Goal: Task Accomplishment & Management: Complete application form

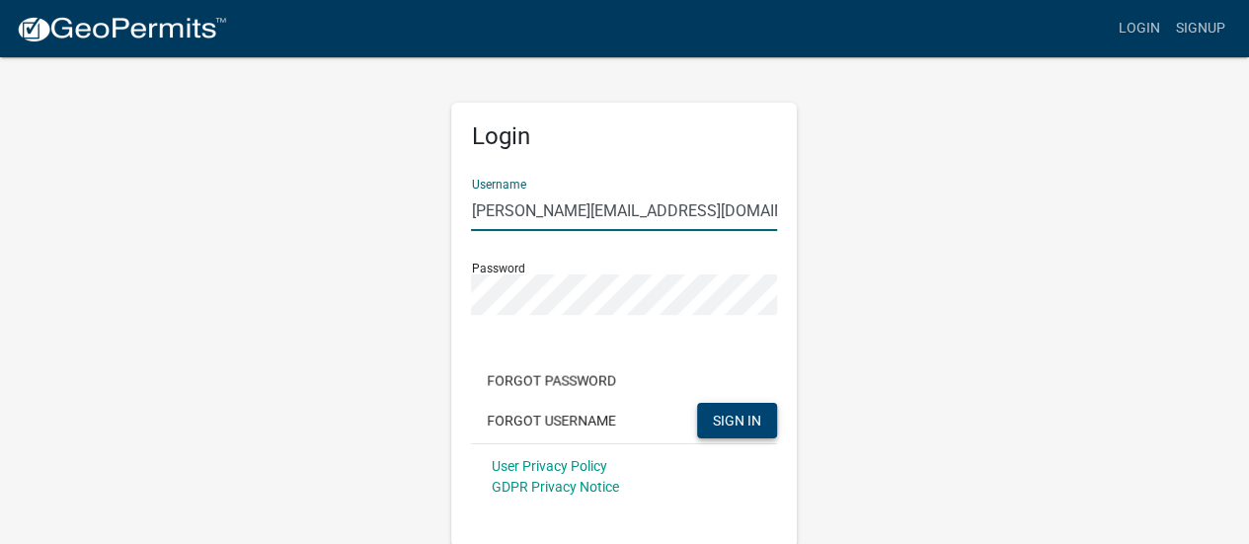
click at [744, 423] on span "SIGN IN" at bounding box center [737, 420] width 48 height 16
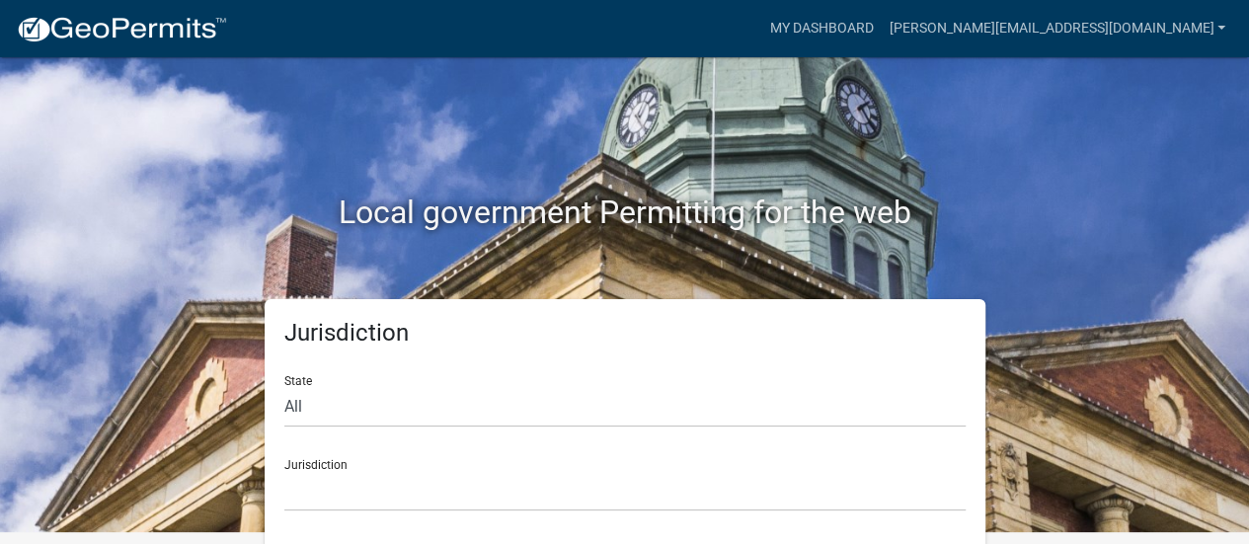
scroll to position [16, 0]
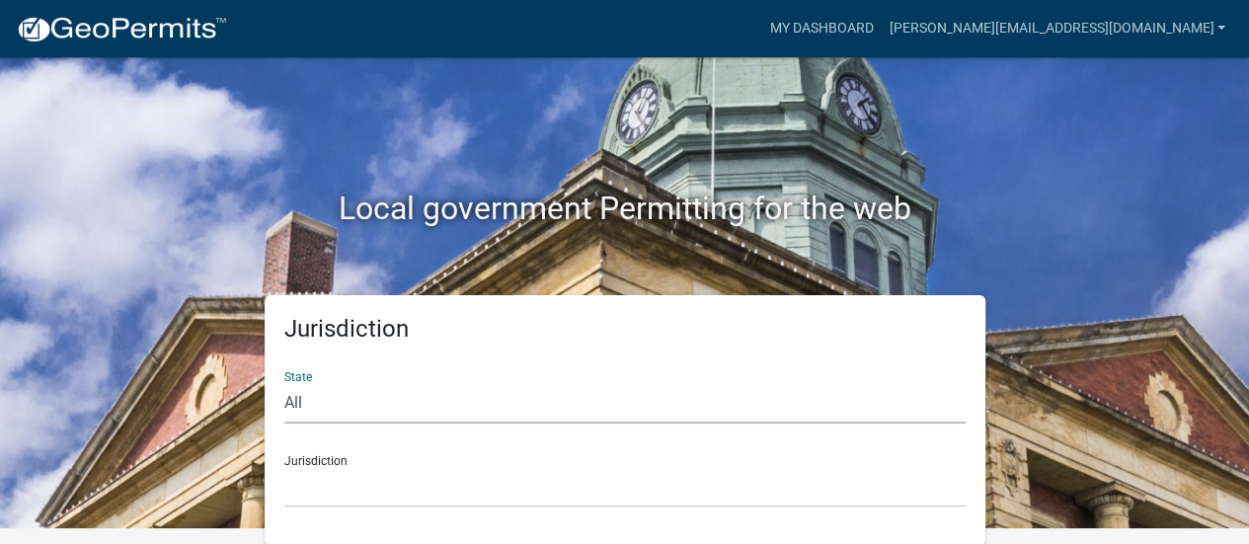
click at [430, 400] on select "All [US_STATE] [US_STATE] [US_STATE] [US_STATE] [US_STATE] [US_STATE] [US_STATE…" at bounding box center [624, 403] width 681 height 40
select select "[US_STATE]"
click at [284, 383] on select "All [US_STATE] [US_STATE] [US_STATE] [US_STATE] [US_STATE] [US_STATE] [US_STATE…" at bounding box center [624, 403] width 681 height 40
click at [455, 485] on select "City of [GEOGRAPHIC_DATA], [US_STATE] City of [GEOGRAPHIC_DATA], [US_STATE] Cit…" at bounding box center [624, 487] width 681 height 40
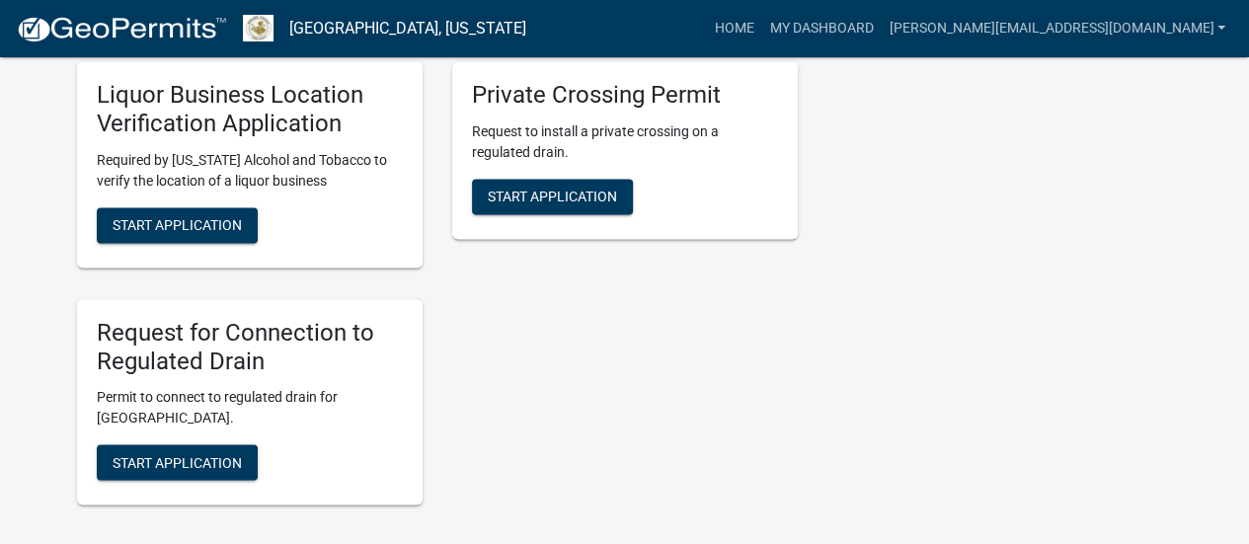
scroll to position [1437, 0]
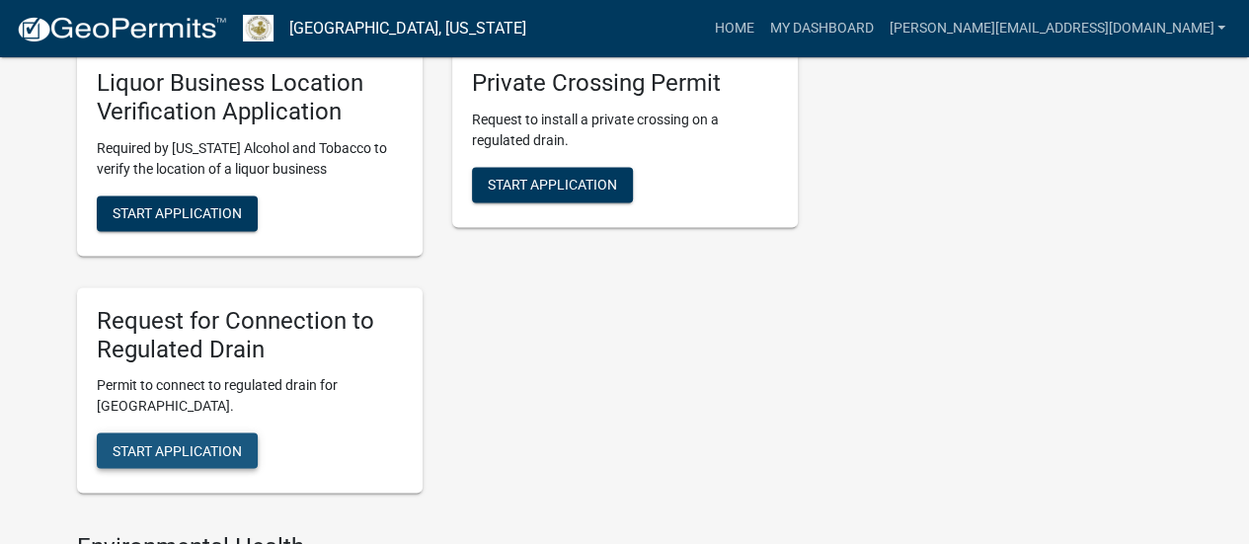
click at [167, 450] on span "Start Application" at bounding box center [177, 450] width 129 height 16
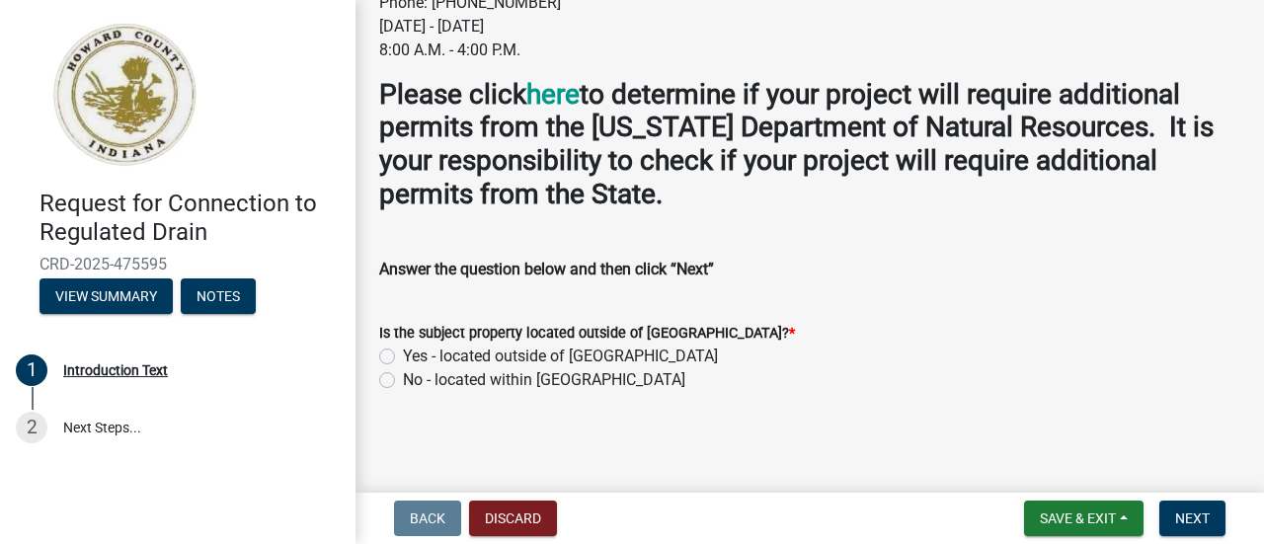
scroll to position [379, 0]
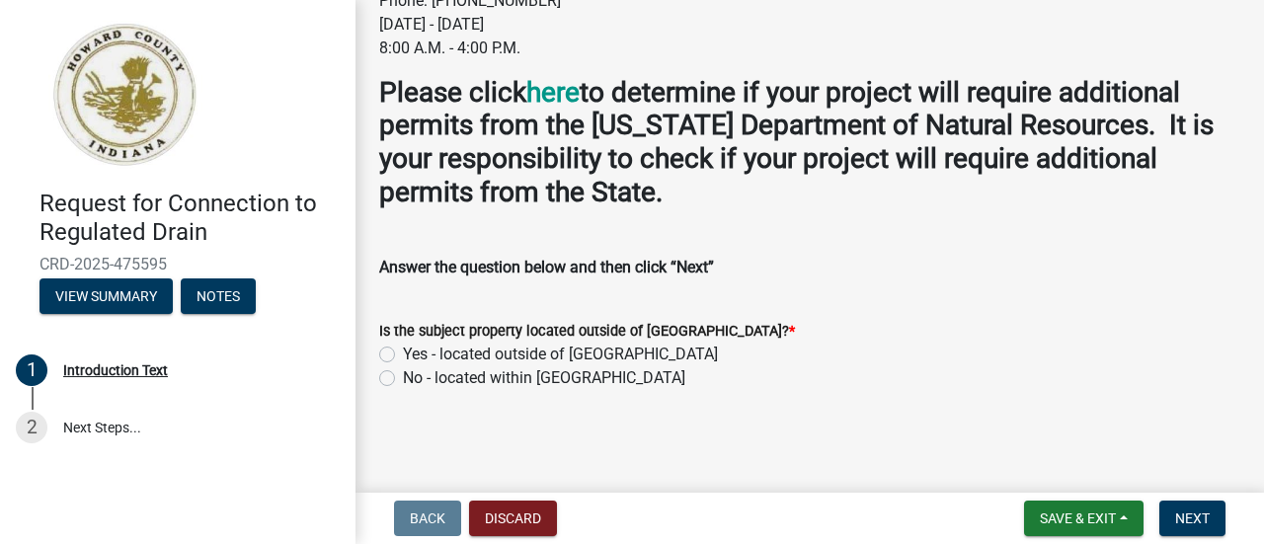
click at [403, 382] on label "No - located within [GEOGRAPHIC_DATA]" at bounding box center [544, 378] width 282 height 24
click at [403, 379] on input "No - located within [GEOGRAPHIC_DATA]" at bounding box center [409, 372] width 13 height 13
radio input "true"
click at [1171, 514] on button "Next" at bounding box center [1192, 519] width 66 height 36
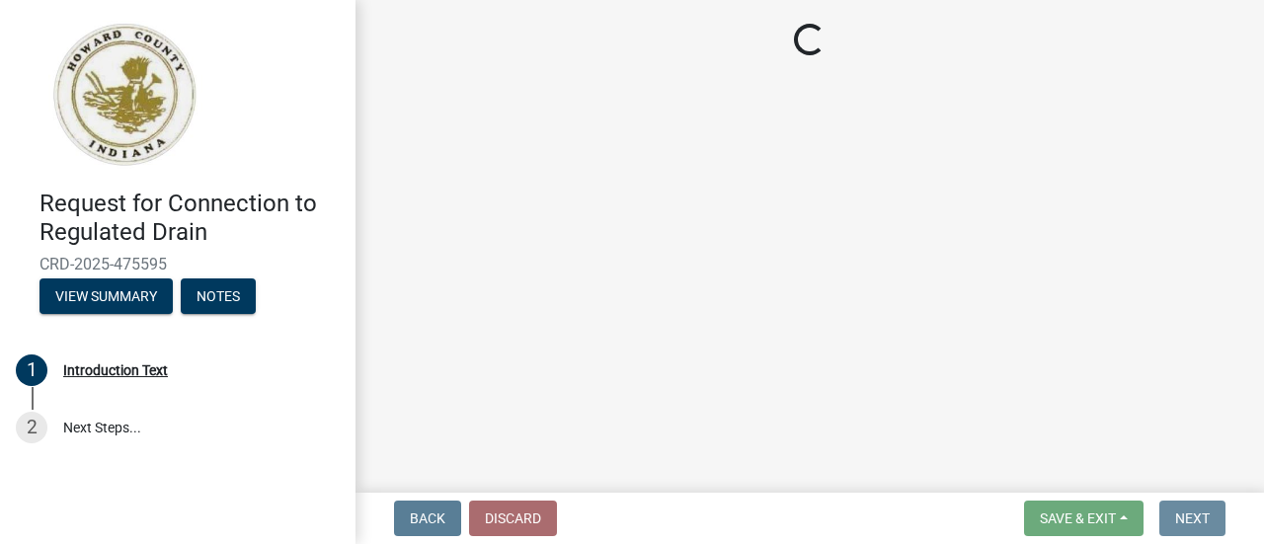
scroll to position [0, 0]
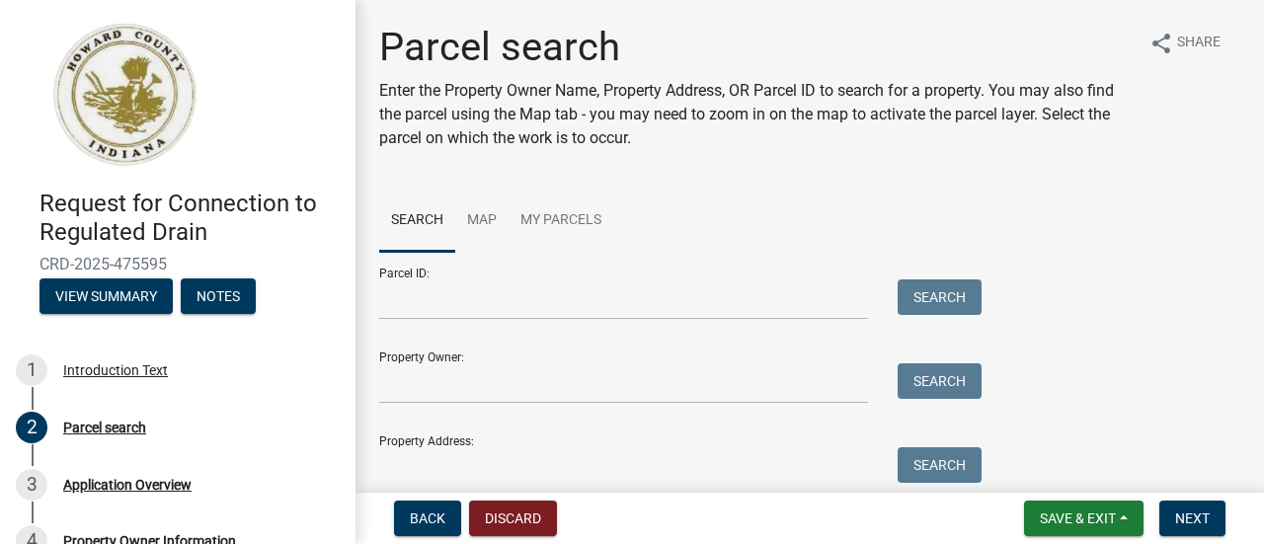
click at [377, 291] on div at bounding box center [623, 299] width 518 height 40
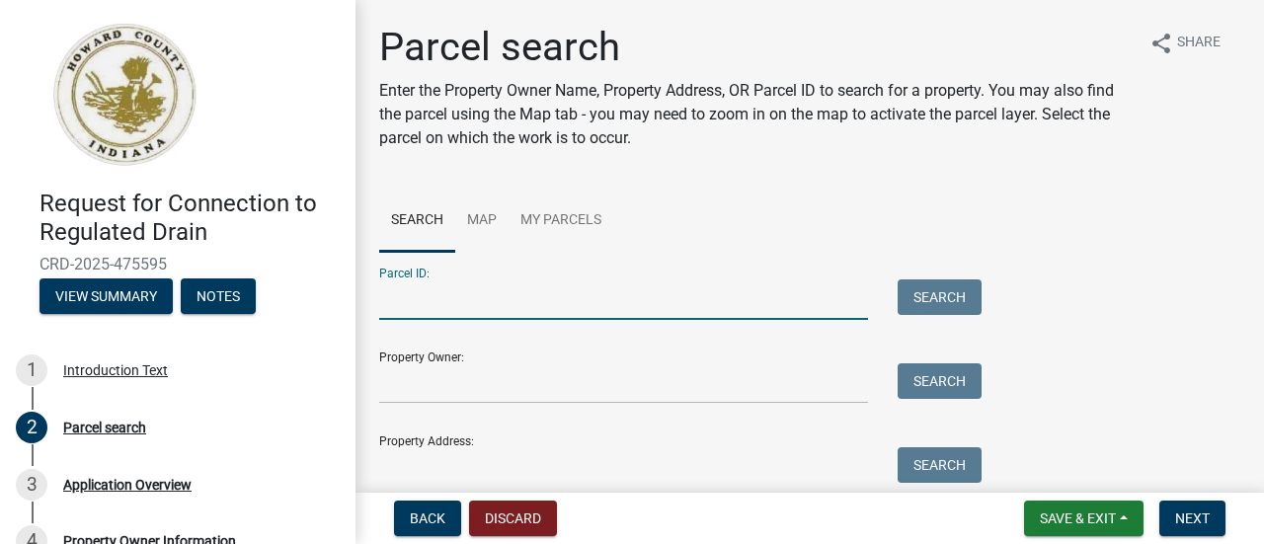
click at [392, 295] on input "Parcel ID:" at bounding box center [623, 299] width 489 height 40
type input "34-11-14-300-003.000-016"
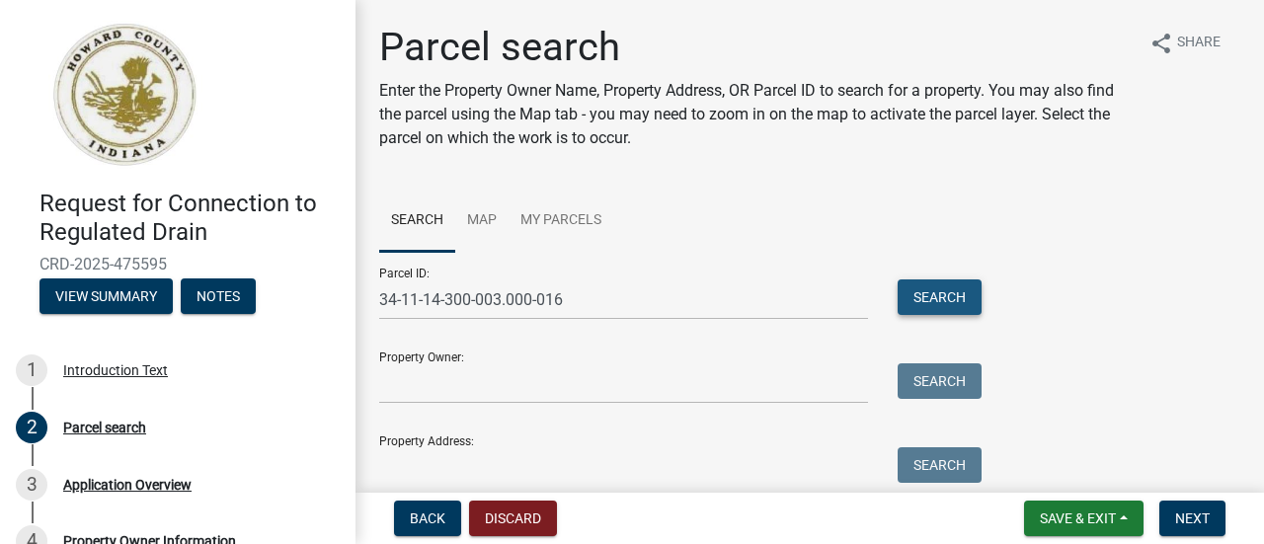
click at [932, 291] on button "Search" at bounding box center [939, 297] width 84 height 36
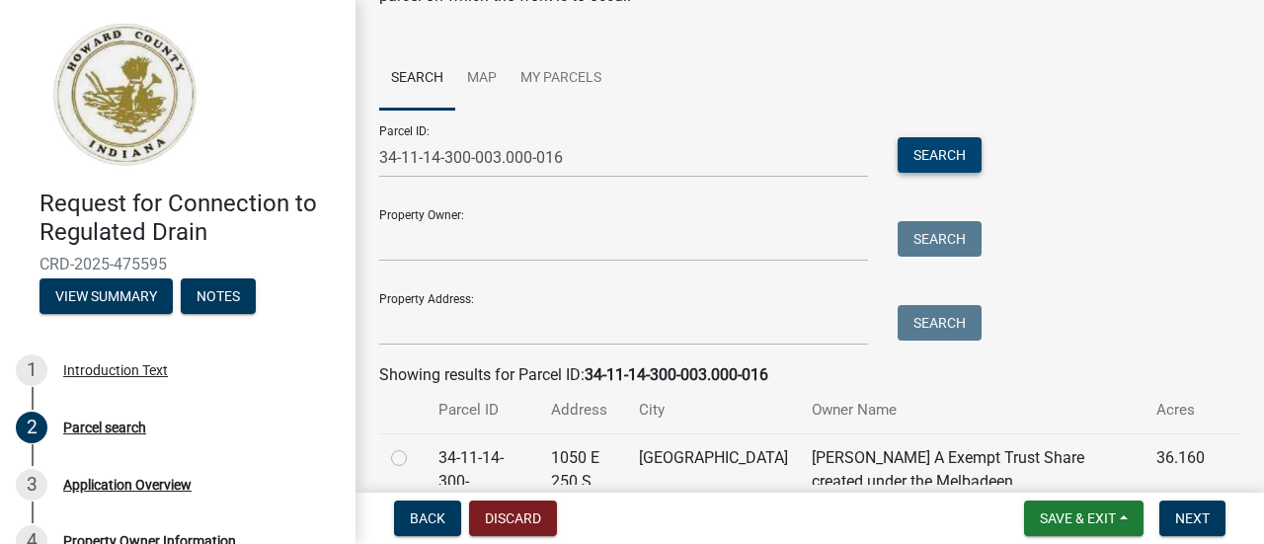
scroll to position [197, 0]
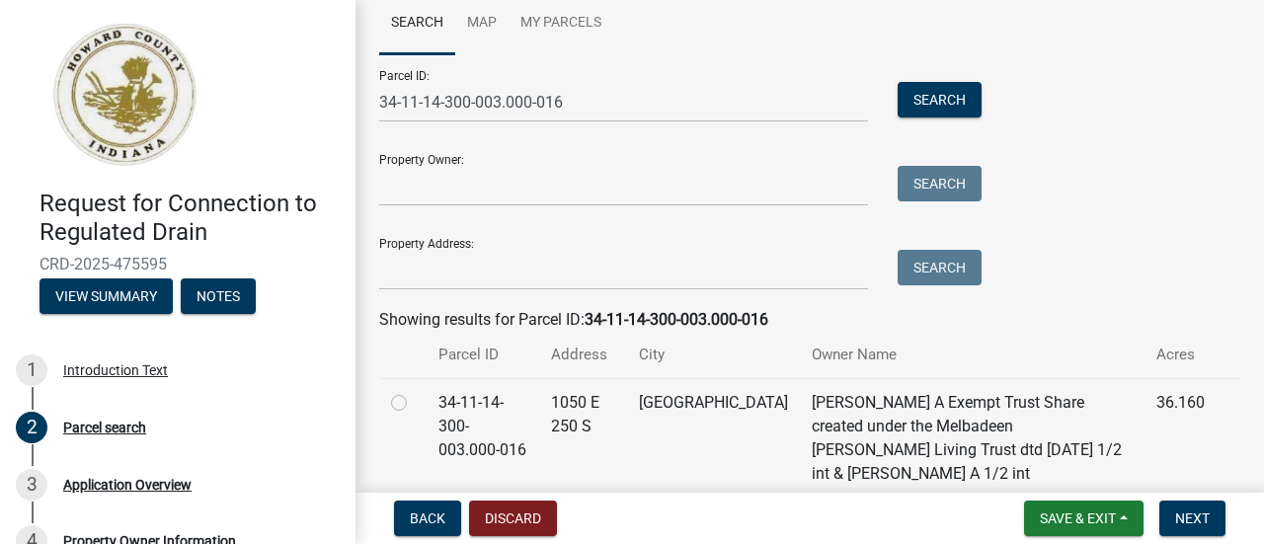
click at [415, 391] on label at bounding box center [415, 391] width 0 height 0
click at [415, 404] on input "radio" at bounding box center [421, 397] width 13 height 13
radio input "true"
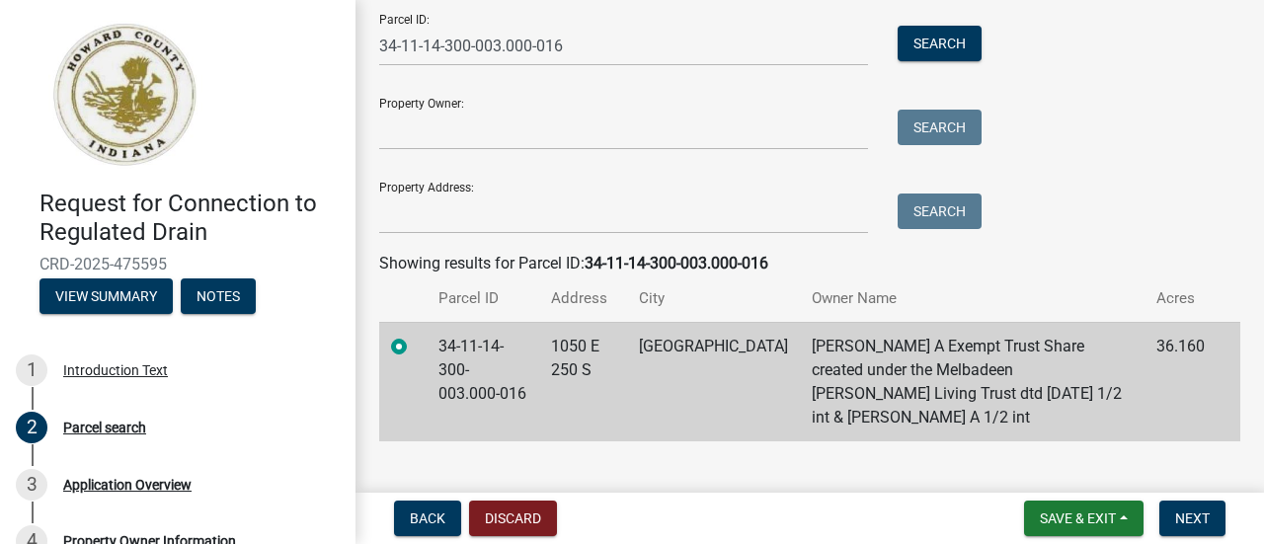
scroll to position [263, 0]
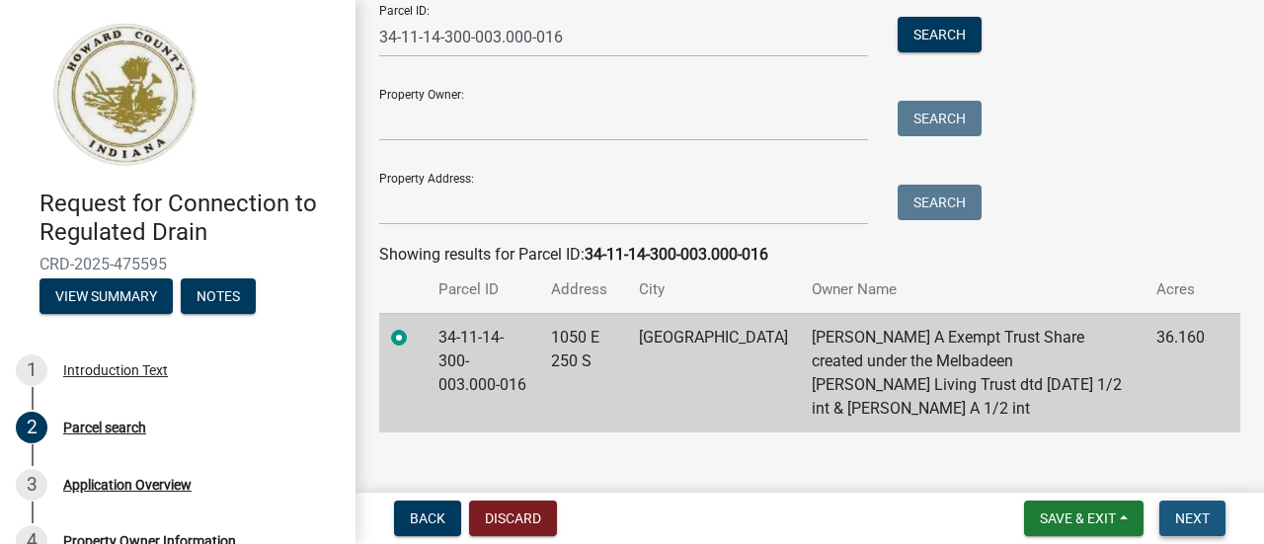
click at [1186, 517] on span "Next" at bounding box center [1192, 518] width 35 height 16
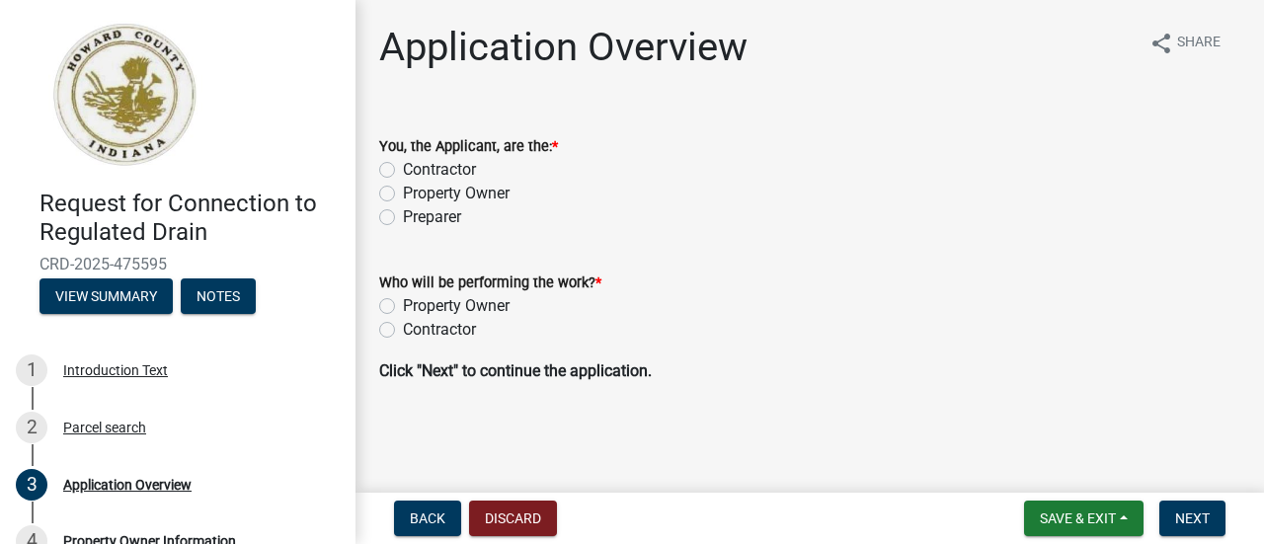
click at [403, 170] on label "Contractor" at bounding box center [439, 170] width 73 height 24
click at [403, 170] on input "Contractor" at bounding box center [409, 164] width 13 height 13
radio input "true"
click at [403, 329] on label "Contractor" at bounding box center [439, 330] width 73 height 24
click at [403, 329] on input "Contractor" at bounding box center [409, 324] width 13 height 13
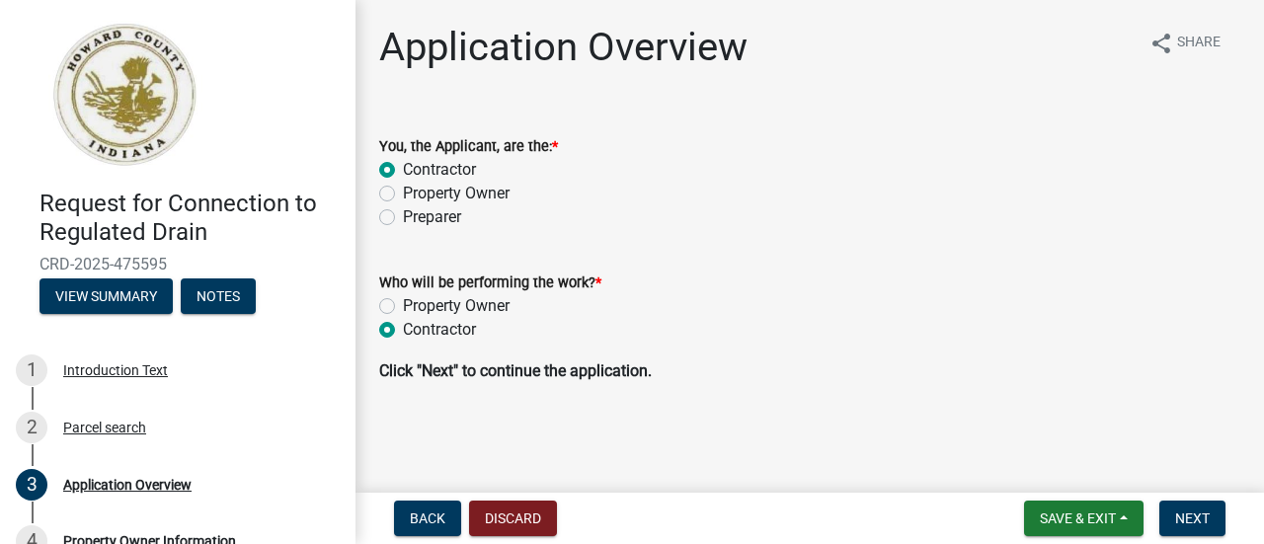
radio input "true"
click at [1186, 520] on span "Next" at bounding box center [1192, 518] width 35 height 16
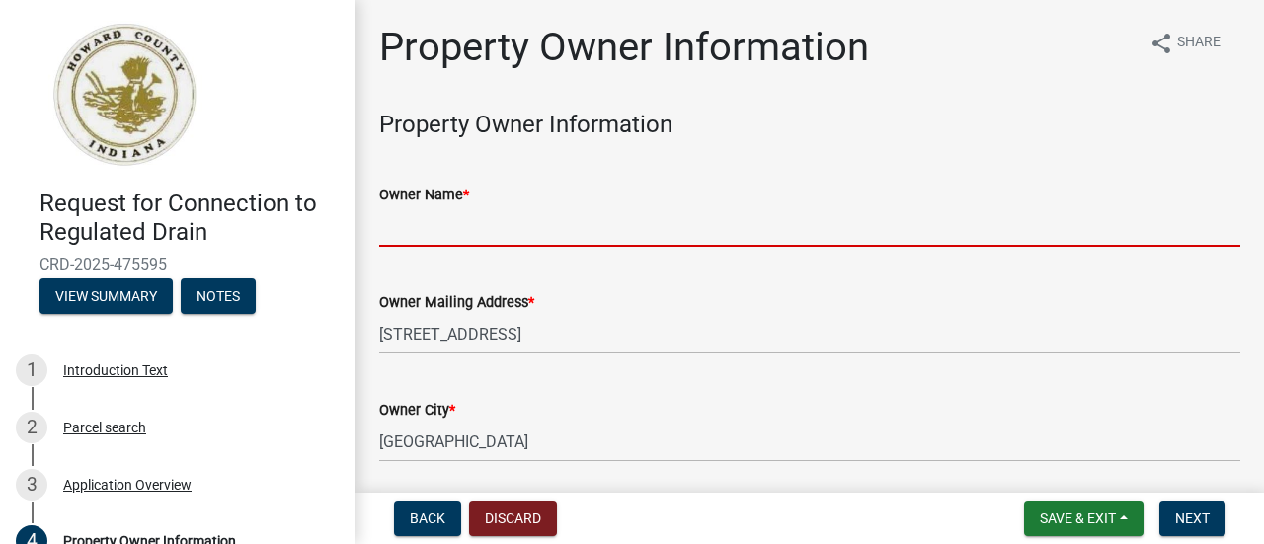
click at [474, 227] on input "Owner Name *" at bounding box center [809, 226] width 861 height 40
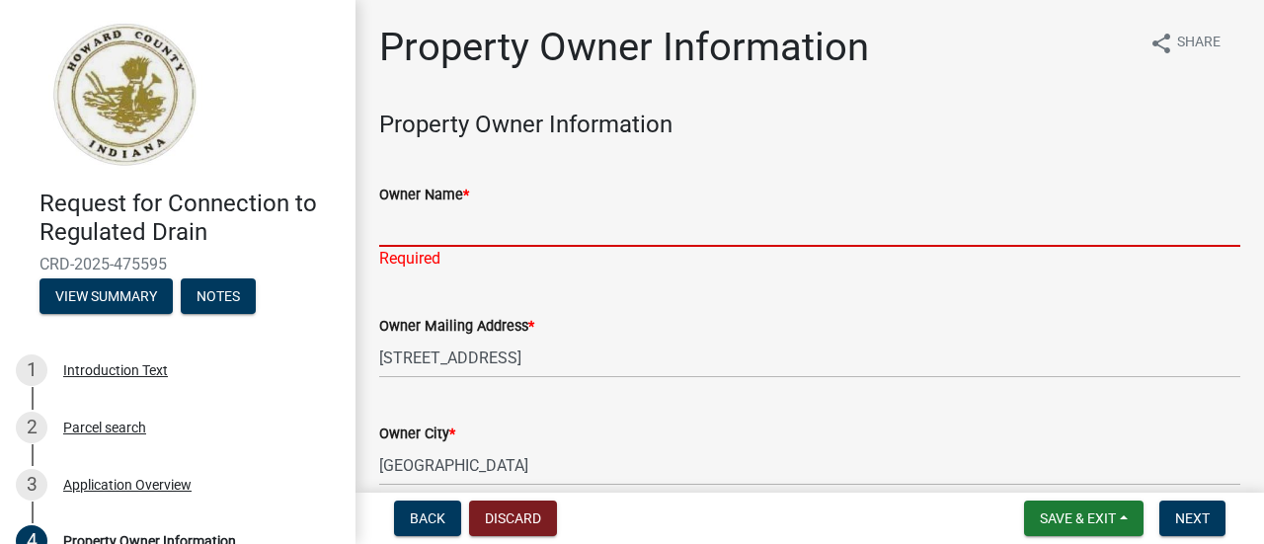
paste input "Downing, Bryan A Exempt Trust Share created under the Melbadeen Downing Living …"
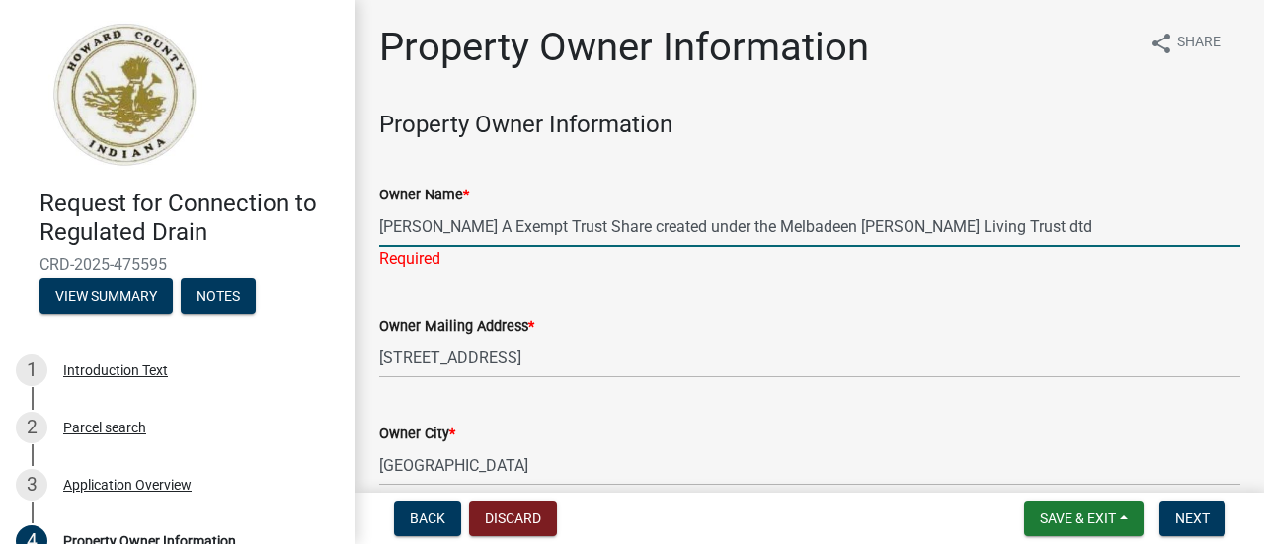
type input "Downing, Bryan A Exempt Trust Share created under the Melbadeen Downing Living …"
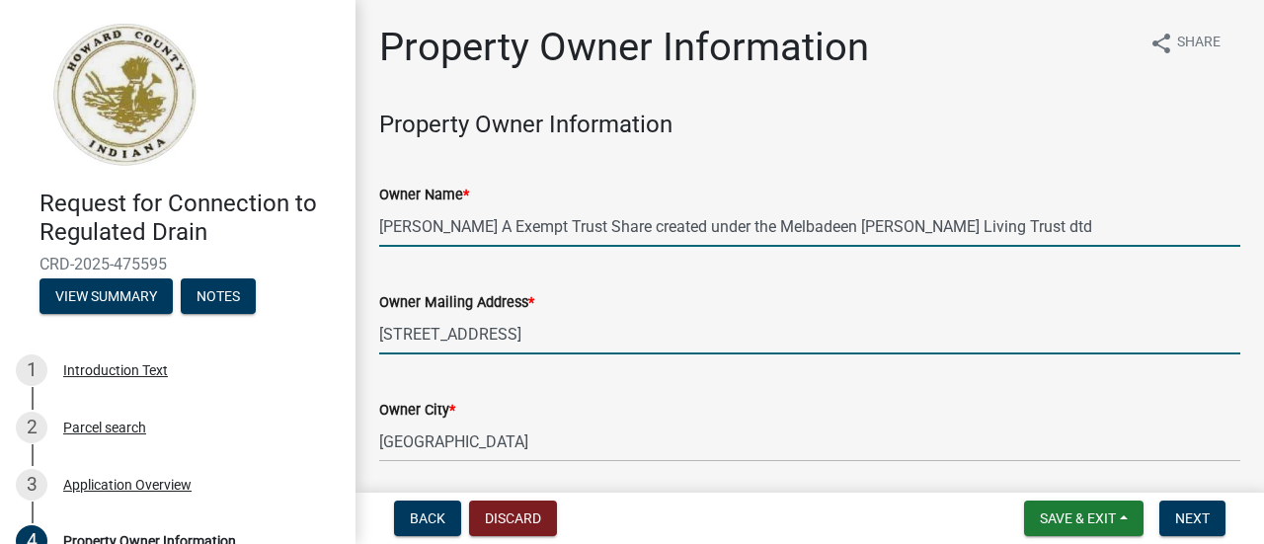
click at [393, 337] on input "600 Spring Arbor Ln" at bounding box center [809, 334] width 861 height 40
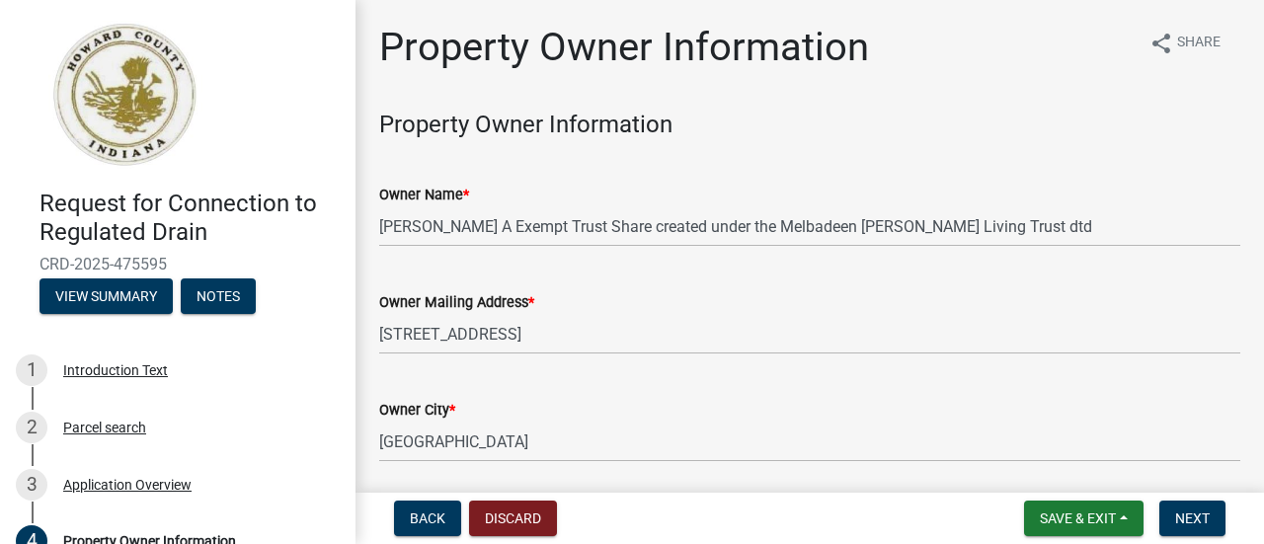
drag, startPoint x: 393, startPoint y: 337, endPoint x: 784, endPoint y: 303, distance: 392.4
click at [784, 303] on div "Owner Mailing Address *" at bounding box center [809, 302] width 861 height 24
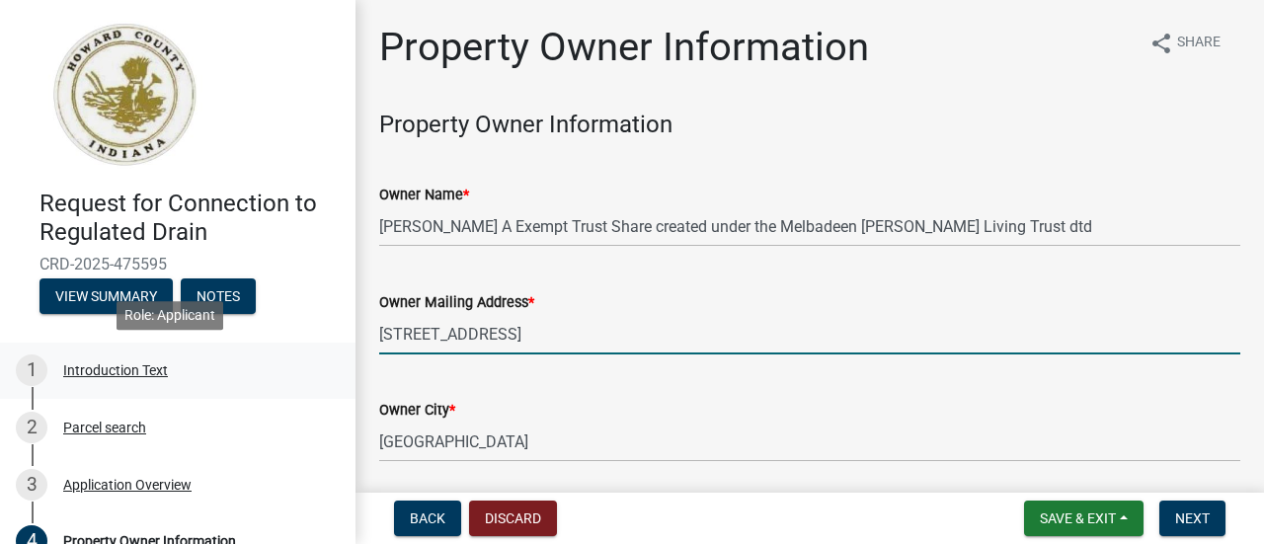
drag, startPoint x: 547, startPoint y: 329, endPoint x: 328, endPoint y: 349, distance: 220.1
click at [328, 349] on div "Request for Connection to Regulated Drain CRD-2025-475595 View Summary Notes 1 …" at bounding box center [632, 272] width 1264 height 544
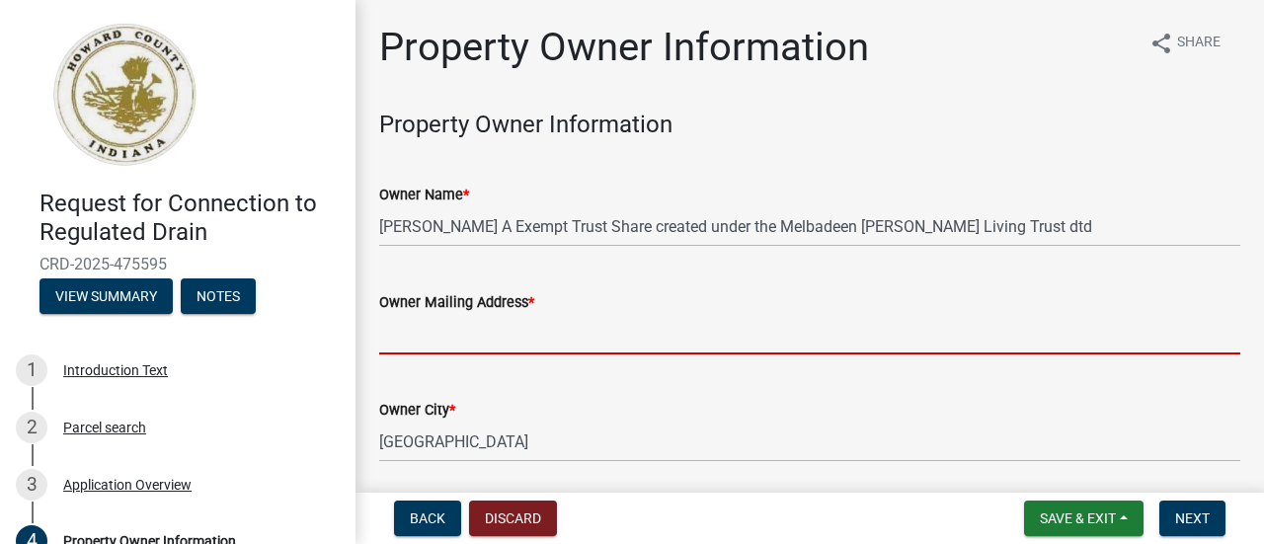
paste input "600 Spring Arbor Ln Cedar Park, TX 78613"
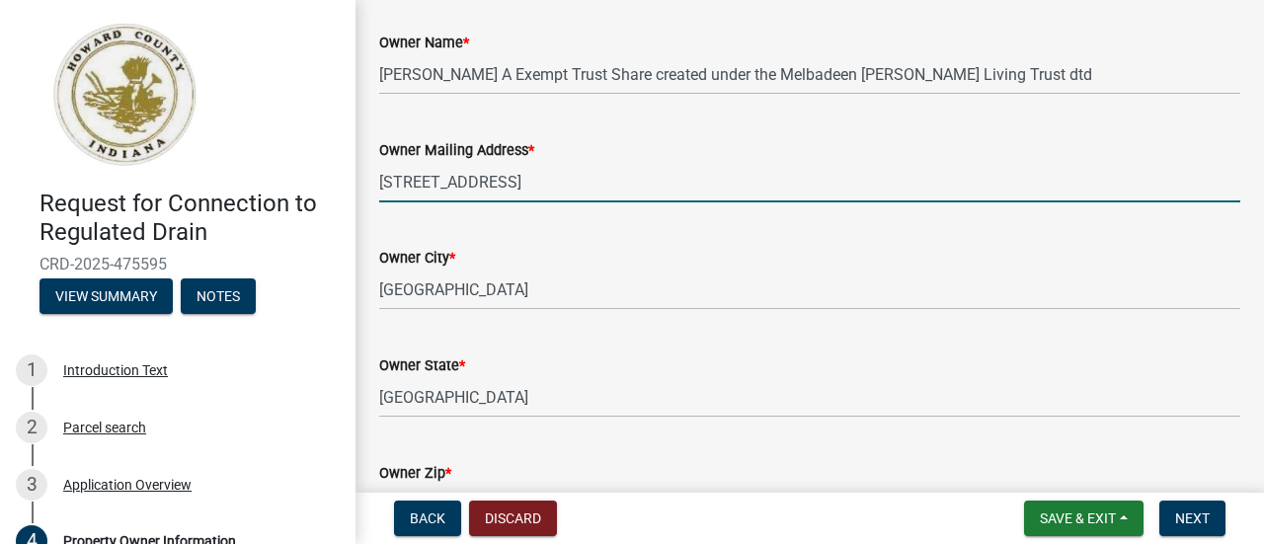
scroll to position [158, 0]
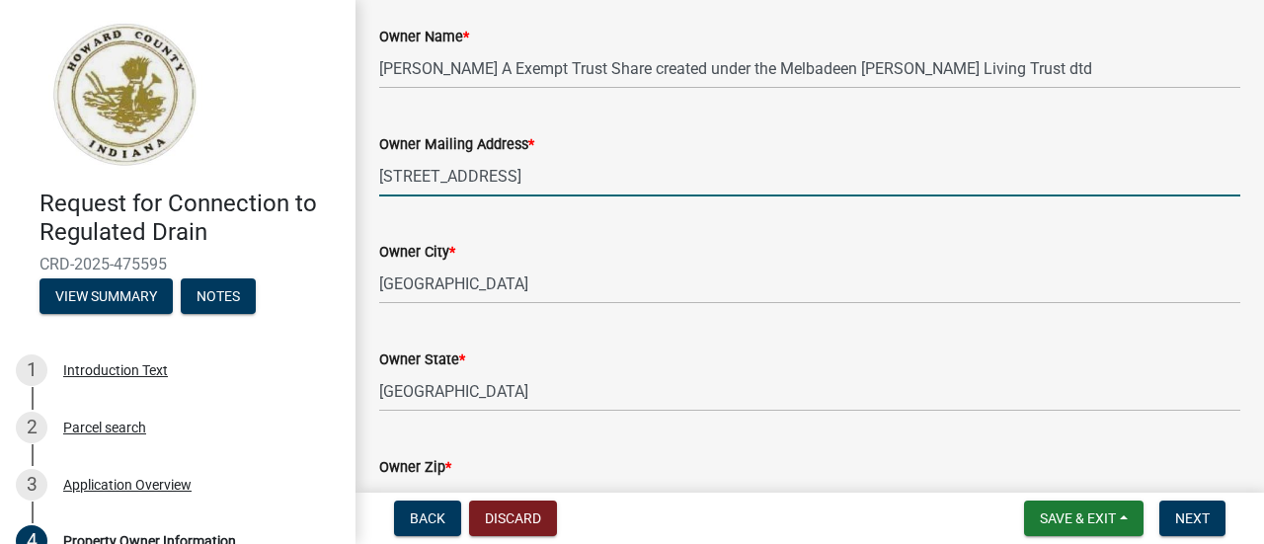
type input "600 Spring Arbor Ln Cedar Park, TX 78613"
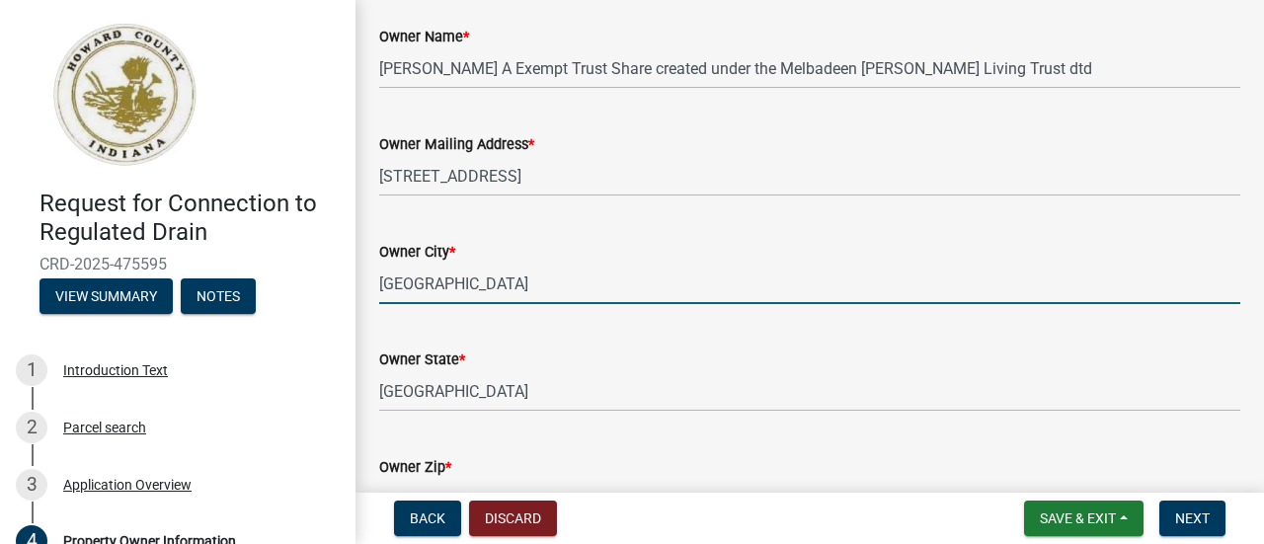
click at [459, 296] on input "Cedar Park" at bounding box center [809, 284] width 861 height 40
type input "Cedar Park"
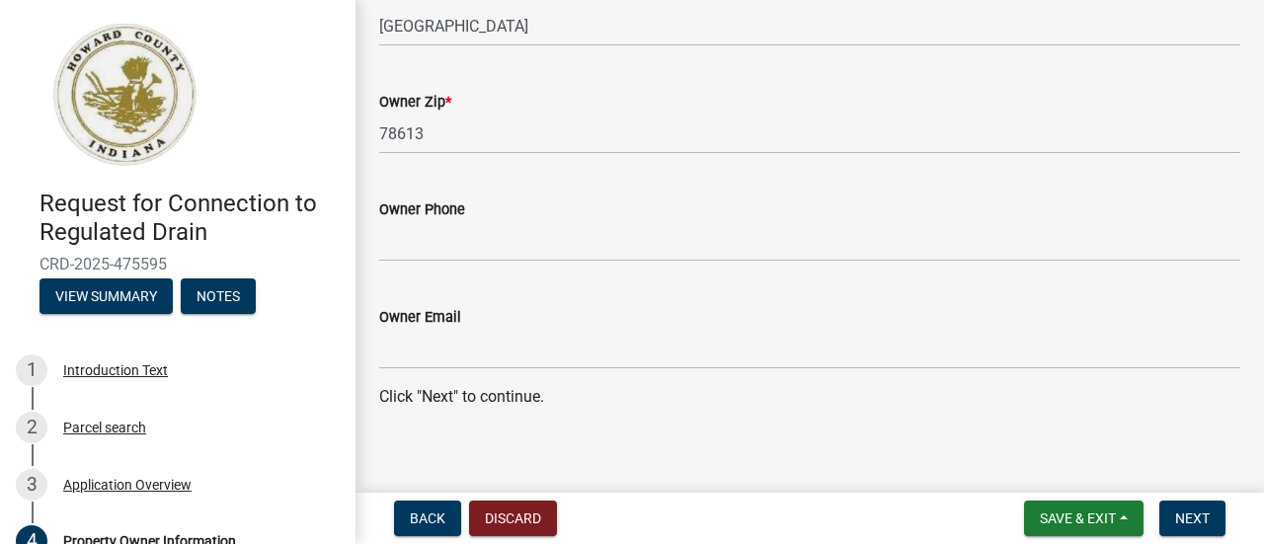
scroll to position [539, 0]
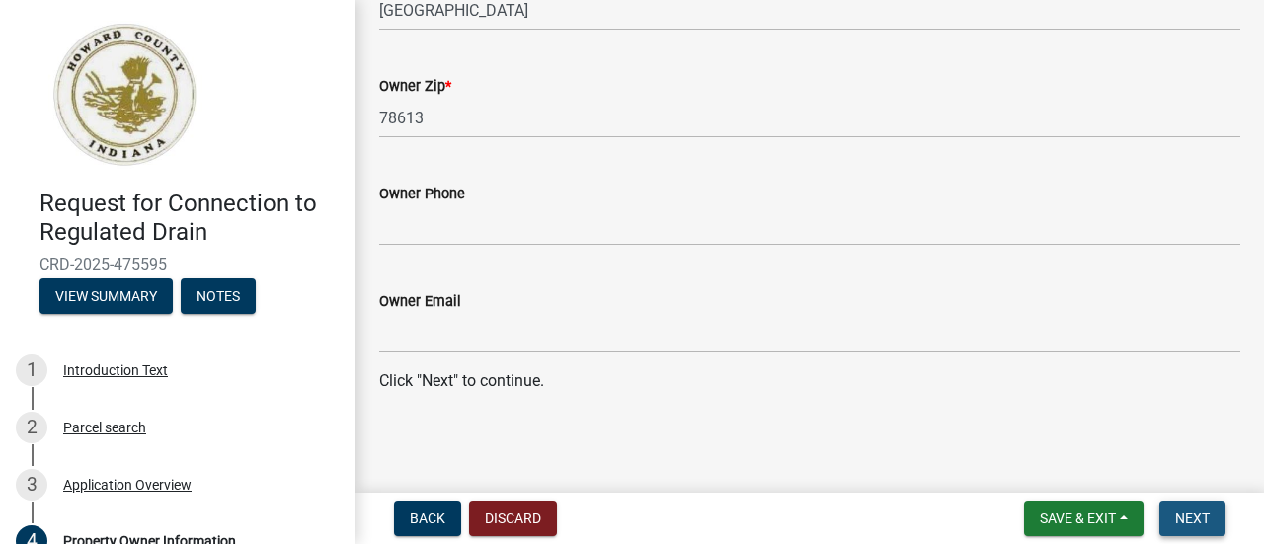
click at [1173, 522] on button "Next" at bounding box center [1192, 519] width 66 height 36
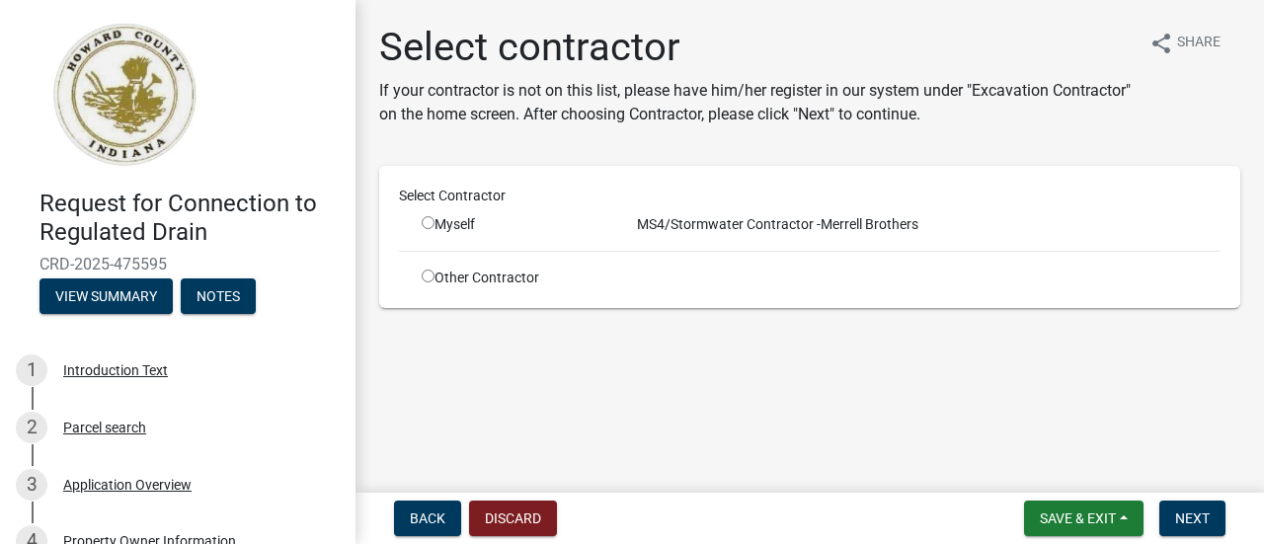
click at [432, 228] on input "radio" at bounding box center [428, 222] width 13 height 13
radio input "true"
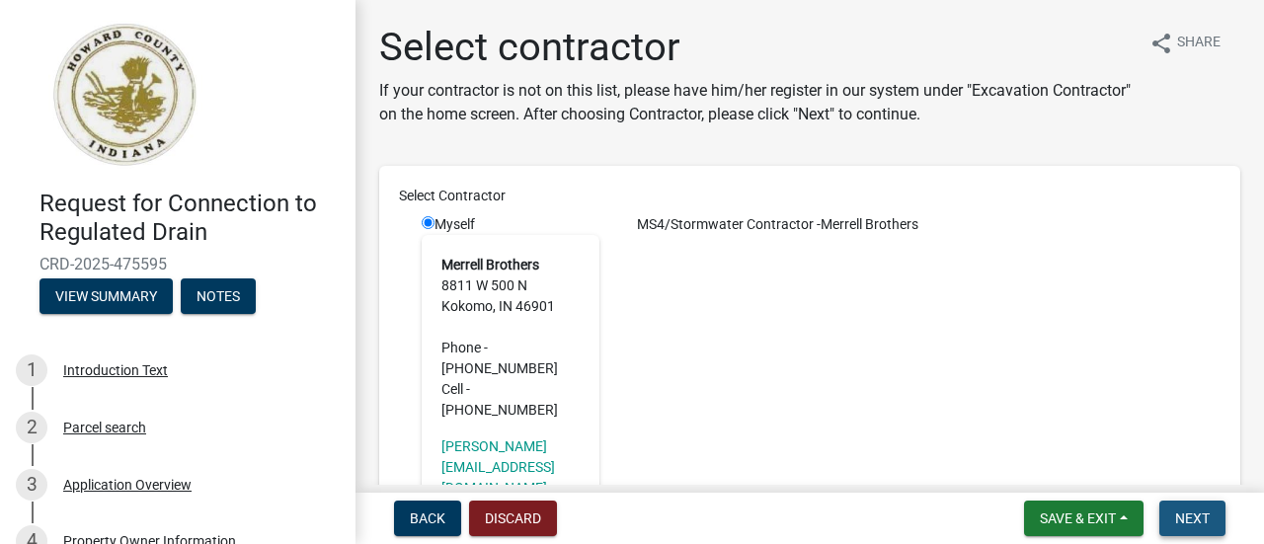
click at [1186, 528] on button "Next" at bounding box center [1192, 519] width 66 height 36
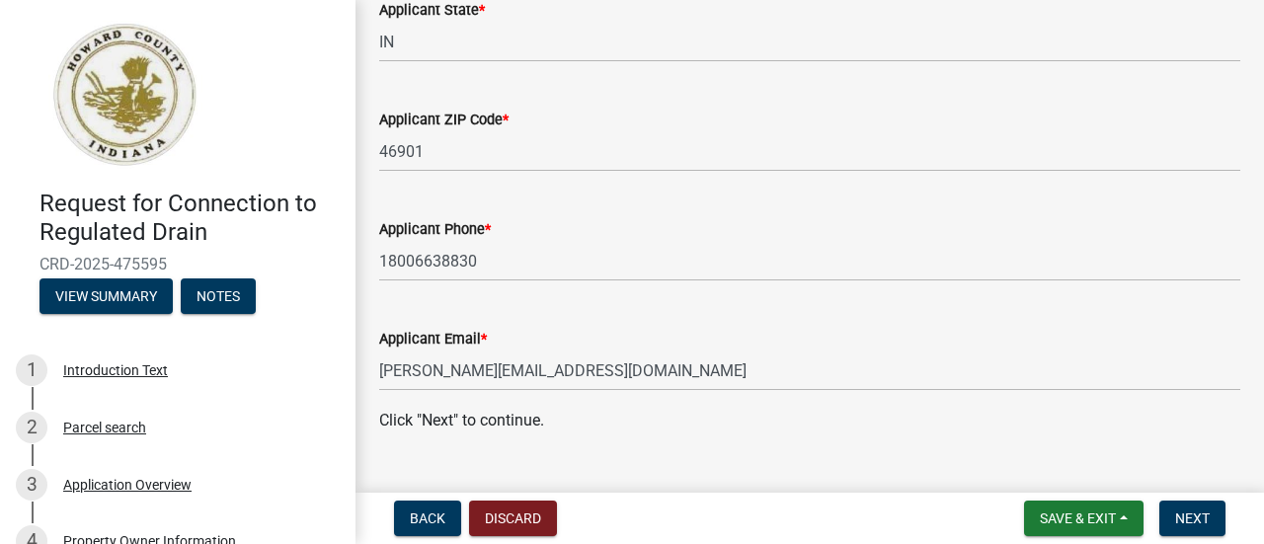
scroll to position [553, 0]
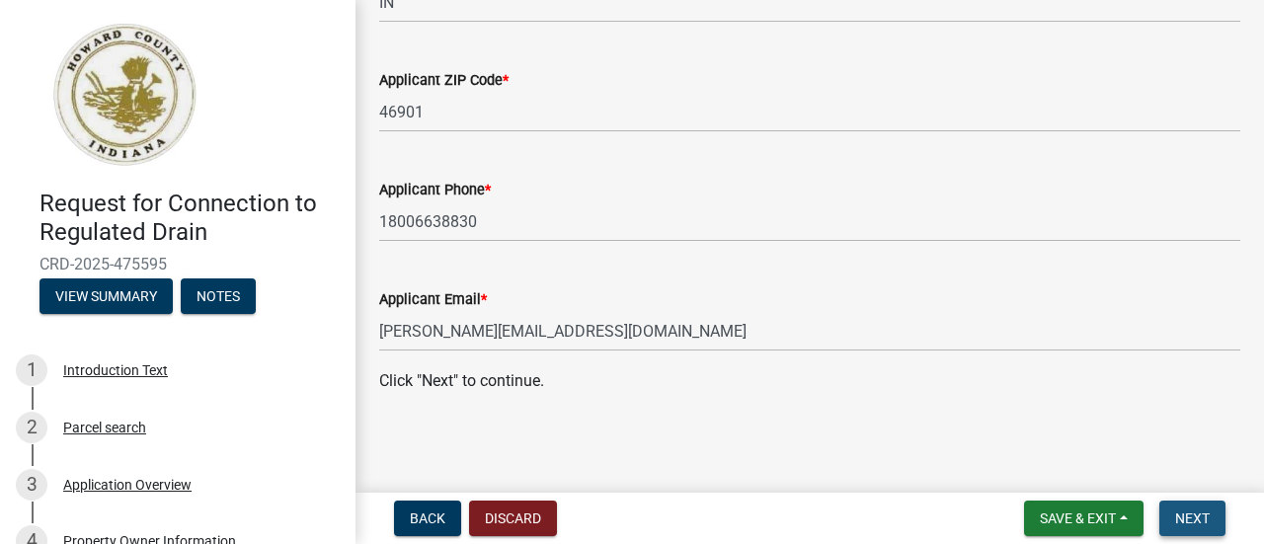
click at [1196, 510] on span "Next" at bounding box center [1192, 518] width 35 height 16
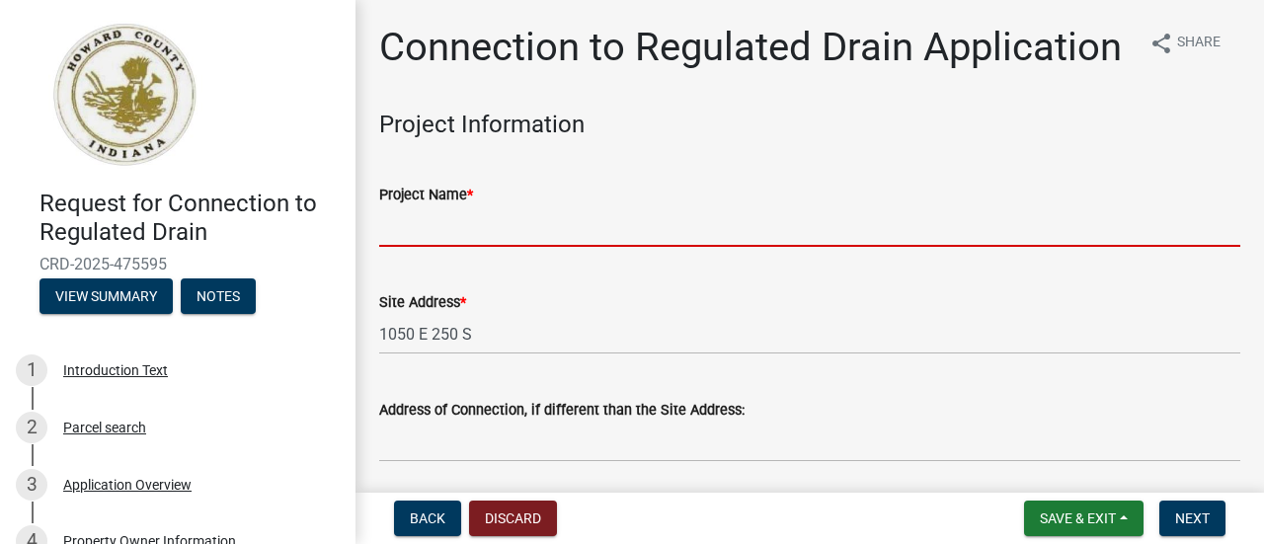
click at [541, 247] on input "Project Name *" at bounding box center [809, 226] width 861 height 40
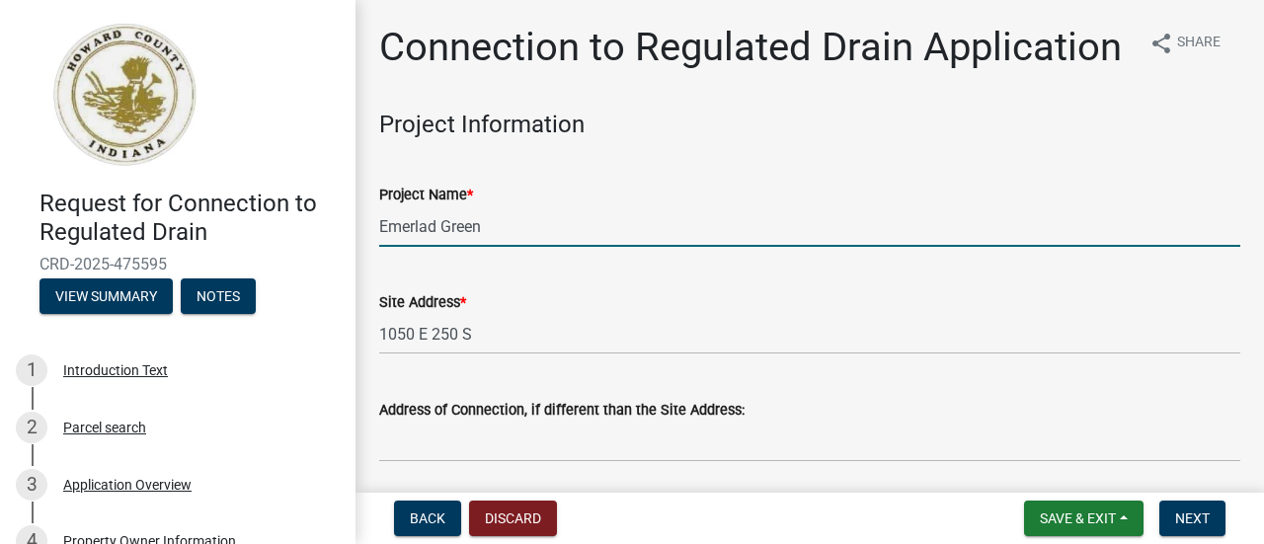
click at [429, 247] on input "Emerlad Green" at bounding box center [809, 226] width 861 height 40
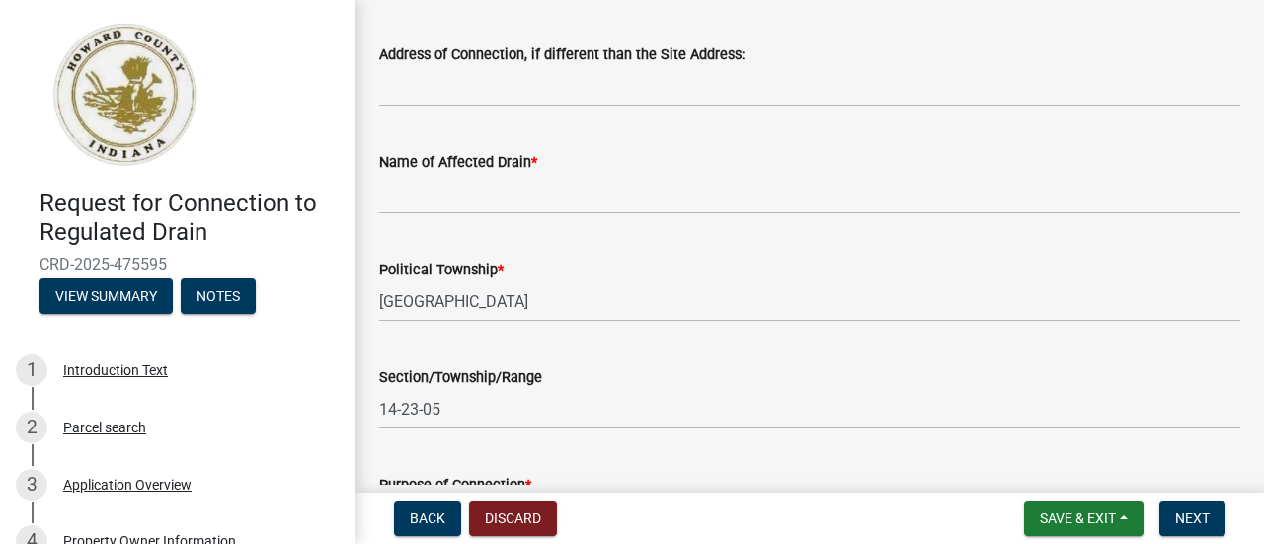
scroll to position [395, 0]
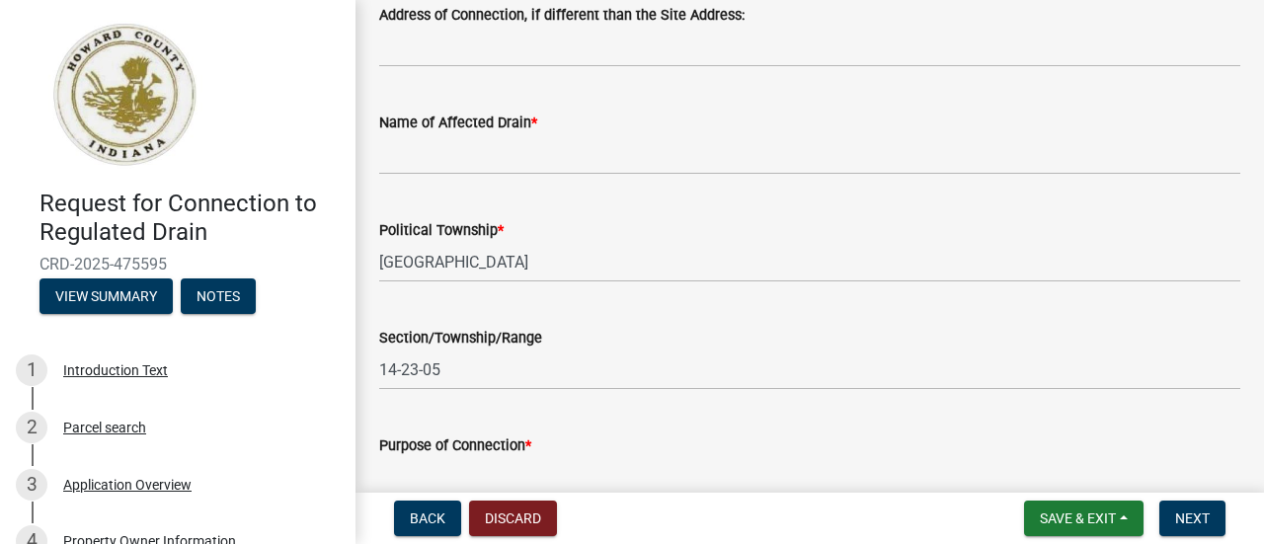
type input "Emerald Green"
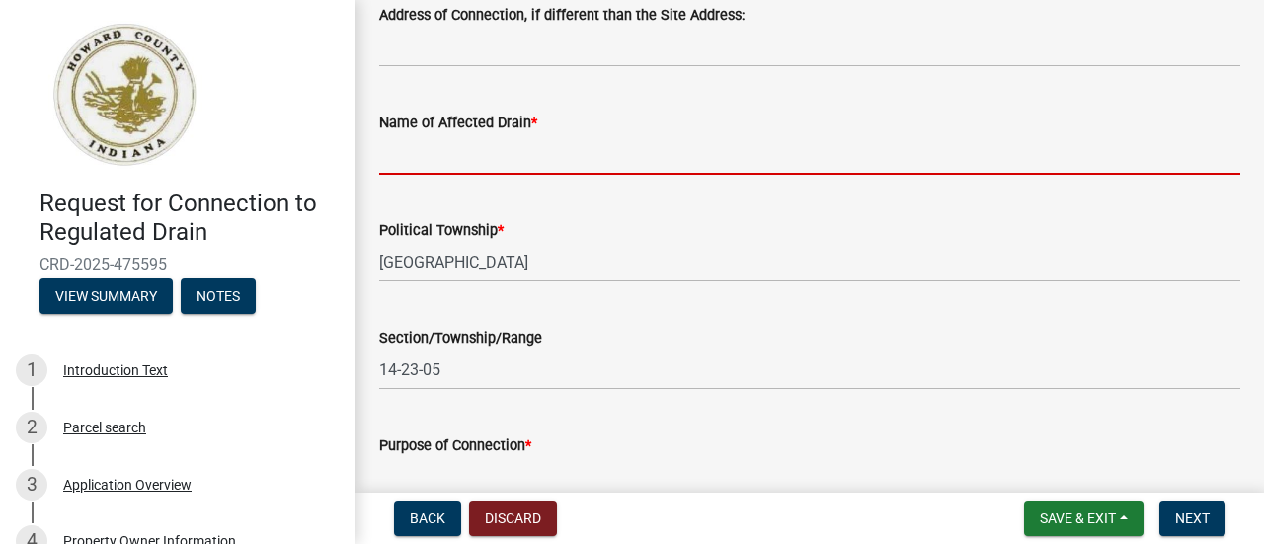
click at [434, 175] on input "Name of Affected Drain *" at bounding box center [809, 154] width 861 height 40
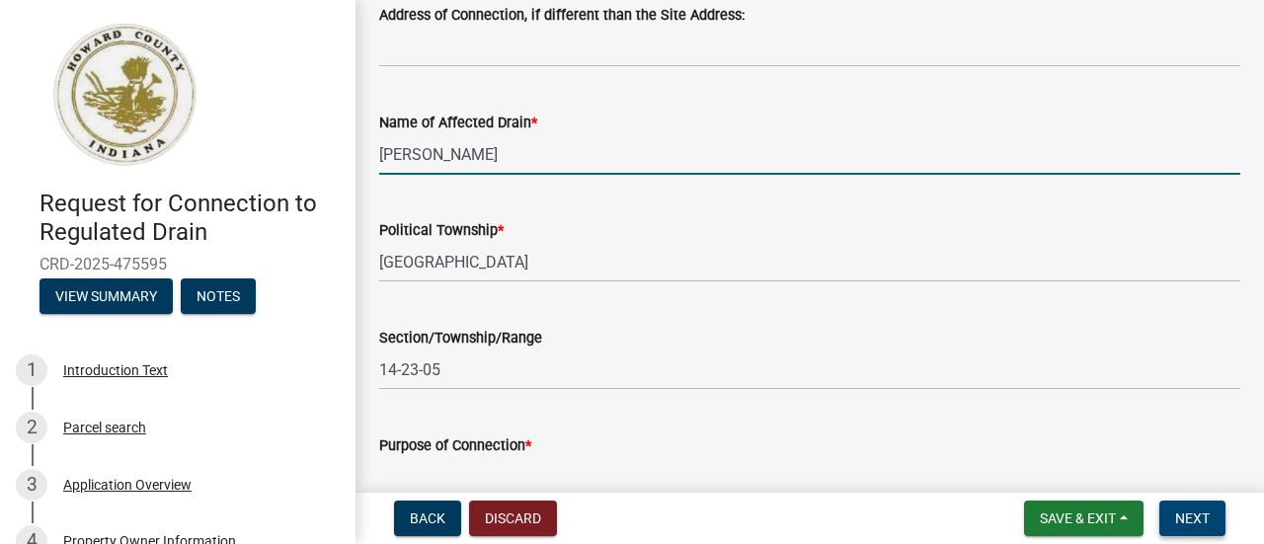
type input "[PERSON_NAME]"
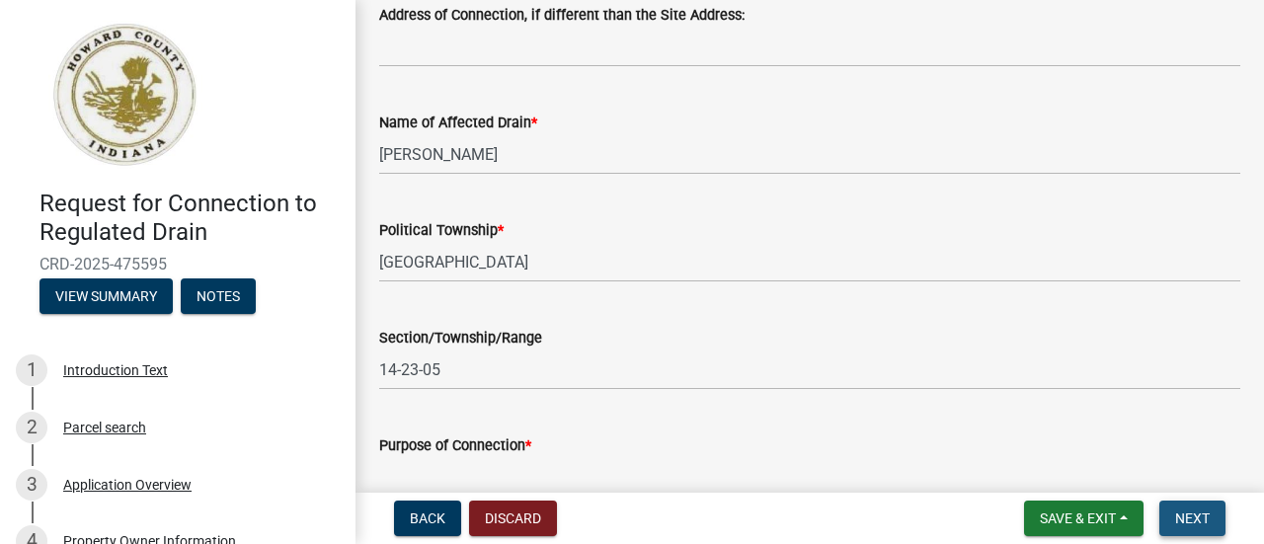
click at [1206, 518] on span "Next" at bounding box center [1192, 518] width 35 height 16
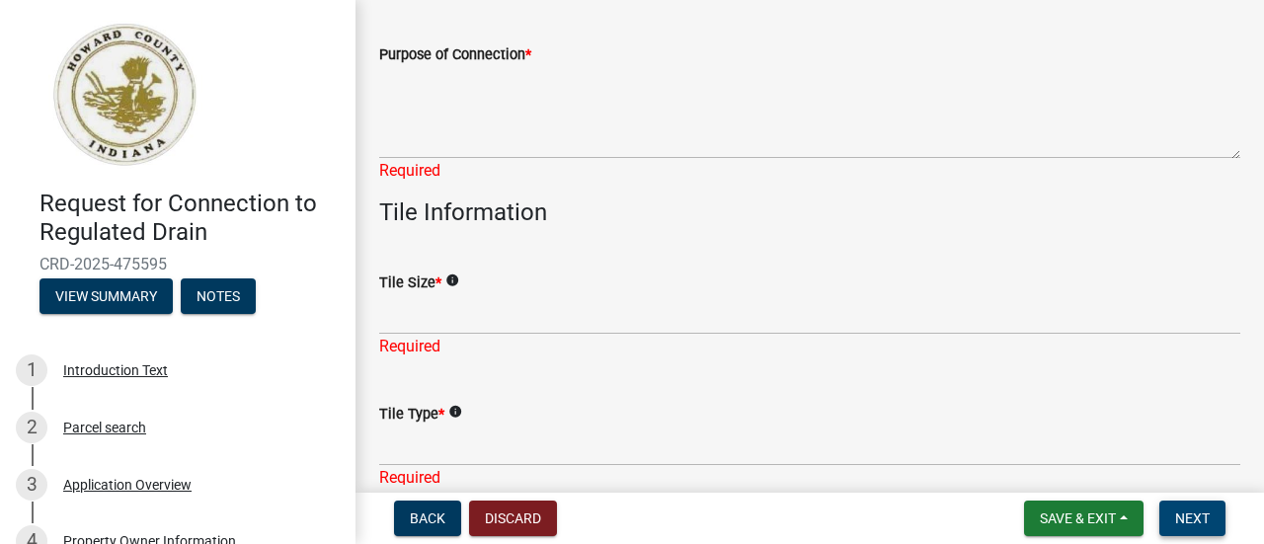
scroll to position [790, 0]
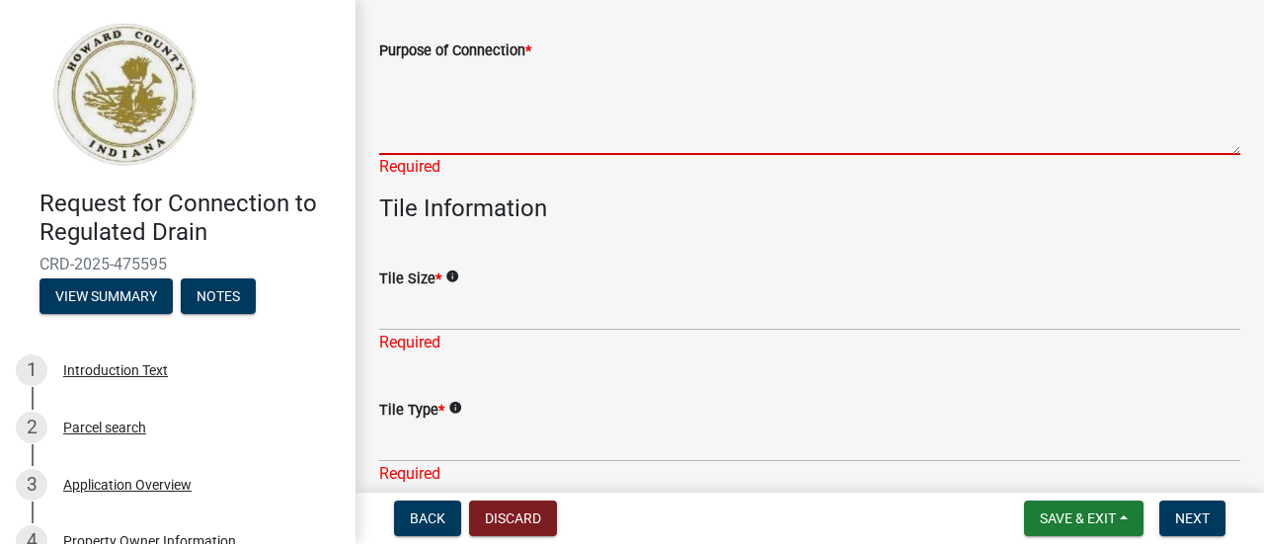
click at [407, 155] on textarea "Purpose of Connection *" at bounding box center [809, 108] width 861 height 93
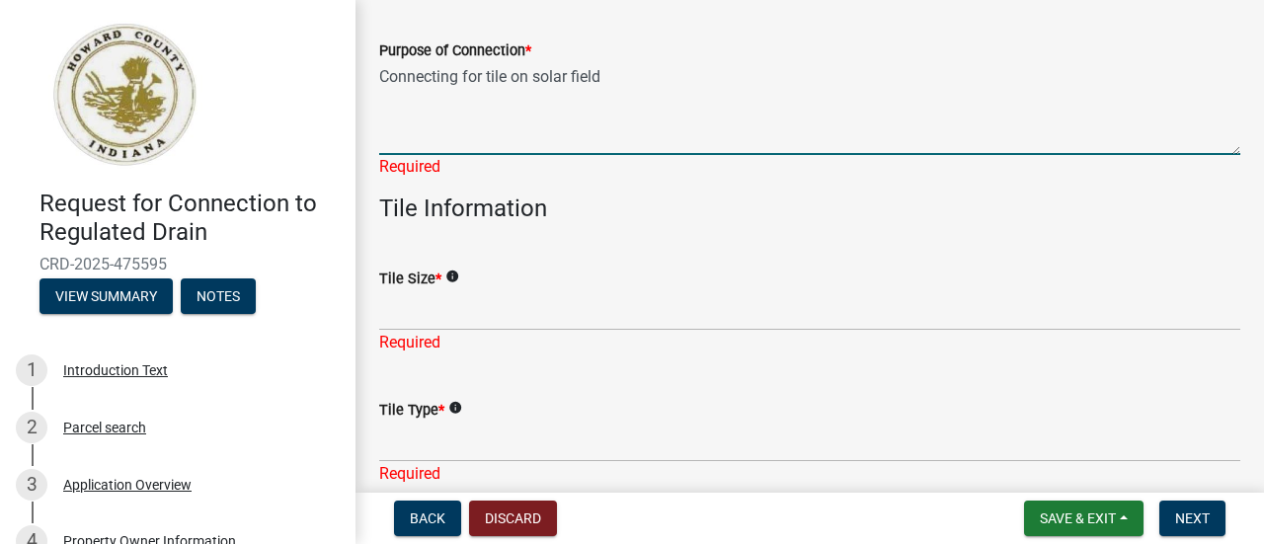
type textarea "Connecting for tile on solar field"
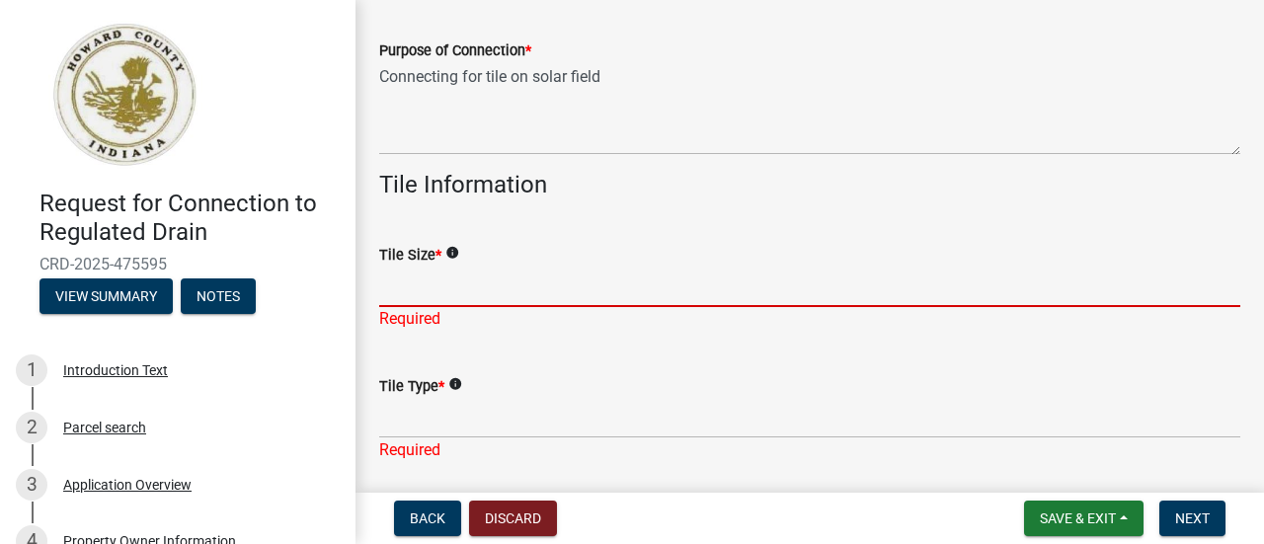
click at [399, 331] on div "Tile Size * info Required" at bounding box center [809, 273] width 861 height 116
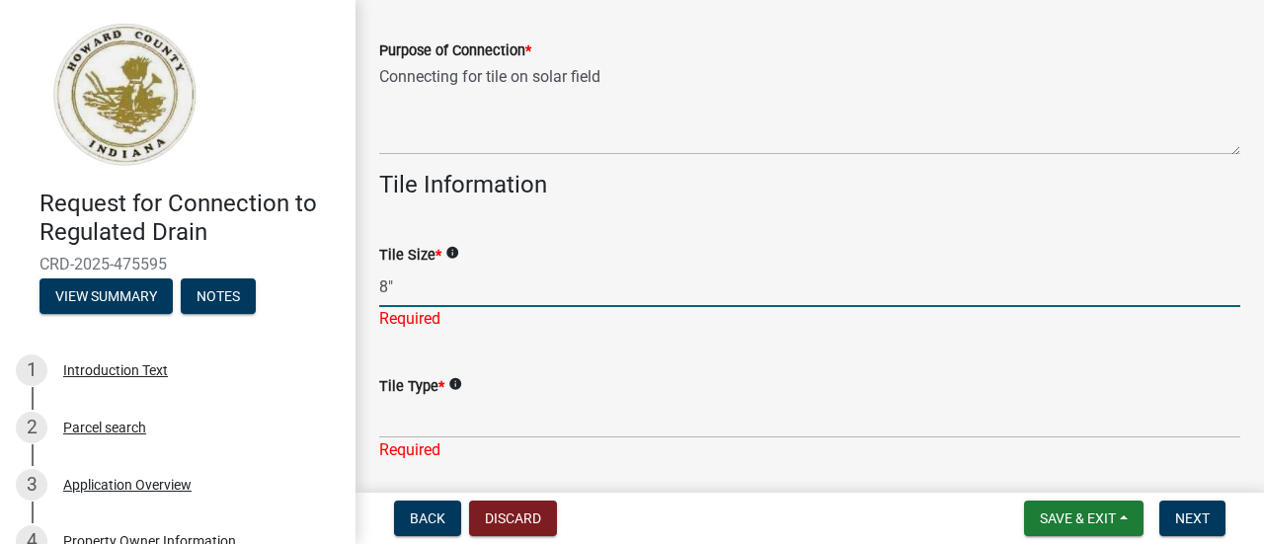
type input "8""
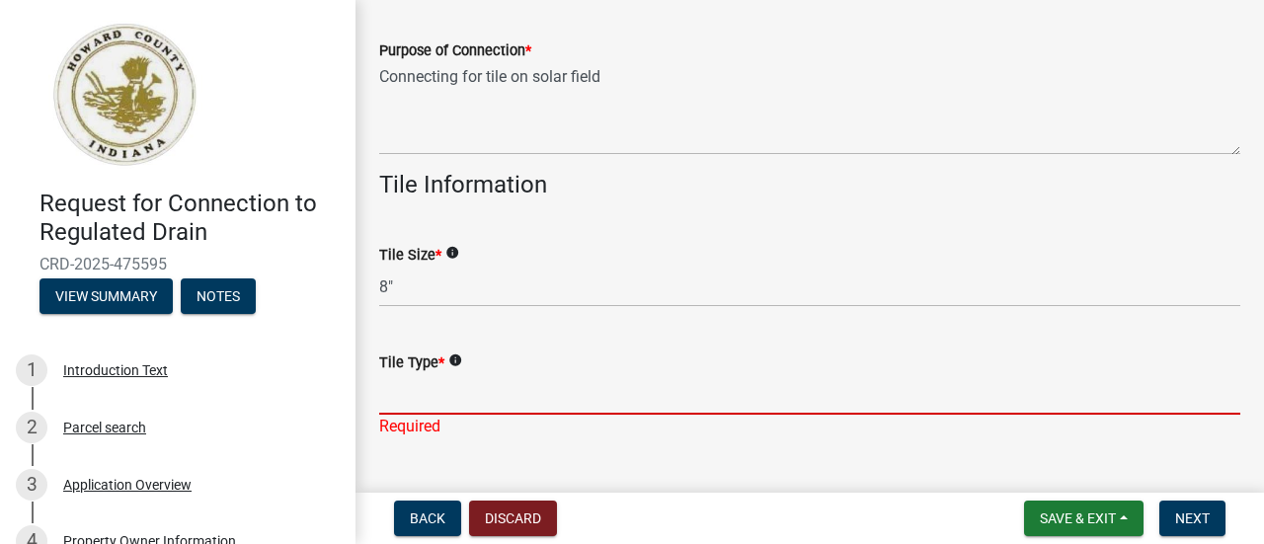
click at [403, 438] on div "Tile Type * info Required" at bounding box center [809, 381] width 861 height 116
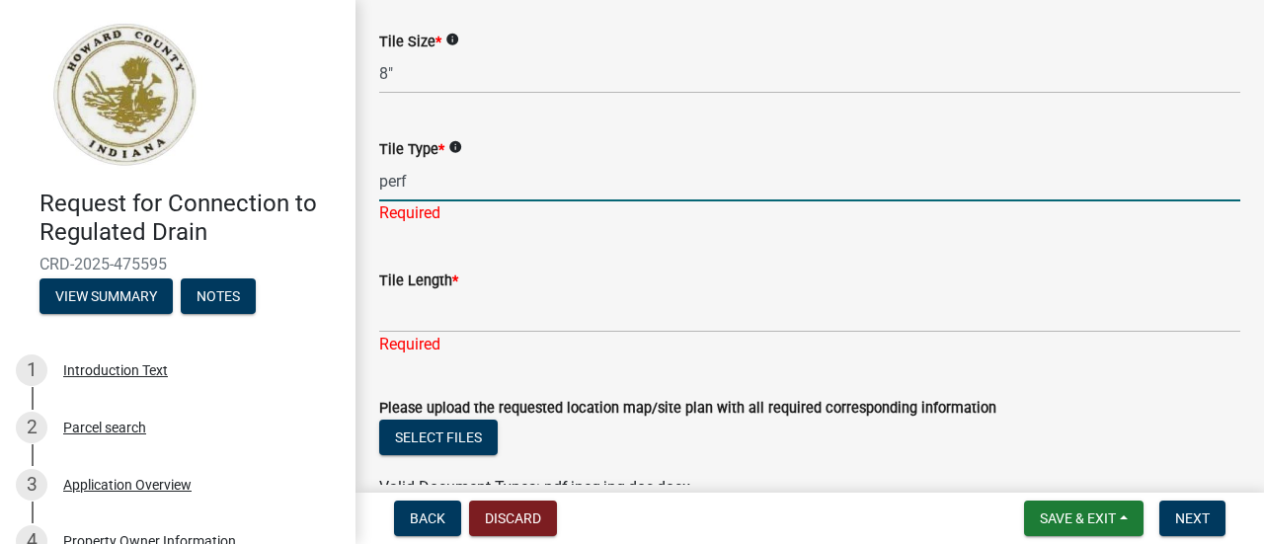
scroll to position [1027, 0]
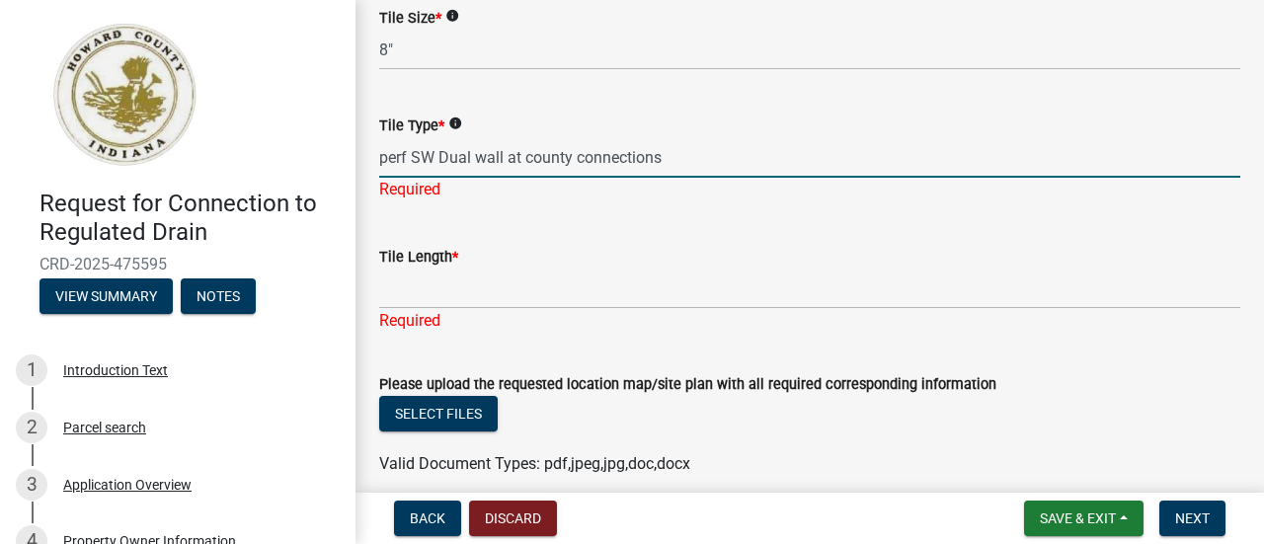
type input "perf SW Dual wall at county connections"
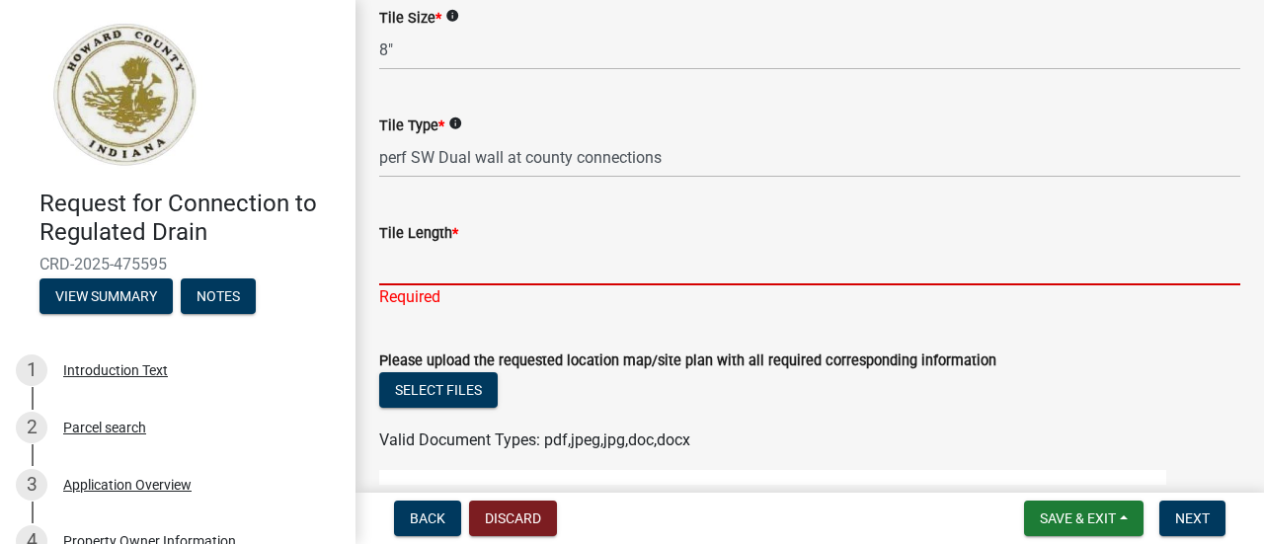
click at [393, 309] on div "Tile Length * Required" at bounding box center [809, 251] width 861 height 116
type input "10,000 feet"
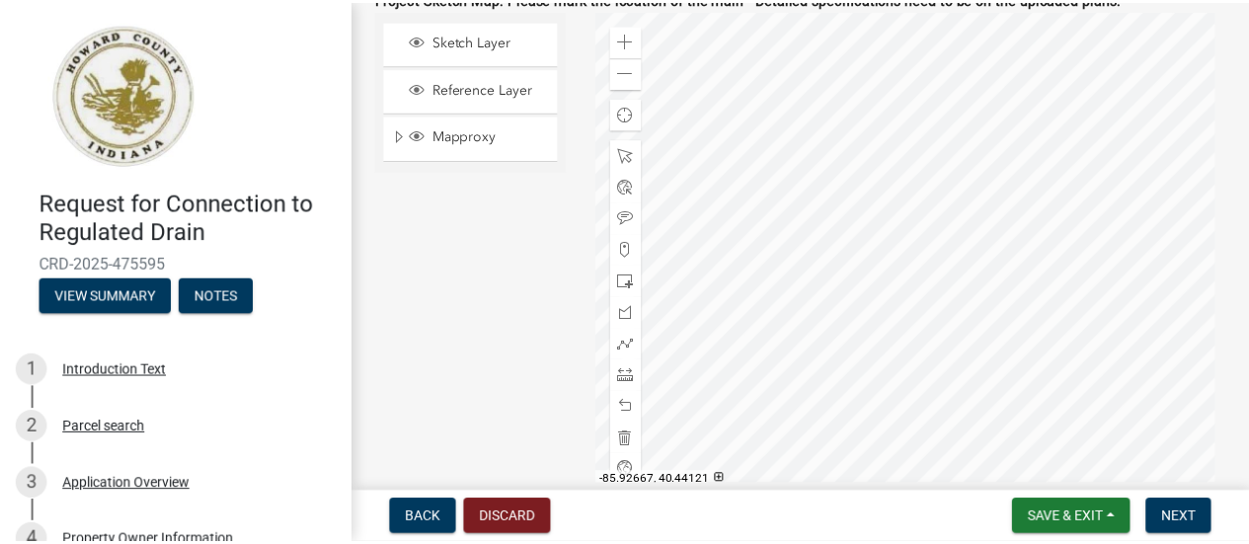
scroll to position [1773, 0]
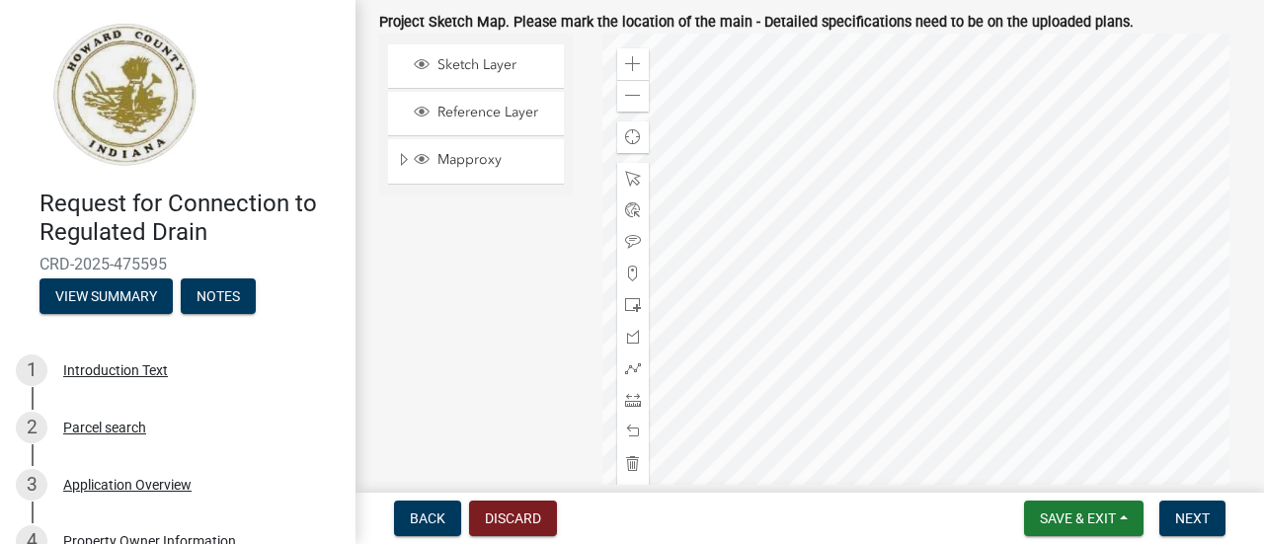
click at [1106, 402] on div at bounding box center [921, 281] width 639 height 494
click at [1134, 420] on div at bounding box center [921, 281] width 639 height 494
click at [798, 347] on div at bounding box center [921, 281] width 639 height 494
click at [796, 217] on div at bounding box center [921, 281] width 639 height 494
click at [887, 188] on div at bounding box center [921, 281] width 639 height 494
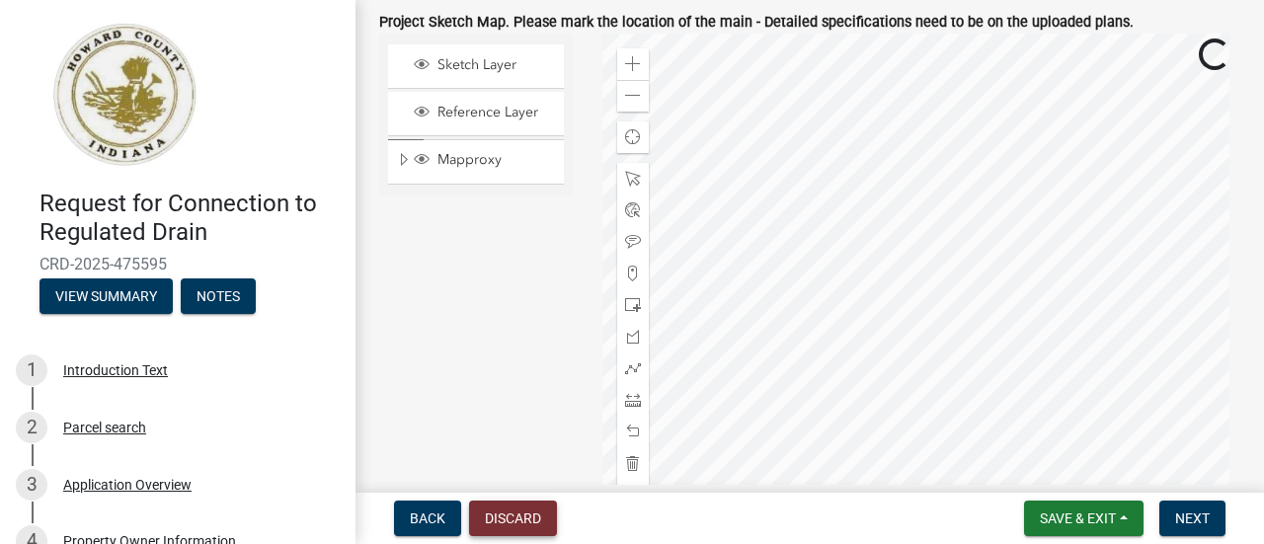
click at [495, 519] on button "Discard" at bounding box center [513, 519] width 88 height 36
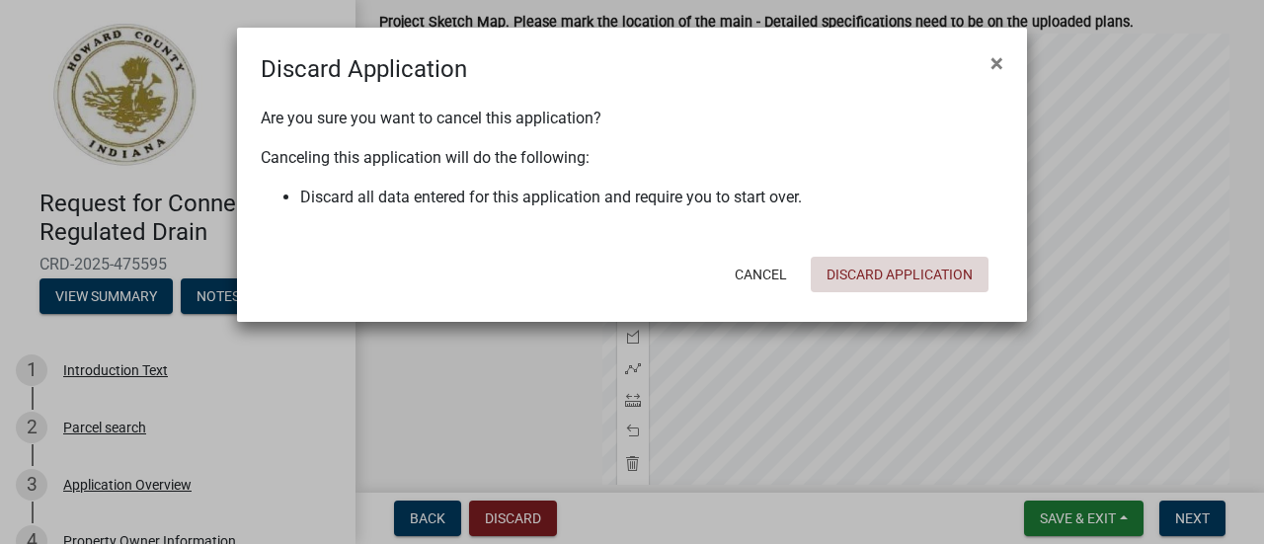
click at [869, 271] on button "Discard Application" at bounding box center [900, 275] width 178 height 36
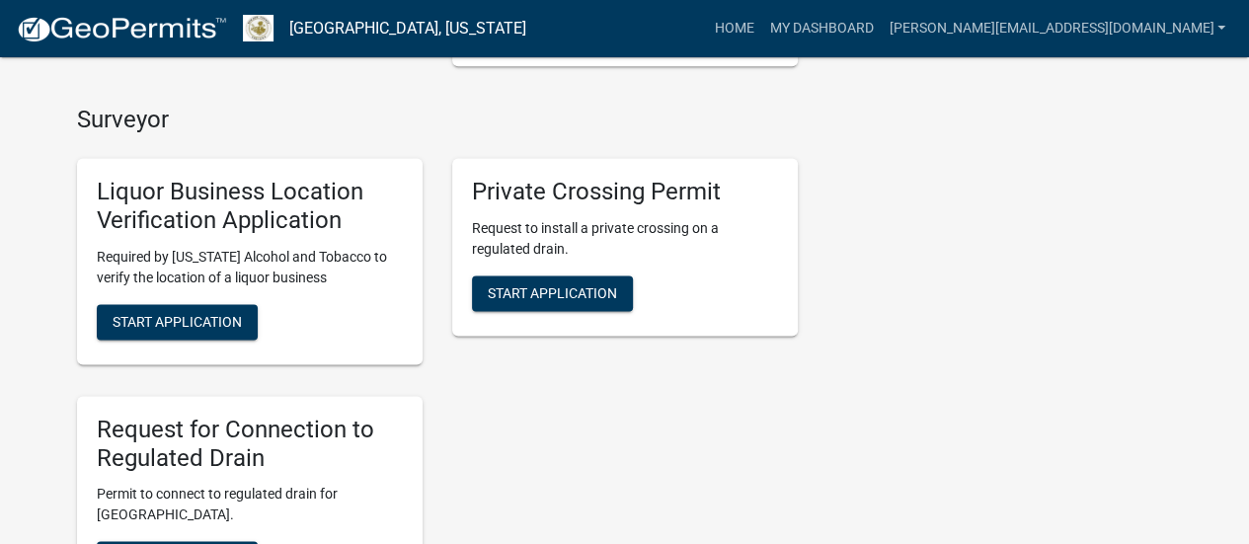
scroll to position [1368, 0]
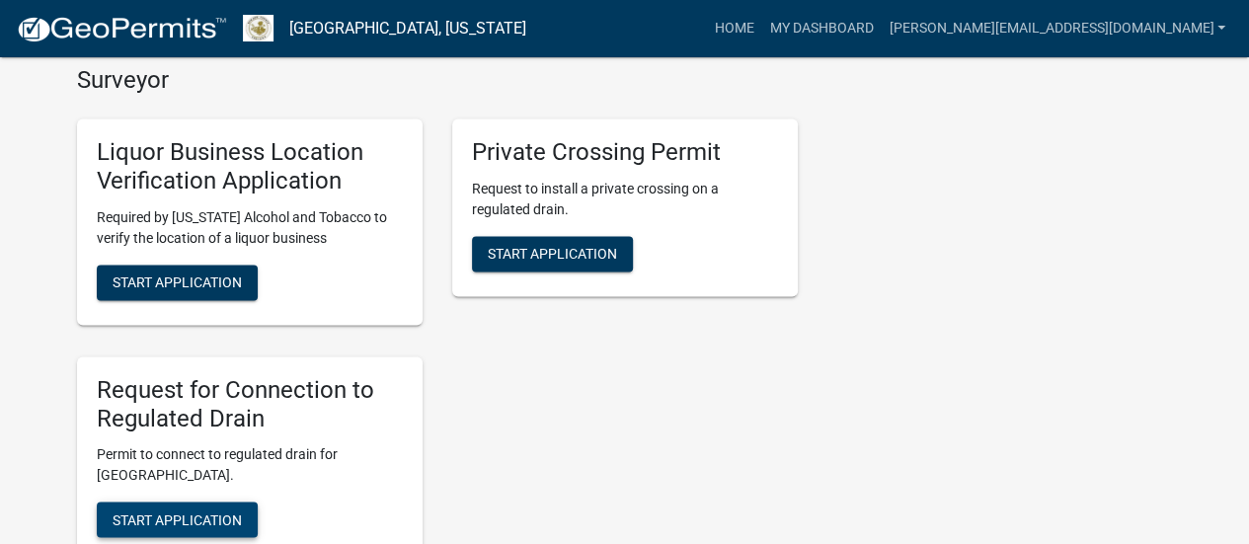
click at [178, 526] on span "Start Application" at bounding box center [177, 519] width 129 height 16
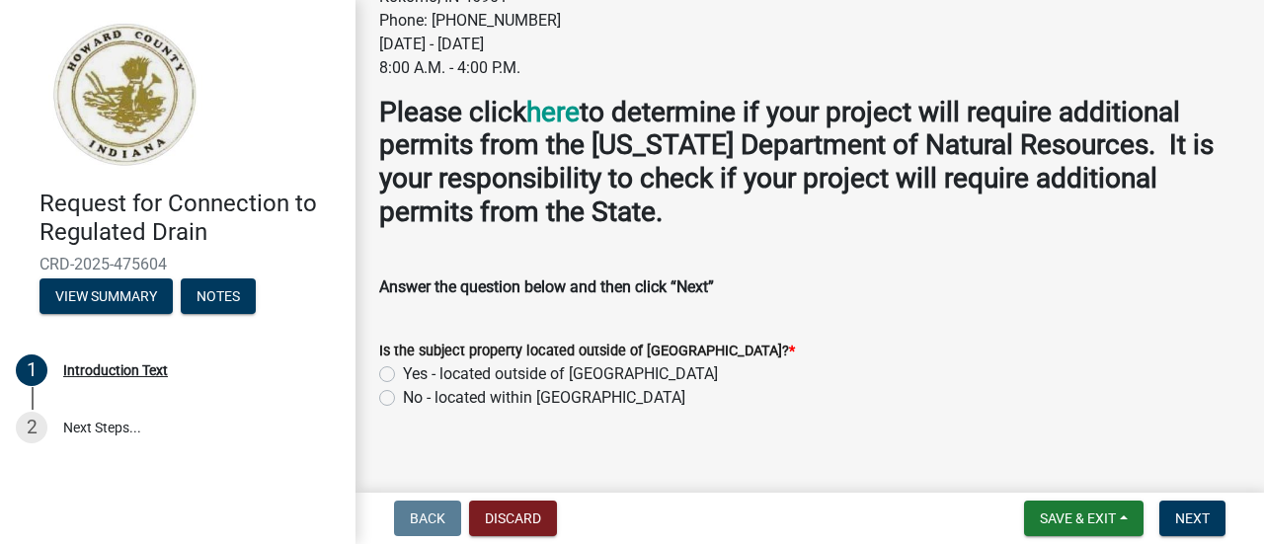
scroll to position [379, 0]
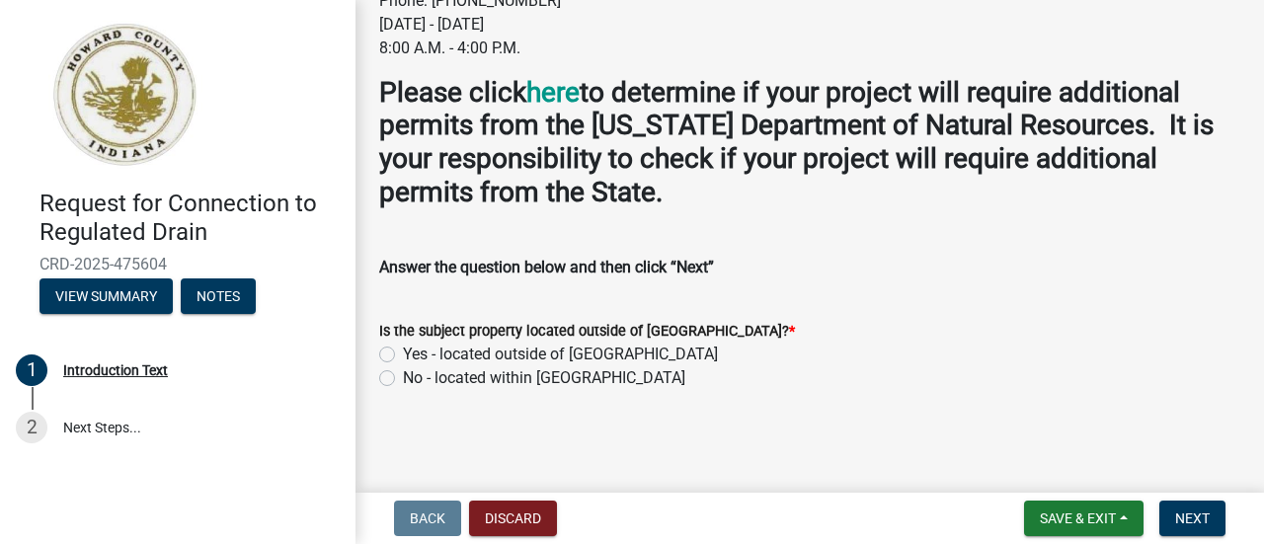
click at [403, 355] on label "Yes - located outside of [GEOGRAPHIC_DATA]" at bounding box center [560, 355] width 315 height 24
click at [403, 355] on input "Yes - located outside of [GEOGRAPHIC_DATA]" at bounding box center [409, 349] width 13 height 13
radio input "true"
click at [1169, 519] on button "Next" at bounding box center [1192, 519] width 66 height 36
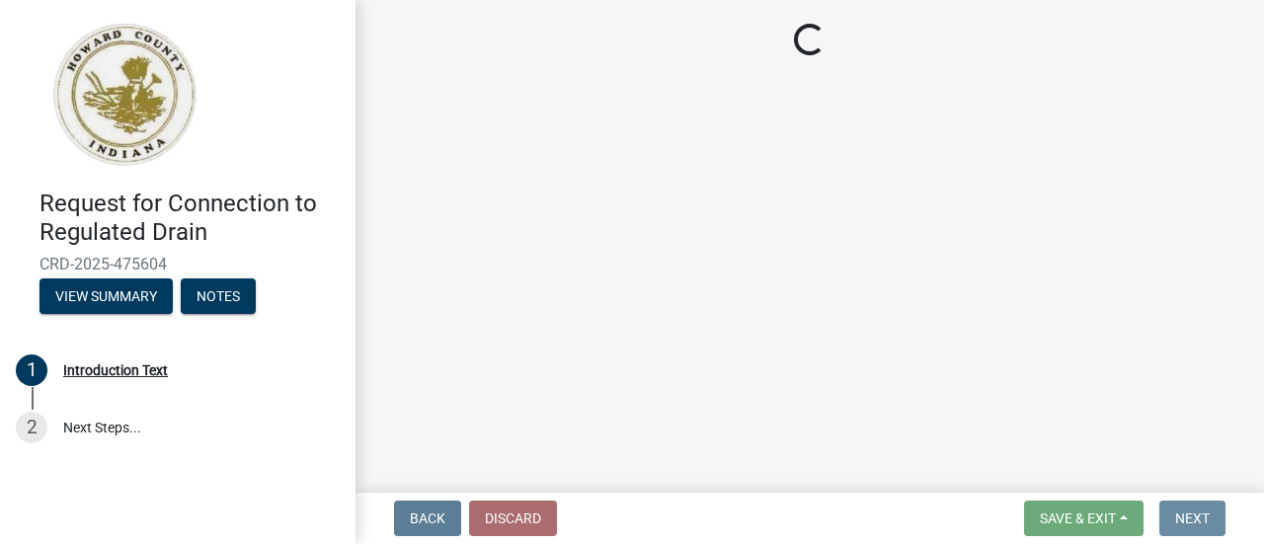
scroll to position [0, 0]
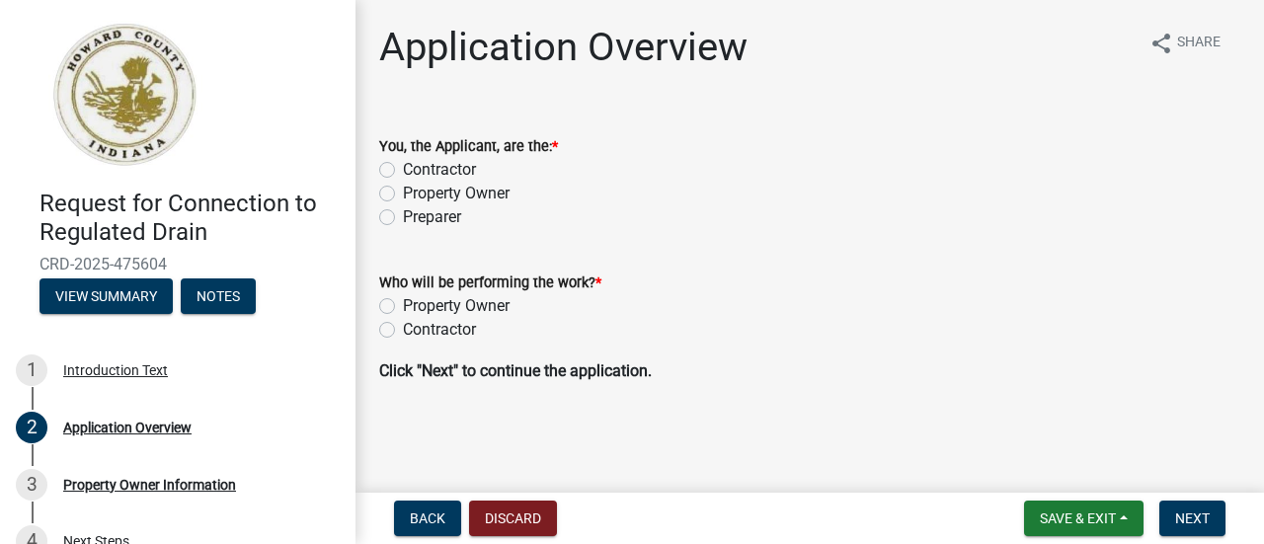
click at [403, 166] on label "Contractor" at bounding box center [439, 170] width 73 height 24
click at [403, 166] on input "Contractor" at bounding box center [409, 164] width 13 height 13
radio input "true"
click at [403, 325] on label "Contractor" at bounding box center [439, 330] width 73 height 24
click at [403, 325] on input "Contractor" at bounding box center [409, 324] width 13 height 13
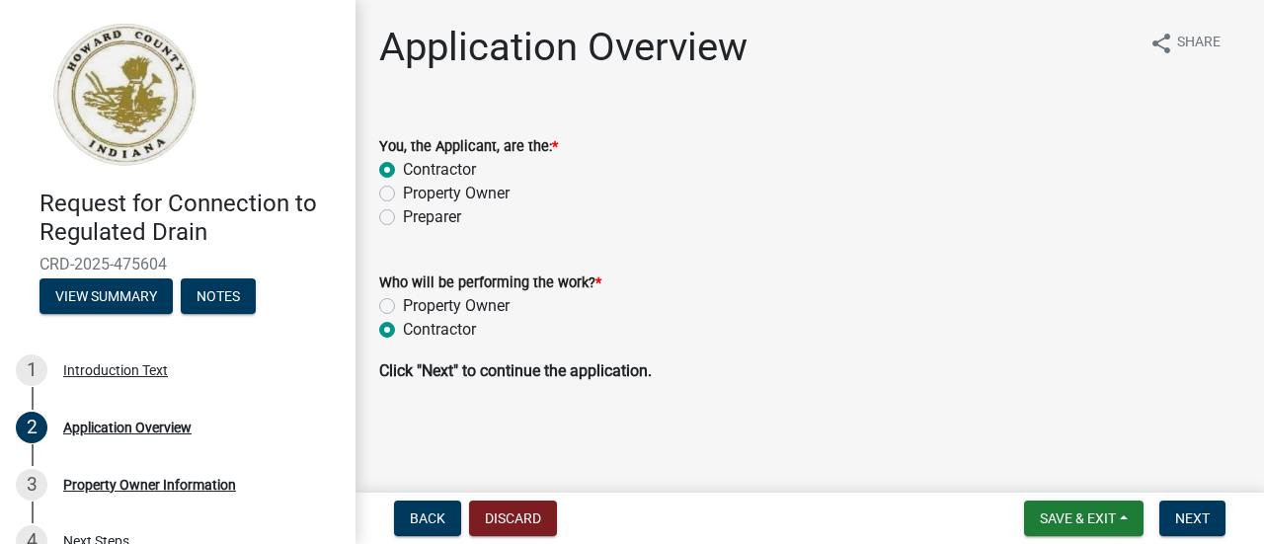
radio input "true"
click at [1179, 512] on span "Next" at bounding box center [1192, 518] width 35 height 16
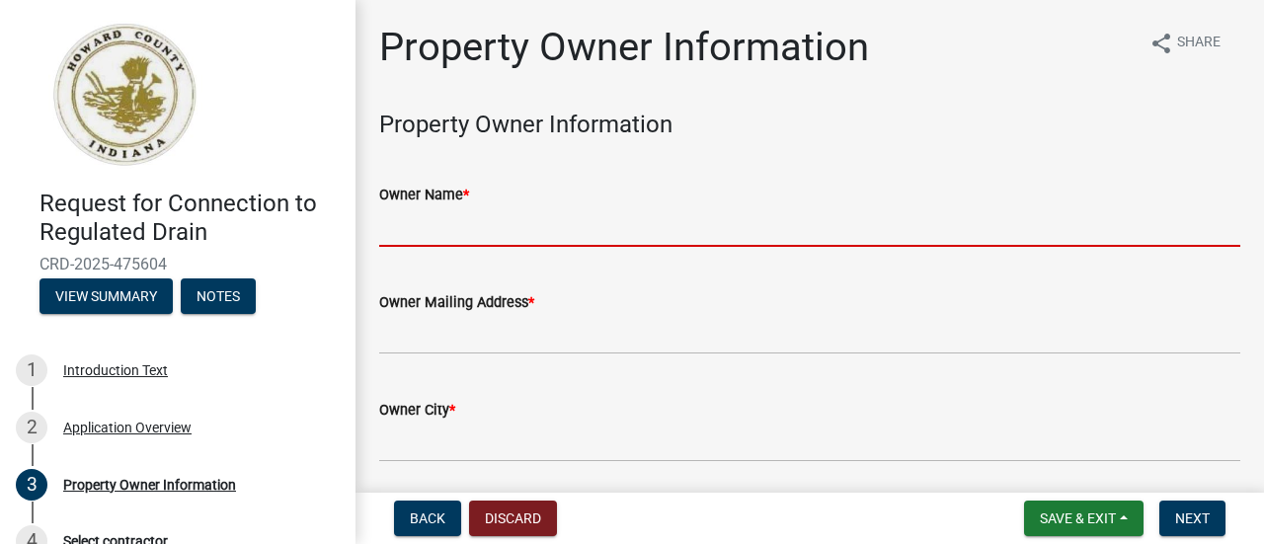
click at [391, 216] on input "Owner Name *" at bounding box center [809, 226] width 861 height 40
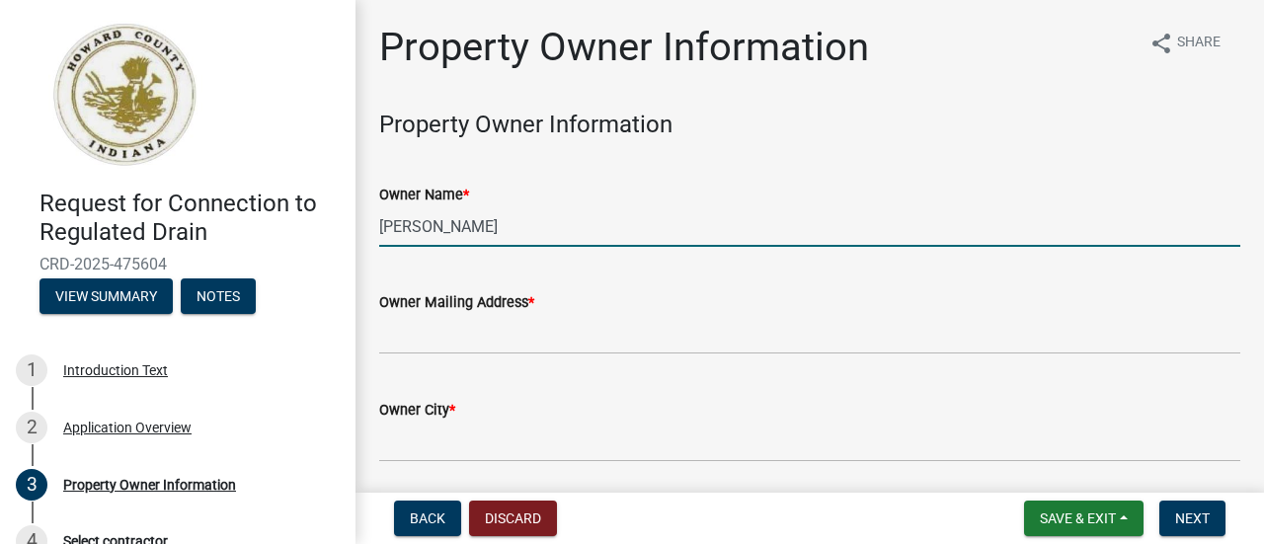
type input "Middlesworth Janet"
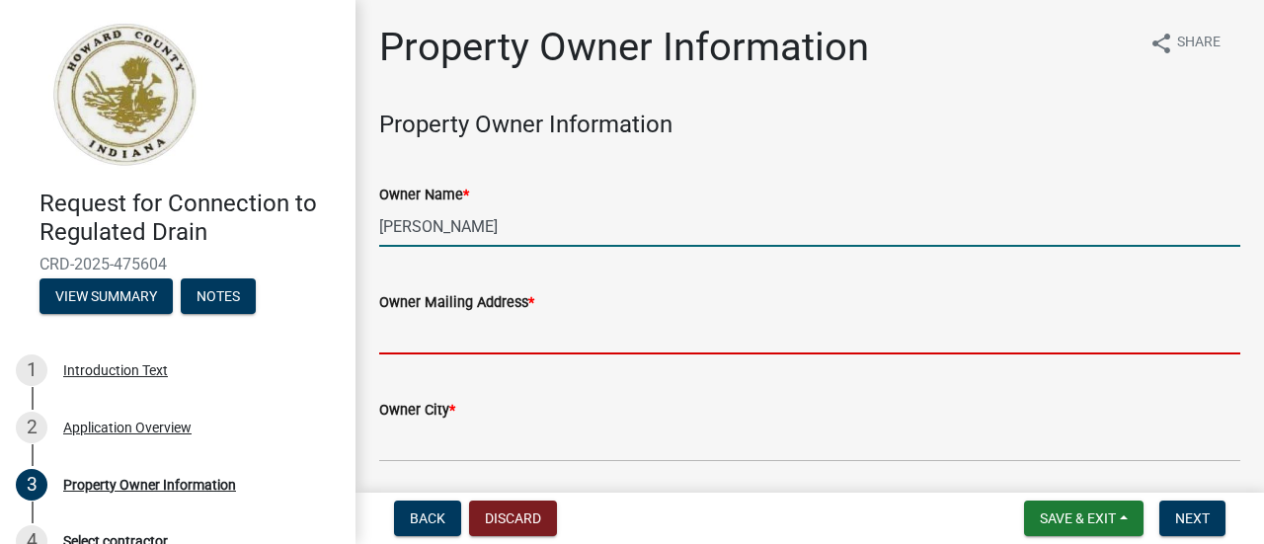
click at [403, 338] on input "Owner Mailing Address *" at bounding box center [809, 334] width 861 height 40
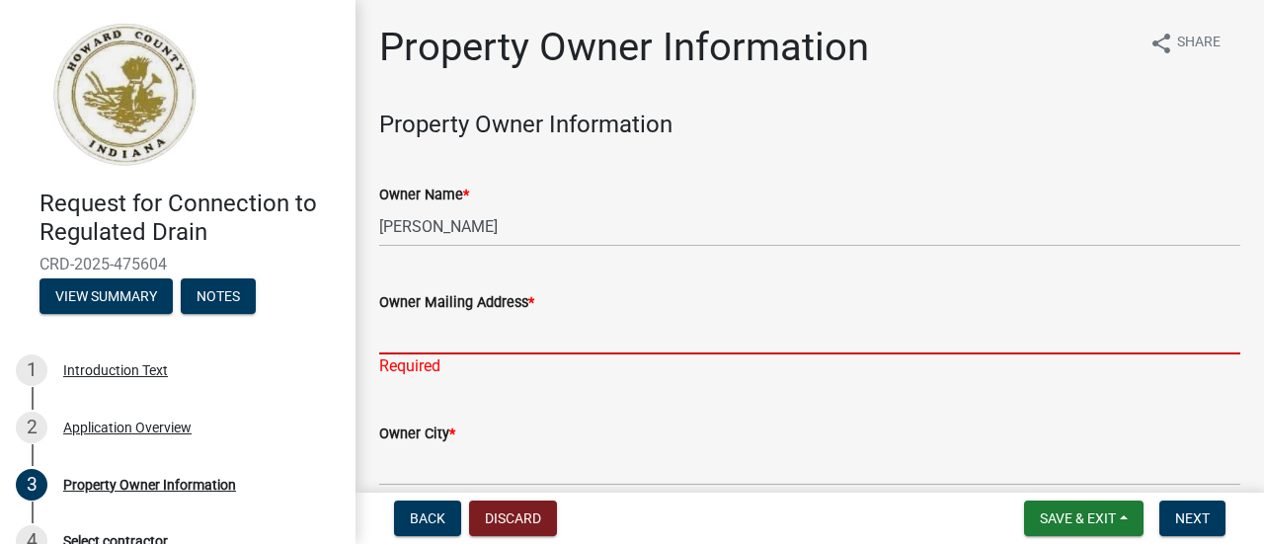
paste input "11288 E 200 N Greentown, IN 46936"
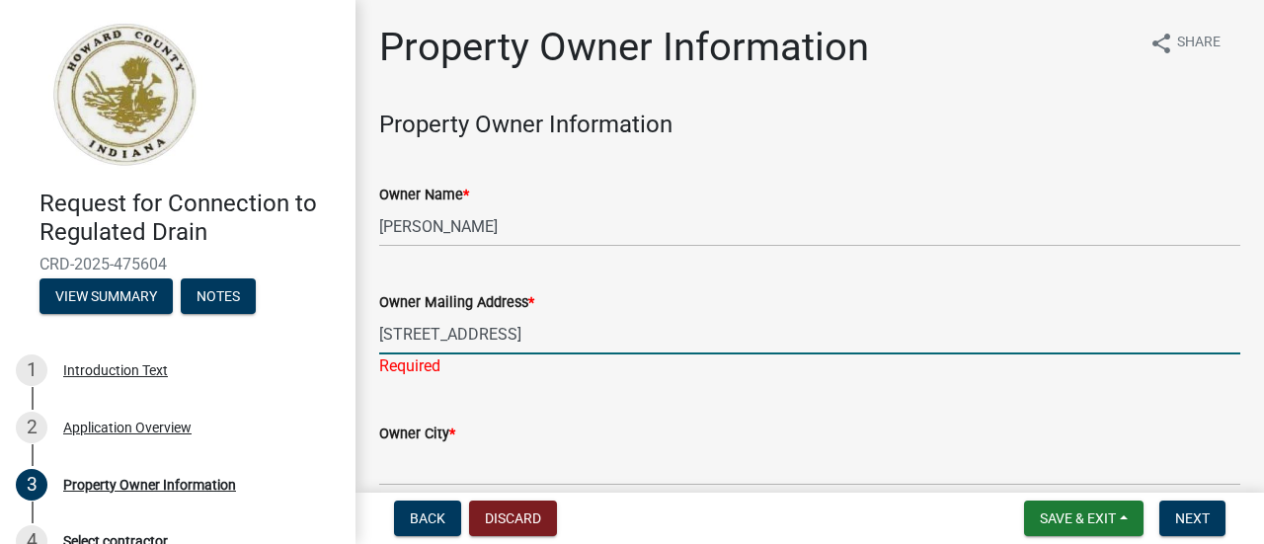
type input "11288 E 200 N Greentown, IN 46936"
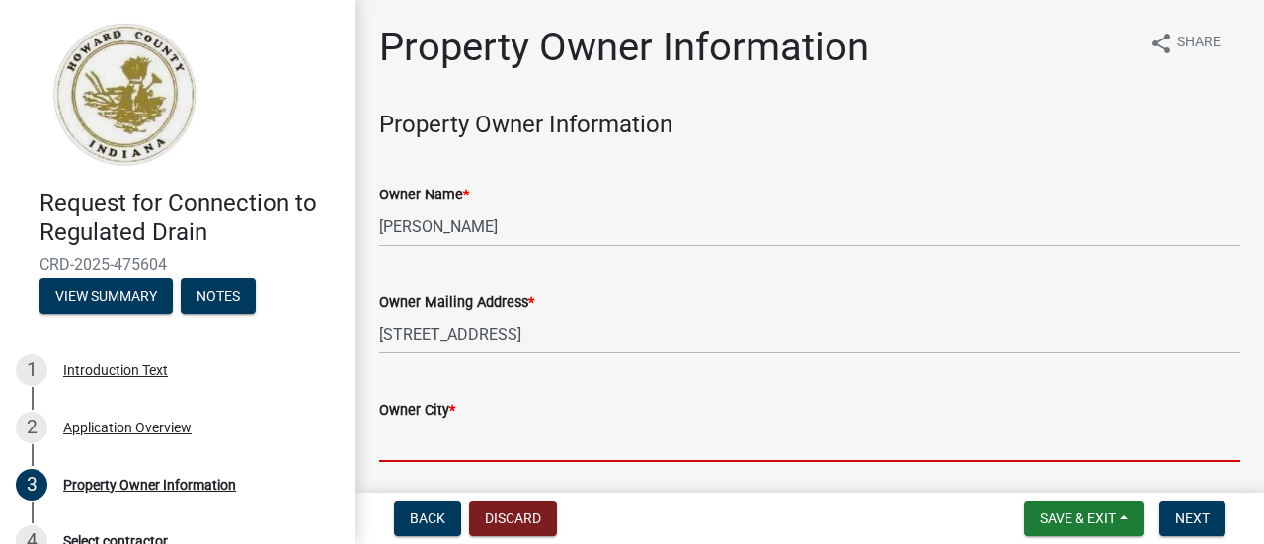
click at [398, 470] on wm-data-entity-input "Owner City *" at bounding box center [809, 424] width 861 height 108
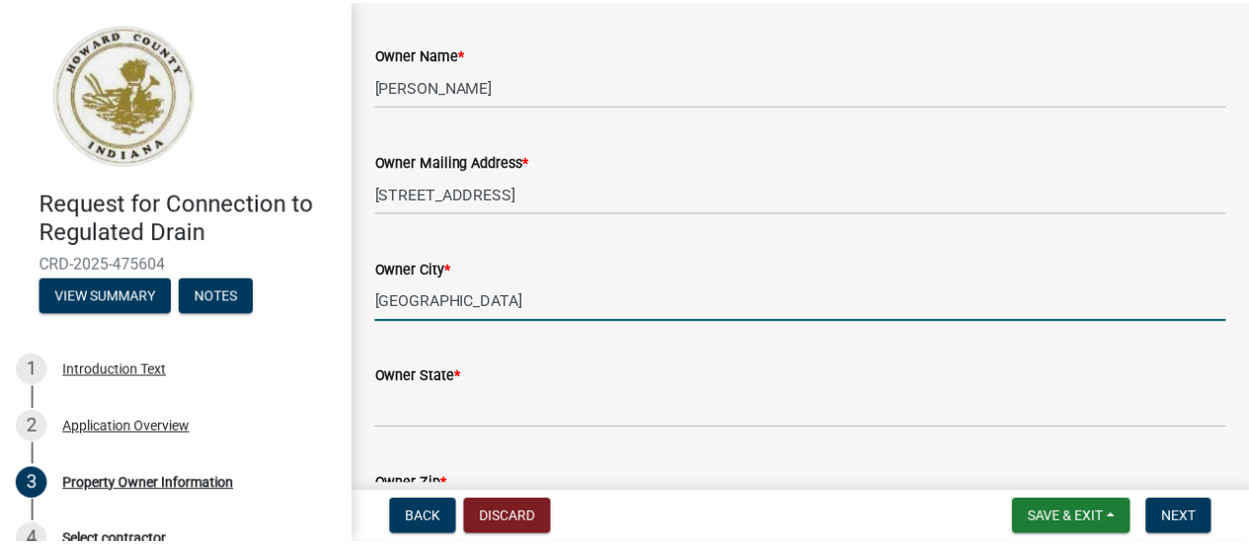
scroll to position [197, 0]
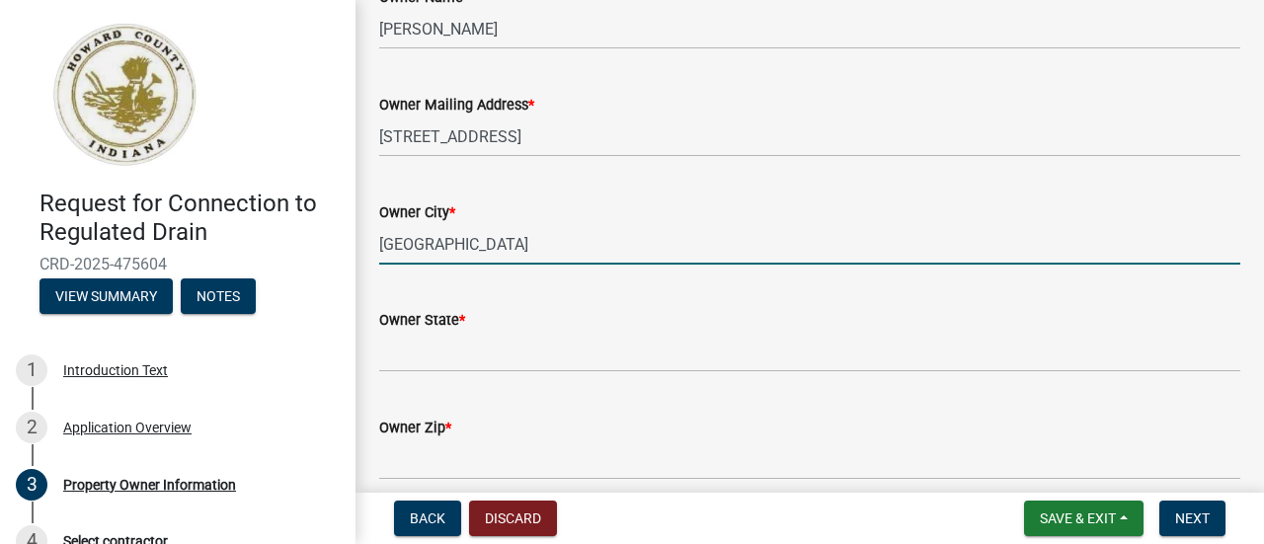
type input "Greentown"
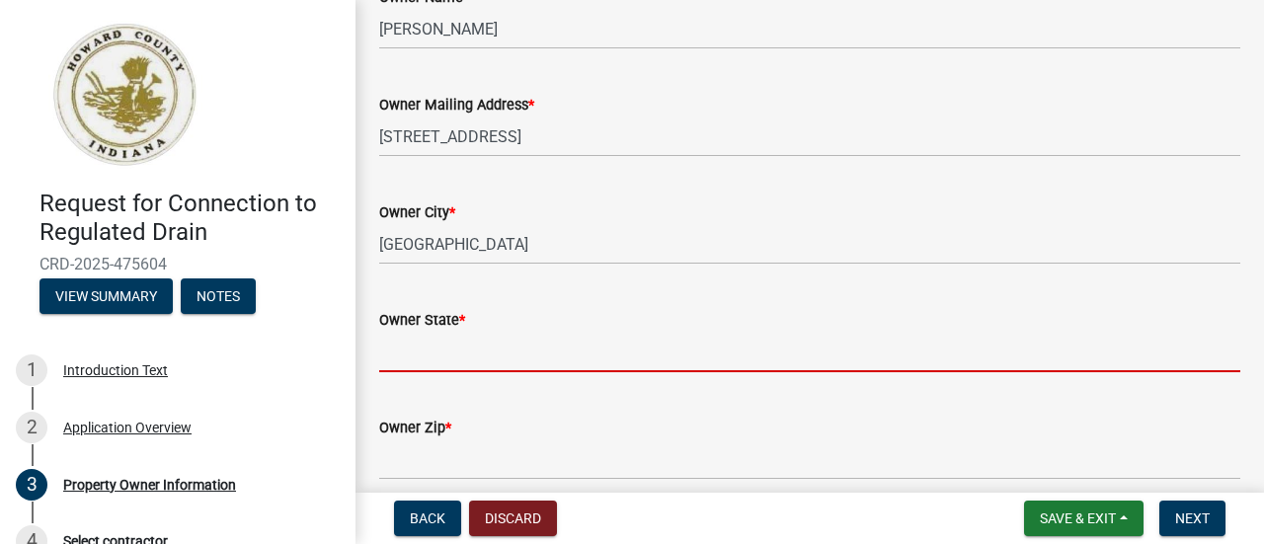
click at [490, 352] on input "Owner State *" at bounding box center [809, 352] width 861 height 40
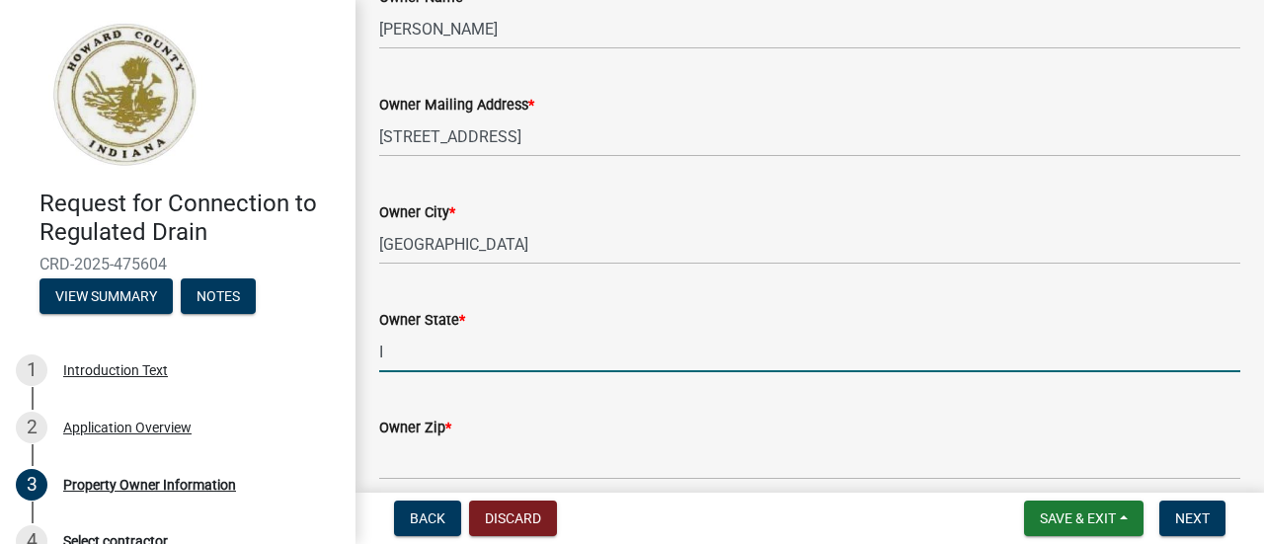
type input "IN"
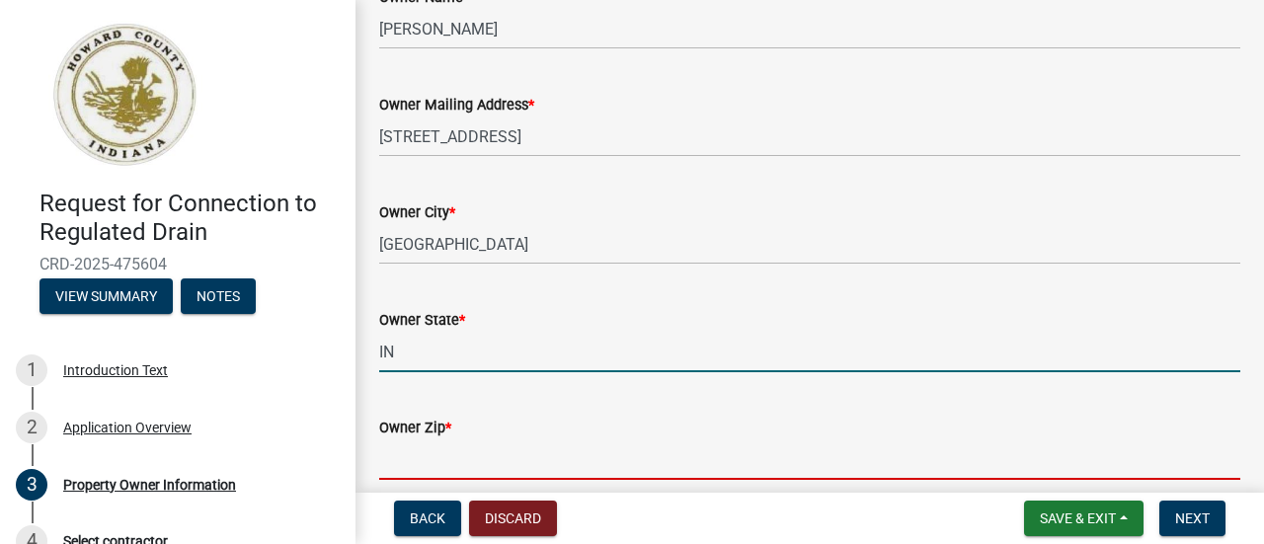
type input "46901"
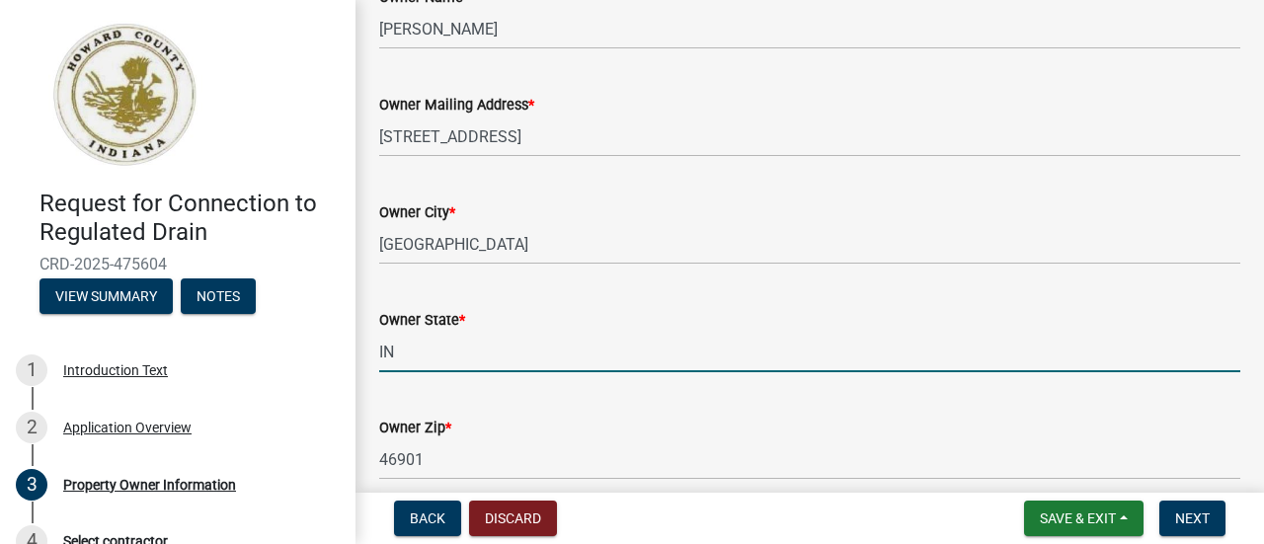
type input "5746997782"
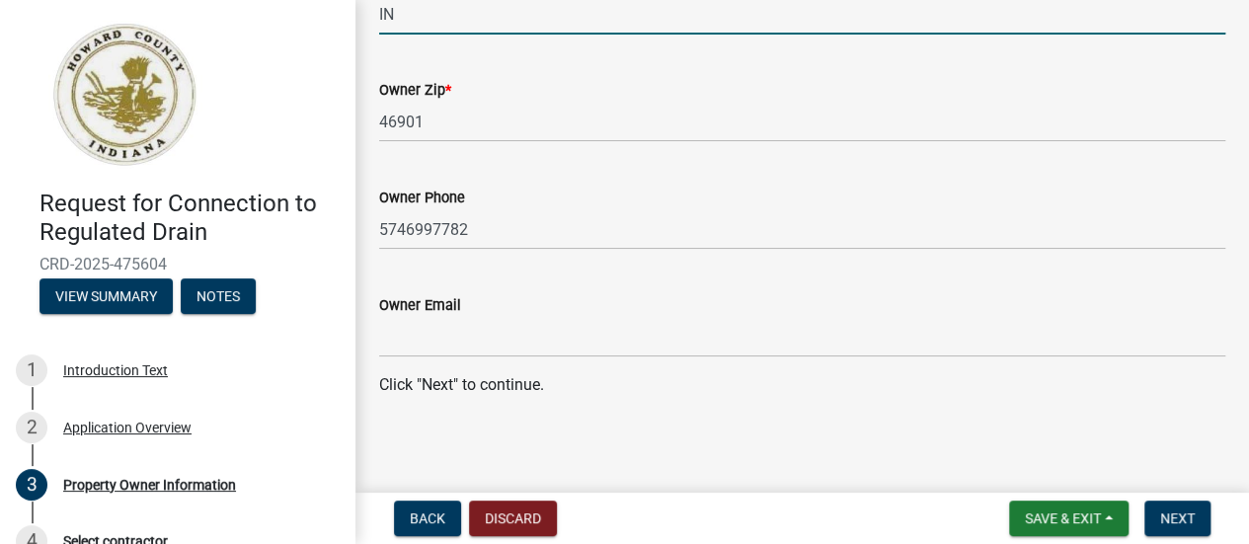
scroll to position [539, 0]
type input "IN"
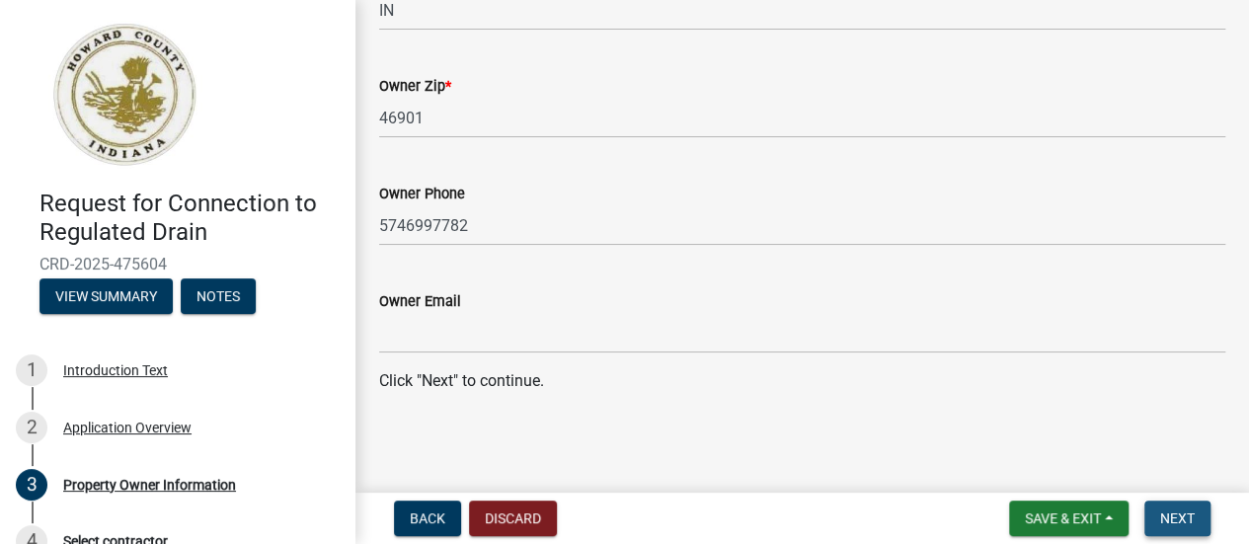
click at [1175, 520] on span "Next" at bounding box center [1177, 518] width 35 height 16
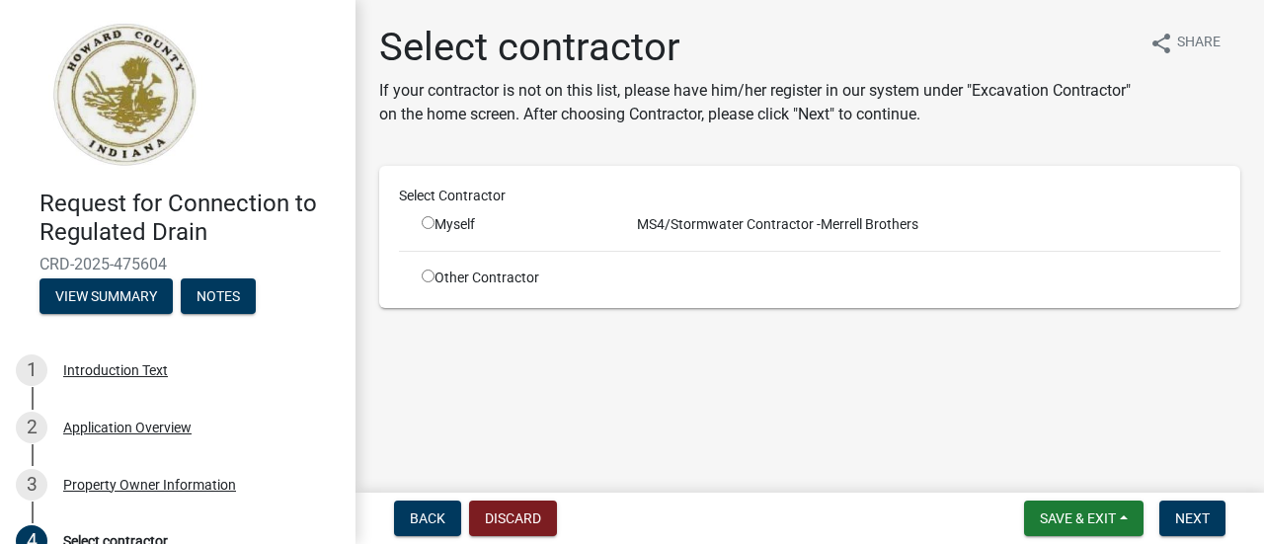
click at [441, 228] on div "Myself" at bounding box center [511, 224] width 178 height 21
click at [426, 225] on input "radio" at bounding box center [428, 222] width 13 height 13
radio input "true"
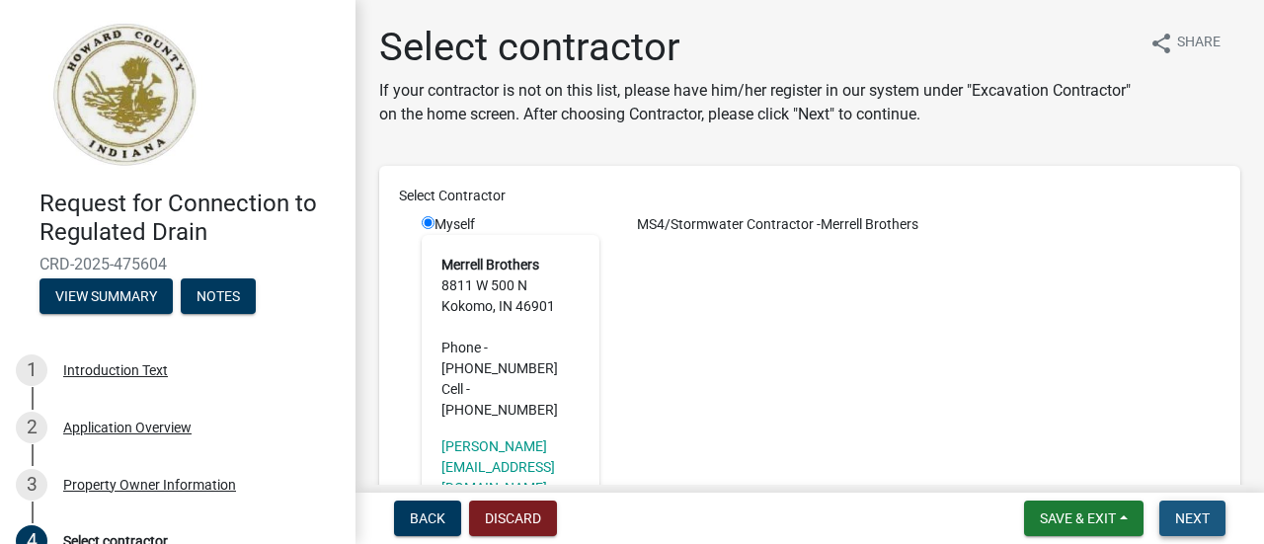
click at [1188, 512] on span "Next" at bounding box center [1192, 518] width 35 height 16
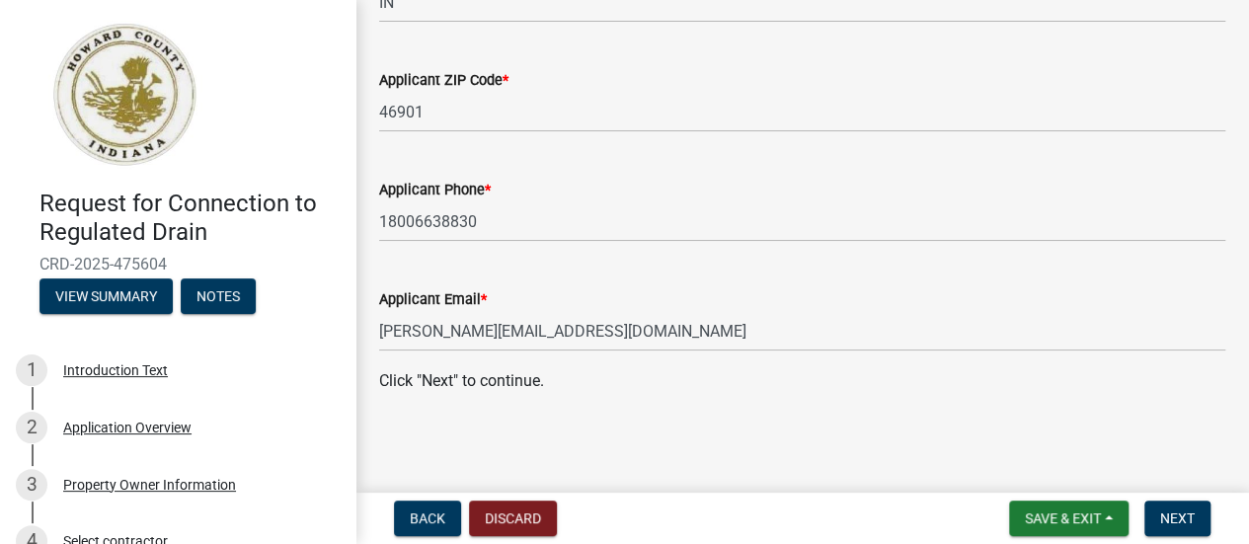
scroll to position [553, 0]
click at [1168, 519] on span "Next" at bounding box center [1177, 518] width 35 height 16
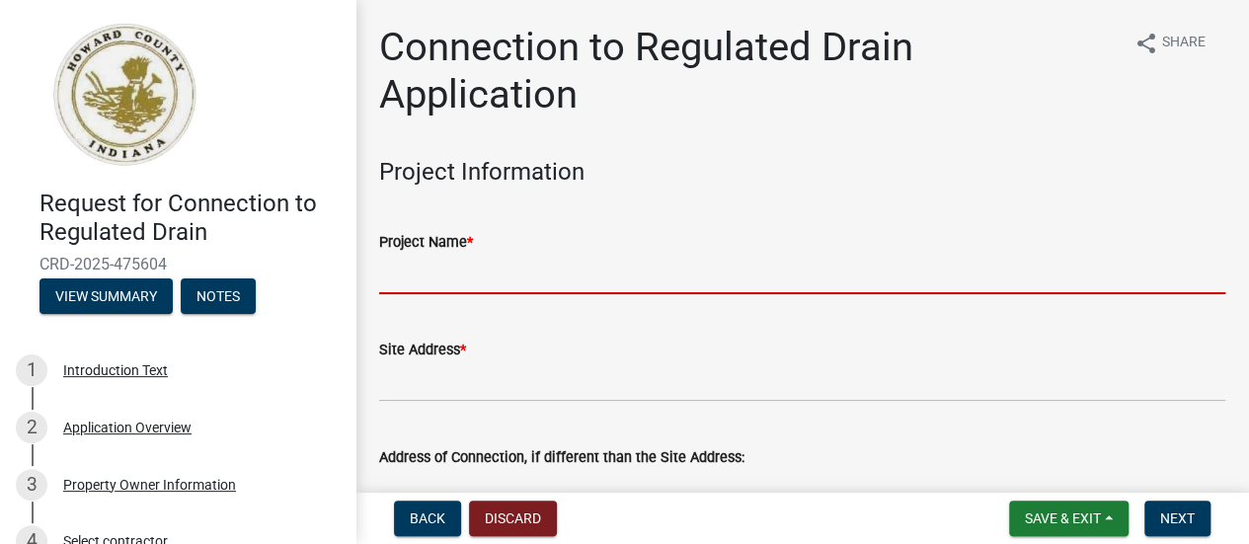
click at [600, 277] on input "Project Name *" at bounding box center [802, 274] width 846 height 40
type input "Emerald Green"
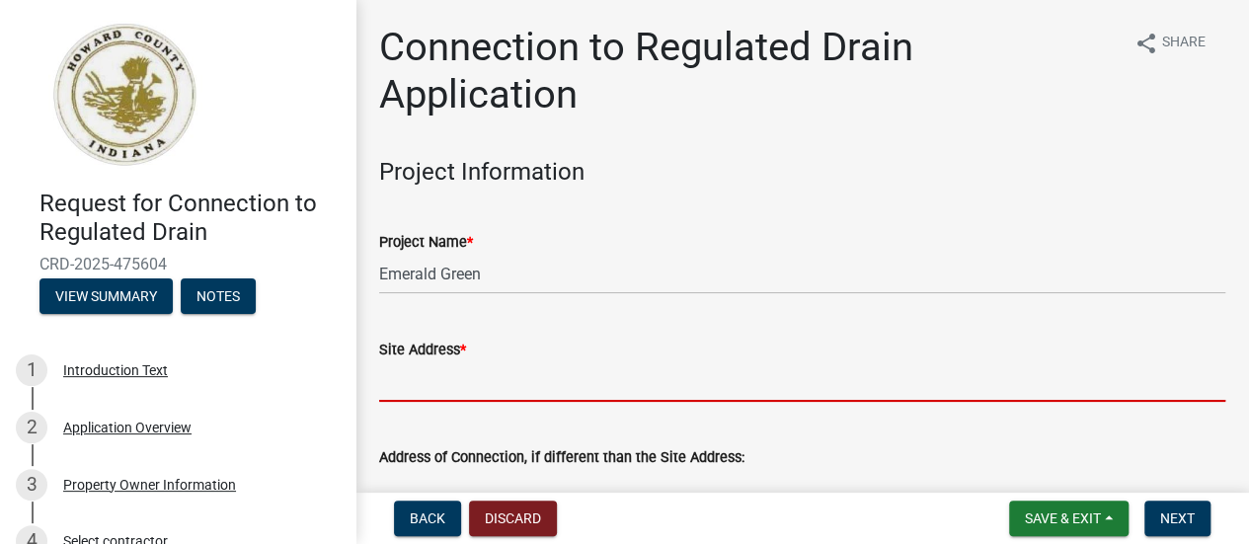
click at [471, 396] on input "Site Address *" at bounding box center [802, 381] width 846 height 40
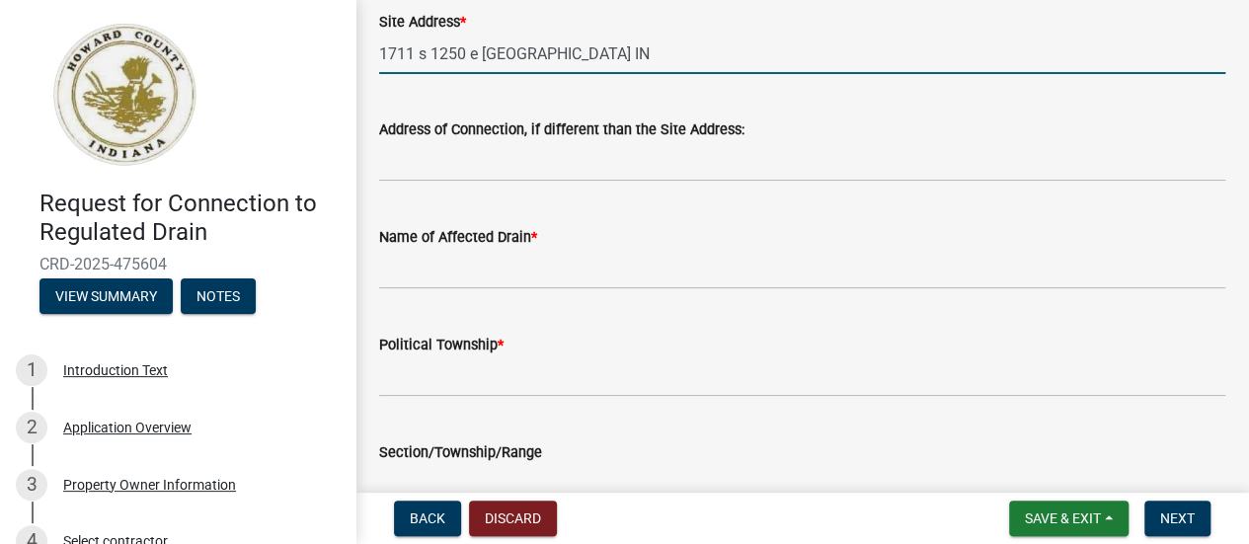
scroll to position [355, 0]
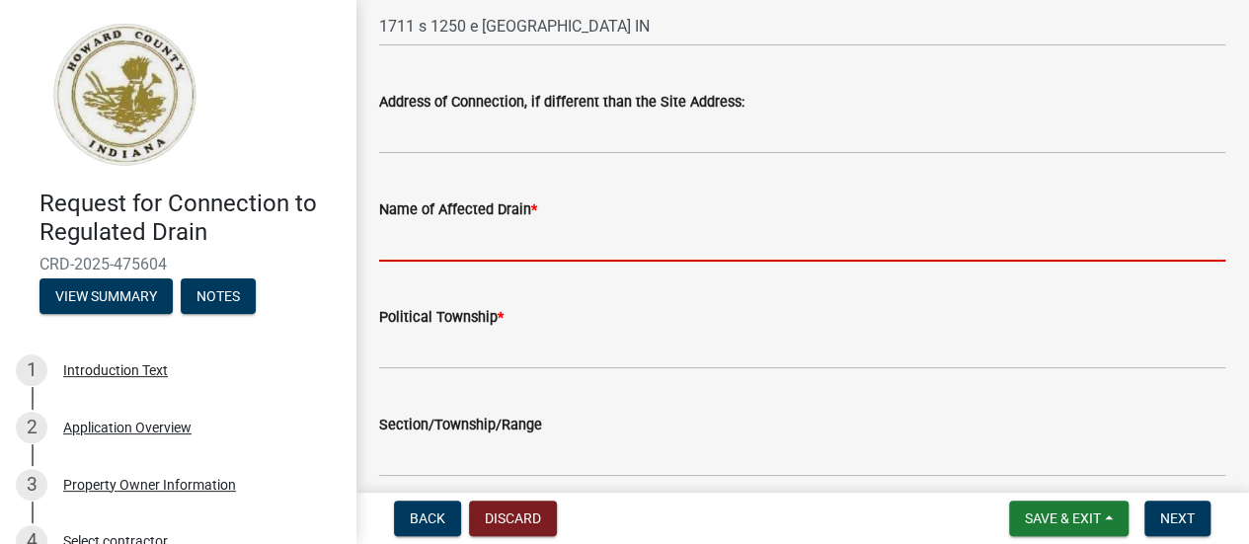
click at [426, 248] on input "Name of Affected Drain *" at bounding box center [802, 241] width 846 height 40
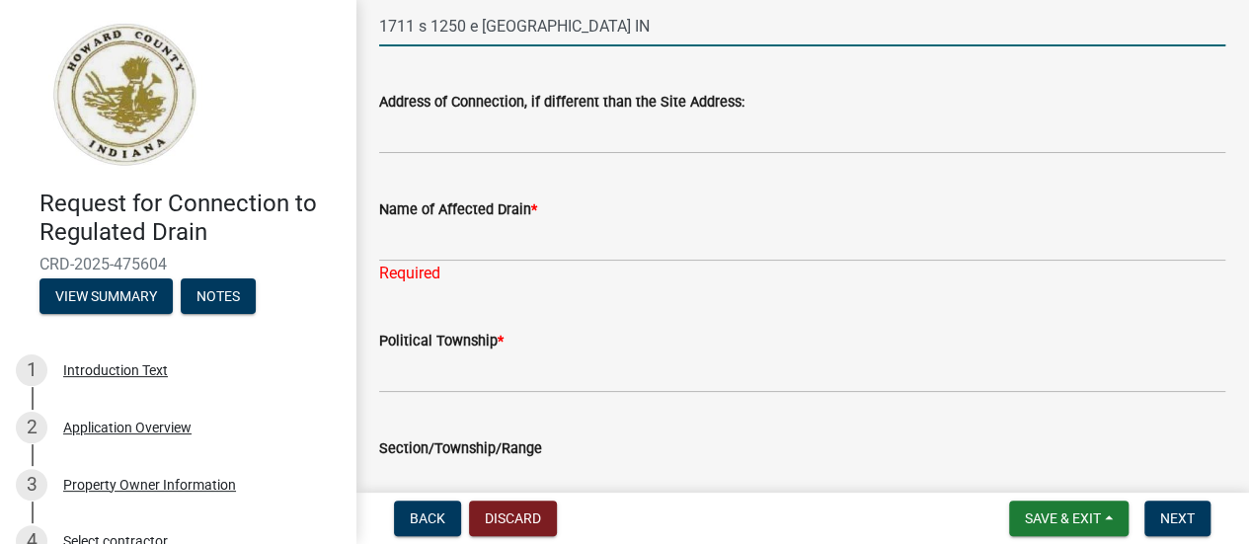
click at [621, 23] on input "1711 s 1250 e Greentown IN" at bounding box center [802, 26] width 846 height 40
type input "1711 s 1250 e Greentown IN 46936"
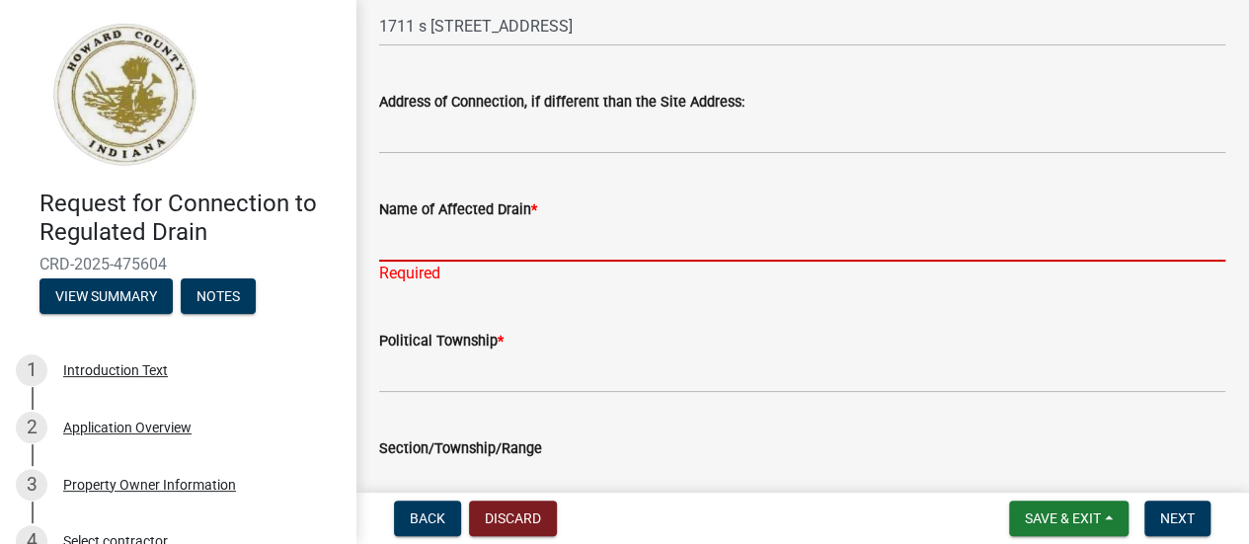
click at [403, 255] on input "Name of Affected Drain *" at bounding box center [802, 241] width 846 height 40
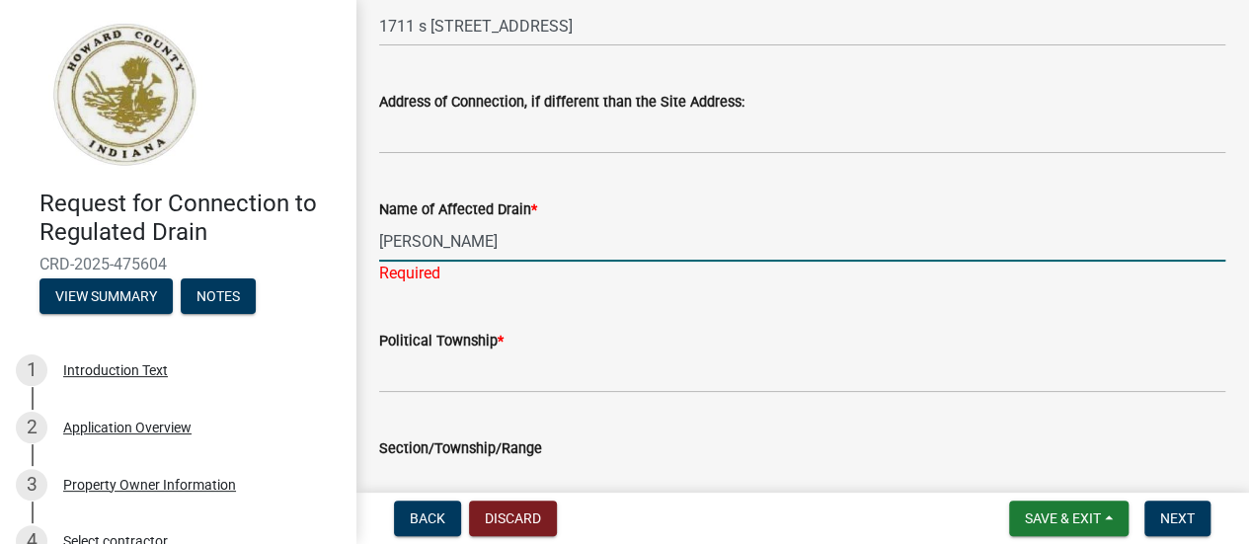
type input "[PERSON_NAME]"
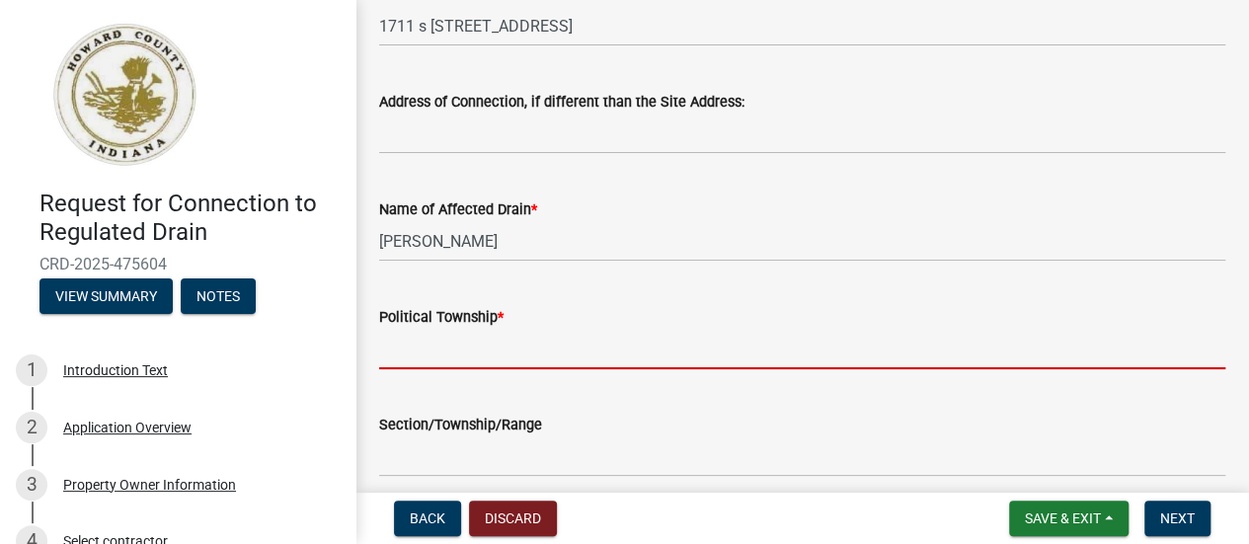
click at [397, 378] on wm-data-entity-input "Political Township *" at bounding box center [802, 331] width 846 height 108
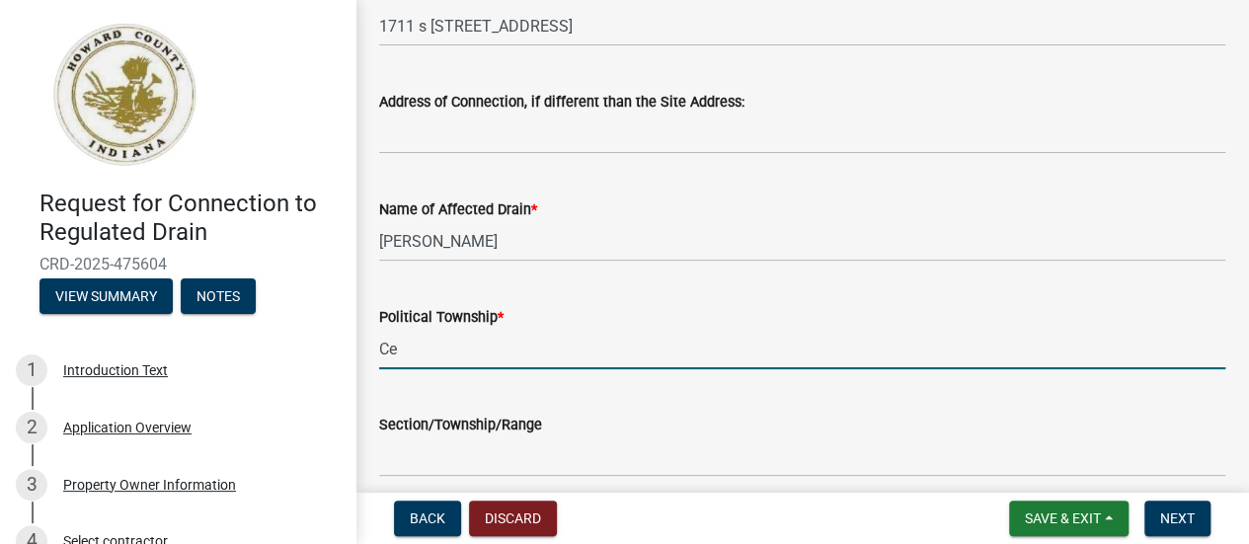
type input "C"
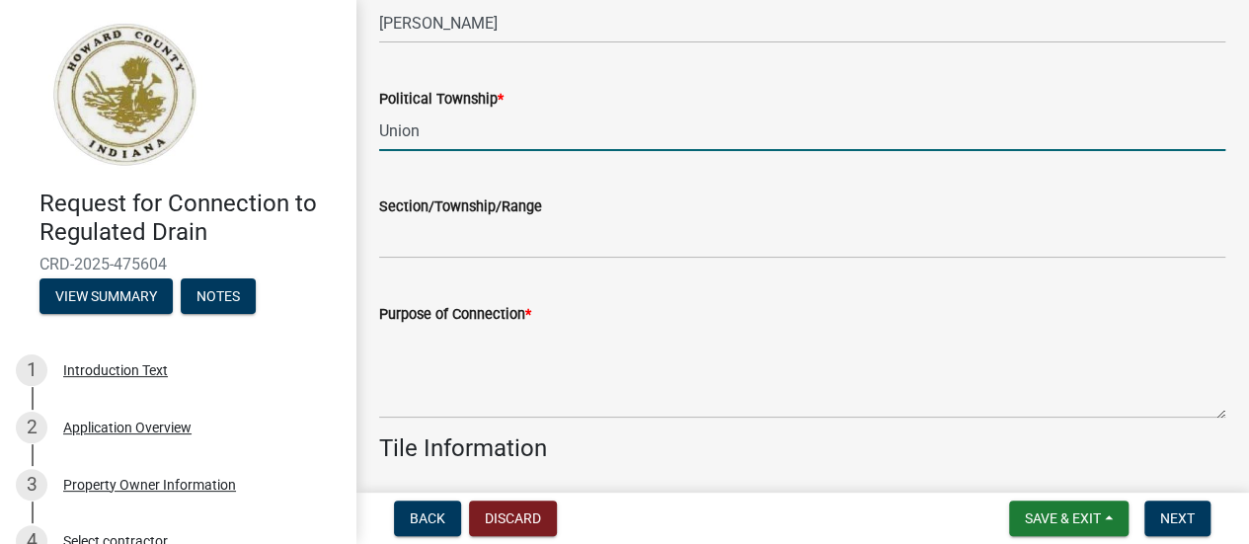
scroll to position [592, 0]
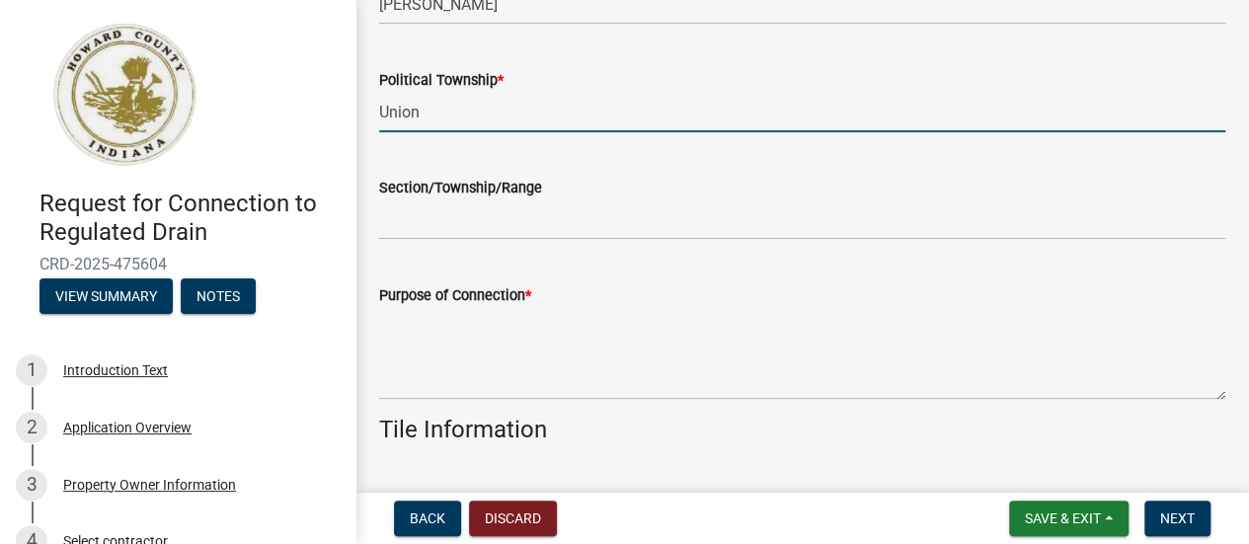
type input "Union"
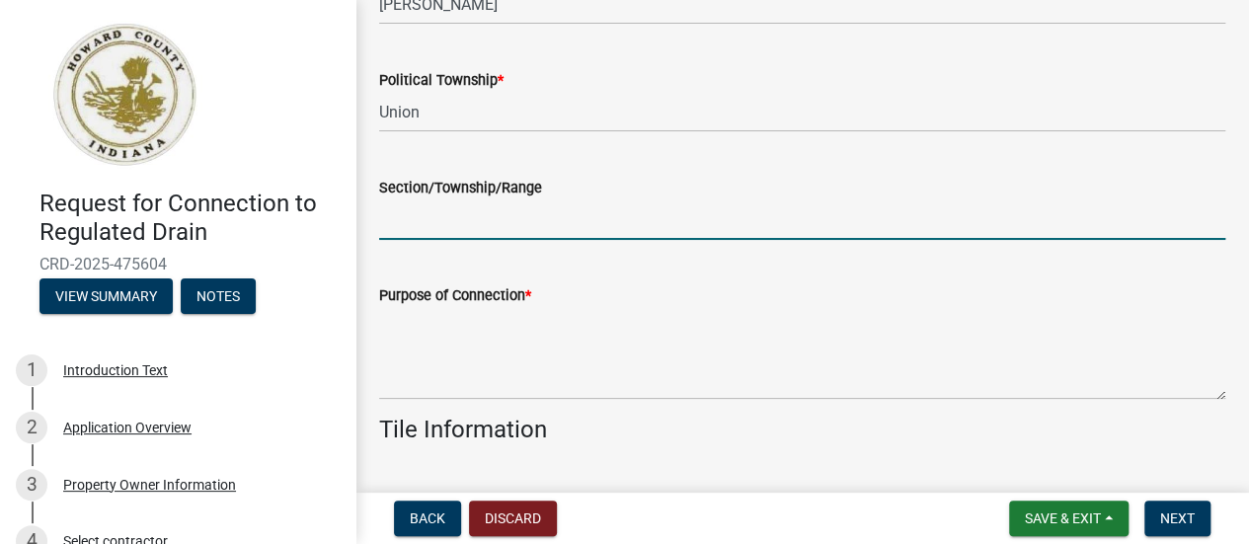
click at [412, 224] on input "Section/Township/Range" at bounding box center [802, 219] width 846 height 40
paste input "[DATE]"
type input "[DATE]"
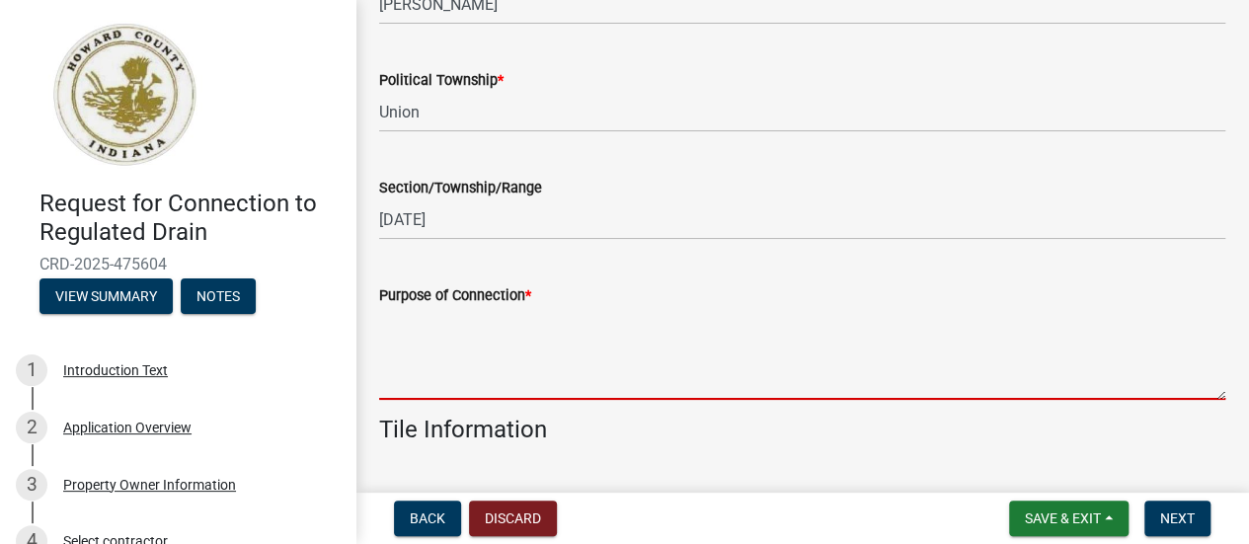
click at [421, 375] on textarea "Purpose of Connection *" at bounding box center [802, 353] width 846 height 93
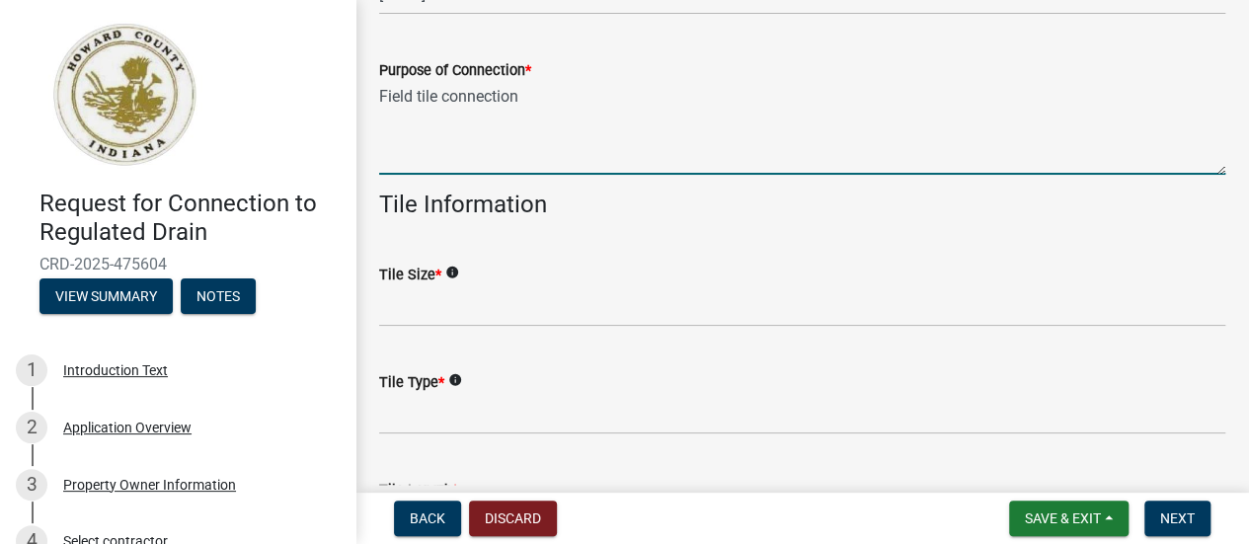
scroll to position [829, 0]
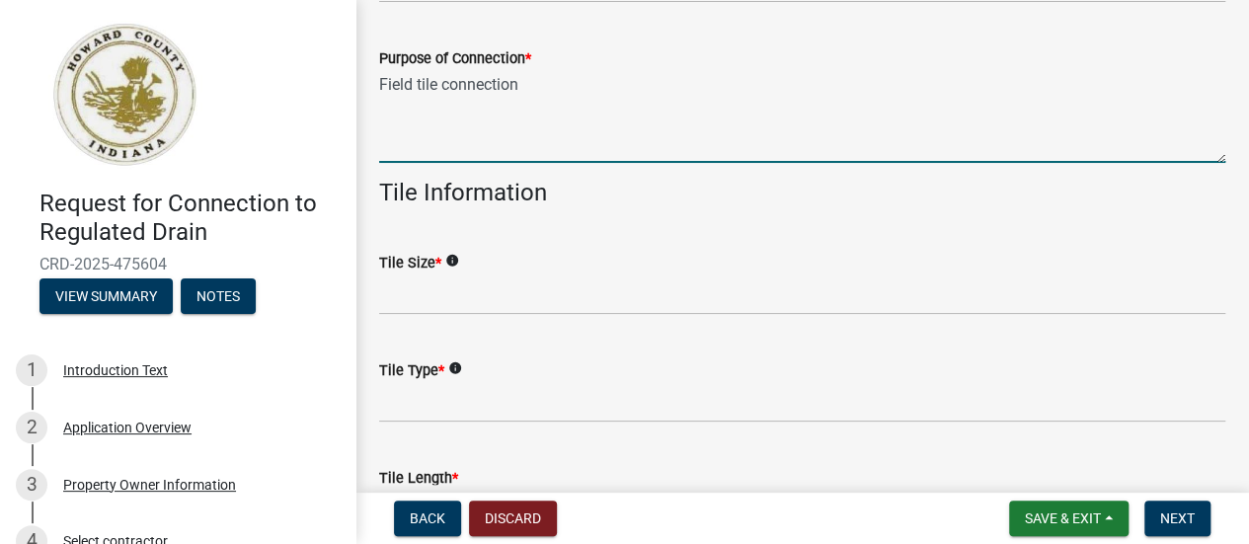
type textarea "Field tile connection"
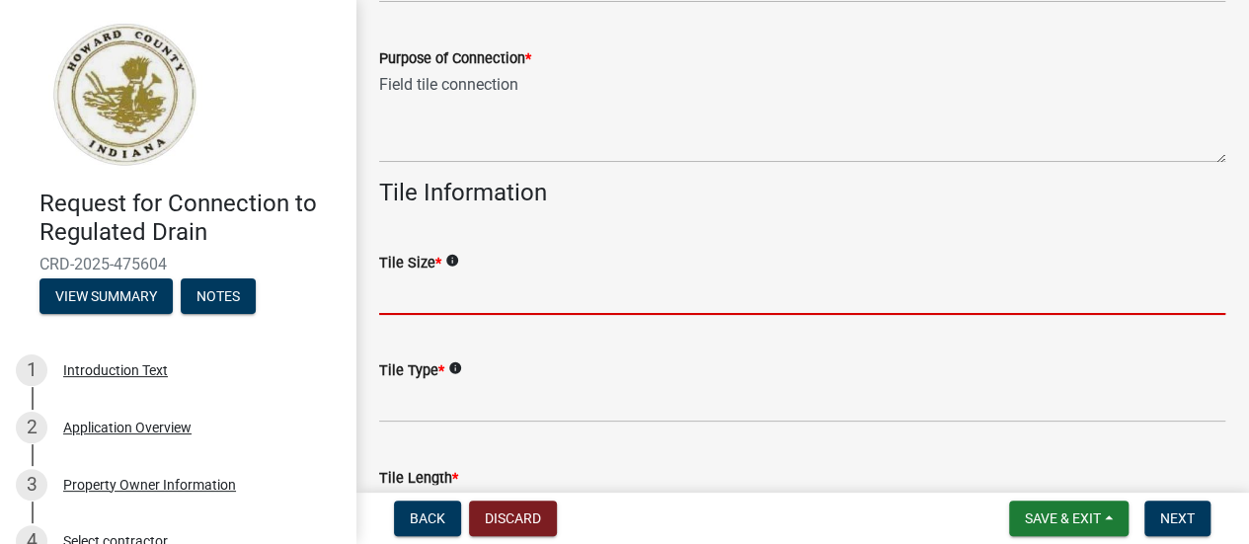
click at [528, 291] on input "Tile Size *" at bounding box center [802, 294] width 846 height 40
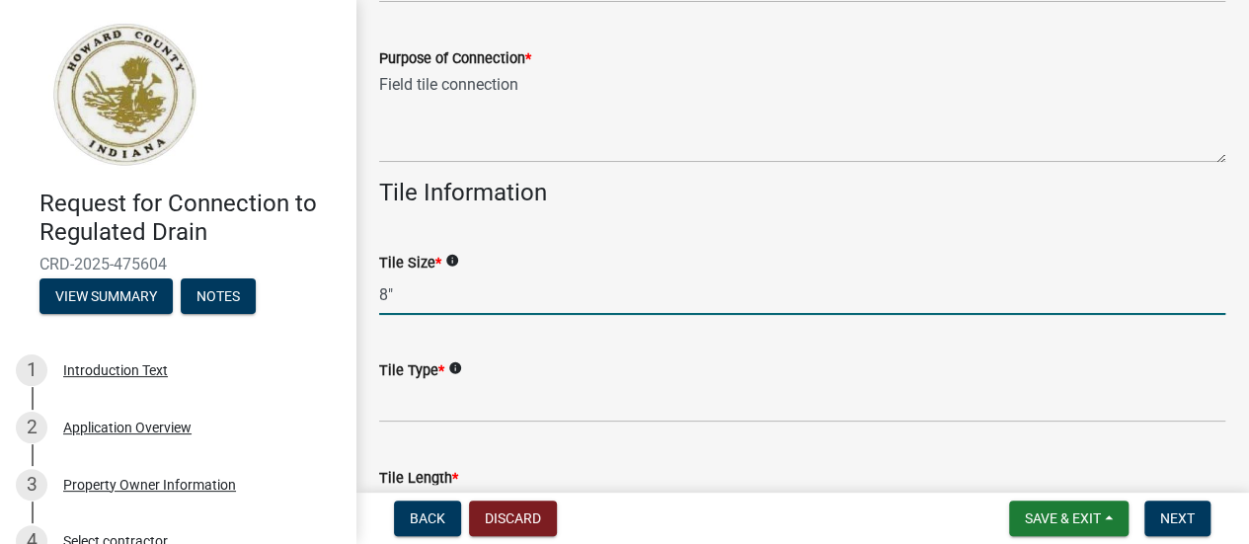
type input "8""
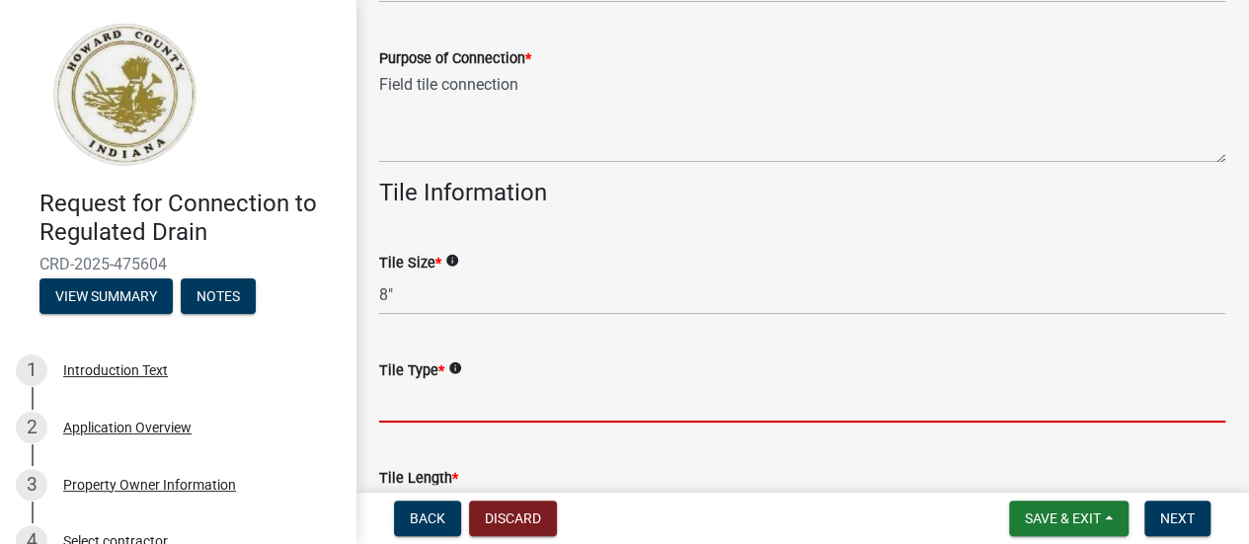
click at [442, 396] on input "Tile Type *" at bounding box center [802, 402] width 846 height 40
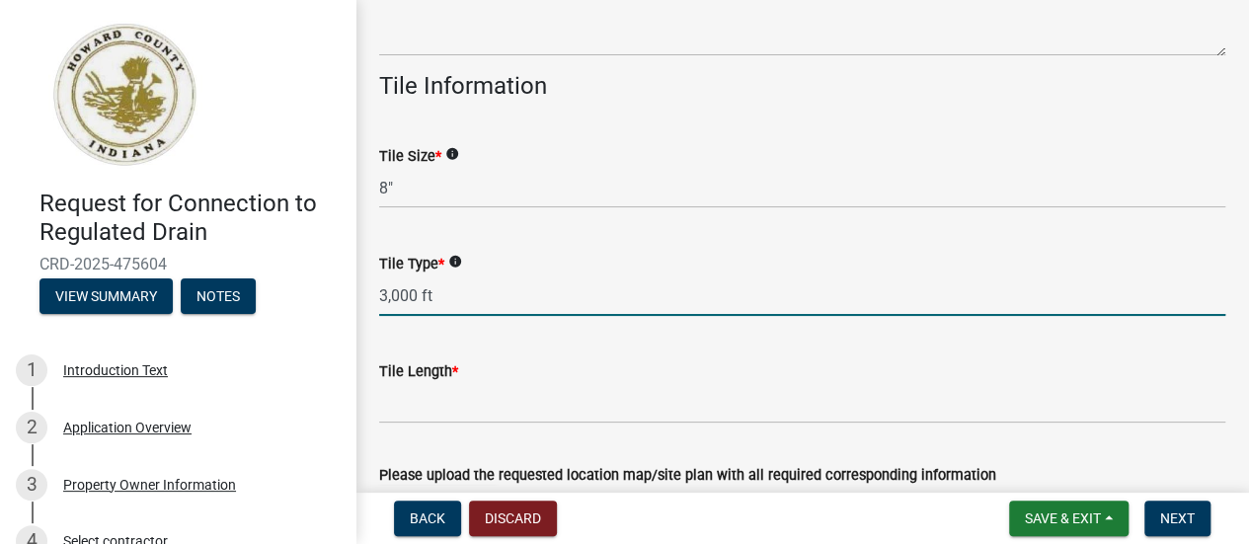
scroll to position [987, 0]
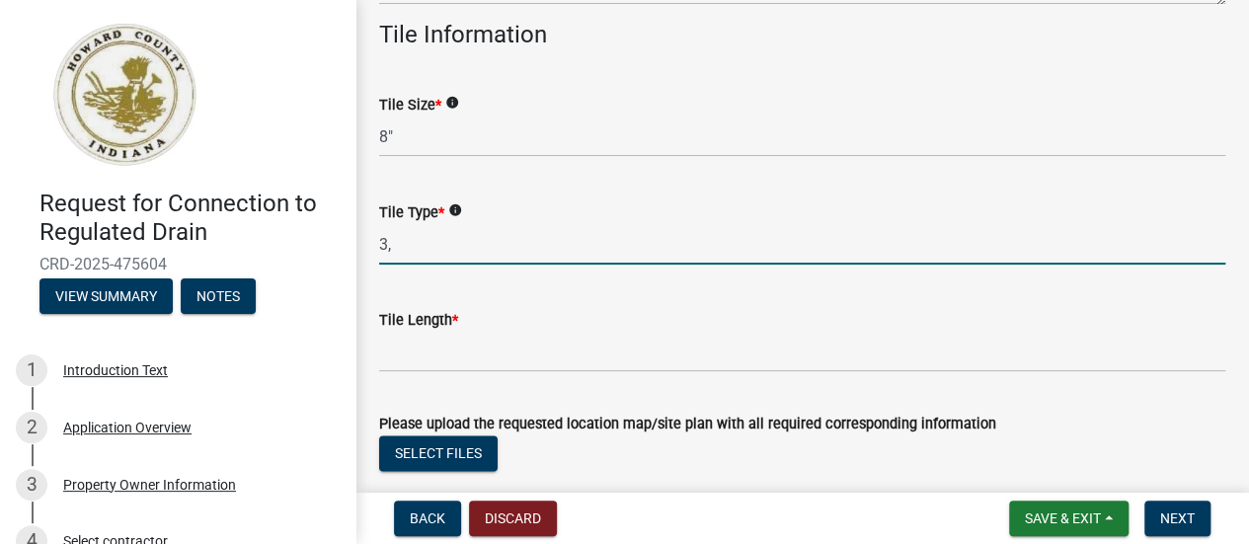
type input "3"
type input "SW Perf Dual wall at connections"
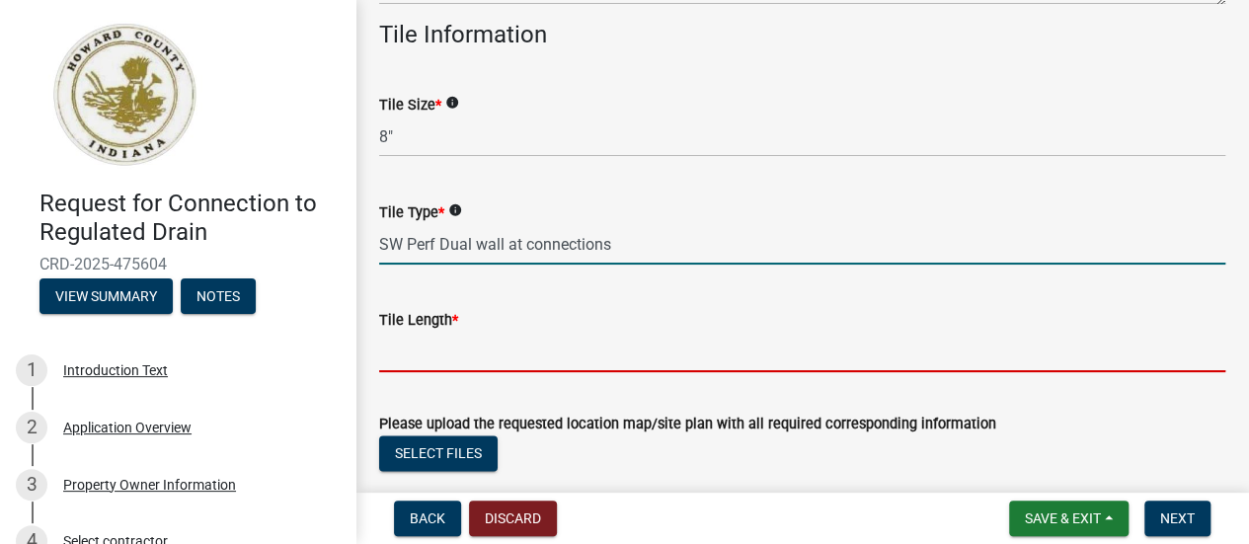
click at [391, 349] on input "Tile Length *" at bounding box center [802, 352] width 846 height 40
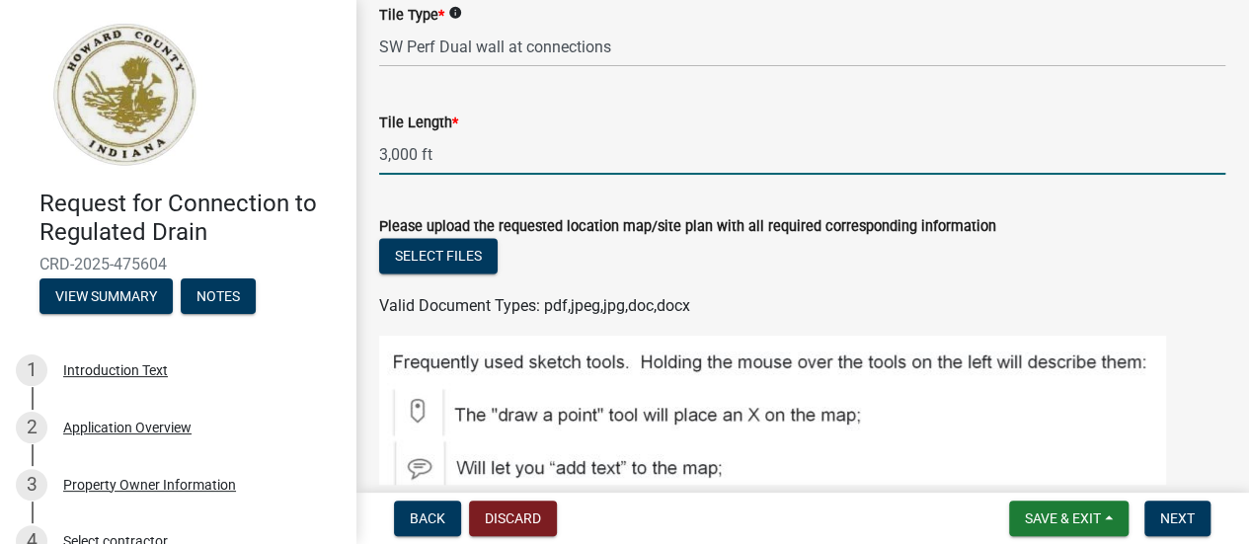
scroll to position [1224, 0]
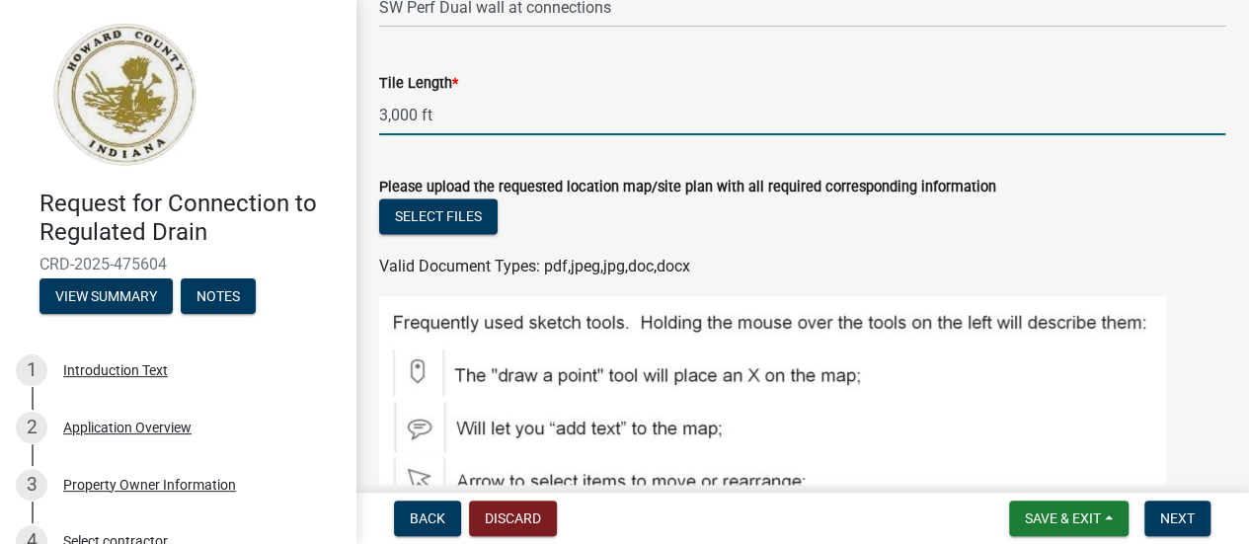
type input "3,000 ft"
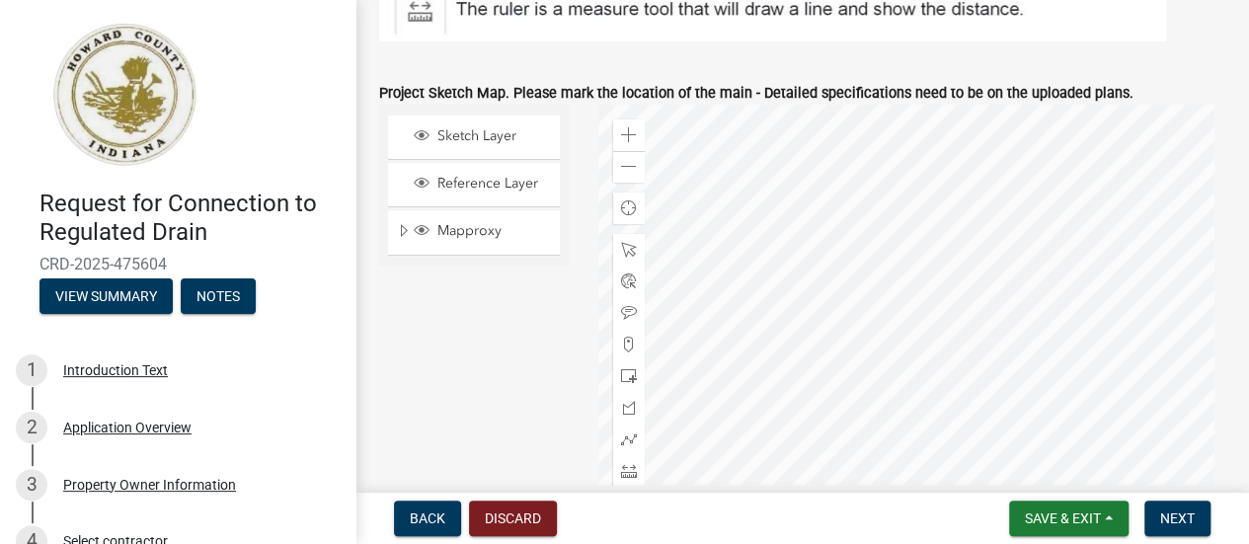
scroll to position [1777, 0]
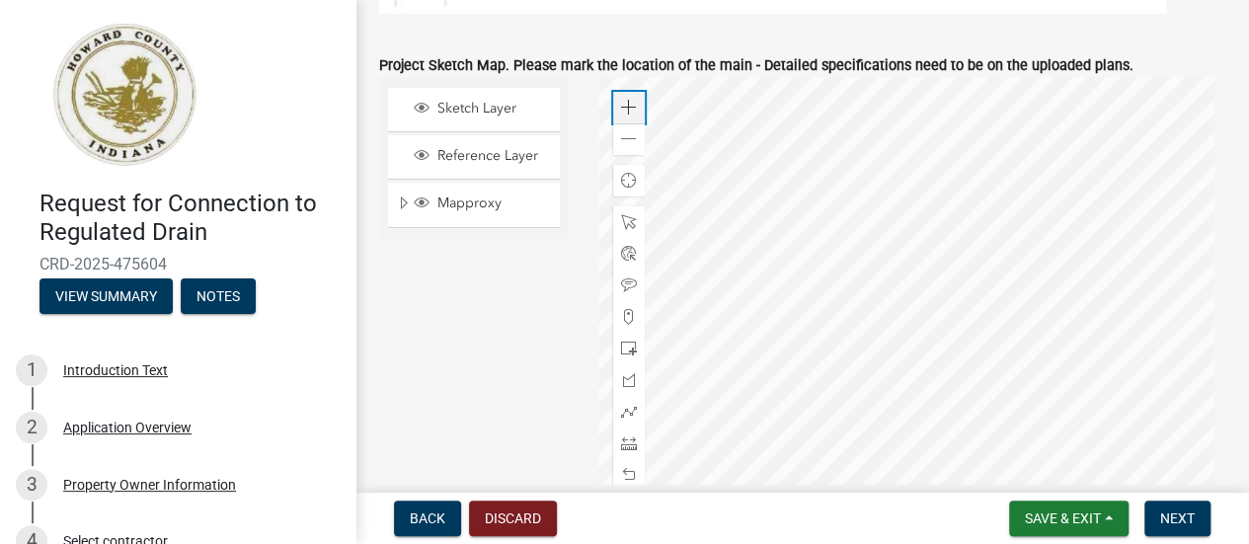
click at [624, 105] on span at bounding box center [629, 108] width 16 height 16
click at [691, 260] on div at bounding box center [911, 324] width 627 height 494
click at [819, 335] on div at bounding box center [911, 324] width 627 height 494
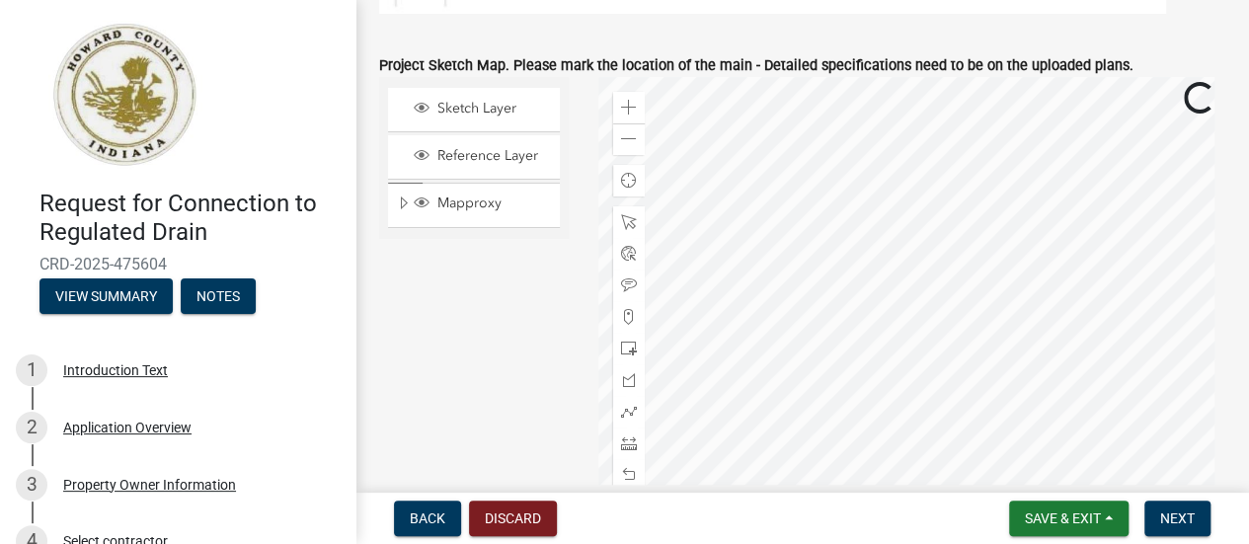
click at [701, 288] on div at bounding box center [911, 324] width 627 height 494
click at [869, 270] on div at bounding box center [911, 324] width 627 height 494
click at [890, 248] on div at bounding box center [911, 324] width 627 height 494
click at [622, 110] on span at bounding box center [629, 108] width 16 height 16
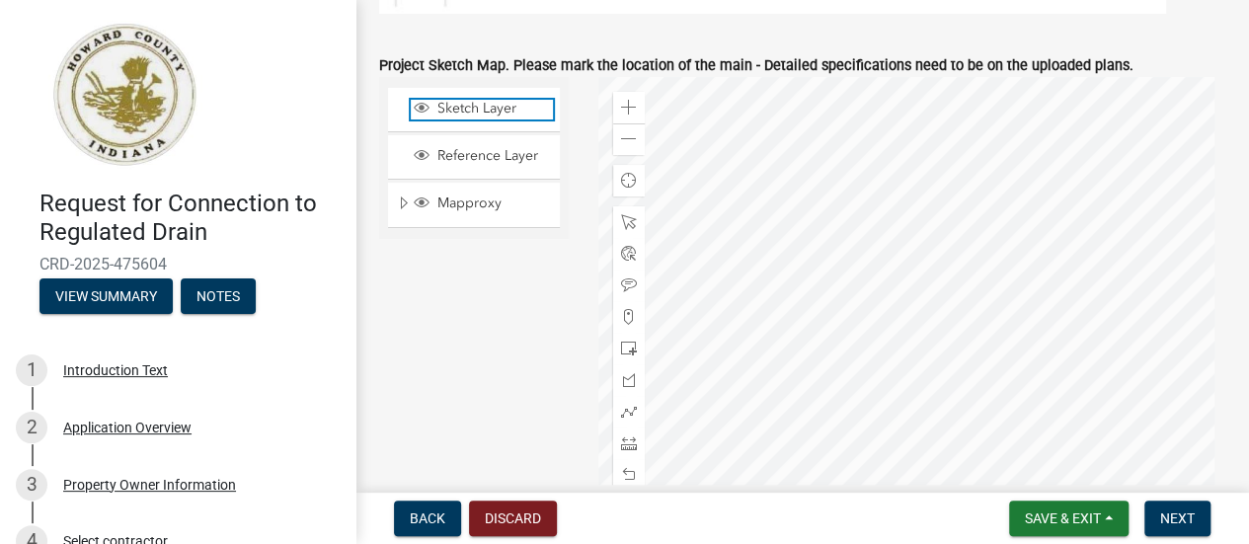
click at [449, 112] on span "Sketch Layer" at bounding box center [492, 109] width 120 height 18
click at [970, 238] on div at bounding box center [911, 324] width 627 height 494
click at [411, 113] on span "Layer List" at bounding box center [422, 110] width 22 height 20
click at [627, 413] on span at bounding box center [629, 412] width 16 height 16
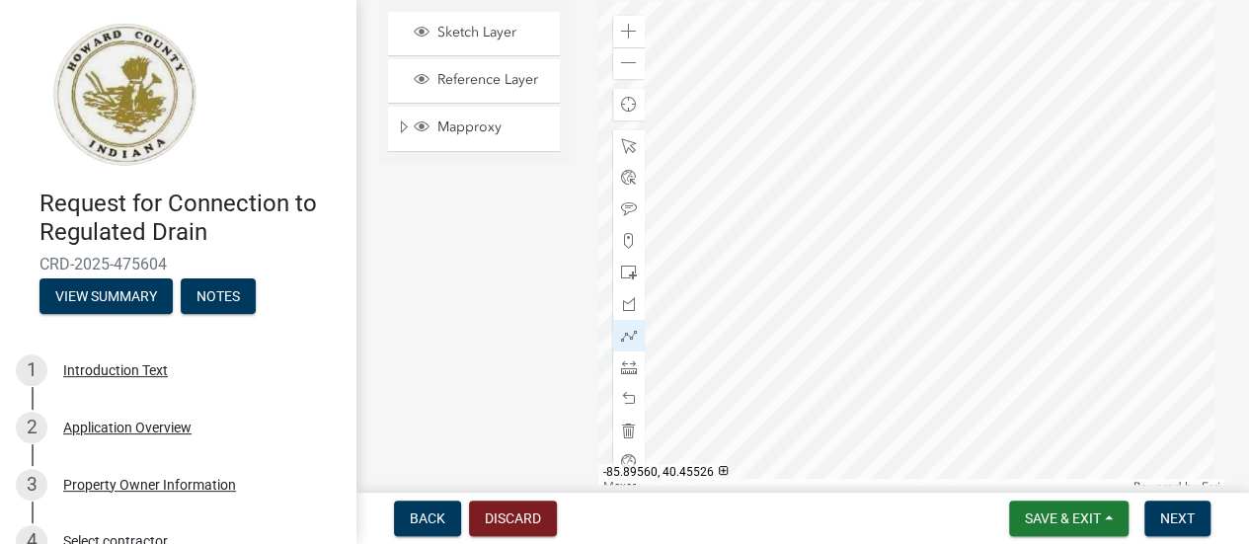
click at [954, 152] on div at bounding box center [911, 248] width 627 height 494
click at [939, 153] on div at bounding box center [911, 248] width 627 height 494
click at [935, 186] on div at bounding box center [911, 248] width 627 height 494
click at [935, 228] on div at bounding box center [911, 248] width 627 height 494
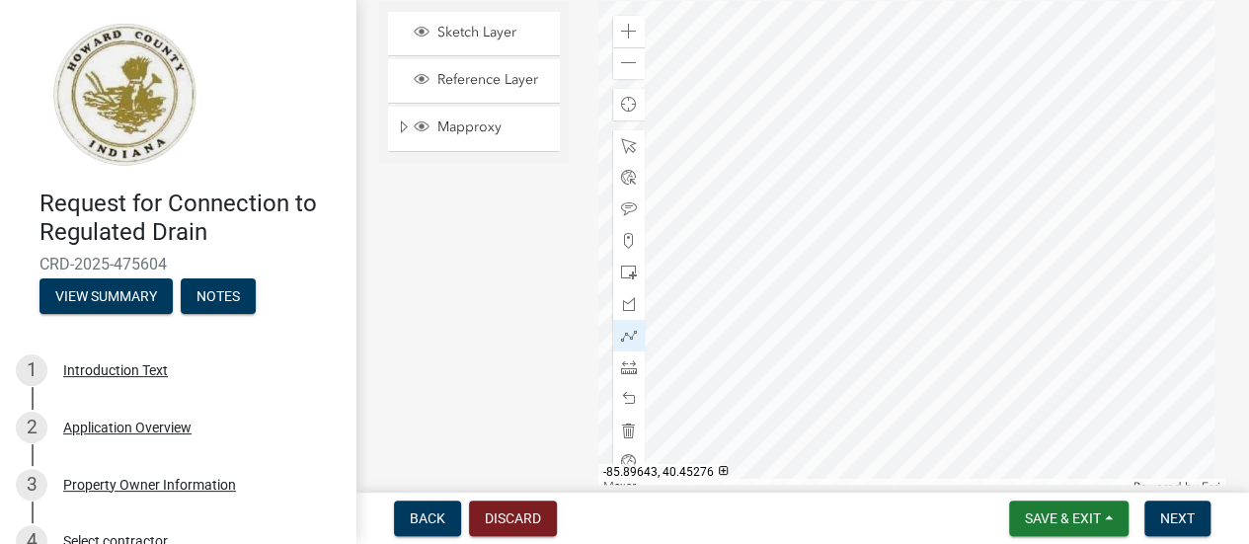
click at [935, 228] on div at bounding box center [911, 248] width 627 height 494
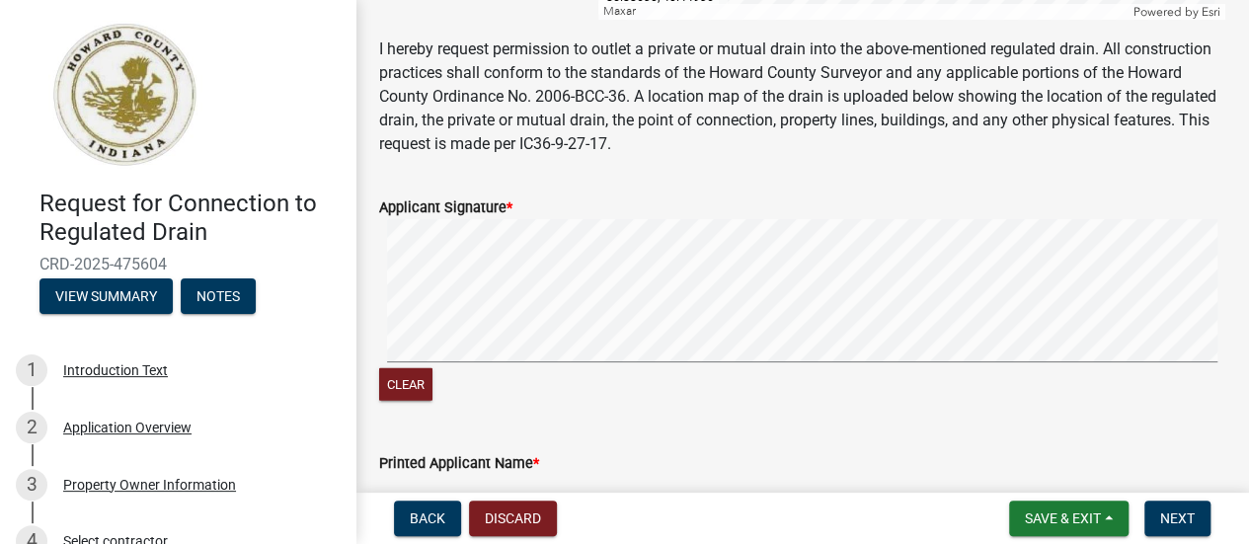
scroll to position [2366, 0]
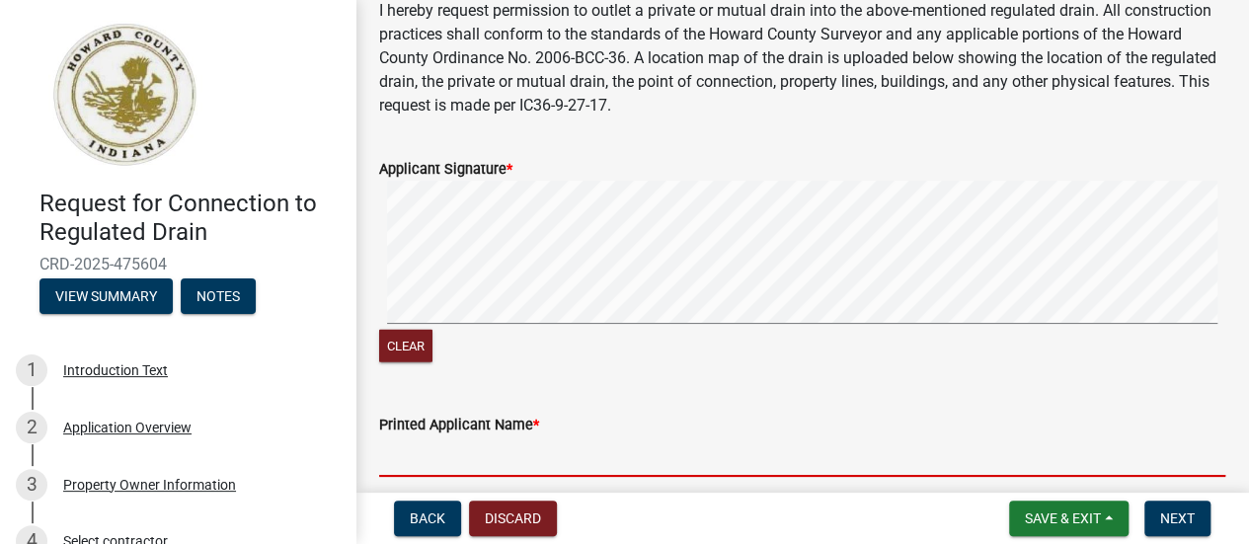
click at [427, 471] on input "Printed Applicant Name *" at bounding box center [802, 456] width 846 height 40
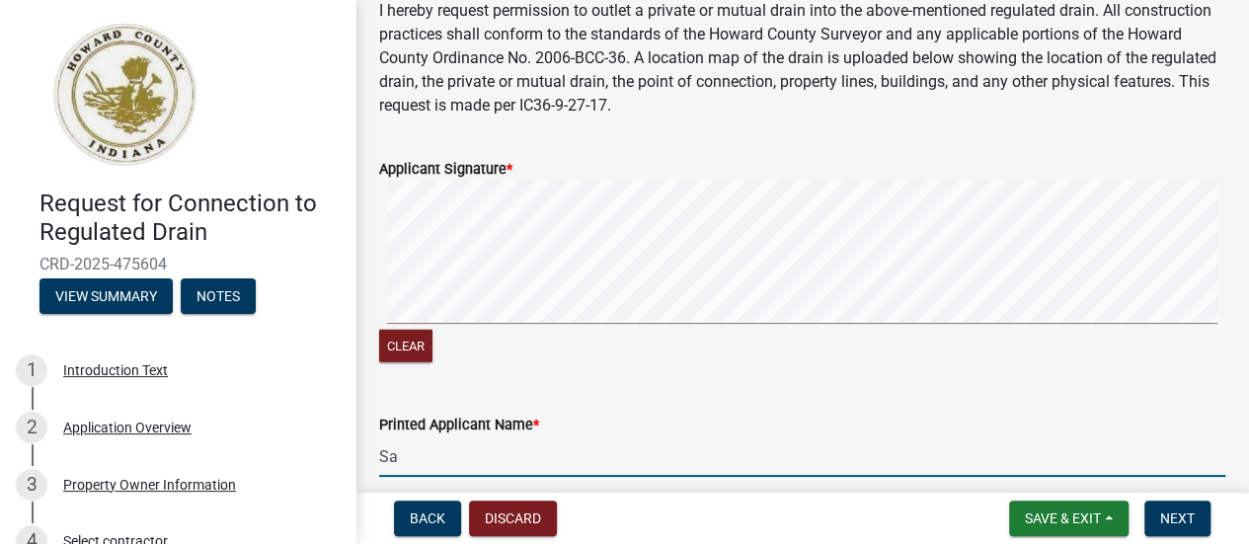
type input "[PERSON_NAME]"
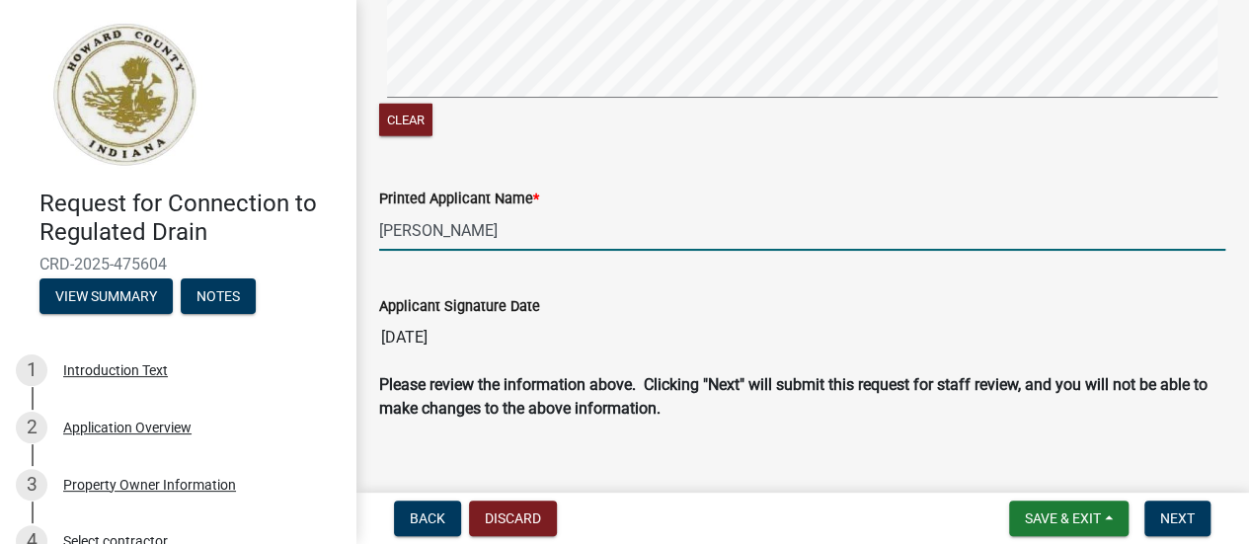
scroll to position [2620, 0]
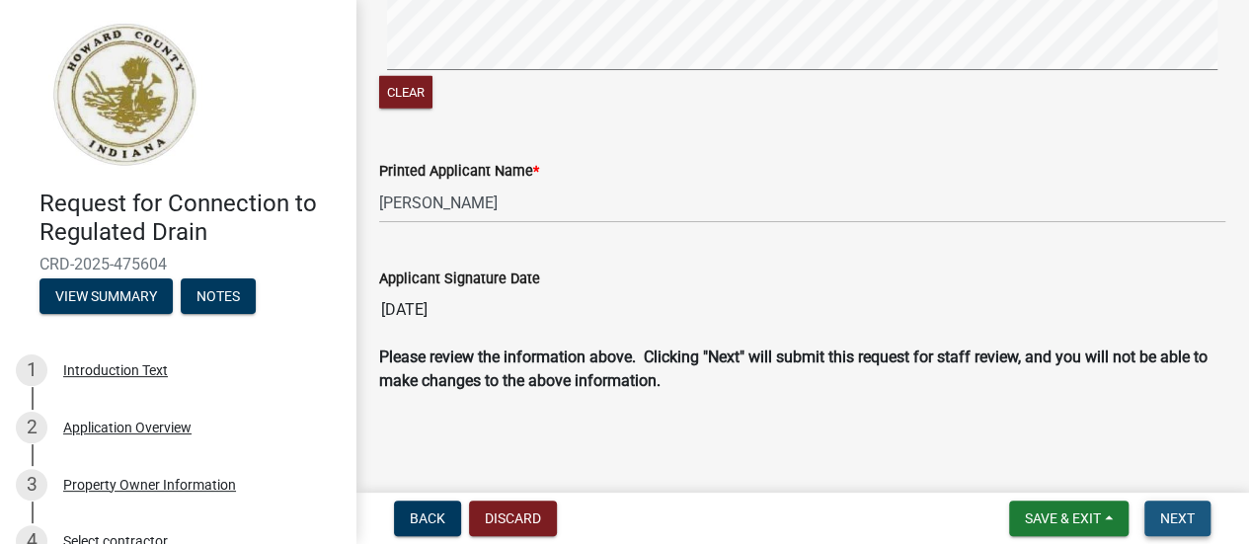
click at [1183, 524] on span "Next" at bounding box center [1177, 518] width 35 height 16
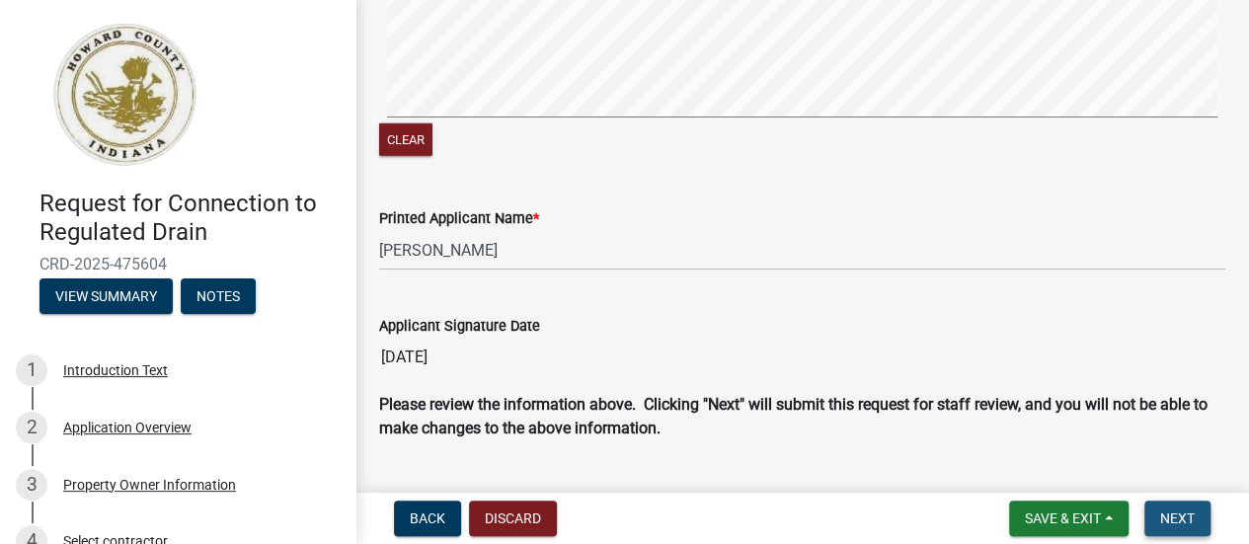
scroll to position [2668, 0]
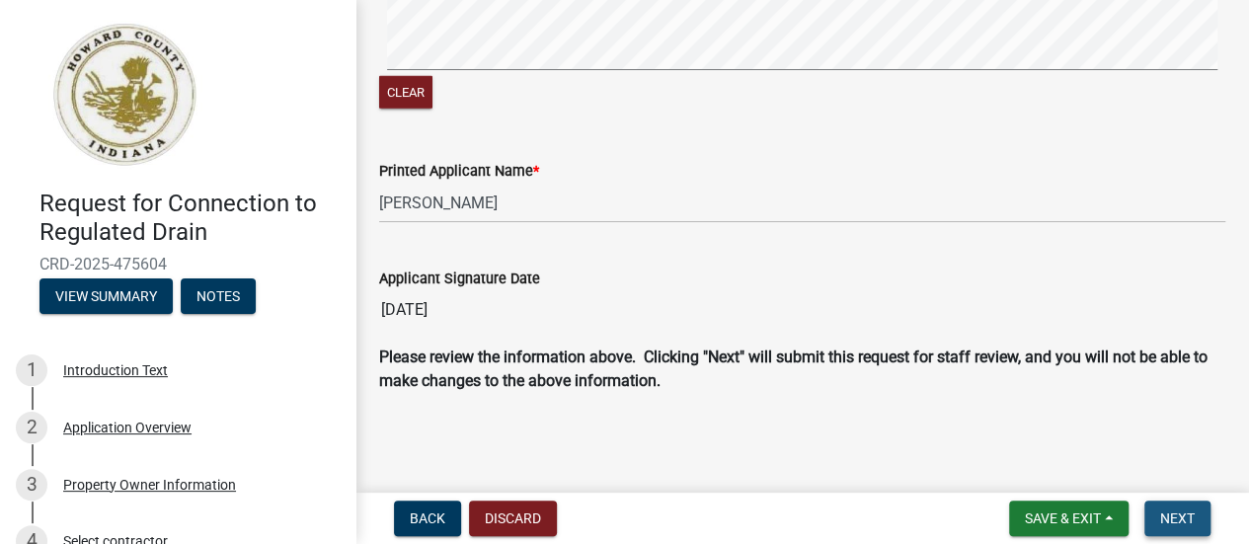
click at [1183, 524] on span "Next" at bounding box center [1177, 518] width 35 height 16
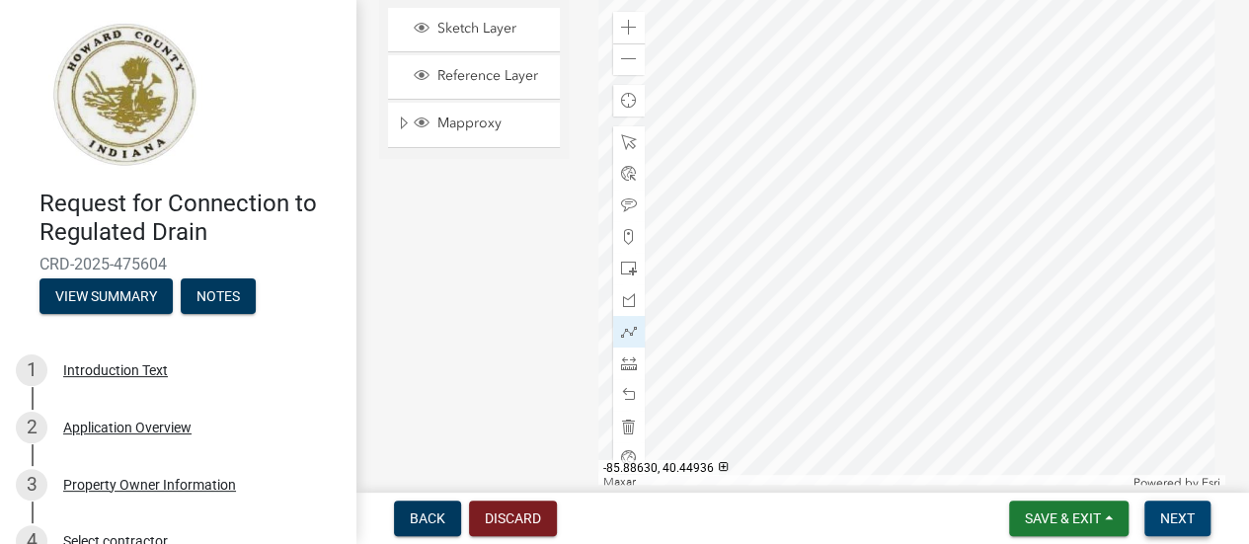
scroll to position [1852, 0]
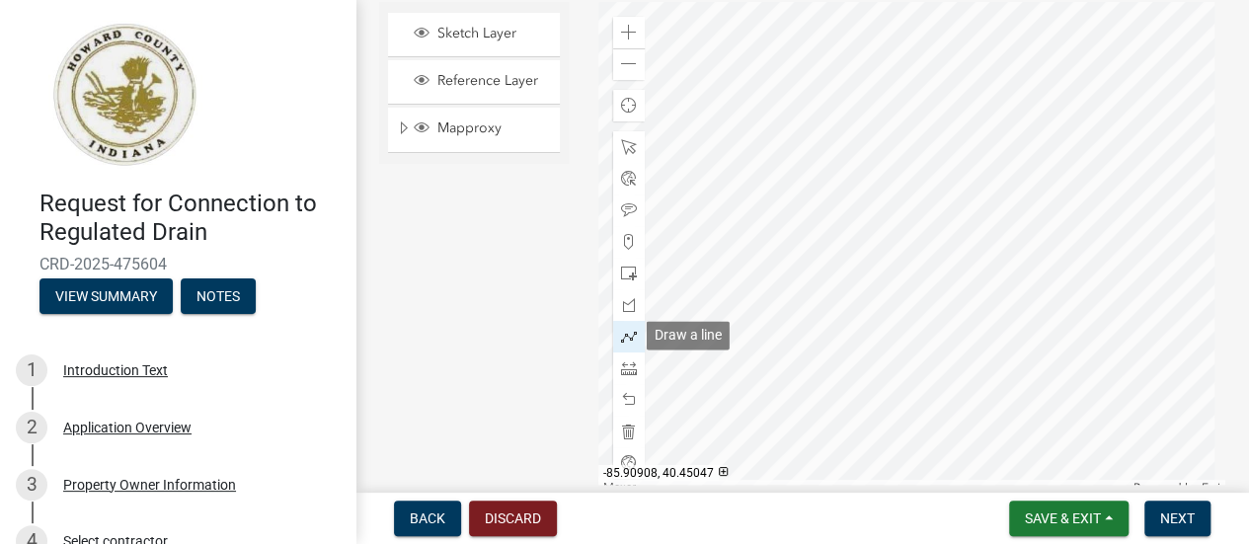
click at [627, 335] on span at bounding box center [629, 337] width 16 height 16
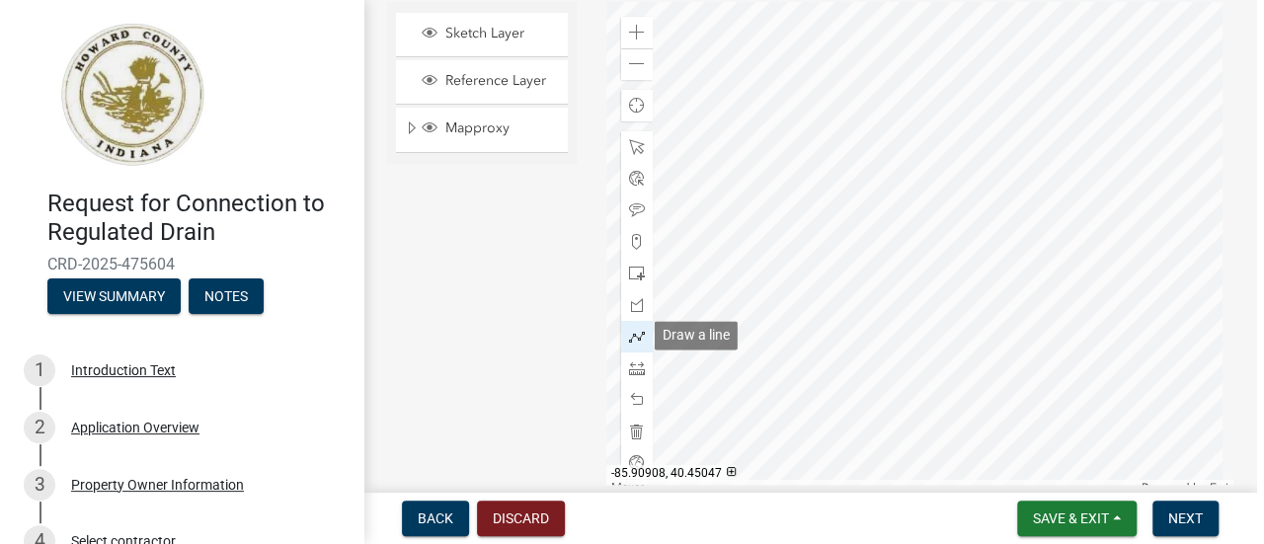
scroll to position [1853, 0]
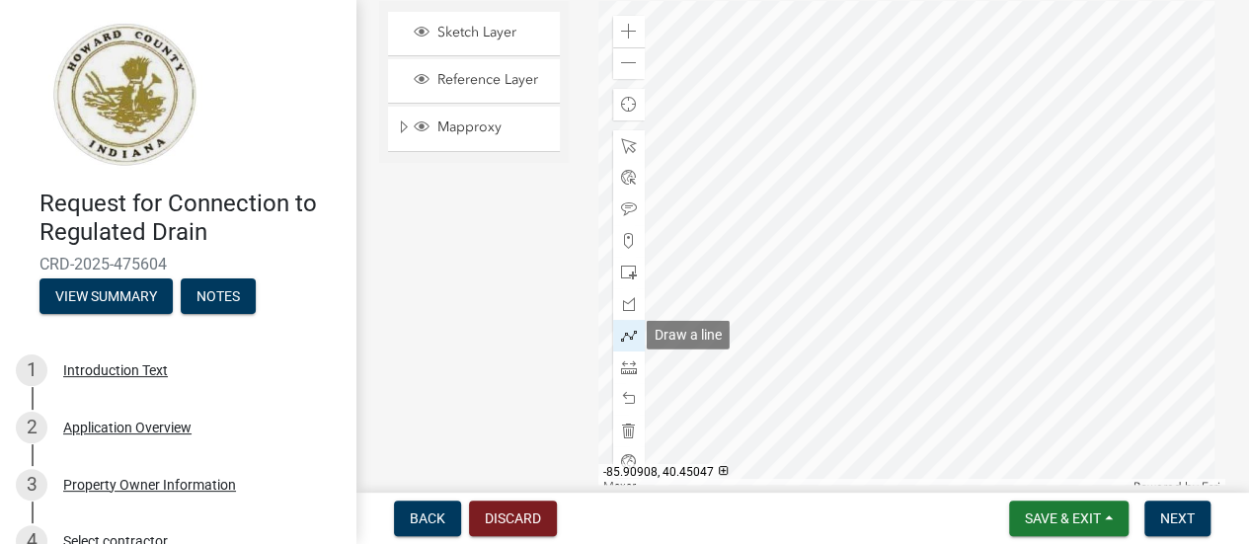
click at [627, 335] on span at bounding box center [629, 336] width 16 height 16
click at [956, 151] on div at bounding box center [911, 248] width 627 height 494
click at [938, 151] on div at bounding box center [911, 248] width 627 height 494
click at [938, 228] on div at bounding box center [911, 248] width 627 height 494
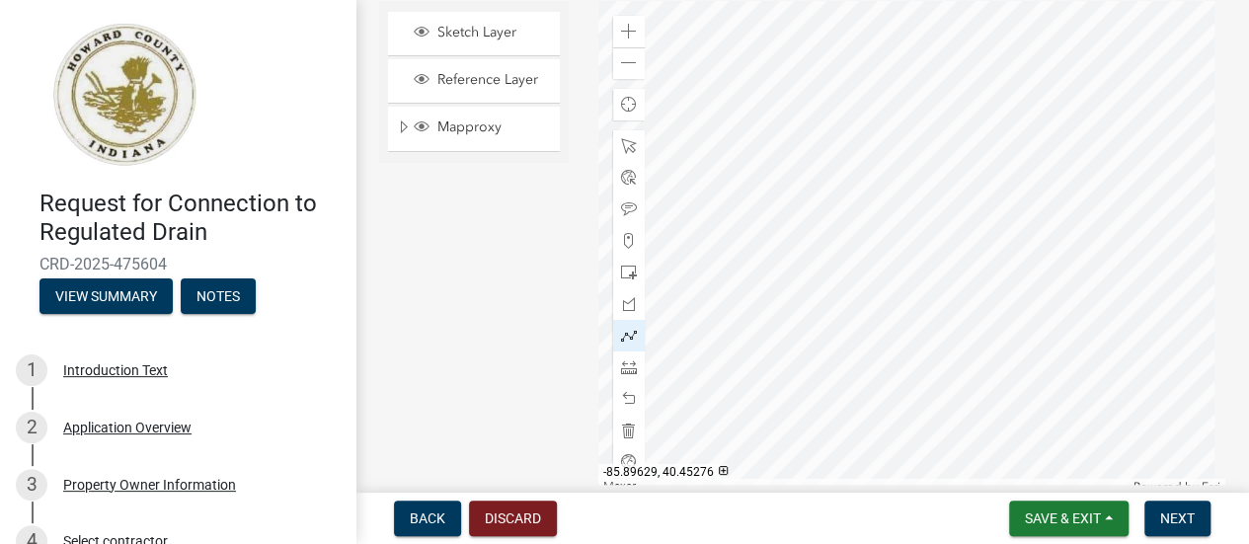
click at [938, 228] on div at bounding box center [911, 248] width 627 height 494
click at [622, 138] on span at bounding box center [629, 146] width 16 height 16
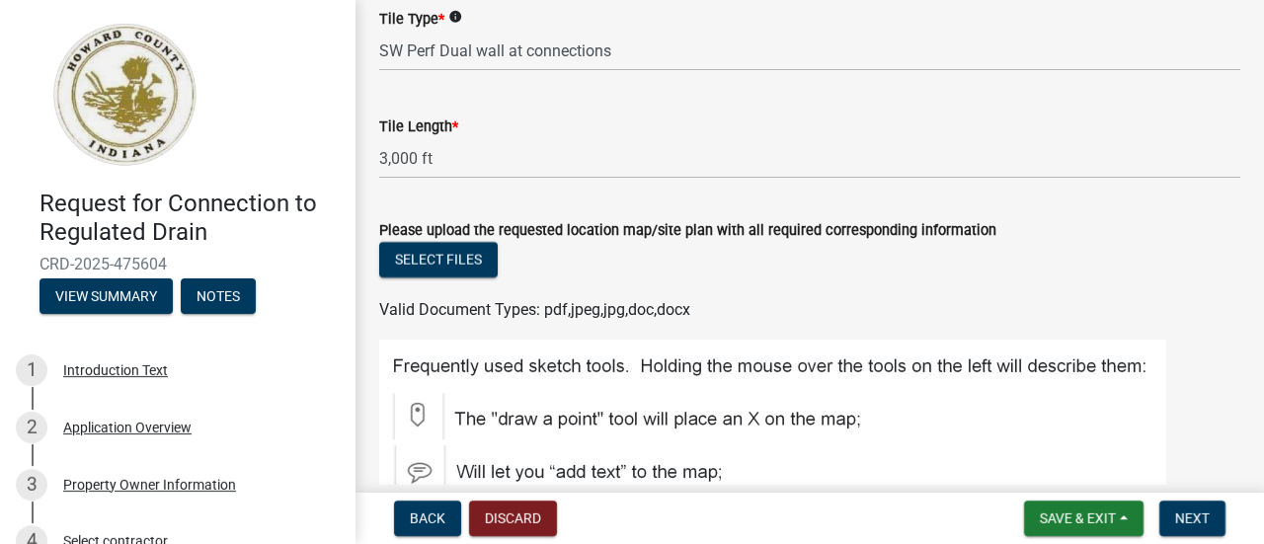
scroll to position [1151, 0]
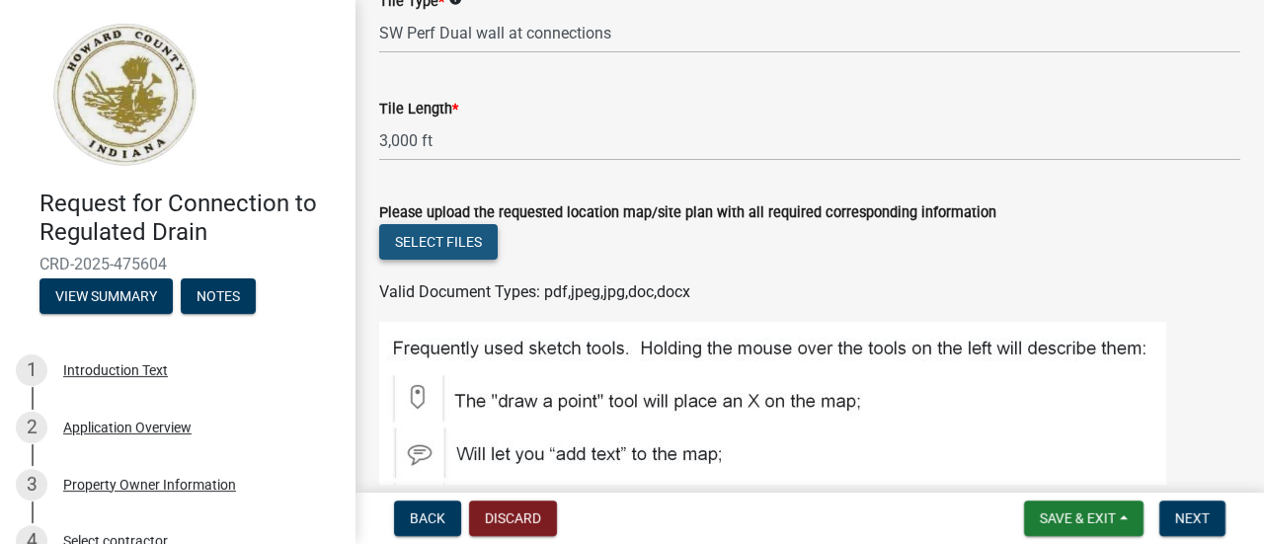
click at [474, 260] on button "Select files" at bounding box center [438, 242] width 118 height 36
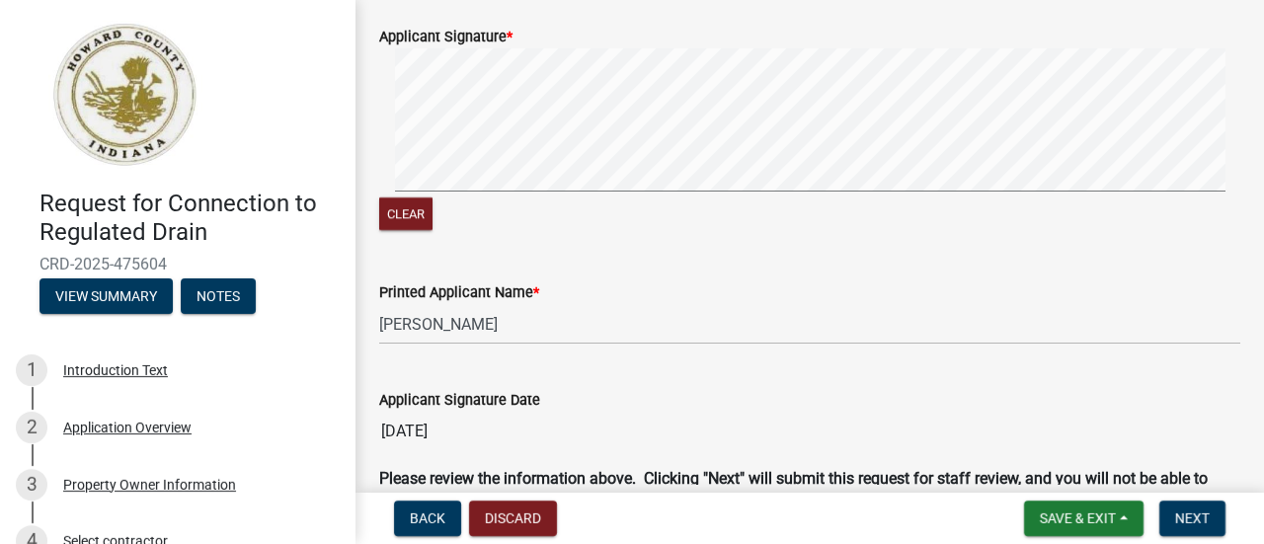
scroll to position [2533, 0]
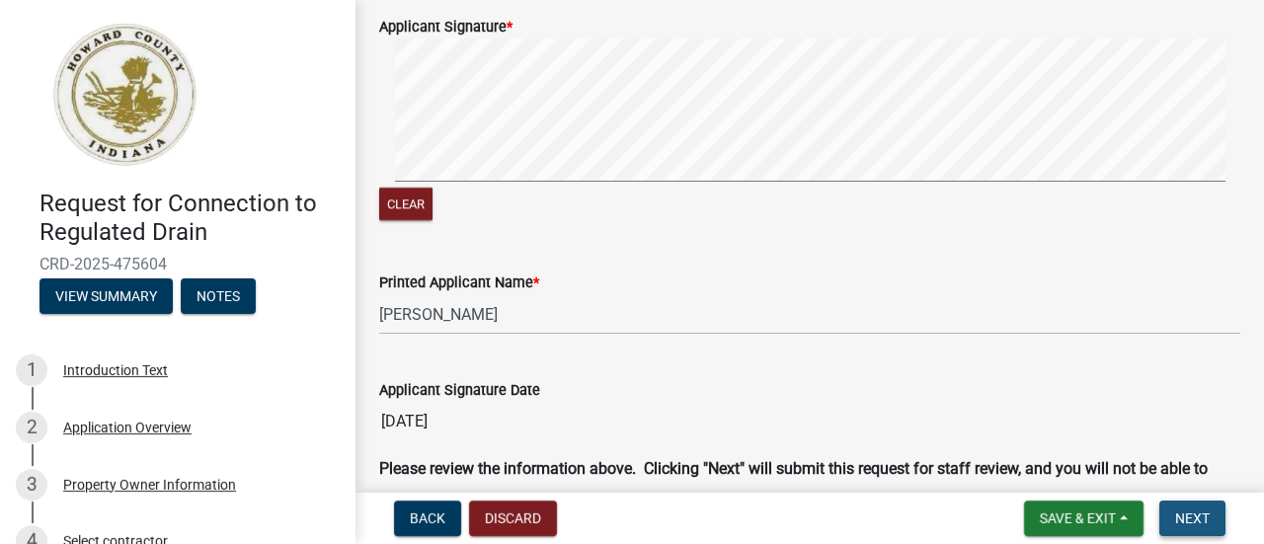
click at [1191, 526] on button "Next" at bounding box center [1192, 519] width 66 height 36
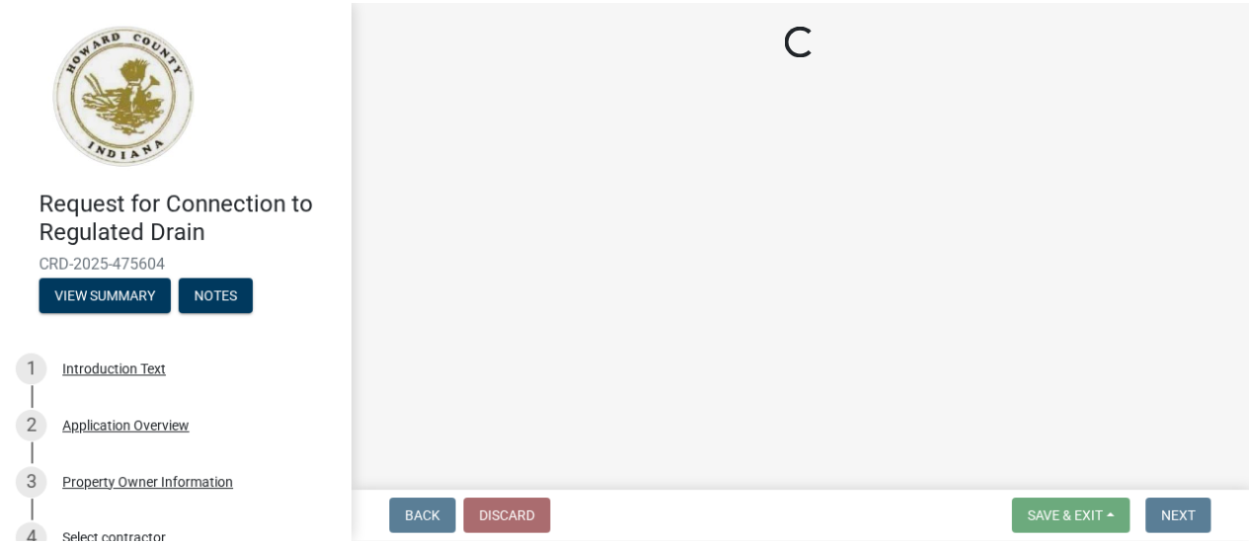
scroll to position [0, 0]
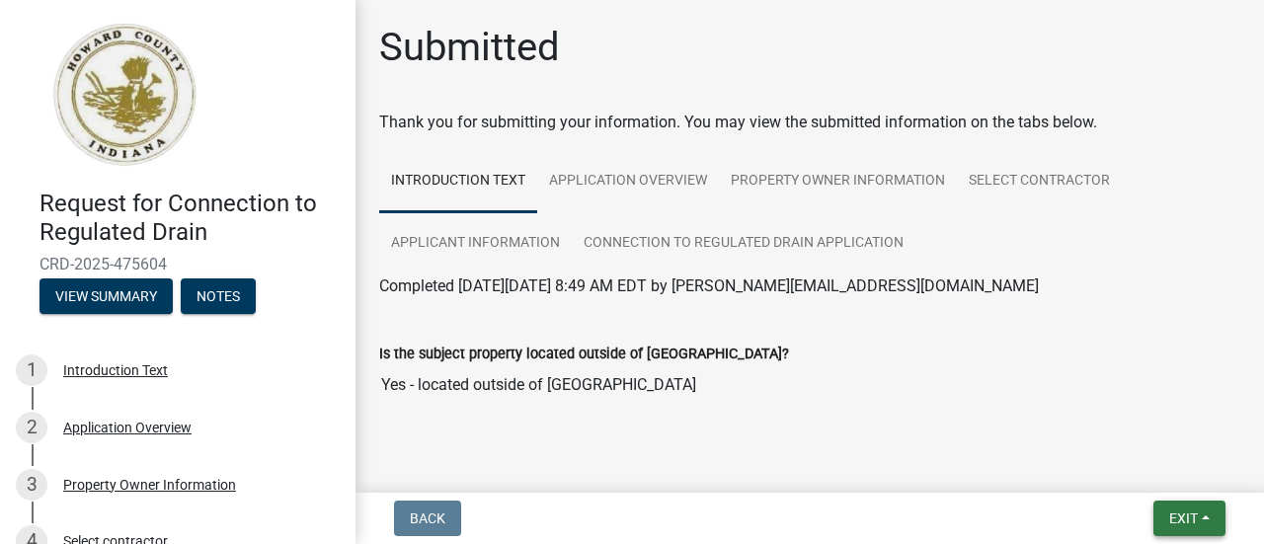
click at [1211, 524] on button "Exit" at bounding box center [1189, 519] width 72 height 36
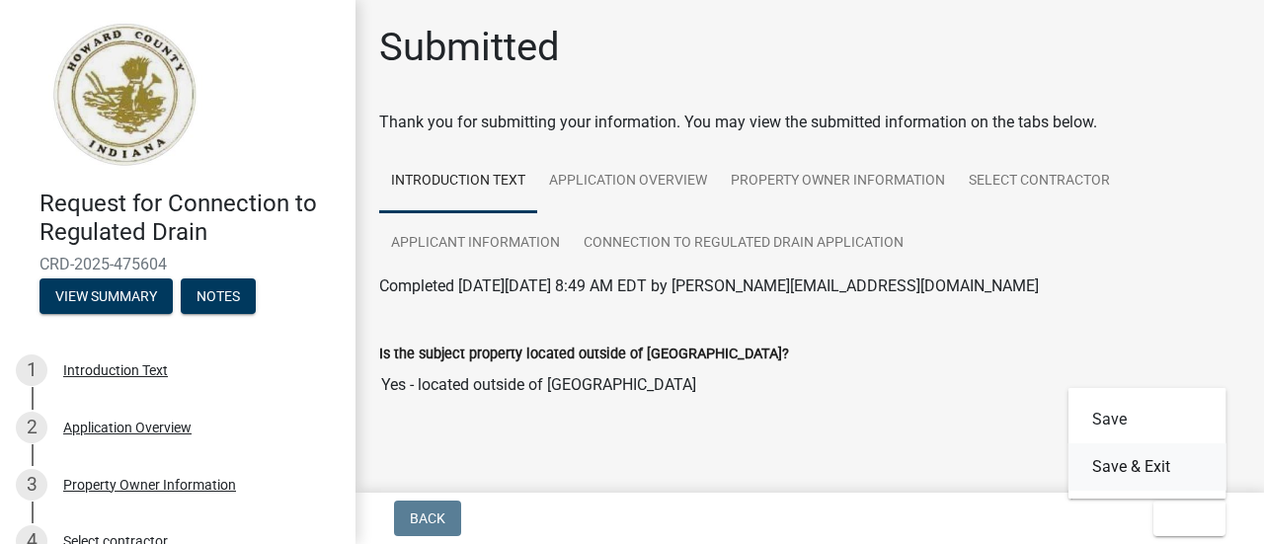
click at [1161, 465] on button "Save & Exit" at bounding box center [1147, 466] width 158 height 47
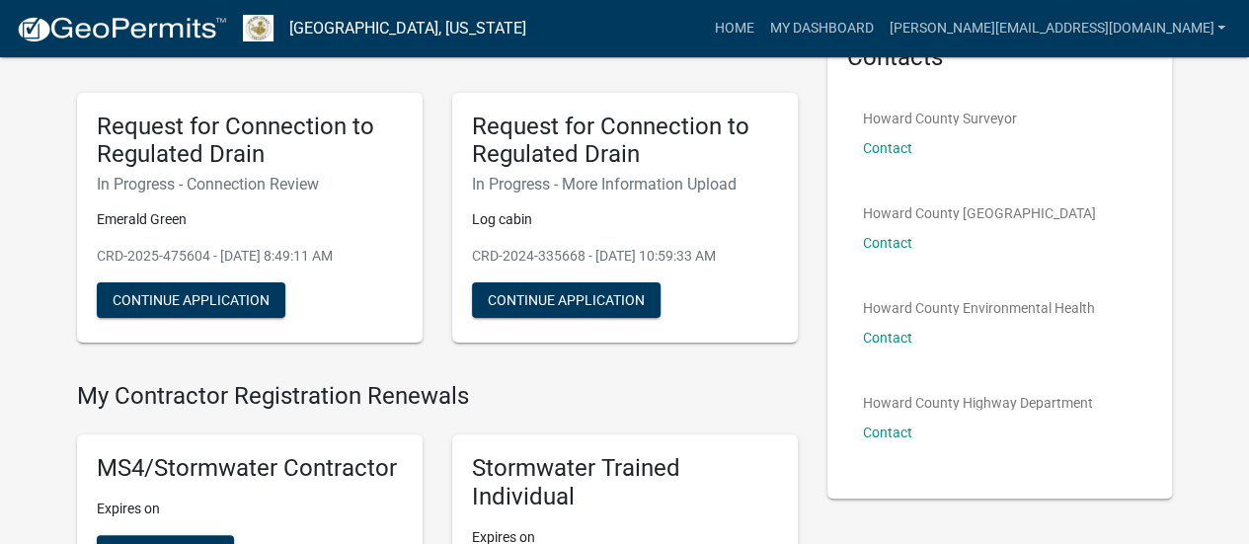
scroll to position [106, 0]
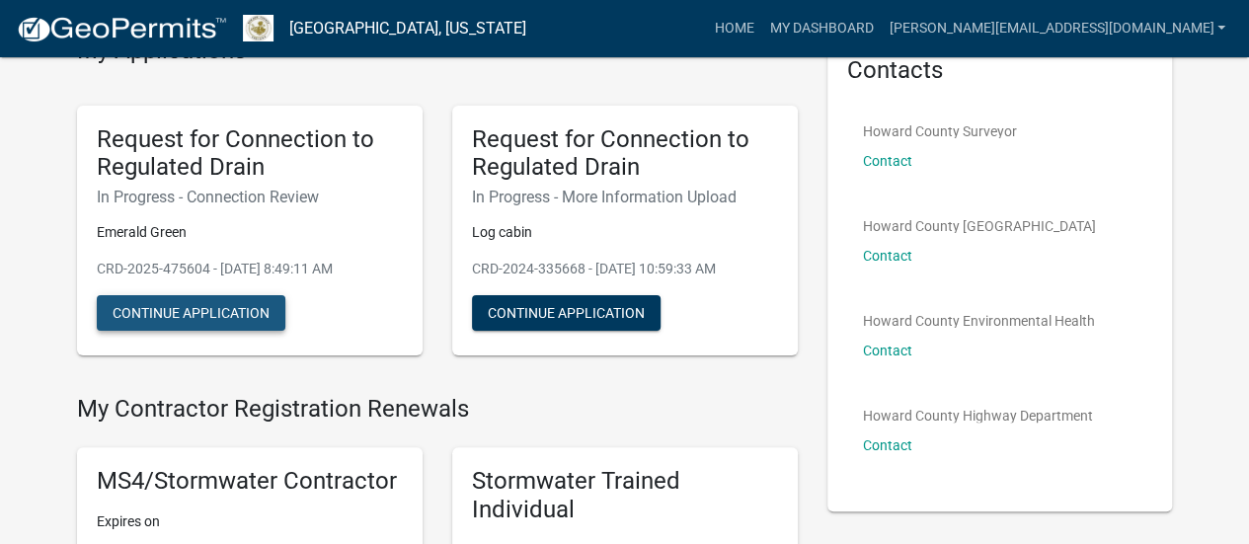
click at [200, 307] on button "Continue Application" at bounding box center [191, 313] width 189 height 36
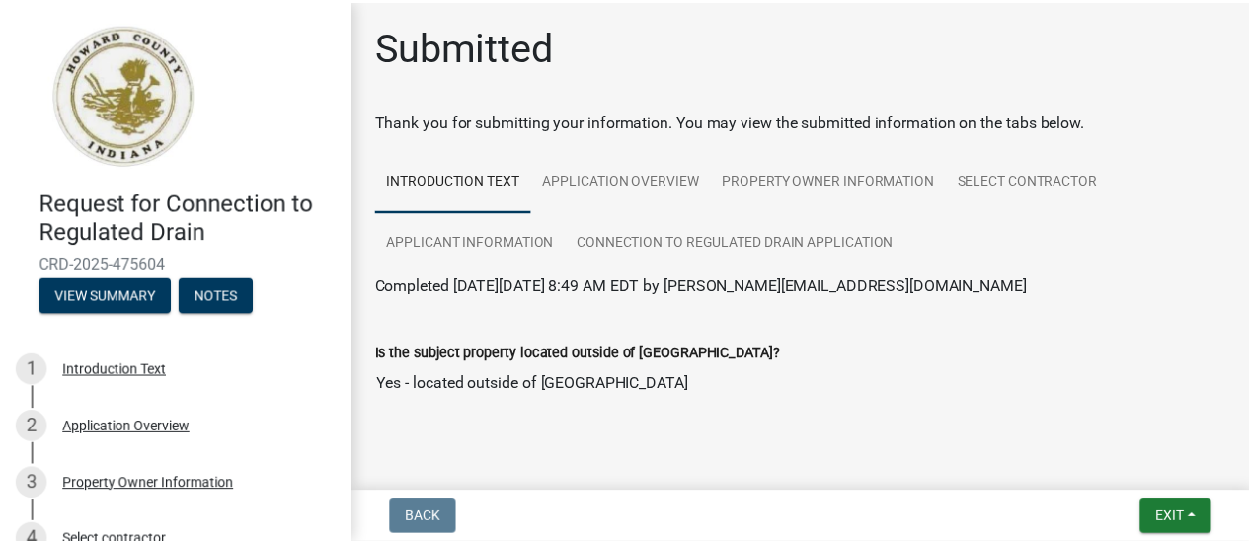
scroll to position [36, 0]
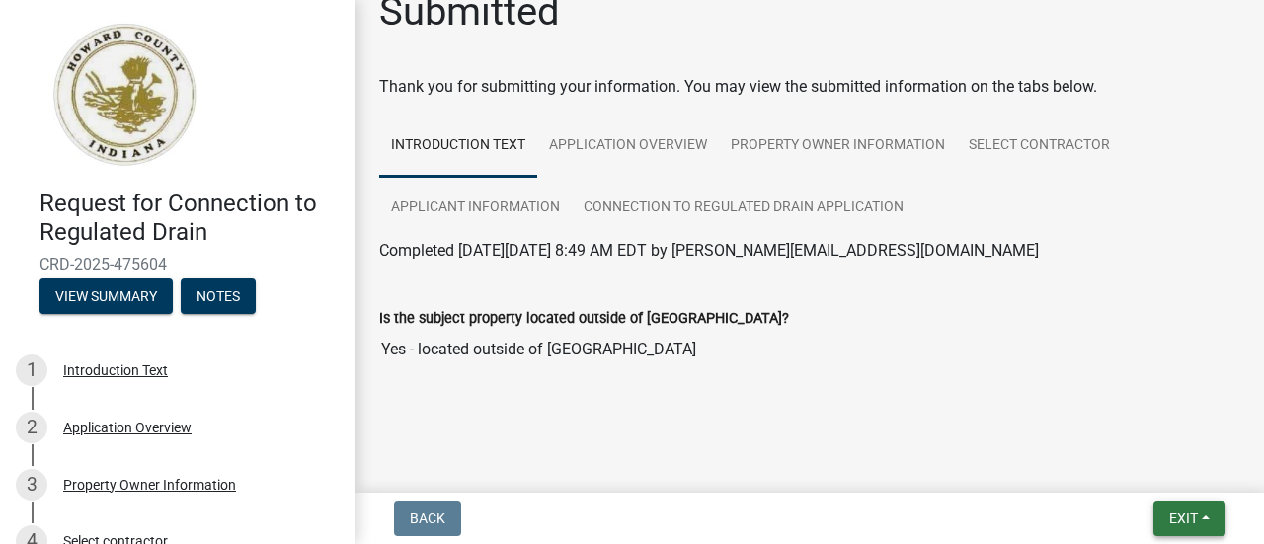
click at [1181, 515] on span "Exit" at bounding box center [1183, 518] width 29 height 16
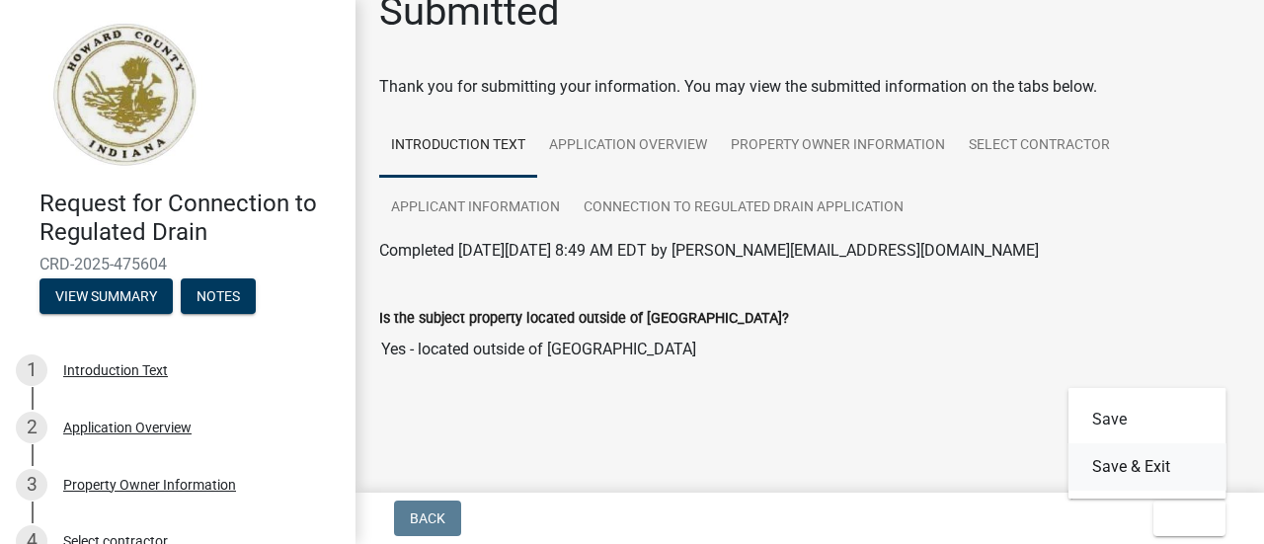
click at [1149, 471] on button "Save & Exit" at bounding box center [1147, 466] width 158 height 47
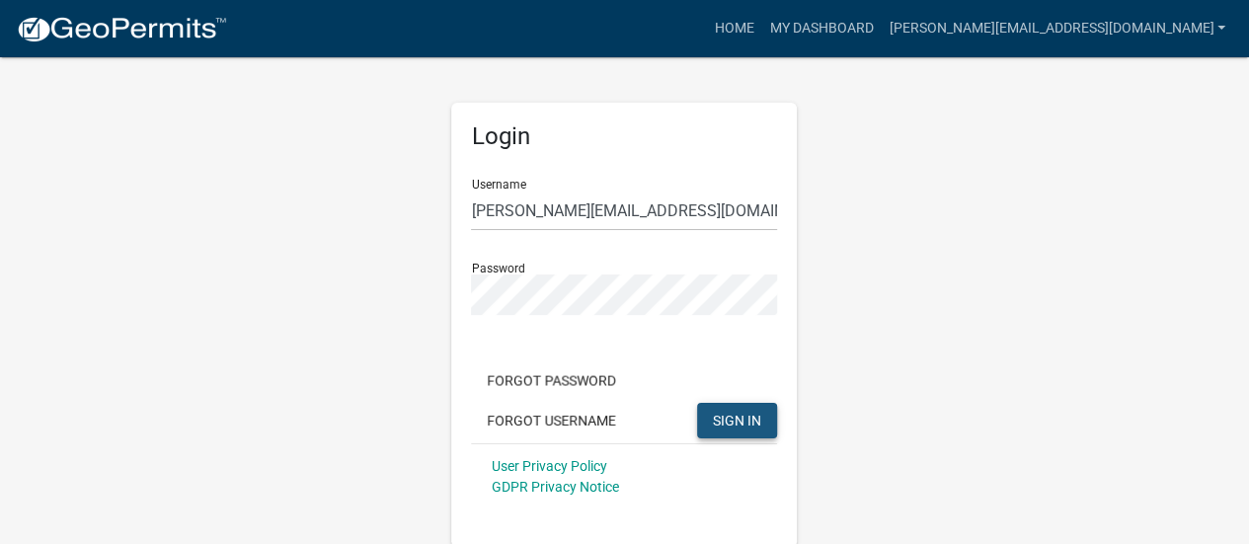
click at [733, 414] on span "SIGN IN" at bounding box center [737, 420] width 48 height 16
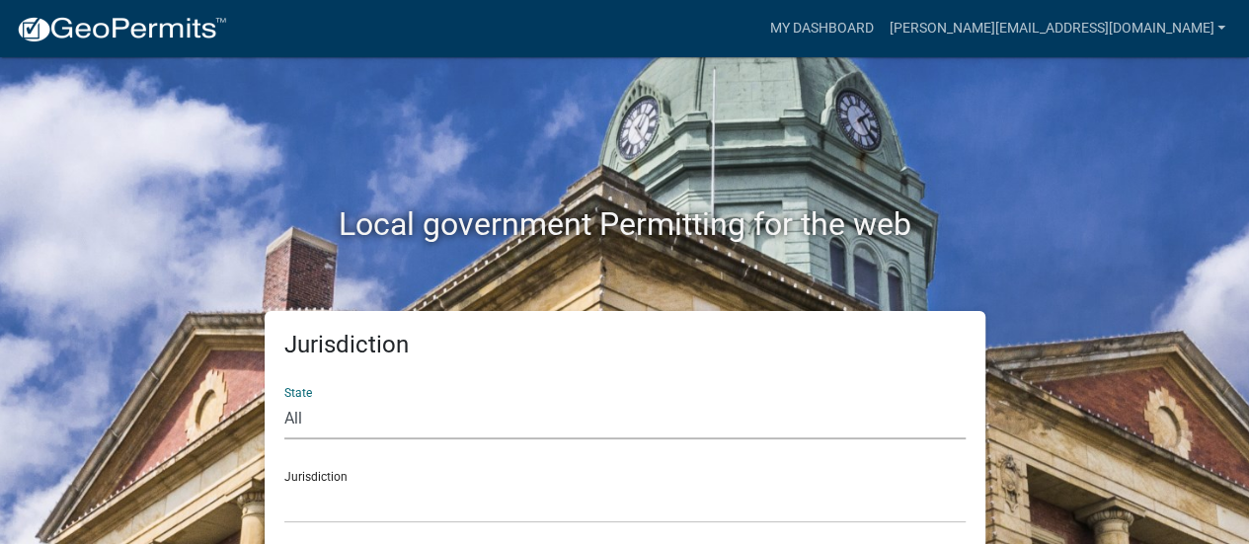
click at [616, 426] on select "All [US_STATE] [US_STATE] [US_STATE] [US_STATE] [US_STATE] [US_STATE] [US_STATE…" at bounding box center [624, 419] width 681 height 40
select select "[US_STATE]"
click at [284, 399] on select "All [US_STATE] [US_STATE] [US_STATE] [US_STATE] [US_STATE] [US_STATE] [US_STATE…" at bounding box center [624, 419] width 681 height 40
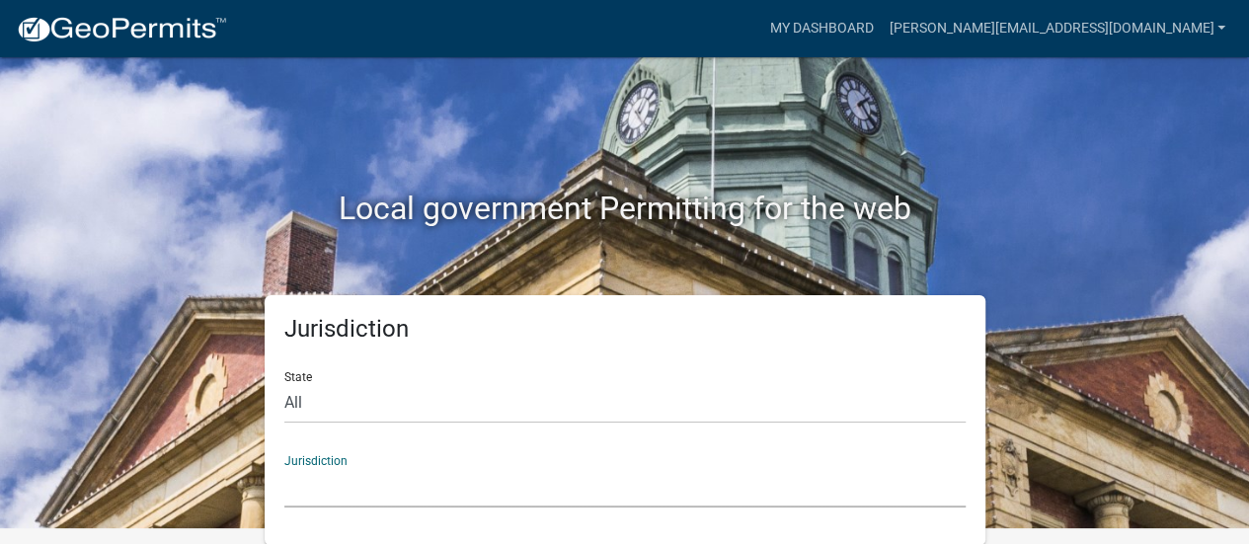
click at [801, 487] on select "City of [GEOGRAPHIC_DATA], [US_STATE] City of [GEOGRAPHIC_DATA], [US_STATE] Cit…" at bounding box center [624, 487] width 681 height 40
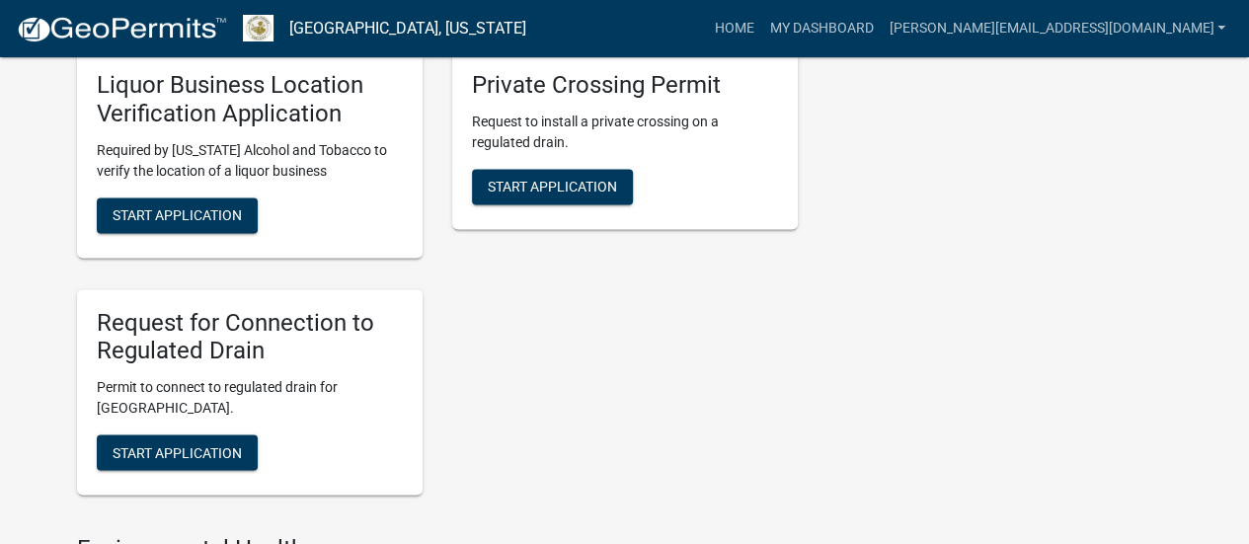
scroll to position [1437, 0]
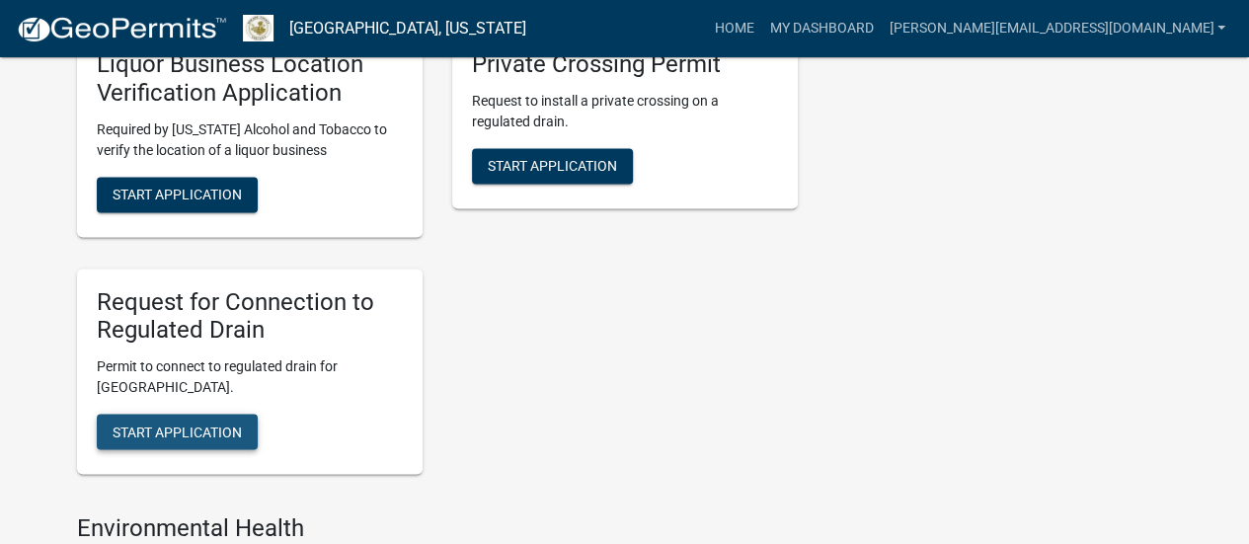
click at [236, 436] on span "Start Application" at bounding box center [177, 432] width 129 height 16
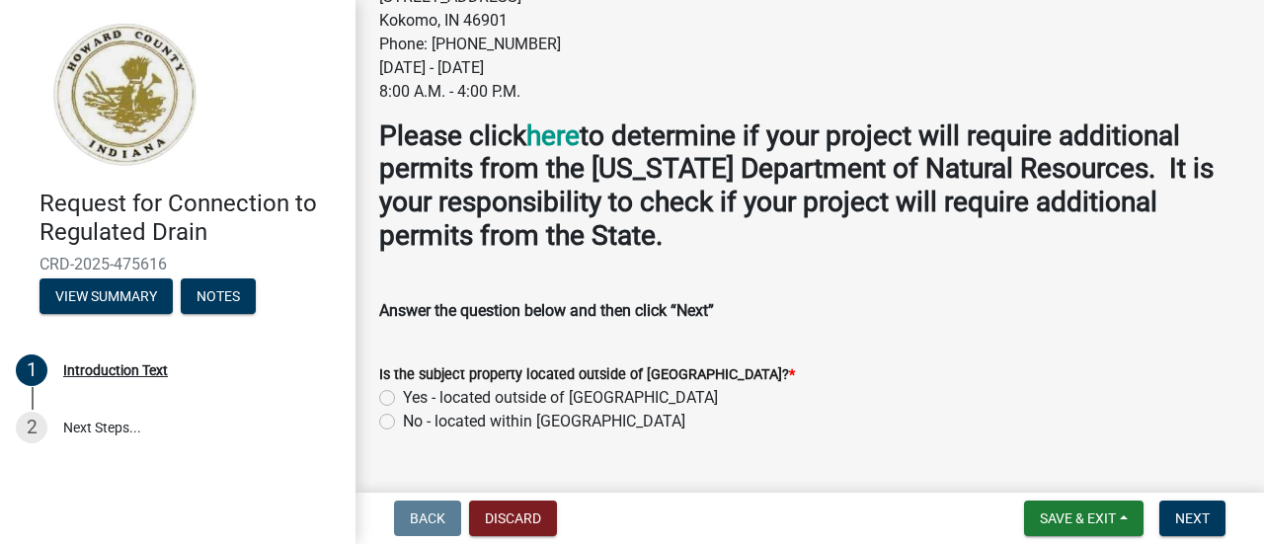
scroll to position [355, 0]
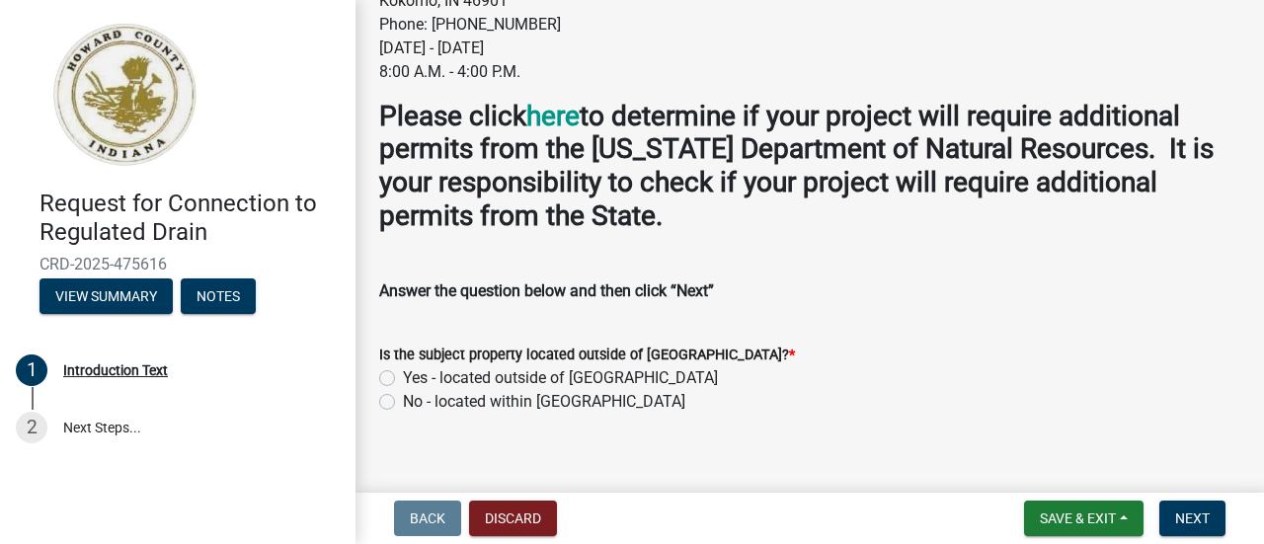
click at [403, 378] on label "Yes - located outside of [GEOGRAPHIC_DATA]" at bounding box center [560, 378] width 315 height 24
click at [403, 378] on input "Yes - located outside of [GEOGRAPHIC_DATA]" at bounding box center [409, 372] width 13 height 13
radio input "true"
click at [1196, 517] on span "Next" at bounding box center [1192, 518] width 35 height 16
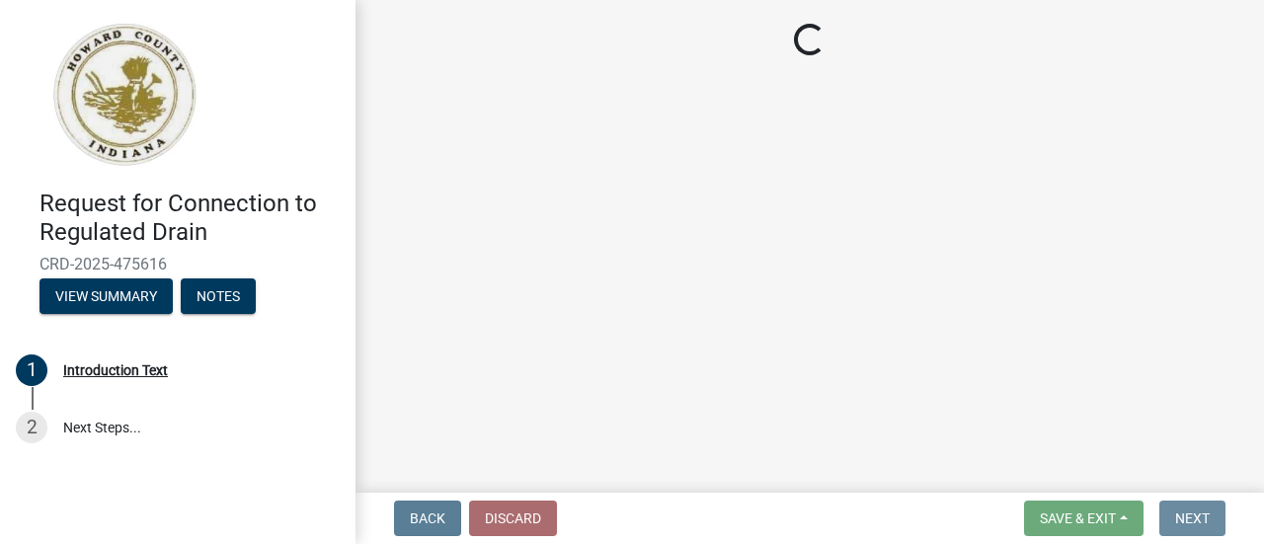
scroll to position [0, 0]
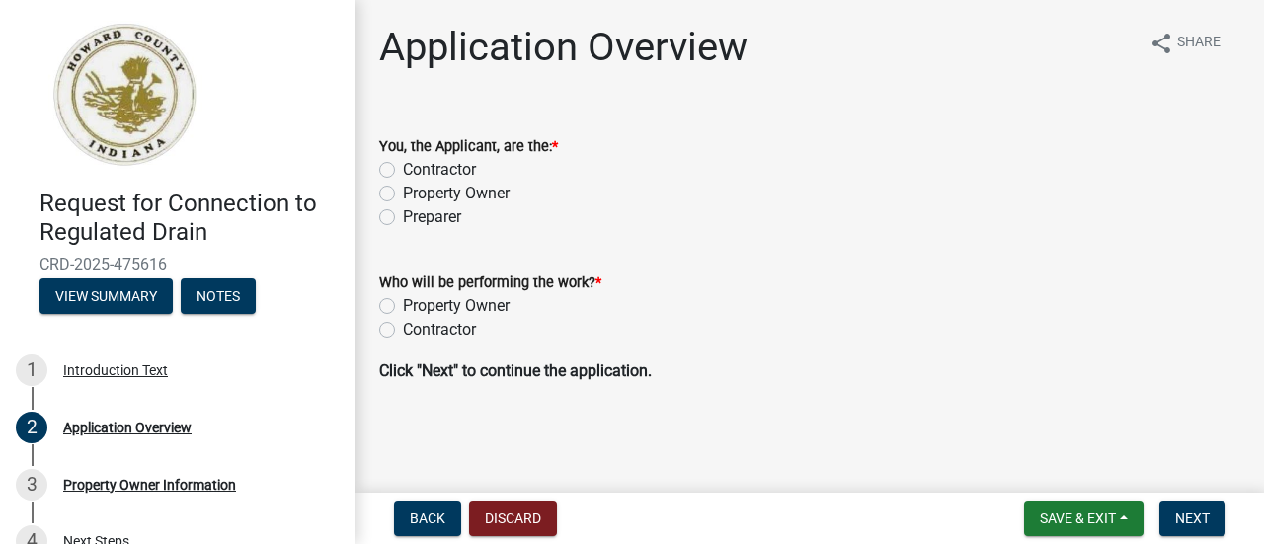
click at [403, 168] on label "Contractor" at bounding box center [439, 170] width 73 height 24
click at [403, 168] on input "Contractor" at bounding box center [409, 164] width 13 height 13
radio input "true"
click at [414, 325] on label "Contractor" at bounding box center [439, 330] width 73 height 24
click at [414, 325] on input "Contractor" at bounding box center [409, 324] width 13 height 13
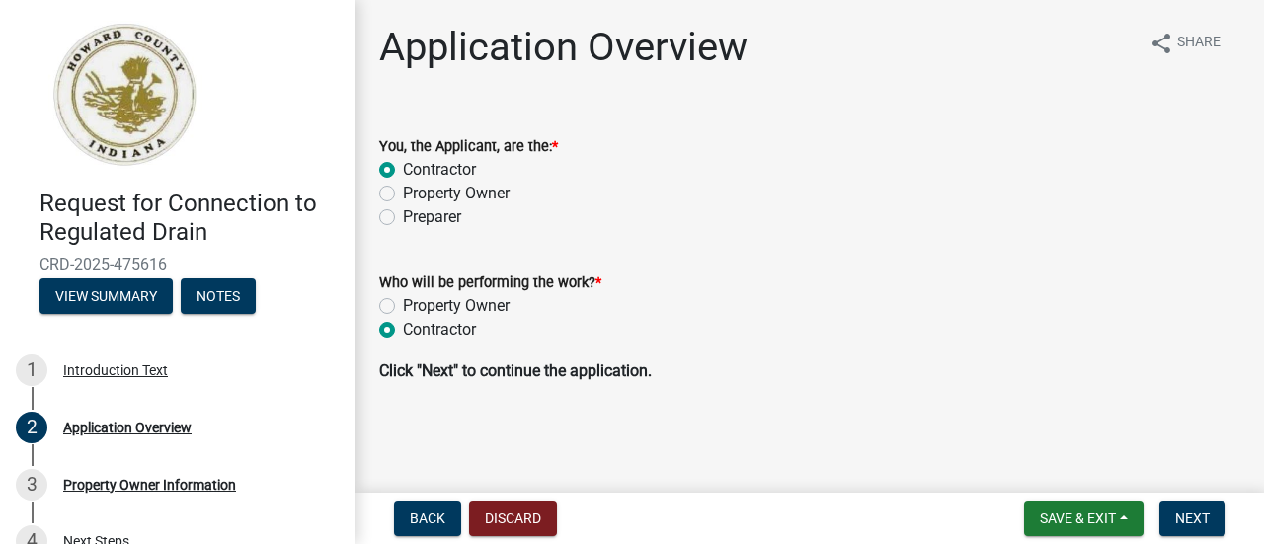
radio input "true"
click at [1185, 517] on span "Next" at bounding box center [1192, 518] width 35 height 16
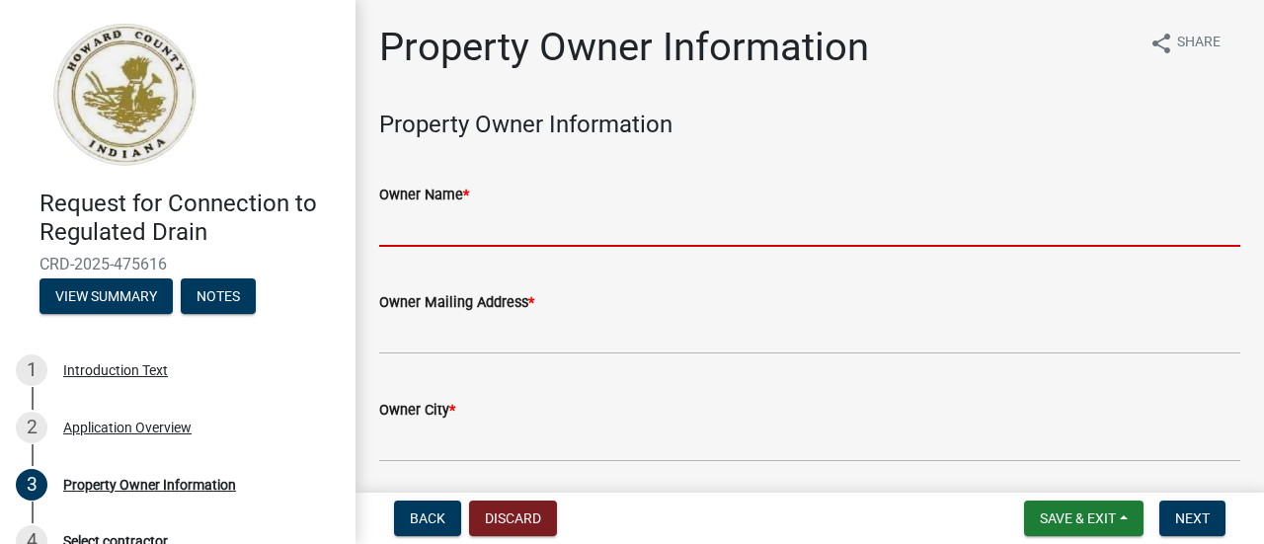
click at [580, 231] on input "Owner Name *" at bounding box center [809, 226] width 861 height 40
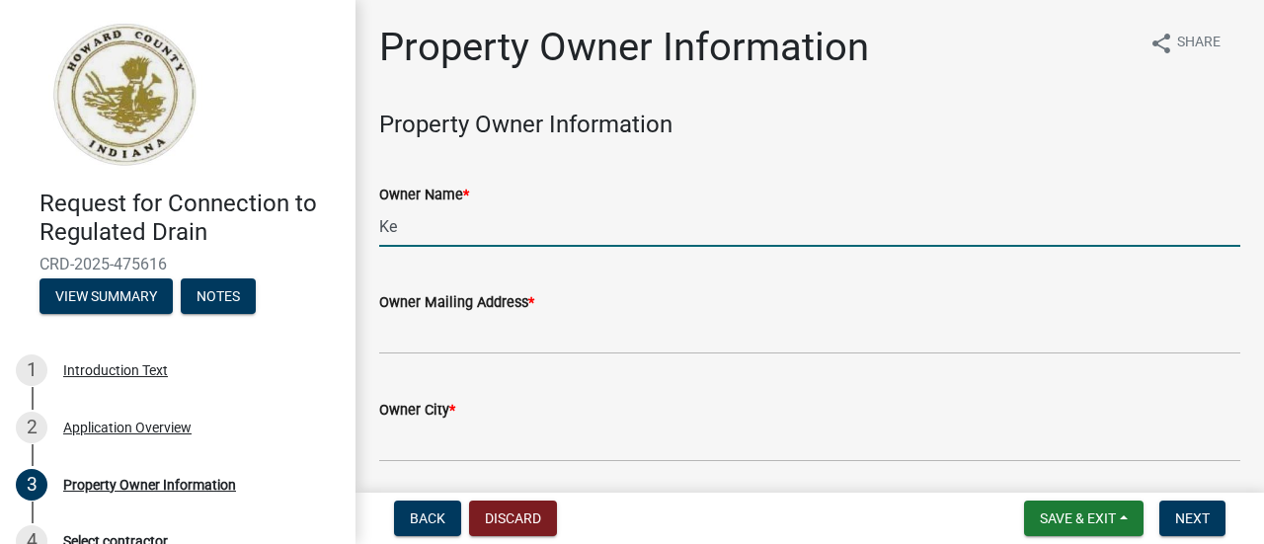
type input "K"
type input "[PERSON_NAME]"
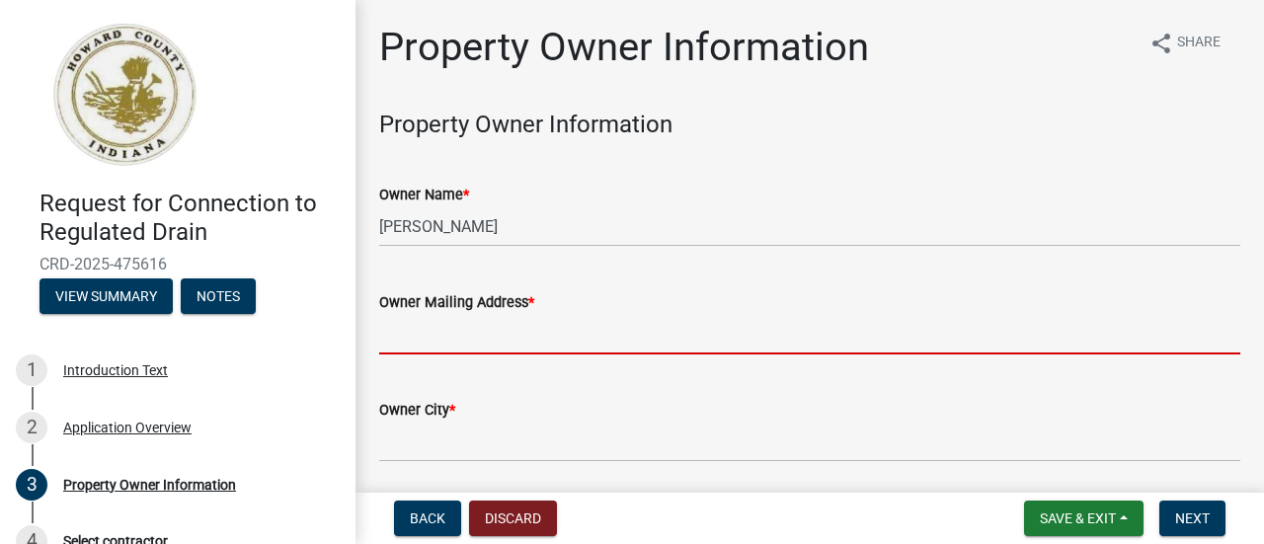
click at [422, 332] on input "Owner Mailing Address *" at bounding box center [809, 334] width 861 height 40
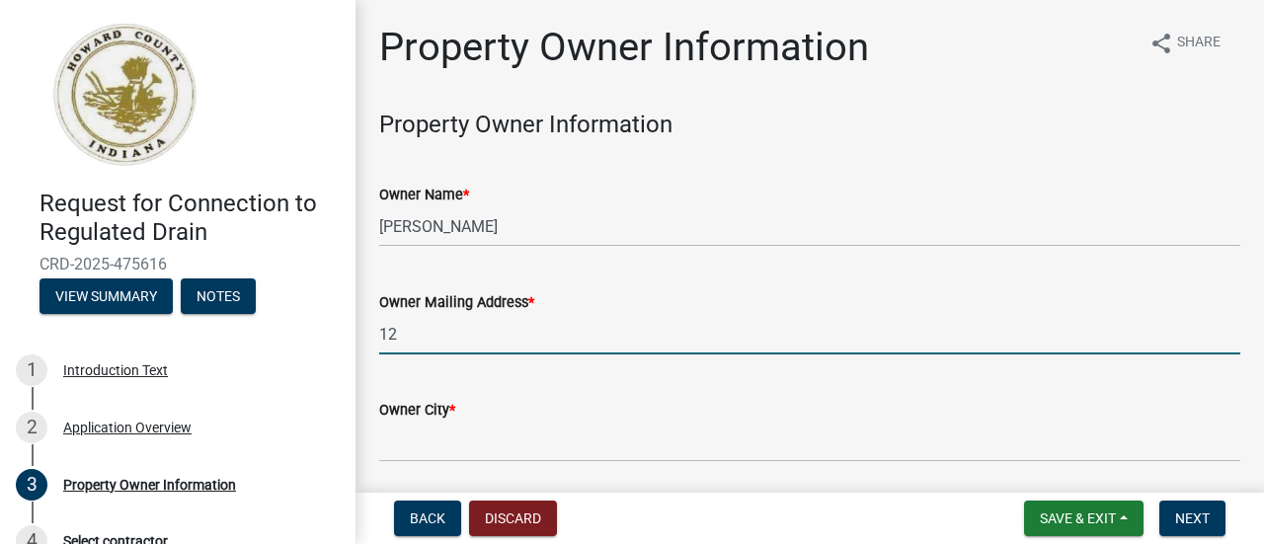
type input "1"
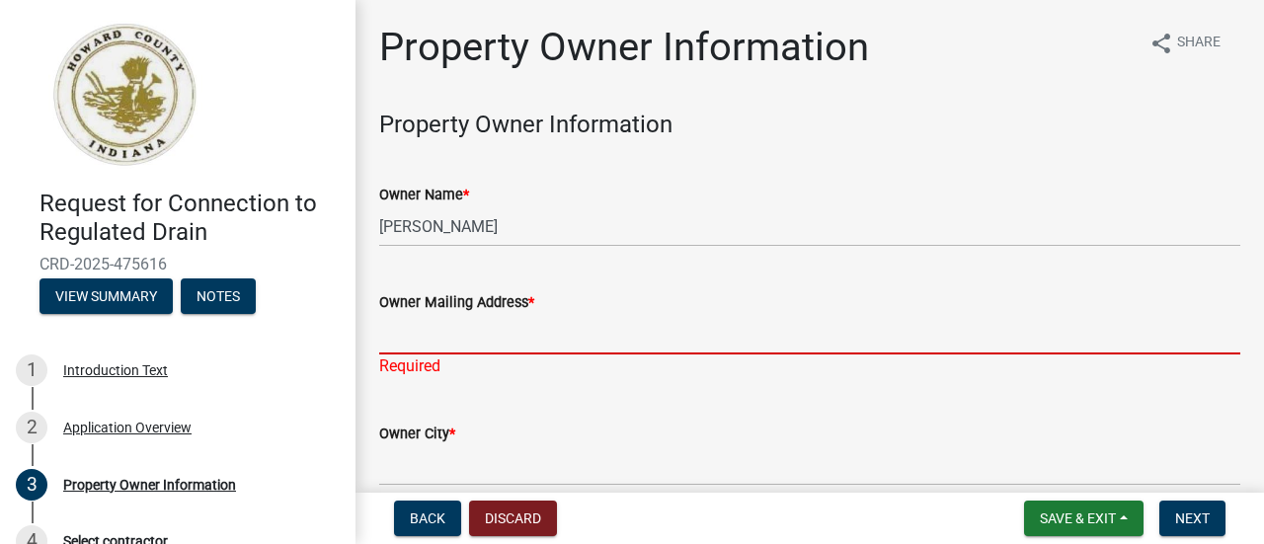
click at [418, 327] on input "Owner Mailing Address *" at bounding box center [809, 334] width 861 height 40
paste input "[PERSON_NAME] D [STREET_ADDRESS][PERSON_NAME]"
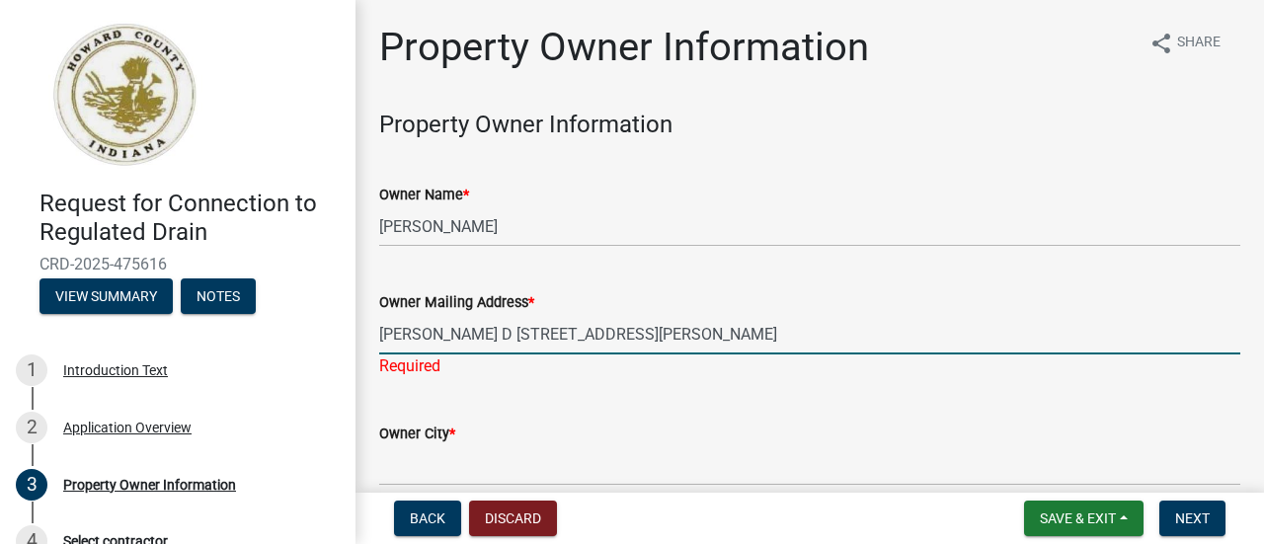
type input "[PERSON_NAME] D [STREET_ADDRESS][PERSON_NAME]"
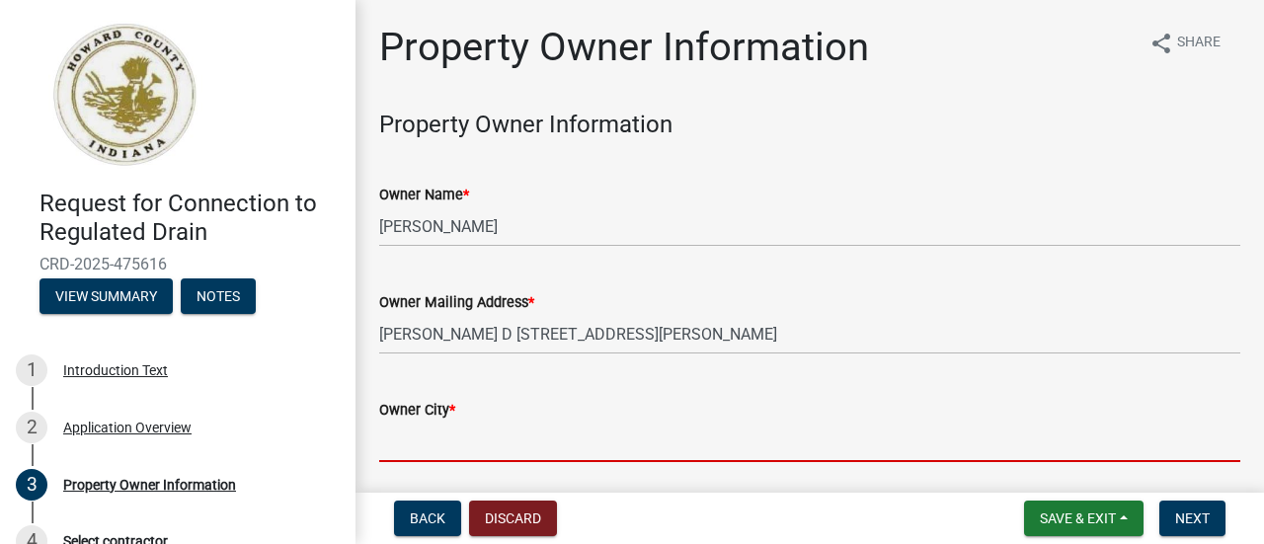
click at [435, 455] on input "Owner City *" at bounding box center [809, 442] width 861 height 40
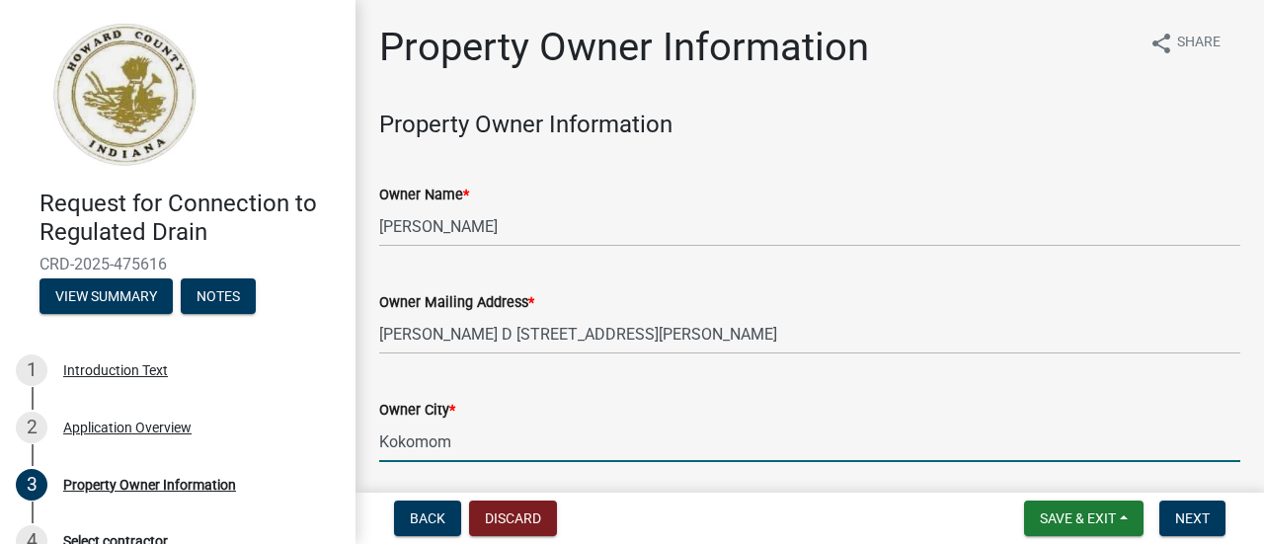
type input "Kokomom"
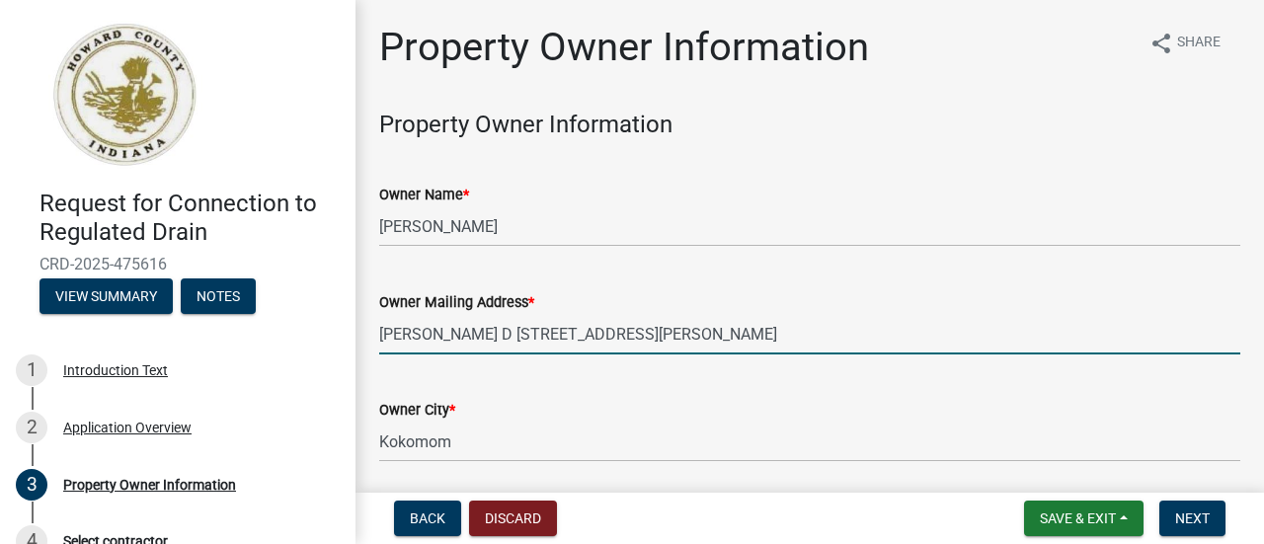
click at [548, 338] on input "[PERSON_NAME] D [STREET_ADDRESS][PERSON_NAME]" at bounding box center [809, 334] width 861 height 40
click at [693, 331] on input "[STREET_ADDRESS][PERSON_NAME]" at bounding box center [809, 334] width 861 height 40
type input "[STREET_ADDRESS]"
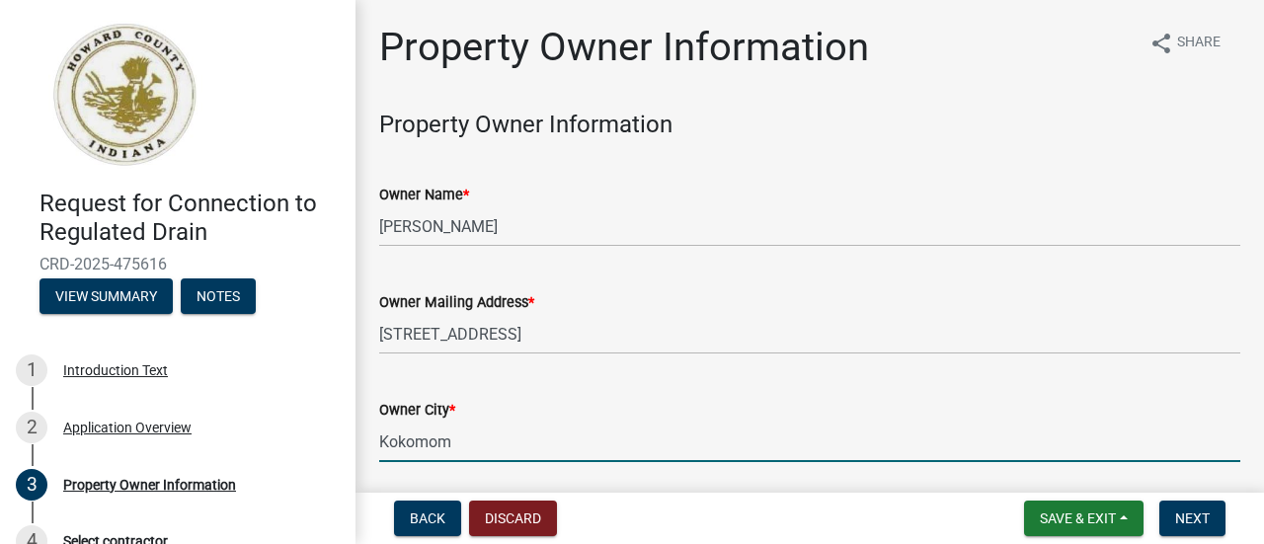
click at [465, 440] on input "Kokomom" at bounding box center [809, 442] width 861 height 40
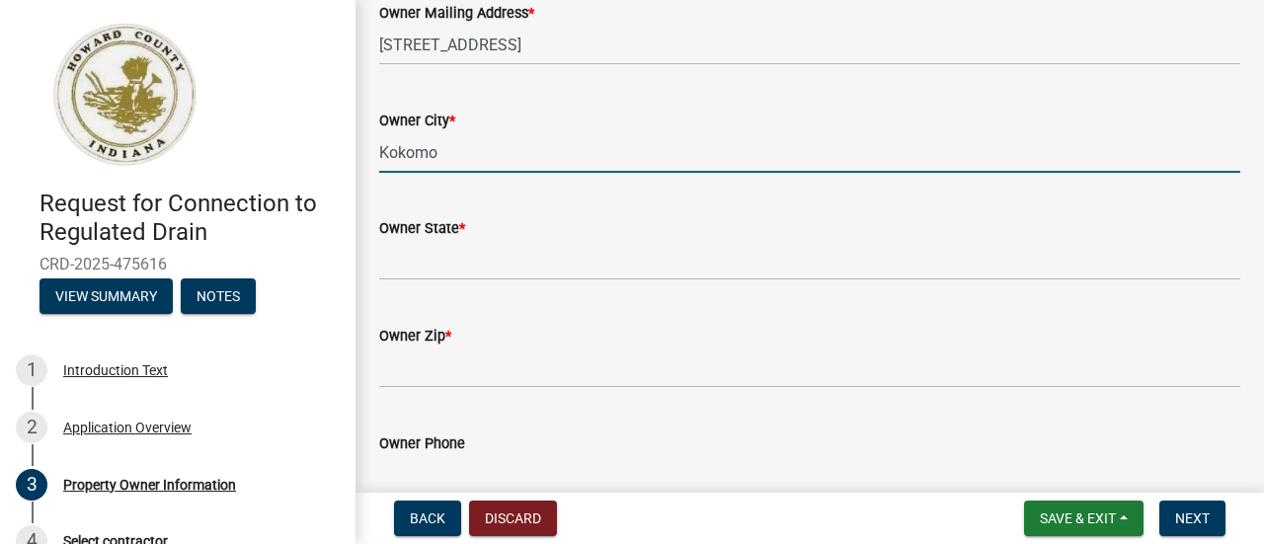
scroll to position [316, 0]
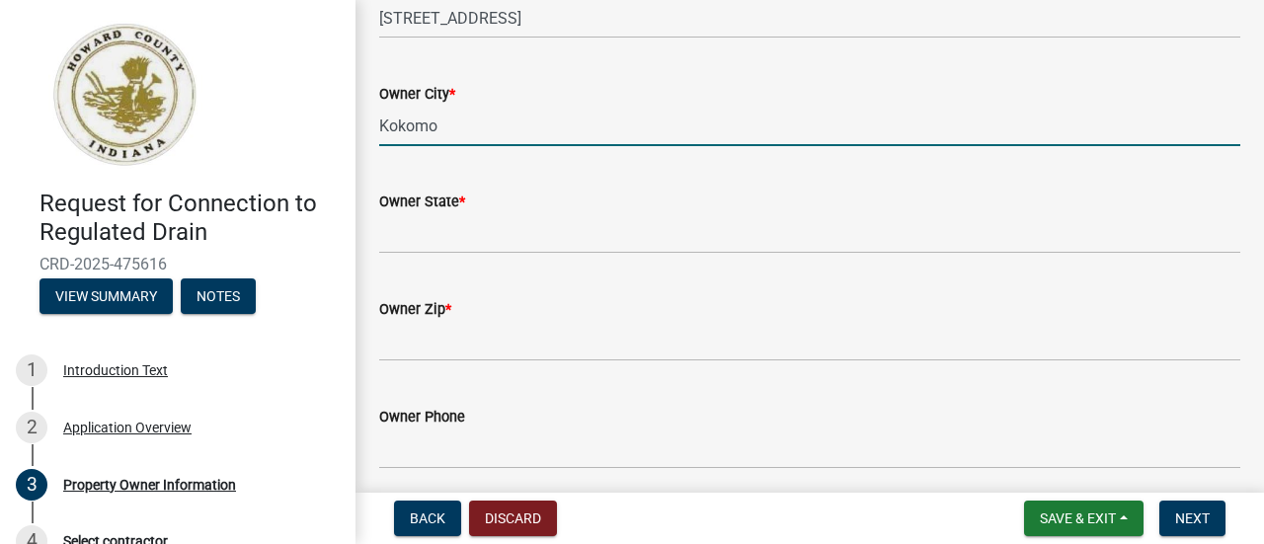
type input "Kokomo"
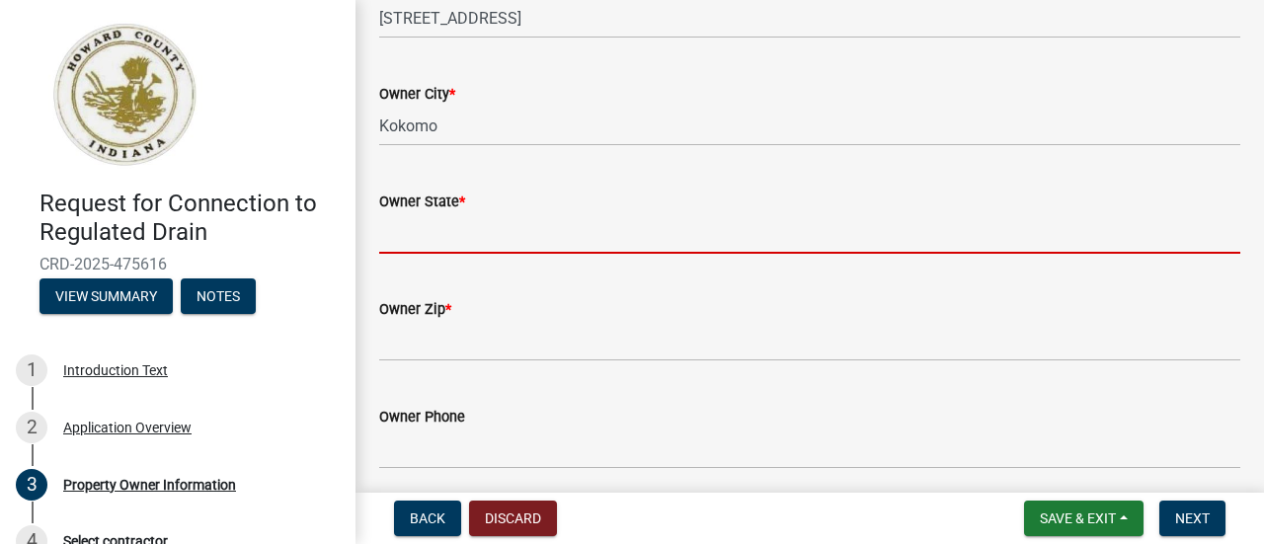
click at [418, 228] on input "Owner State *" at bounding box center [809, 233] width 861 height 40
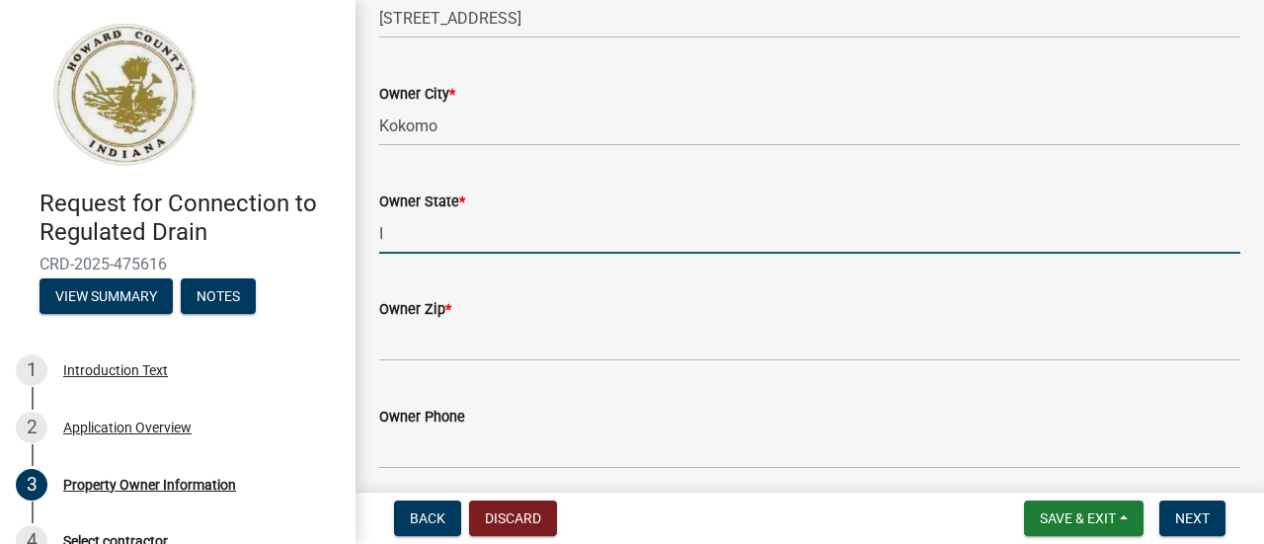
type input "IN"
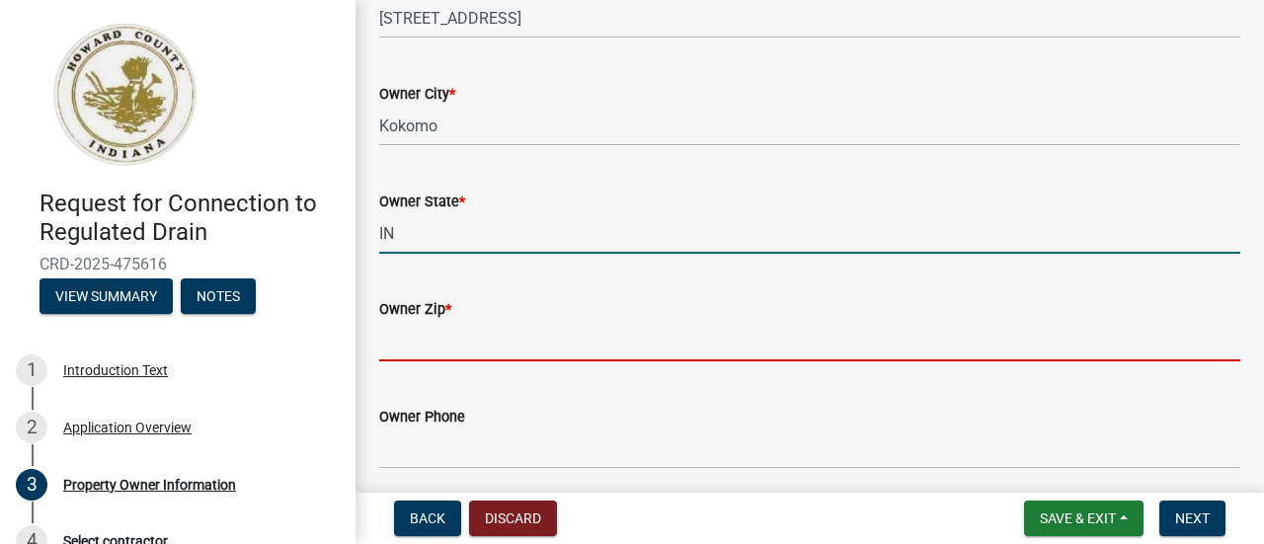
type input "46901"
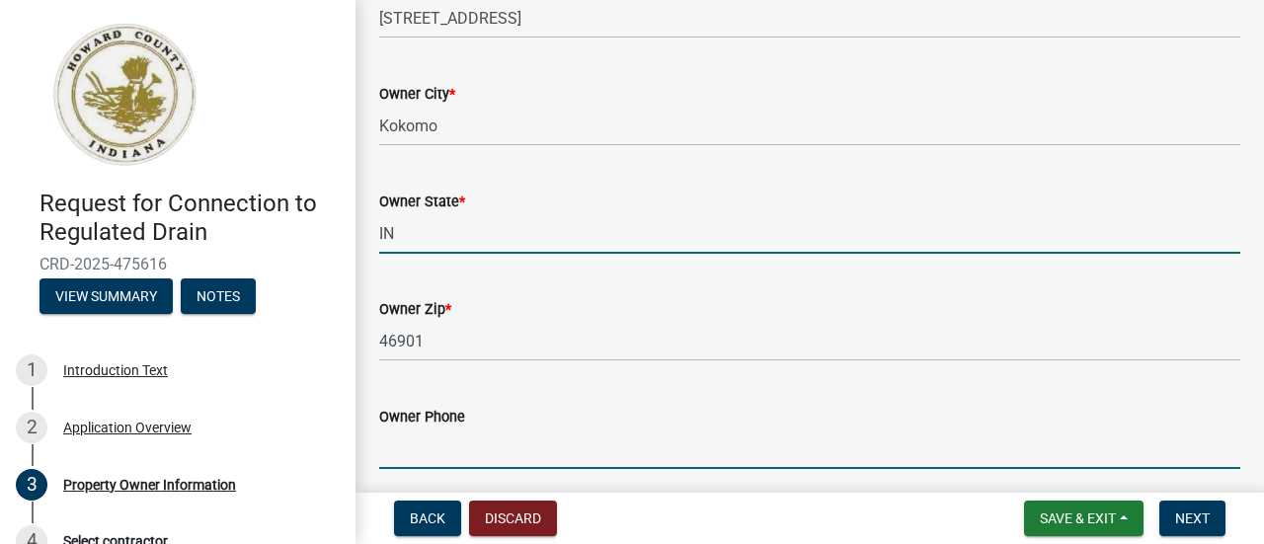
type input "5746997782"
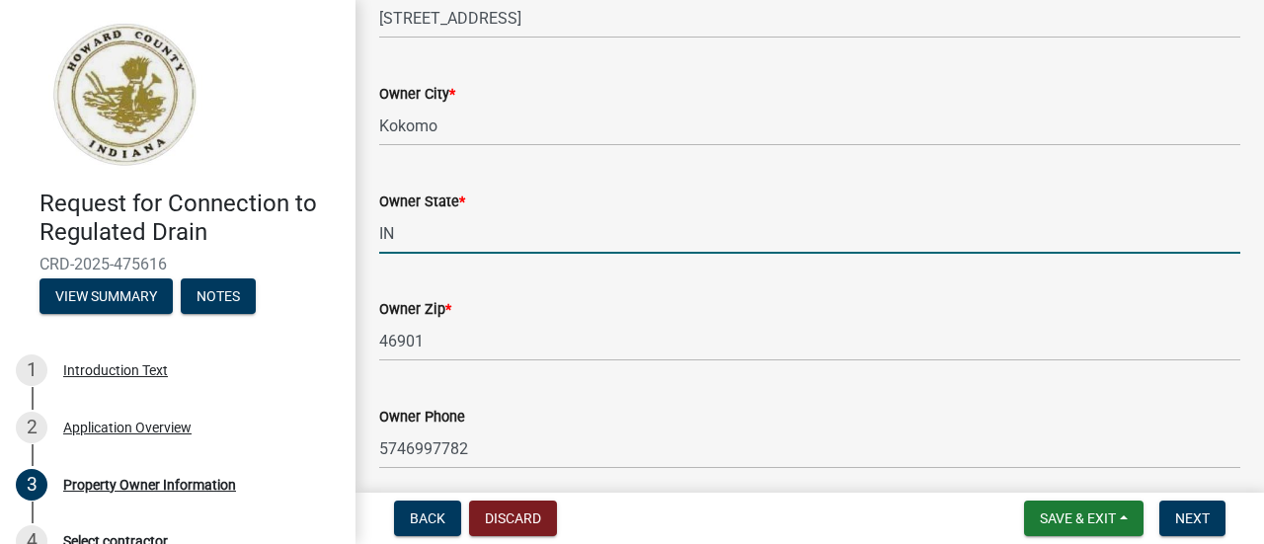
type input "IN"
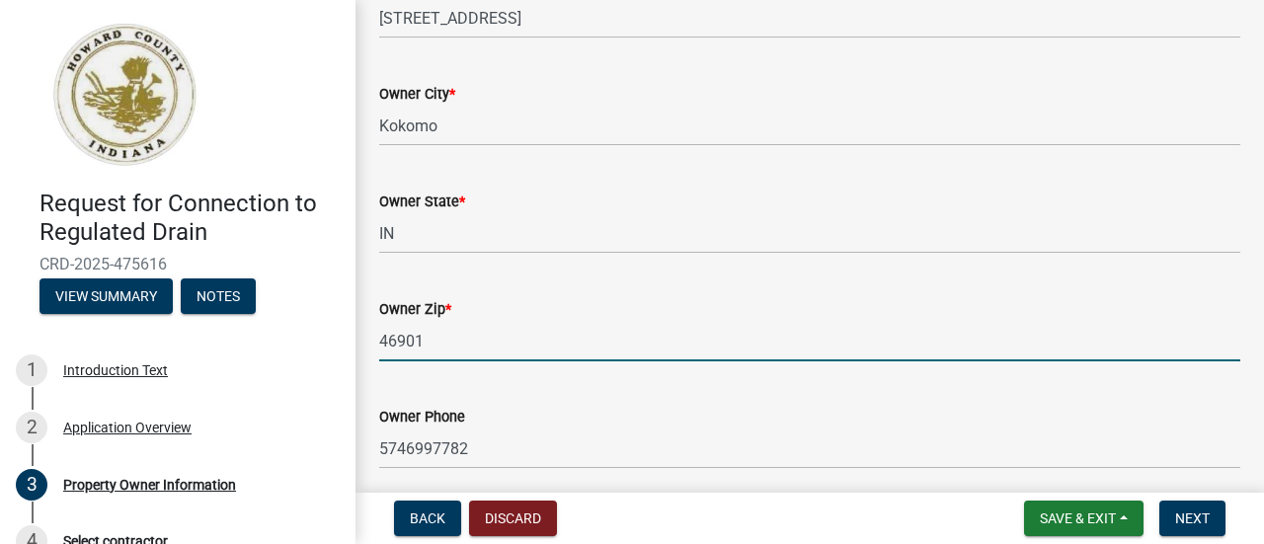
click at [444, 347] on input "46901" at bounding box center [809, 341] width 861 height 40
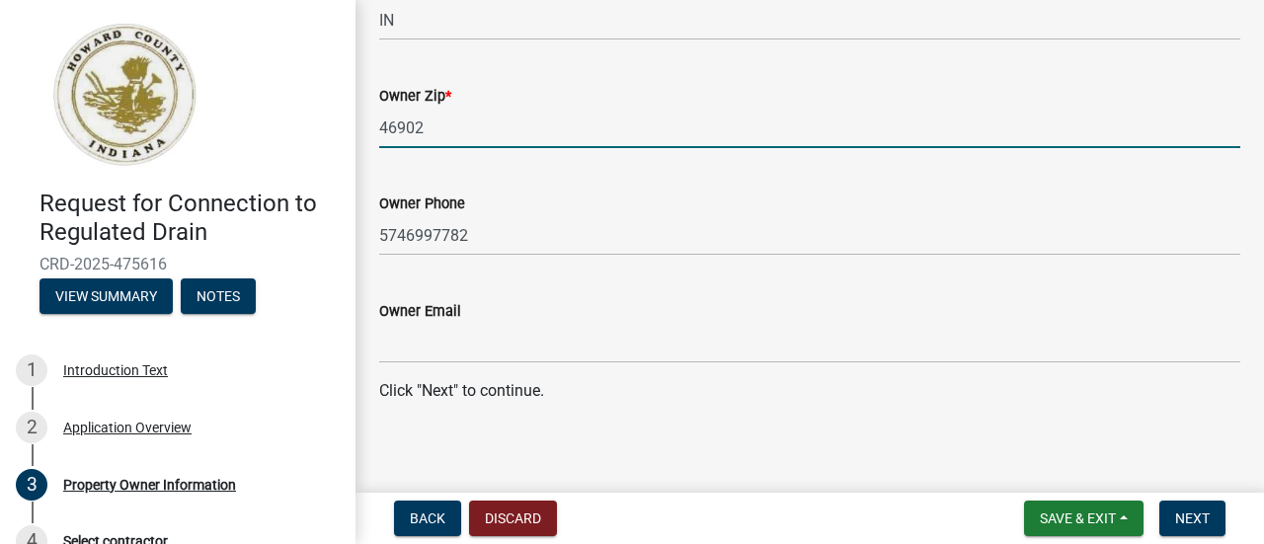
scroll to position [539, 0]
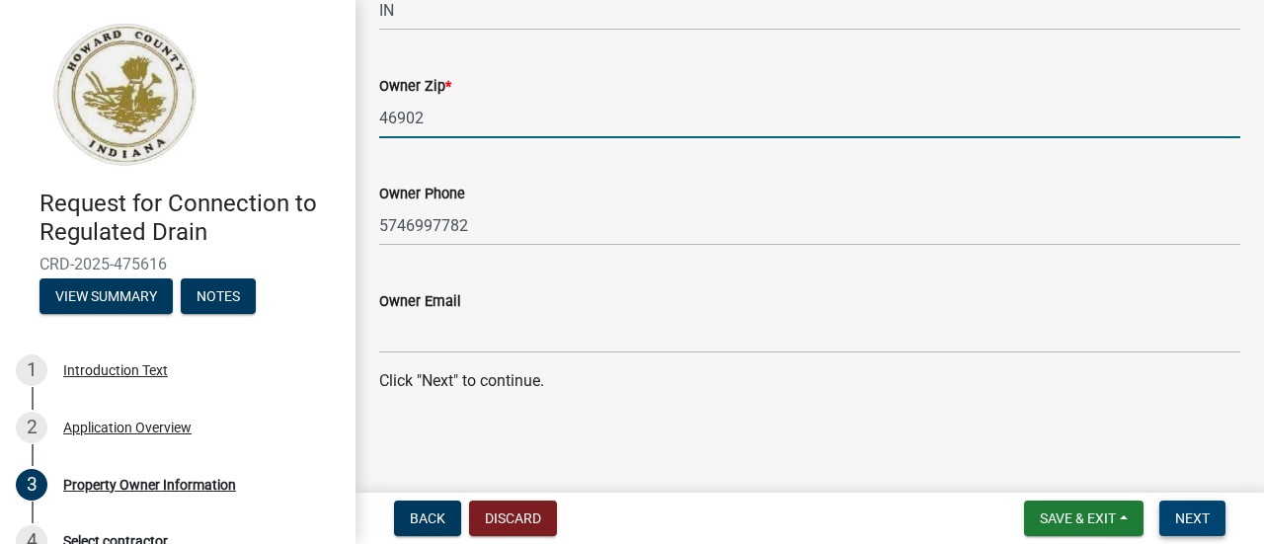
type input "46902"
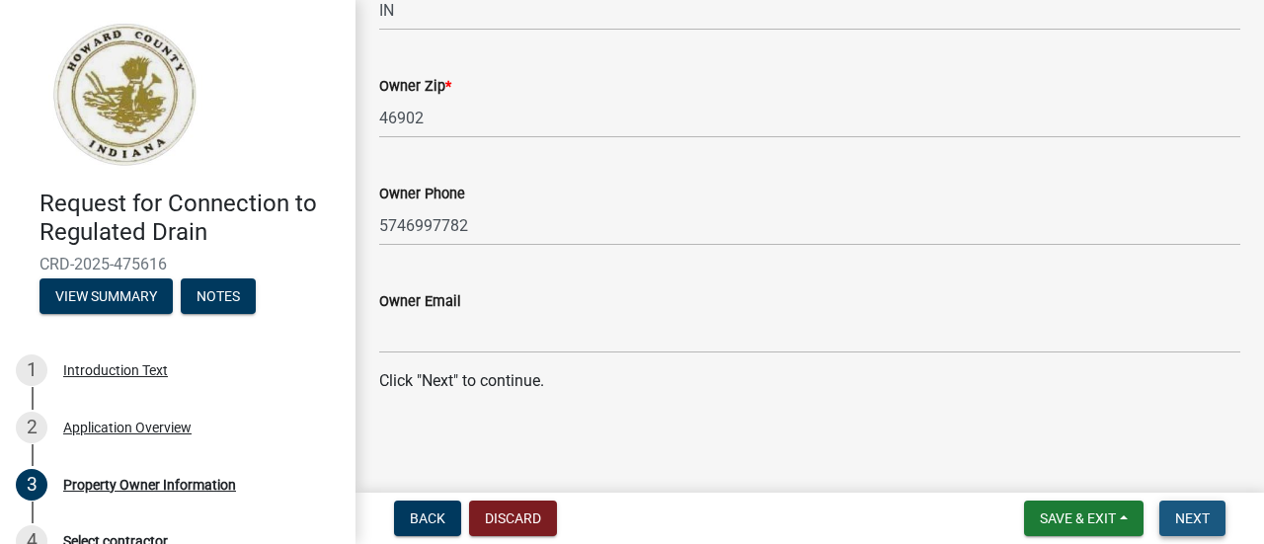
click at [1204, 511] on span "Next" at bounding box center [1192, 518] width 35 height 16
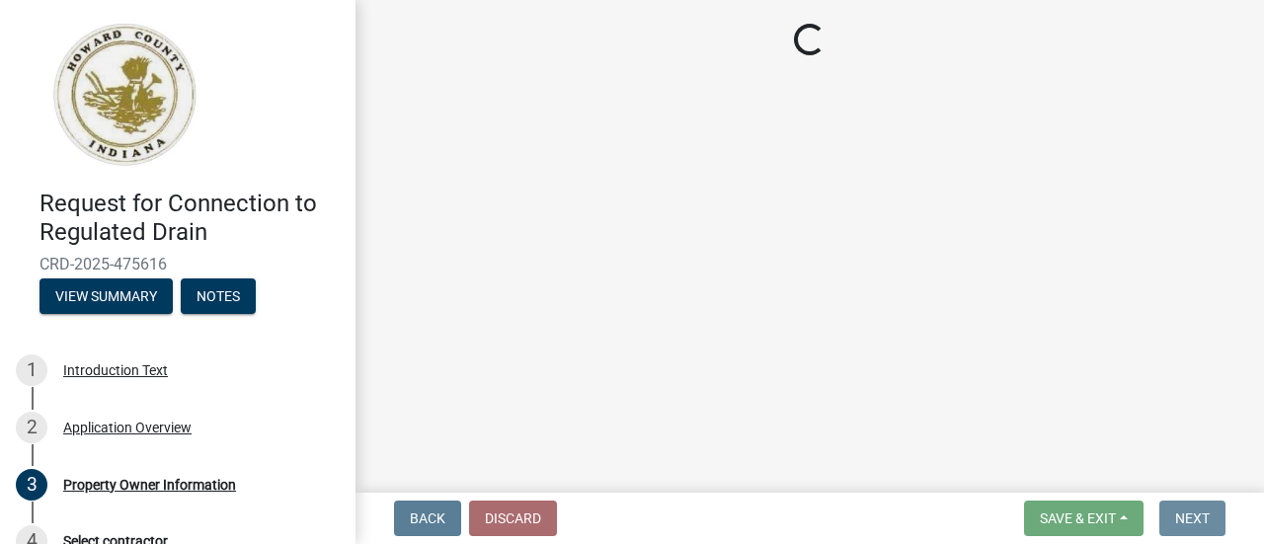
scroll to position [0, 0]
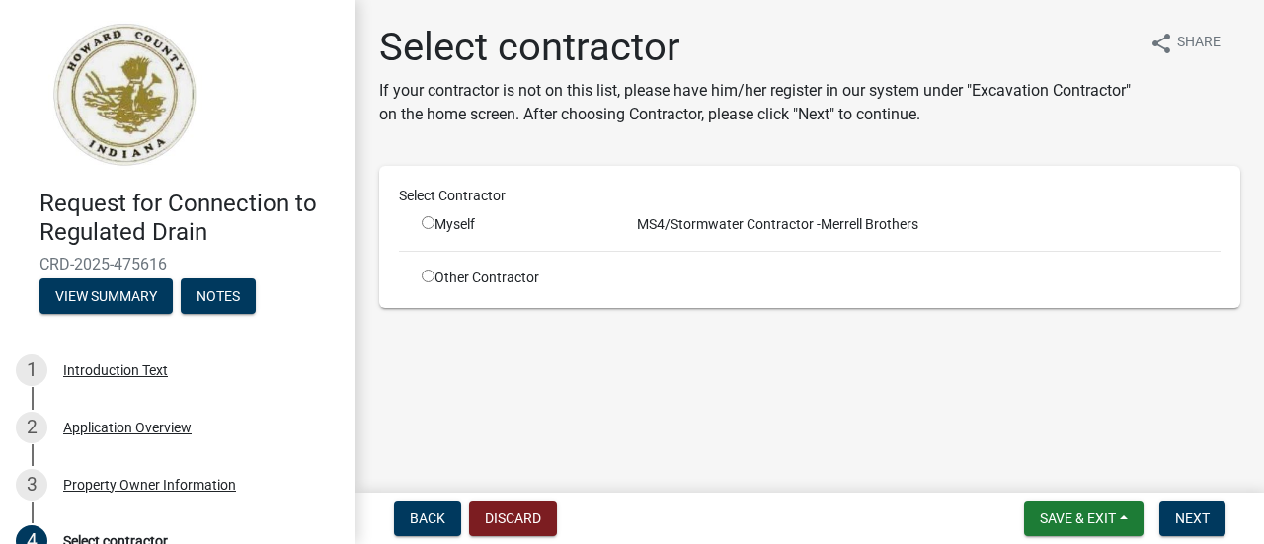
click at [433, 229] on div "Myself" at bounding box center [511, 224] width 178 height 21
click at [428, 224] on input "radio" at bounding box center [428, 222] width 13 height 13
radio input "true"
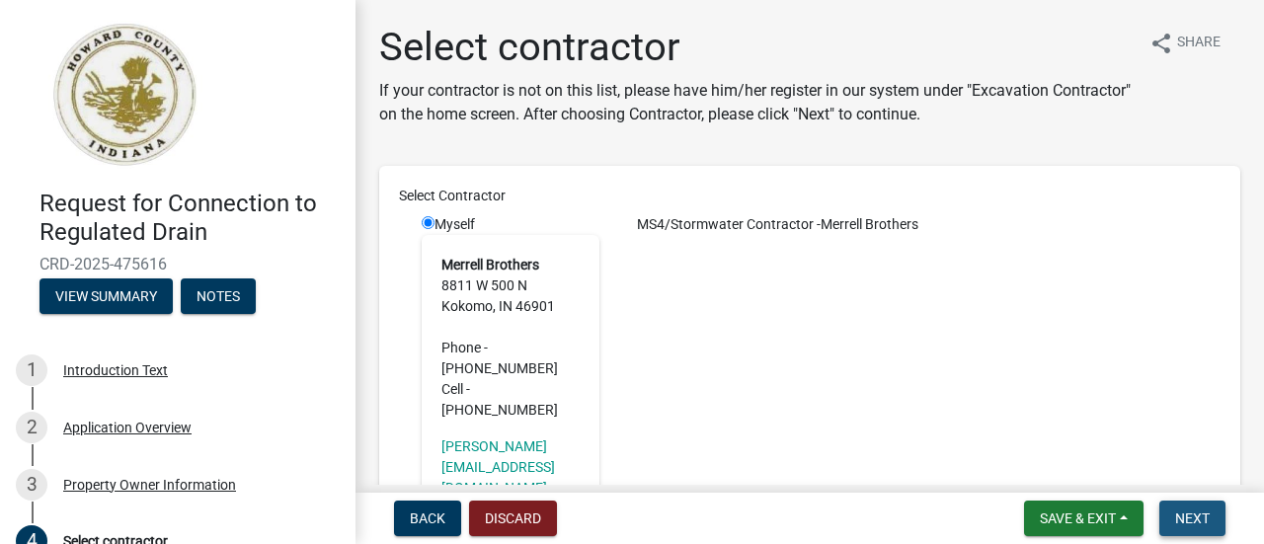
click at [1187, 513] on span "Next" at bounding box center [1192, 518] width 35 height 16
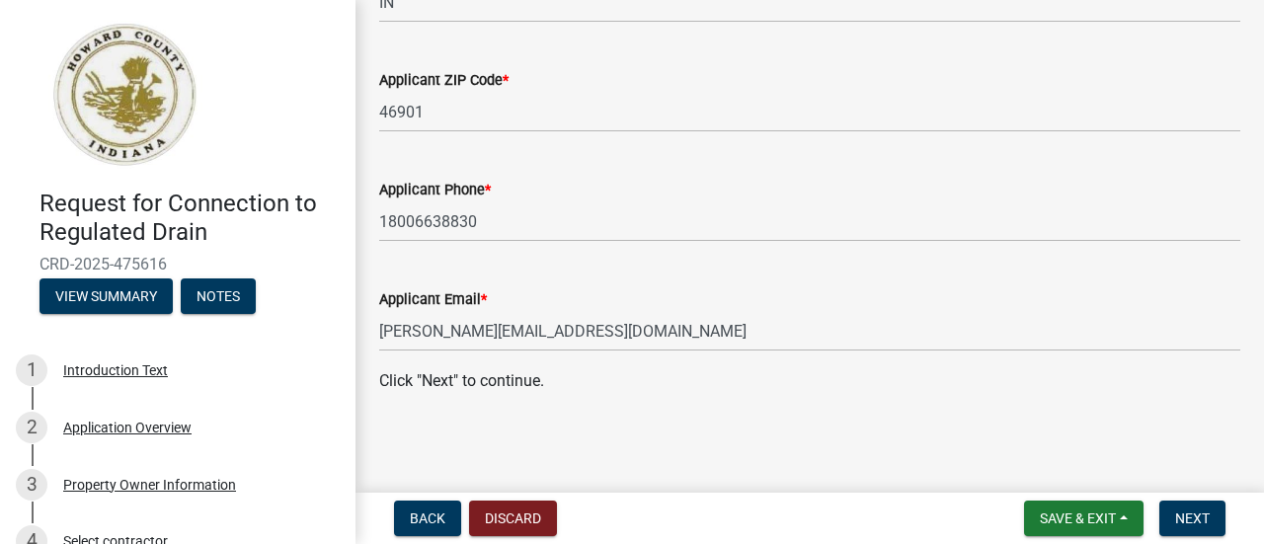
scroll to position [553, 0]
click at [1186, 519] on span "Next" at bounding box center [1192, 518] width 35 height 16
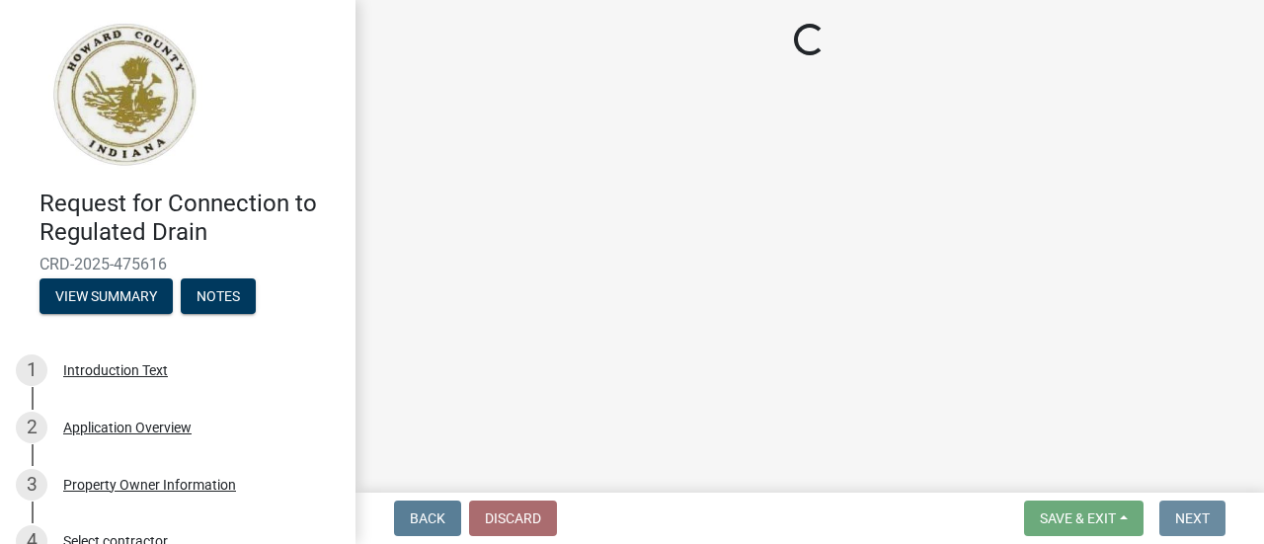
scroll to position [0, 0]
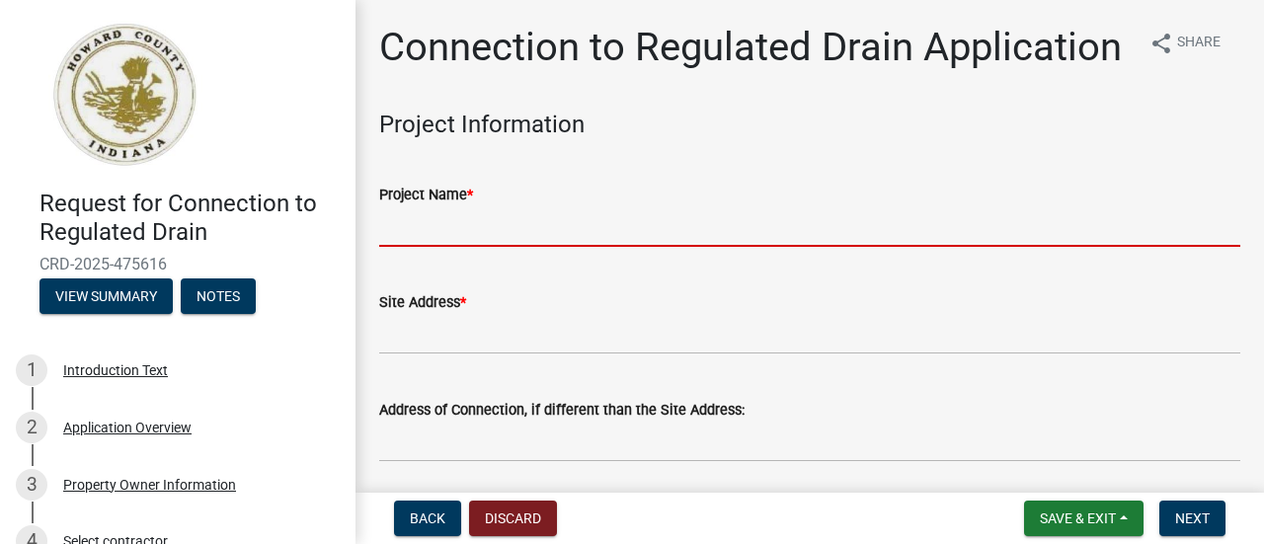
click at [482, 247] on input "Project Name *" at bounding box center [809, 226] width 861 height 40
type input "Emerald Green"
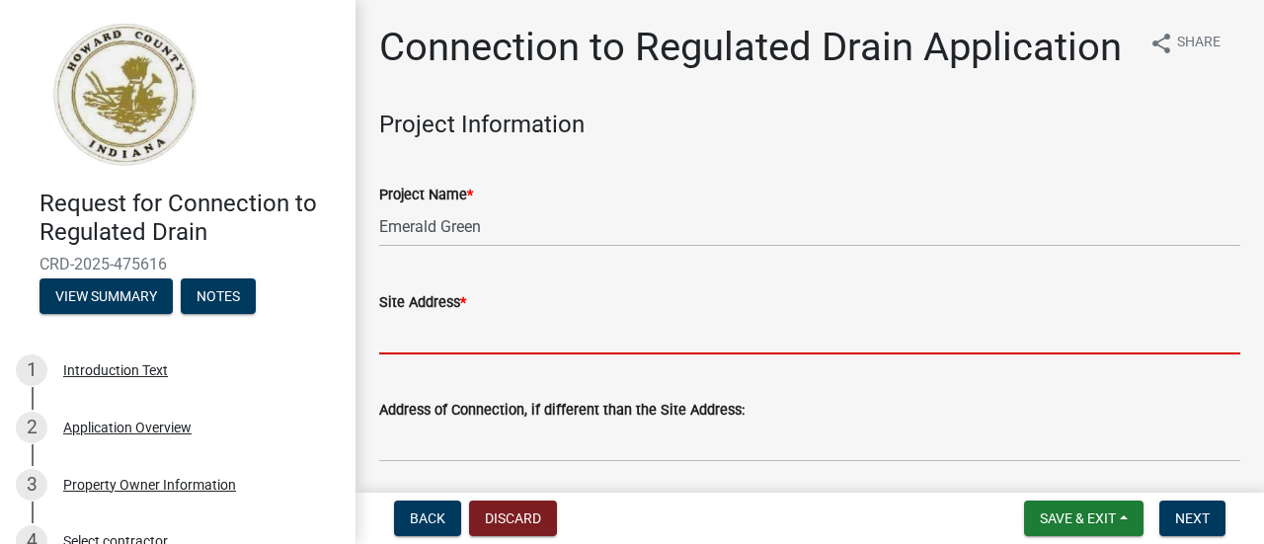
click at [450, 354] on input "Site Address *" at bounding box center [809, 334] width 861 height 40
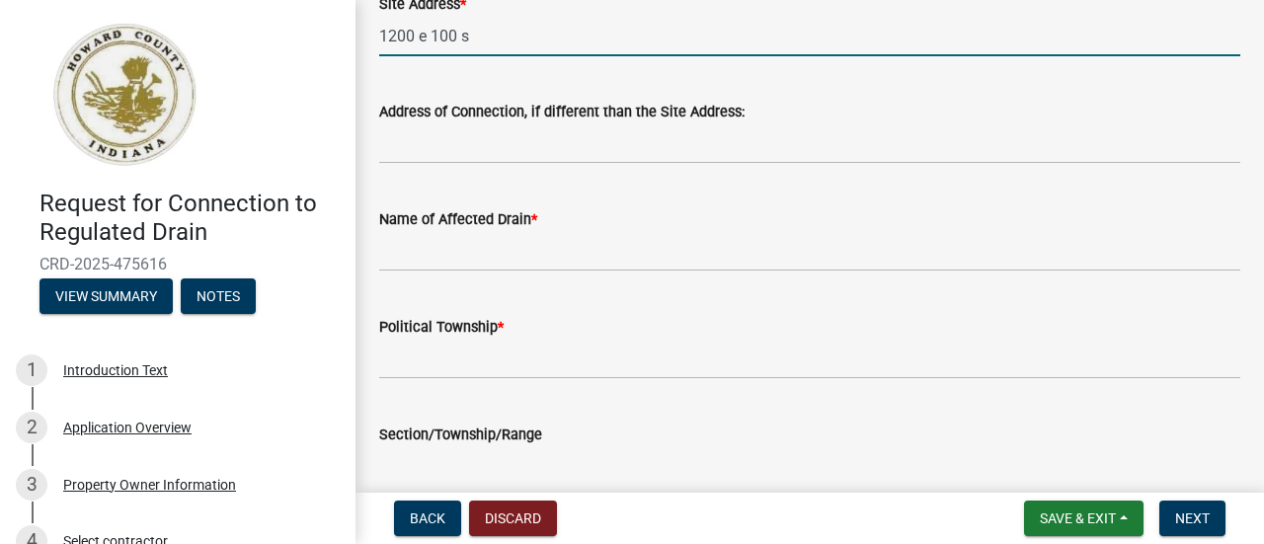
scroll to position [316, 0]
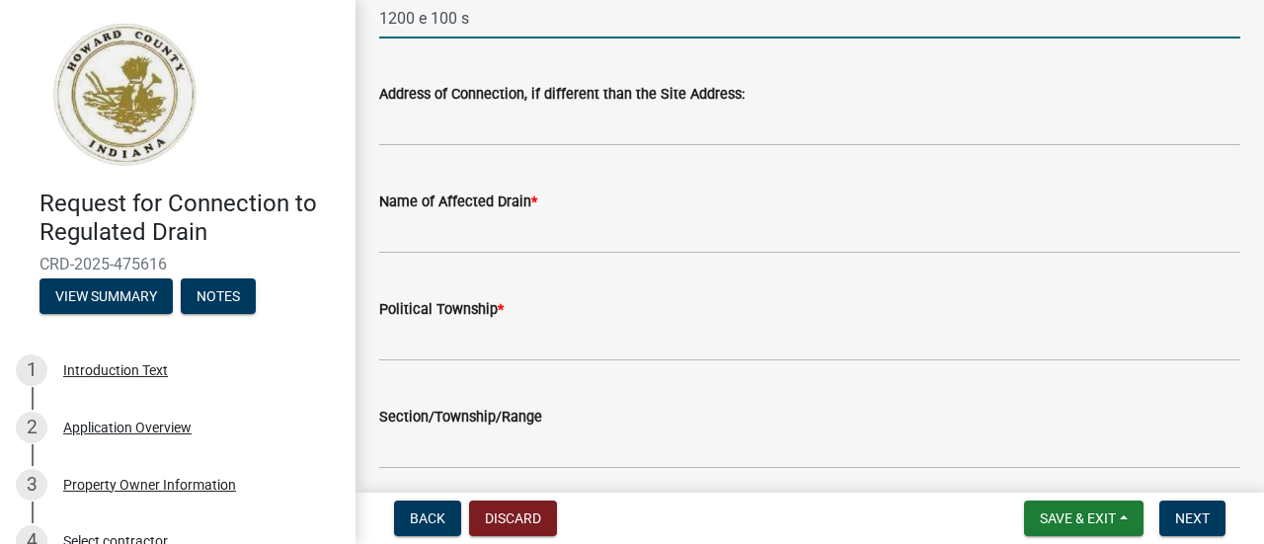
type input "1200 e 100 s"
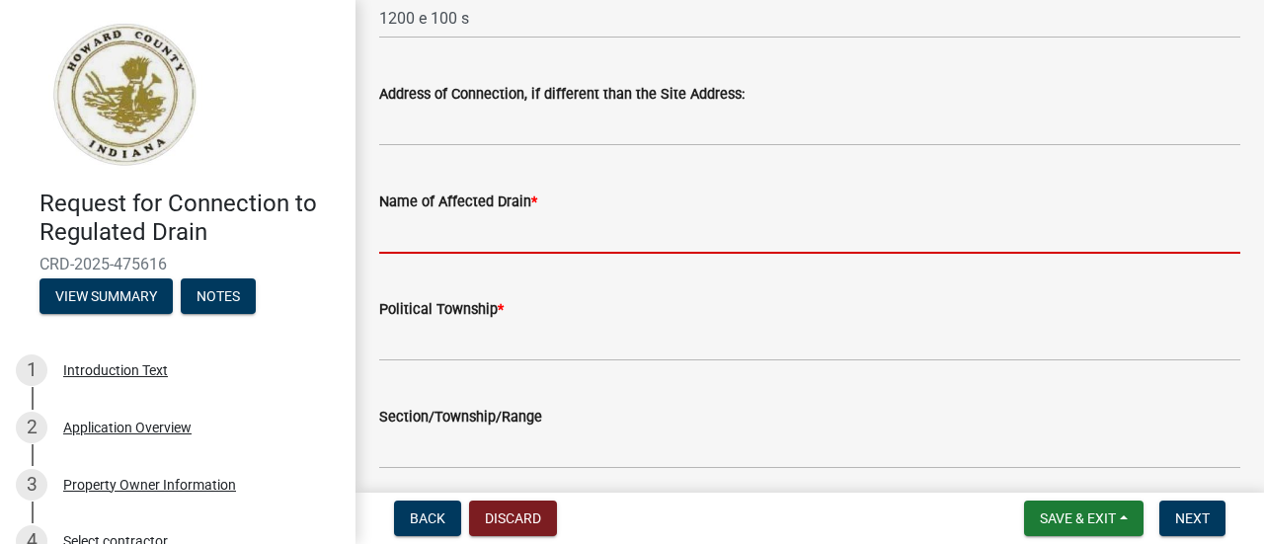
click at [389, 254] on input "Name of Affected Drain *" at bounding box center [809, 233] width 861 height 40
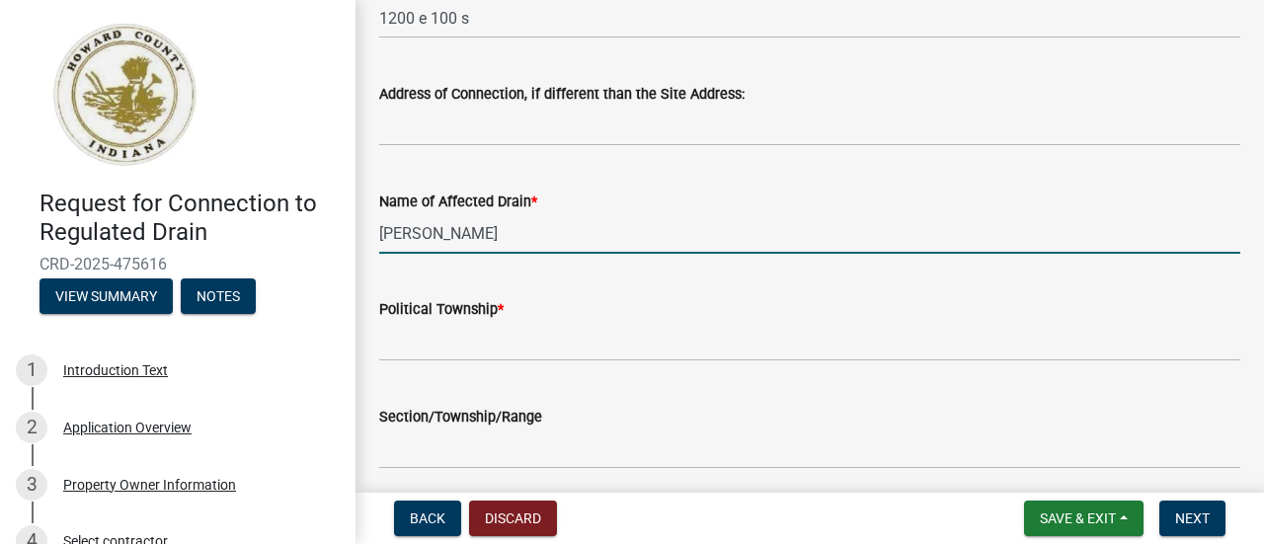
type input "[PERSON_NAME]"
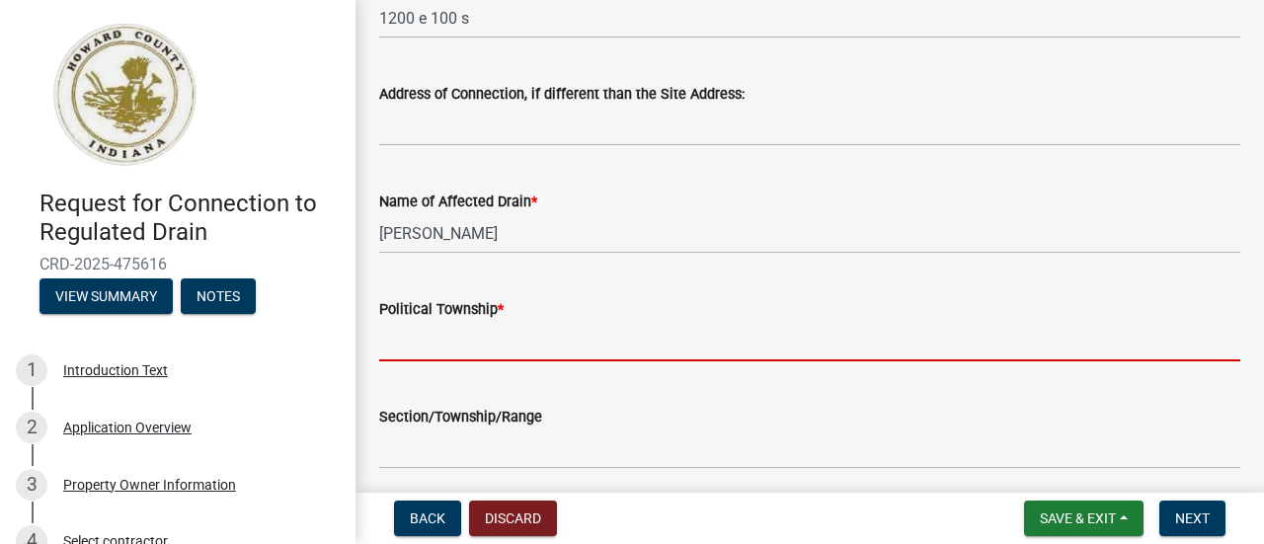
click at [403, 361] on input "Political Township *" at bounding box center [809, 341] width 861 height 40
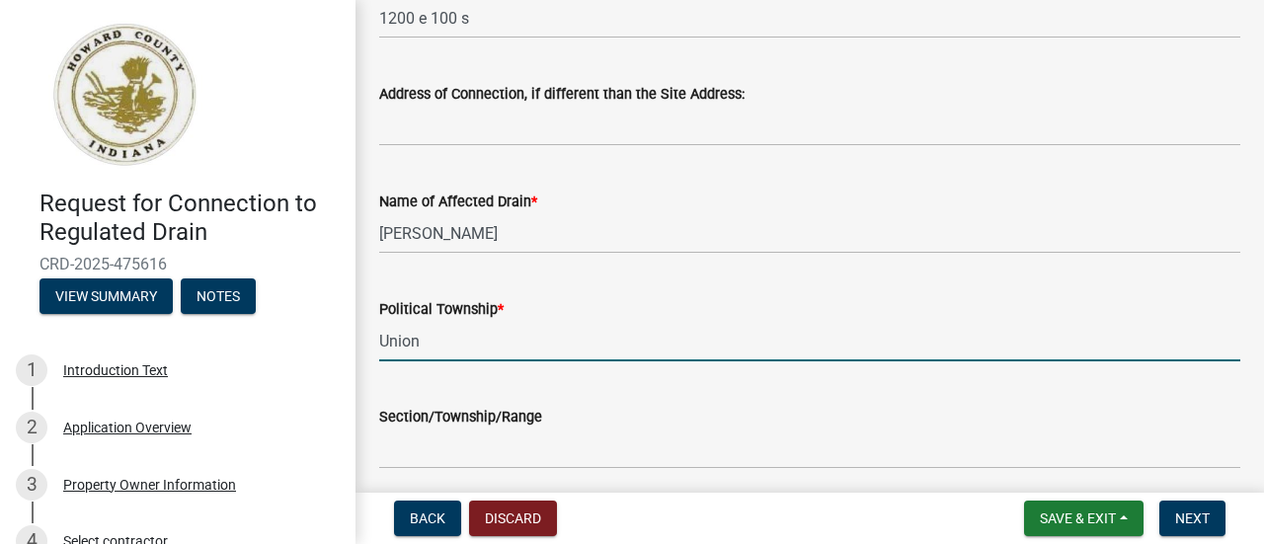
type input "[GEOGRAPHIC_DATA]"
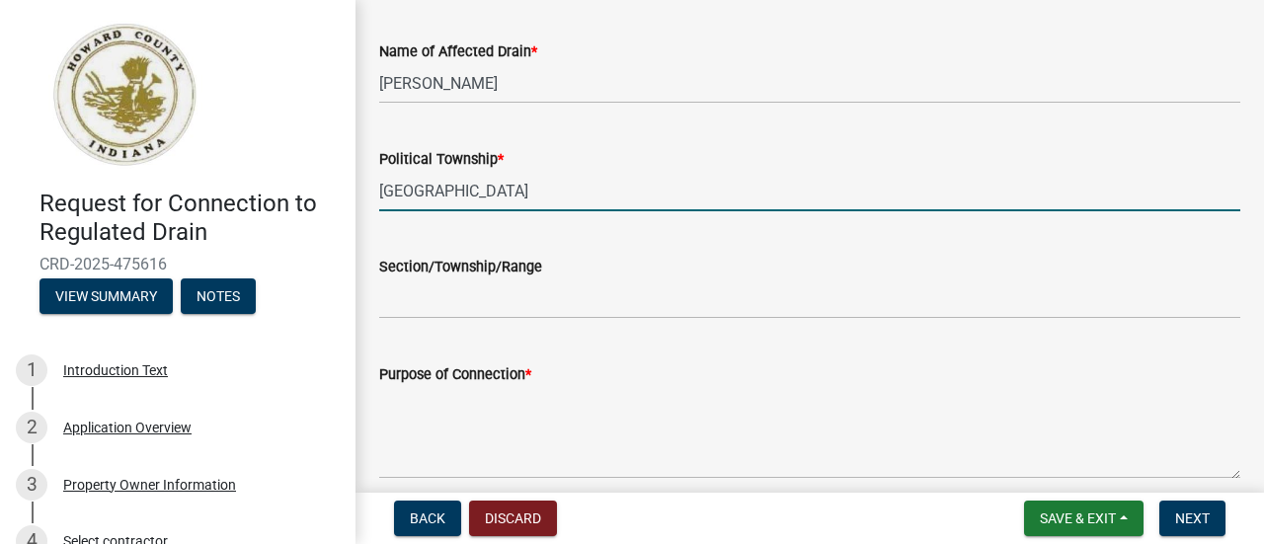
scroll to position [474, 0]
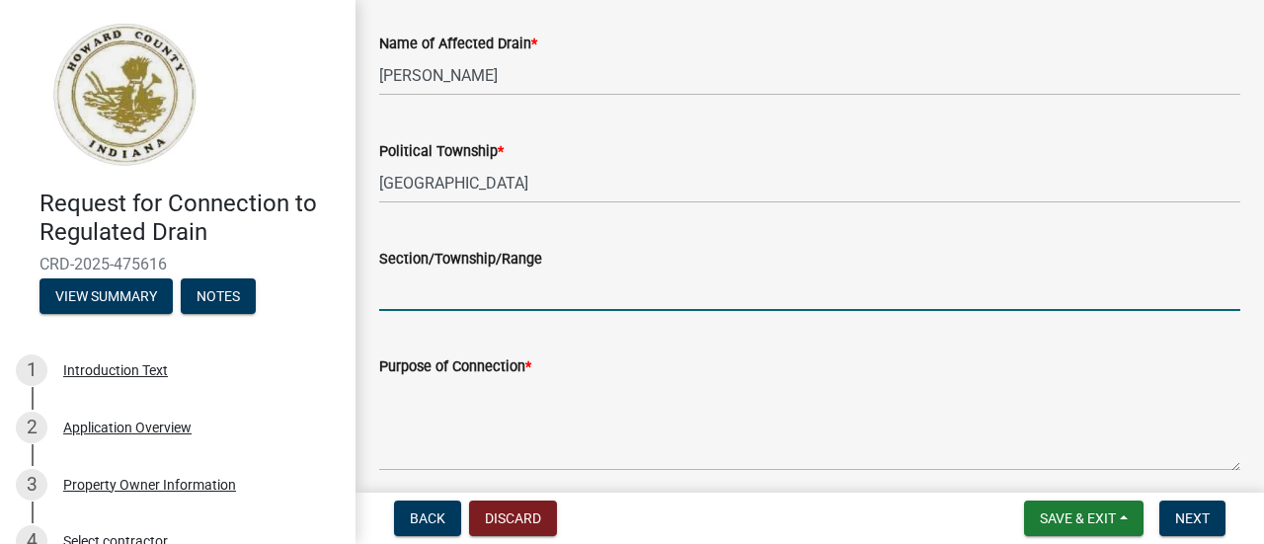
click at [559, 311] on input "Section/Township/Range" at bounding box center [809, 291] width 861 height 40
paste input "[DATE]"
type input "[DATE]"
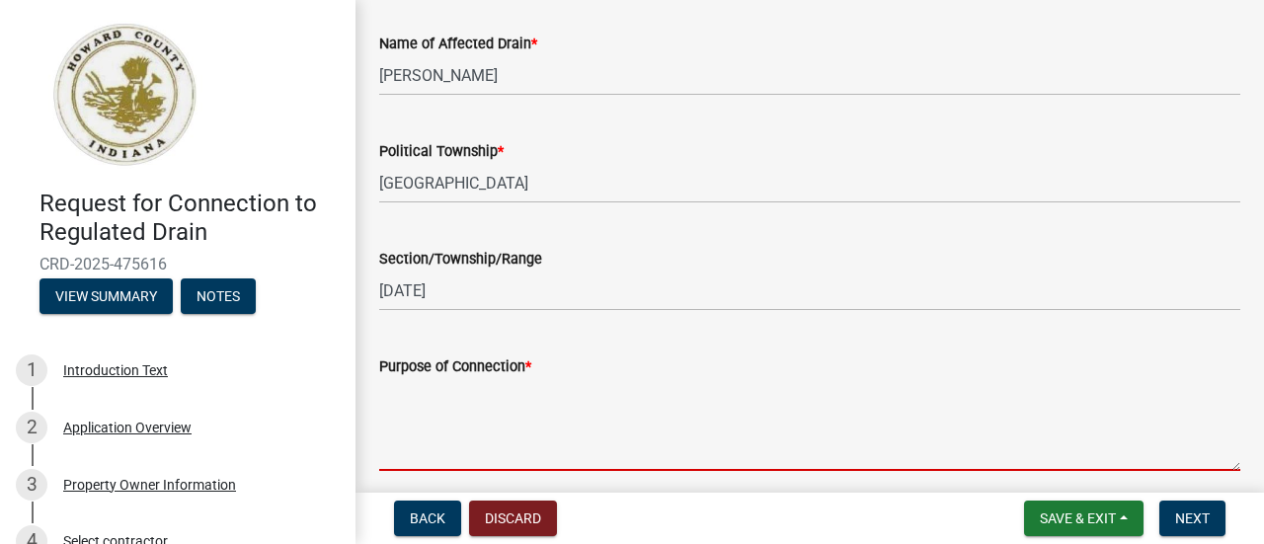
click at [400, 470] on textarea "Purpose of Connection *" at bounding box center [809, 424] width 861 height 93
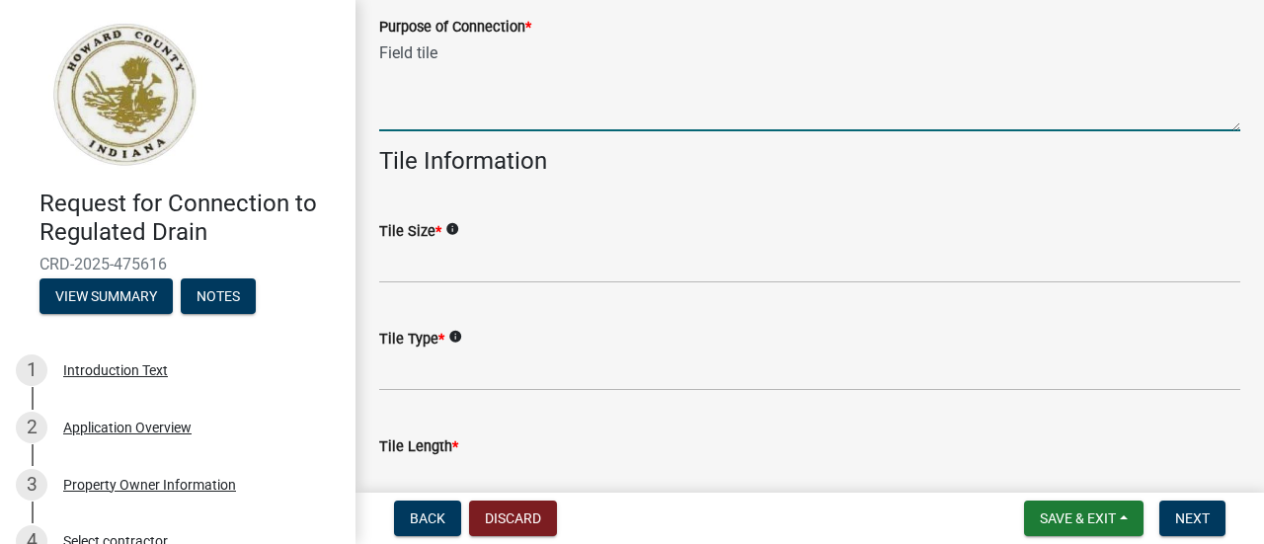
scroll to position [829, 0]
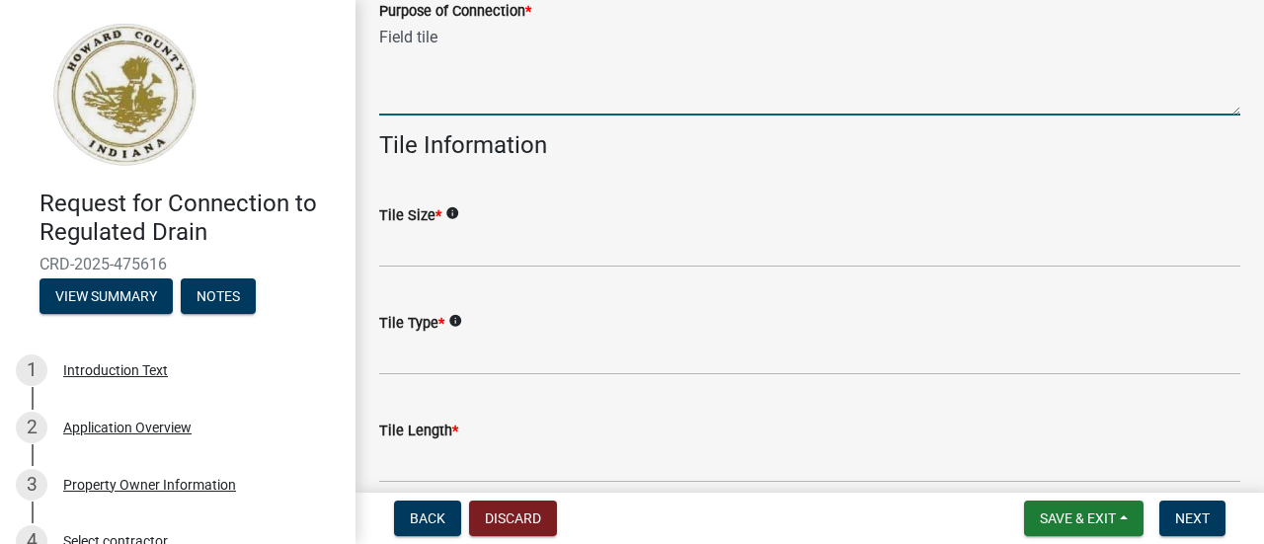
type textarea "Field tile"
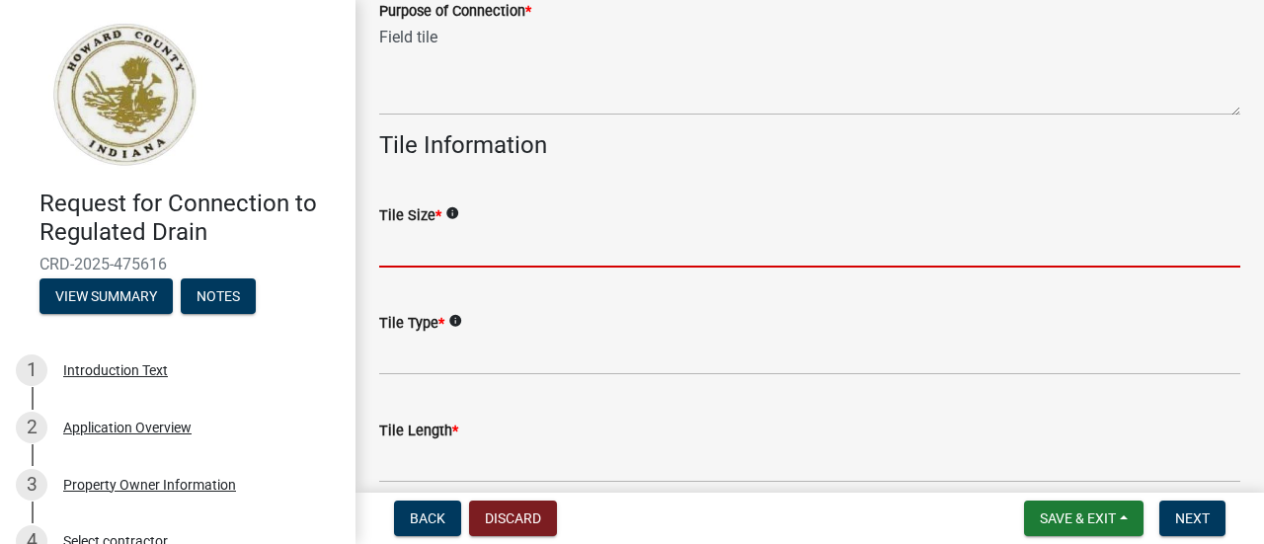
click at [446, 268] on input "Tile Size *" at bounding box center [809, 247] width 861 height 40
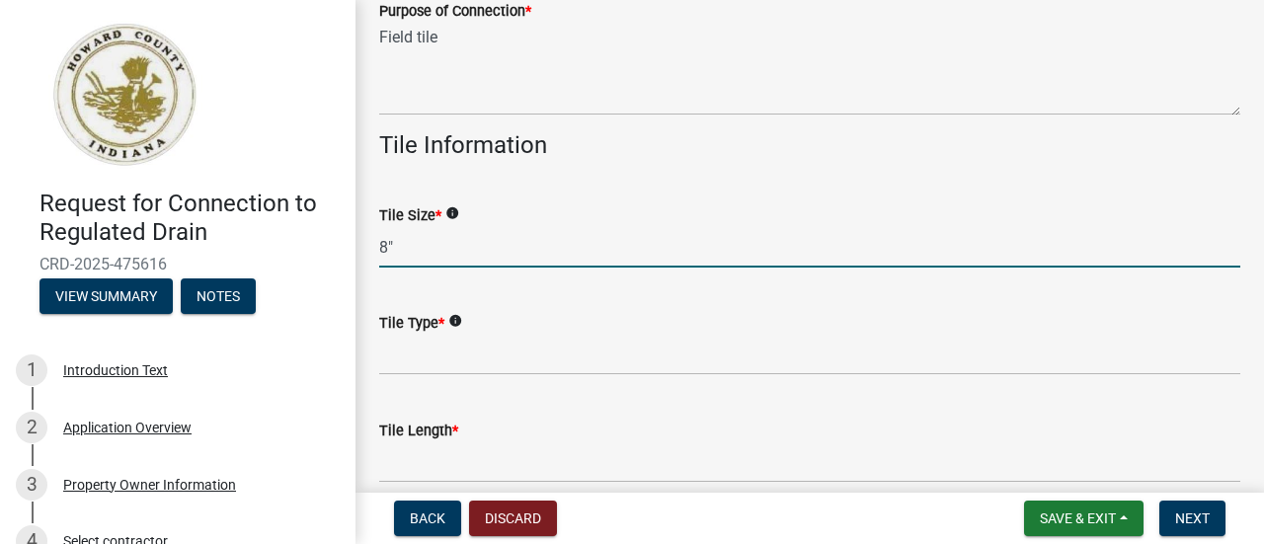
type input "8""
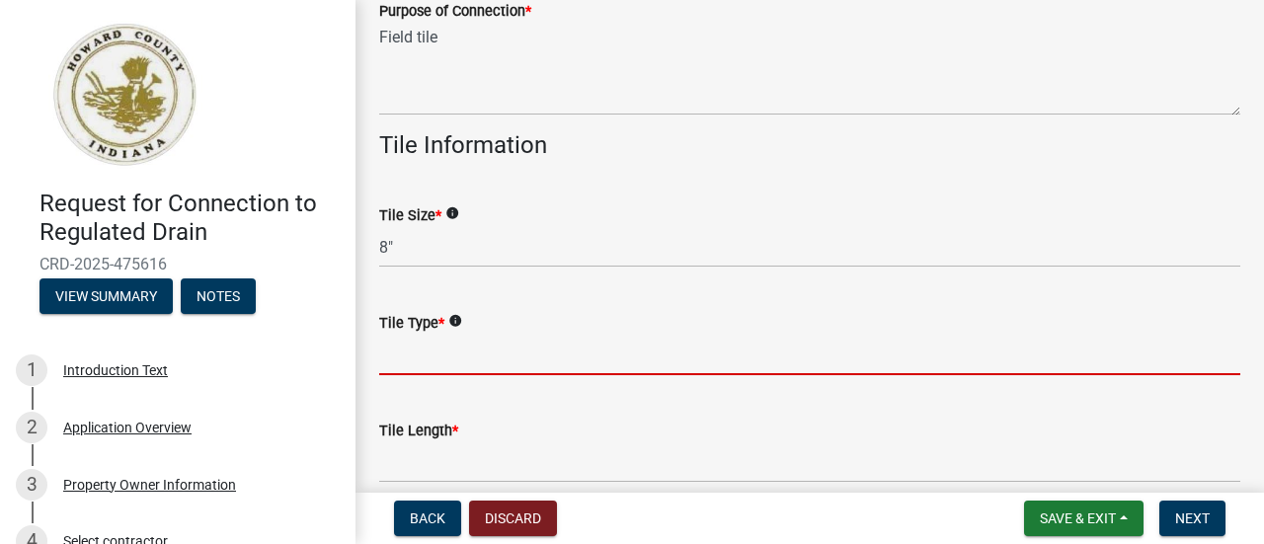
click at [407, 375] on input "Tile Type *" at bounding box center [809, 355] width 861 height 40
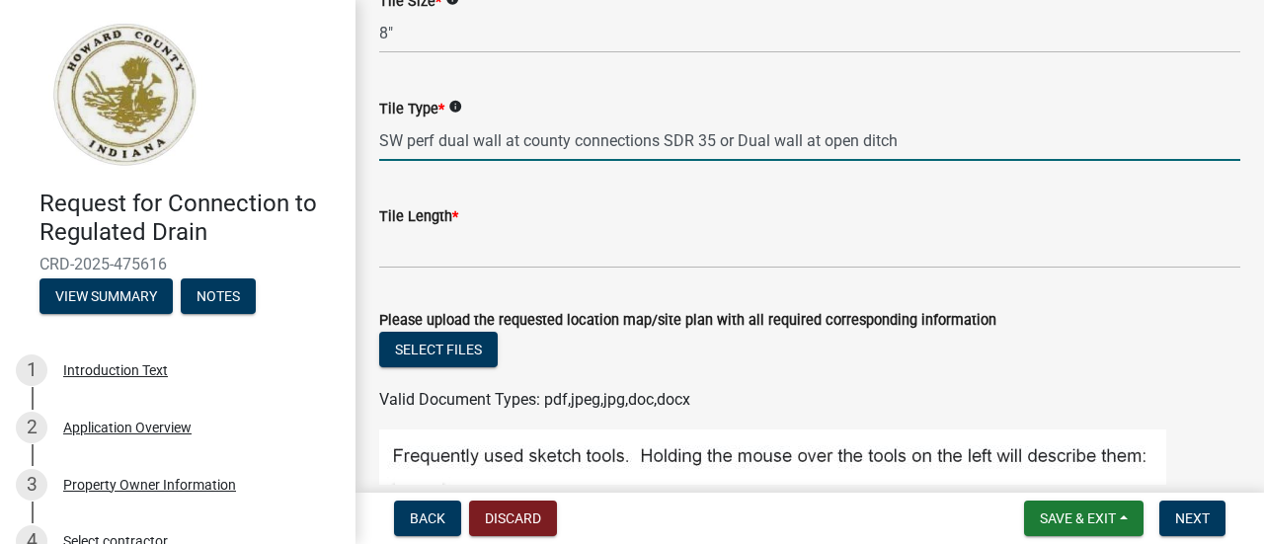
scroll to position [1066, 0]
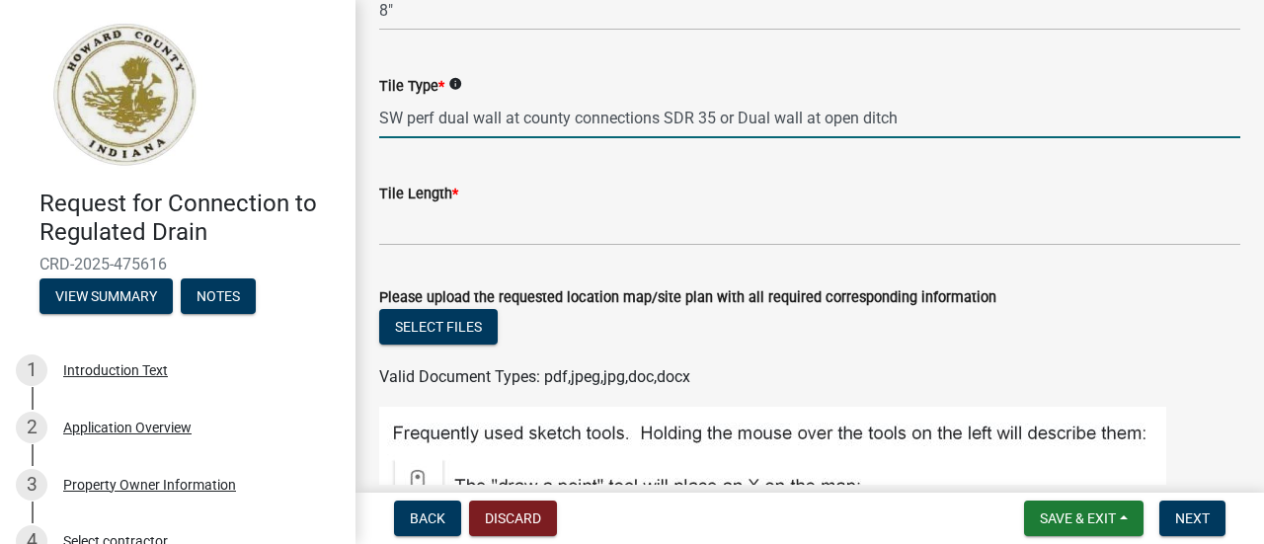
type input "SW perf dual wall at county connections SDR 35 or Dual wall at open ditch"
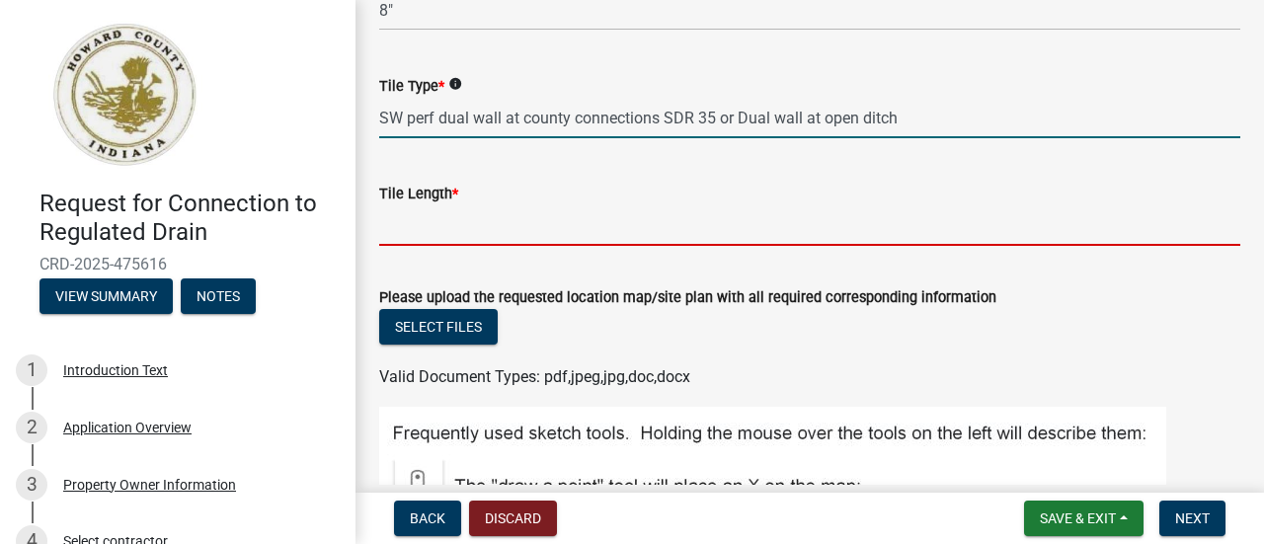
click at [487, 246] on input "Tile Length *" at bounding box center [809, 225] width 861 height 40
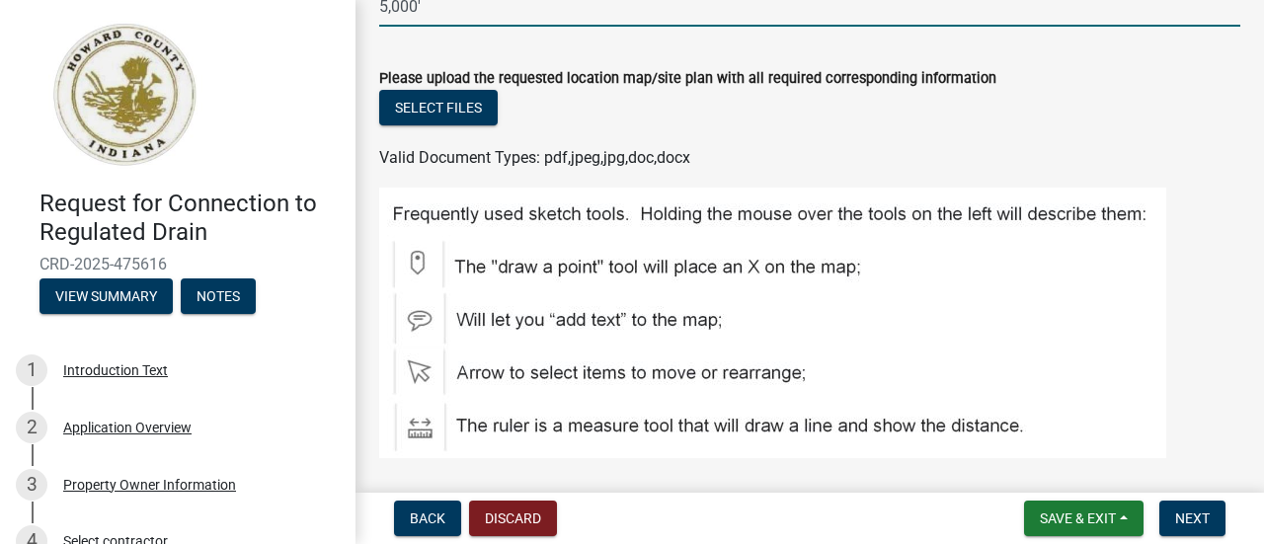
scroll to position [1303, 0]
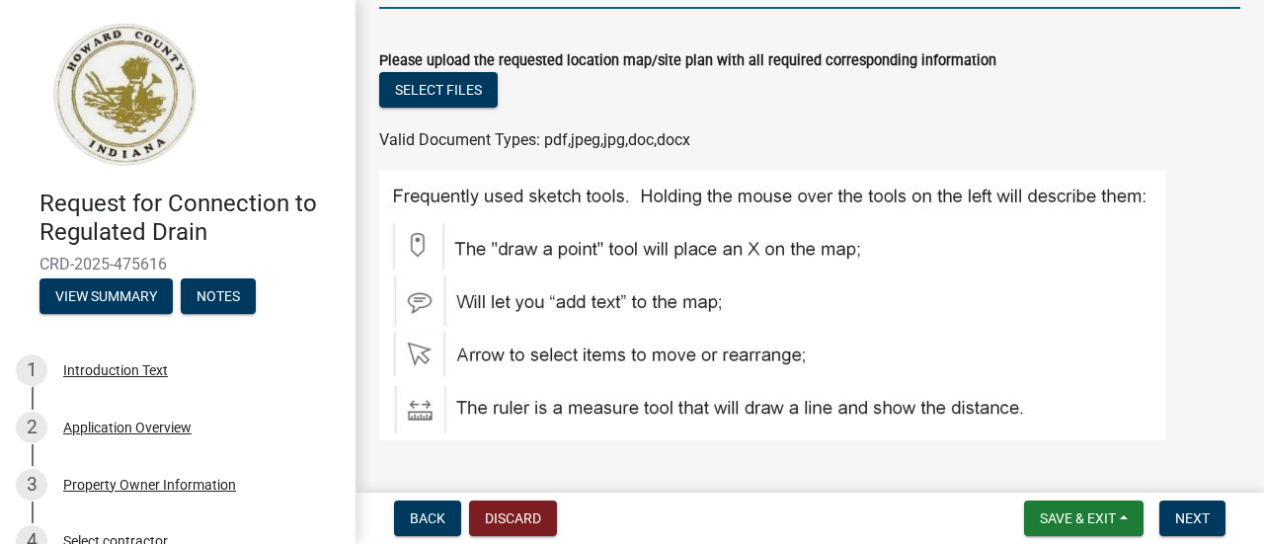
type input "5,000'"
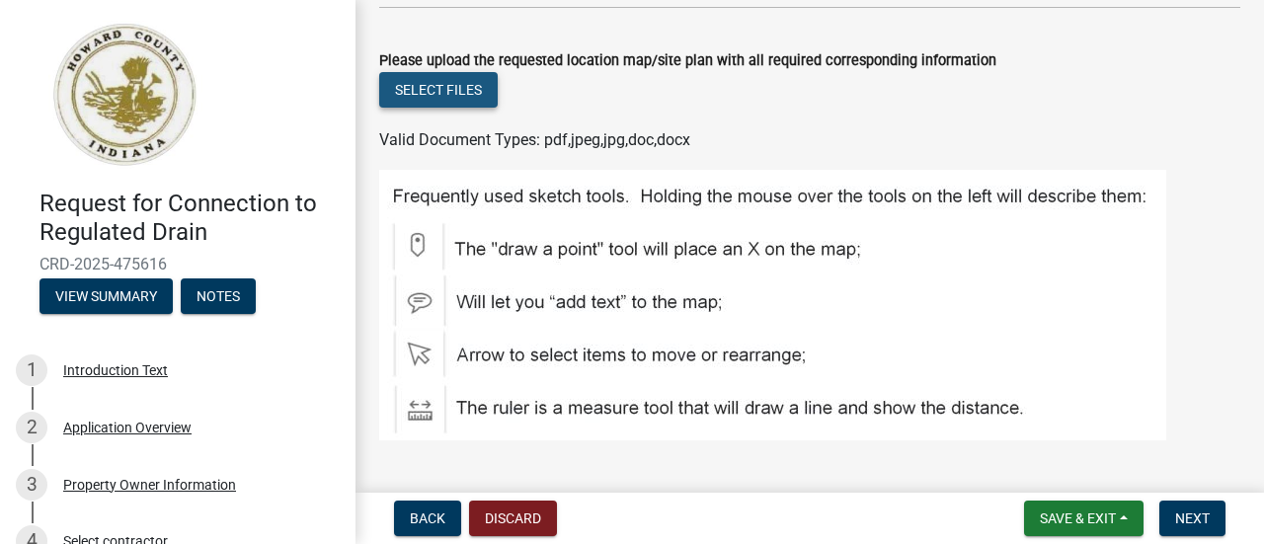
click at [416, 108] on button "Select files" at bounding box center [438, 90] width 118 height 36
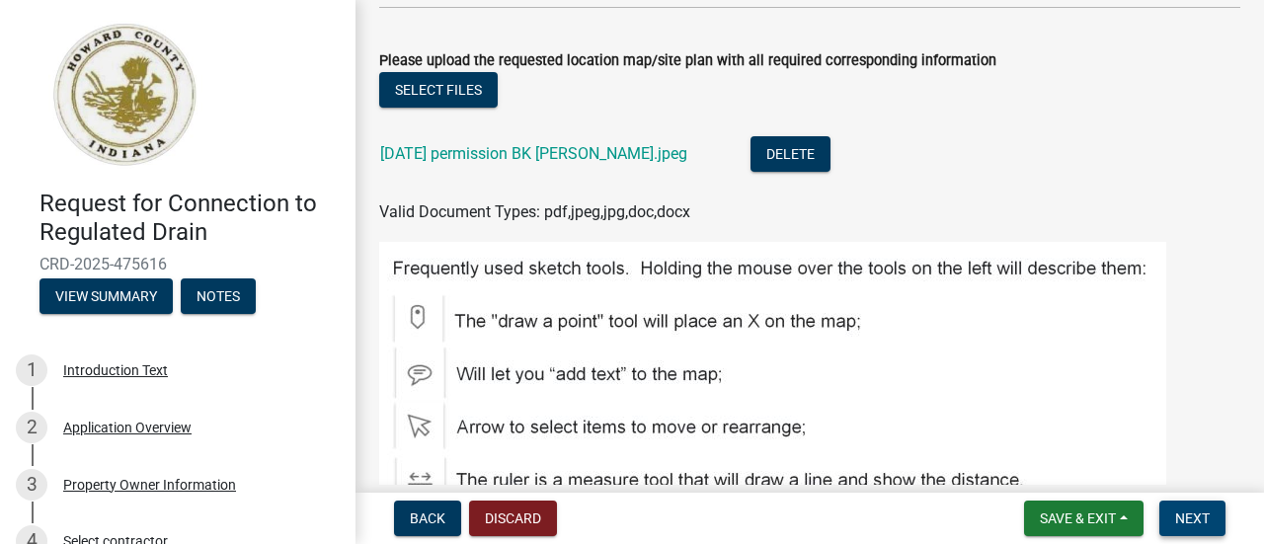
click at [1204, 524] on span "Next" at bounding box center [1192, 518] width 35 height 16
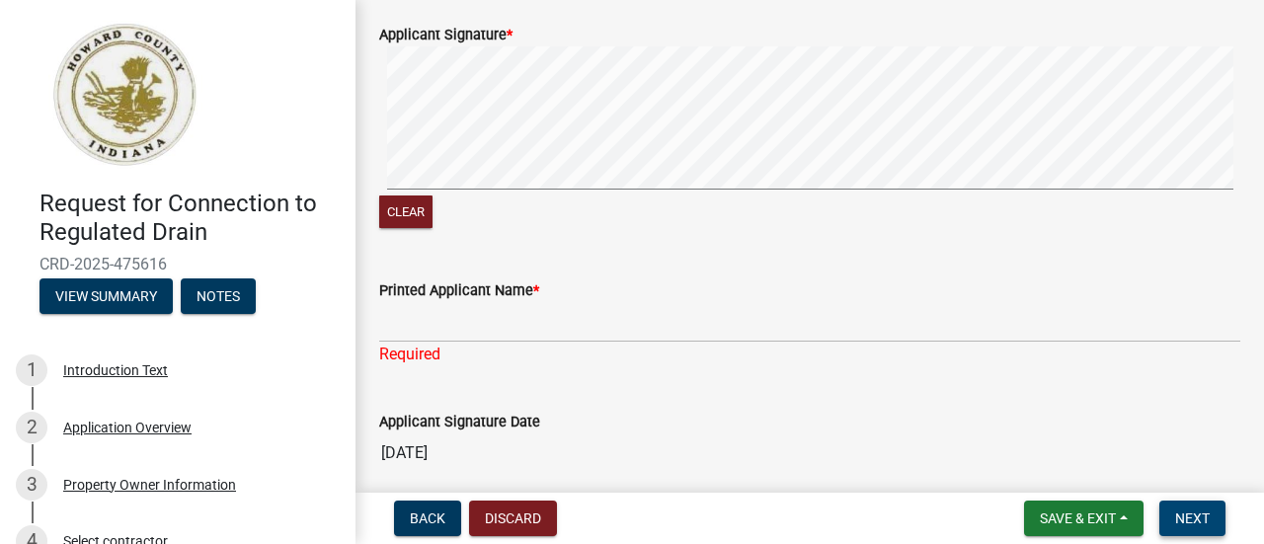
scroll to position [2527, 0]
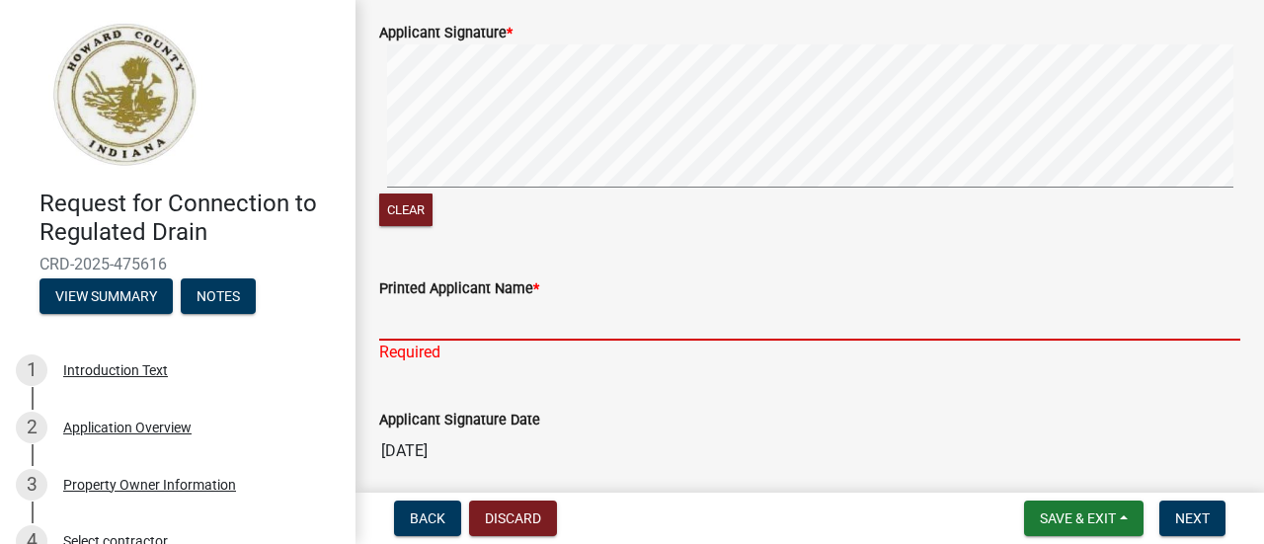
click at [456, 341] on input "Printed Applicant Name *" at bounding box center [809, 320] width 861 height 40
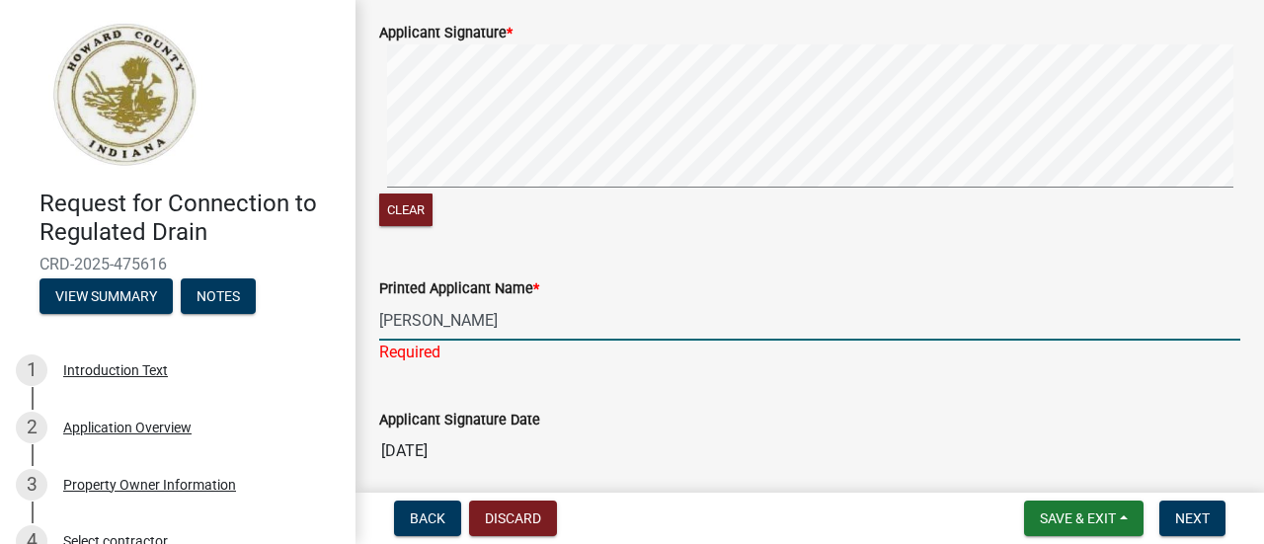
type input "[PERSON_NAME]"
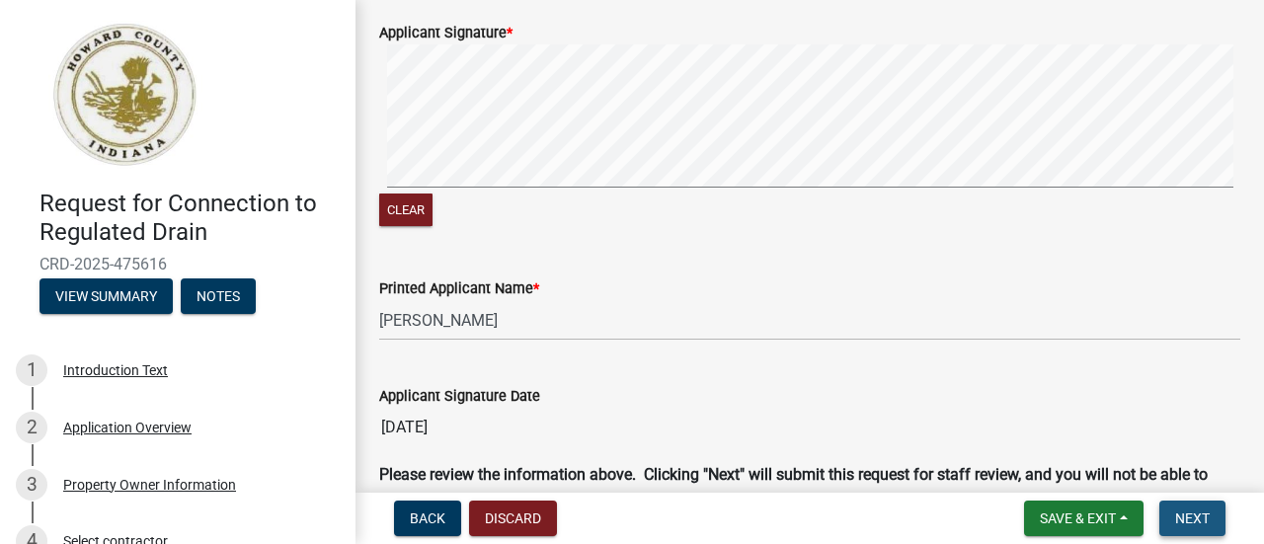
click at [1186, 520] on span "Next" at bounding box center [1192, 518] width 35 height 16
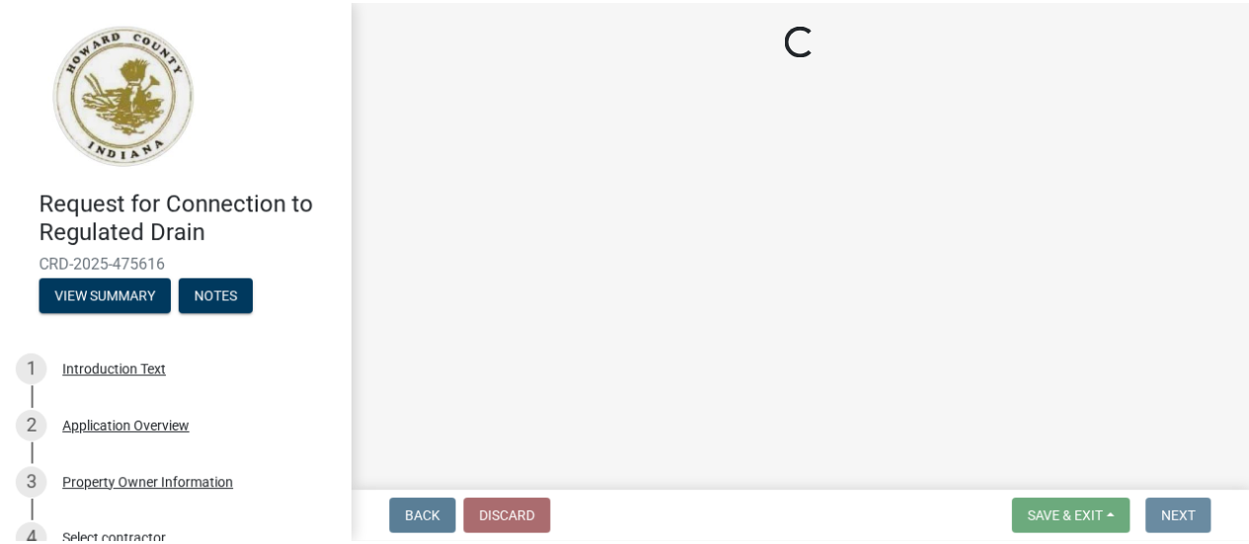
scroll to position [0, 0]
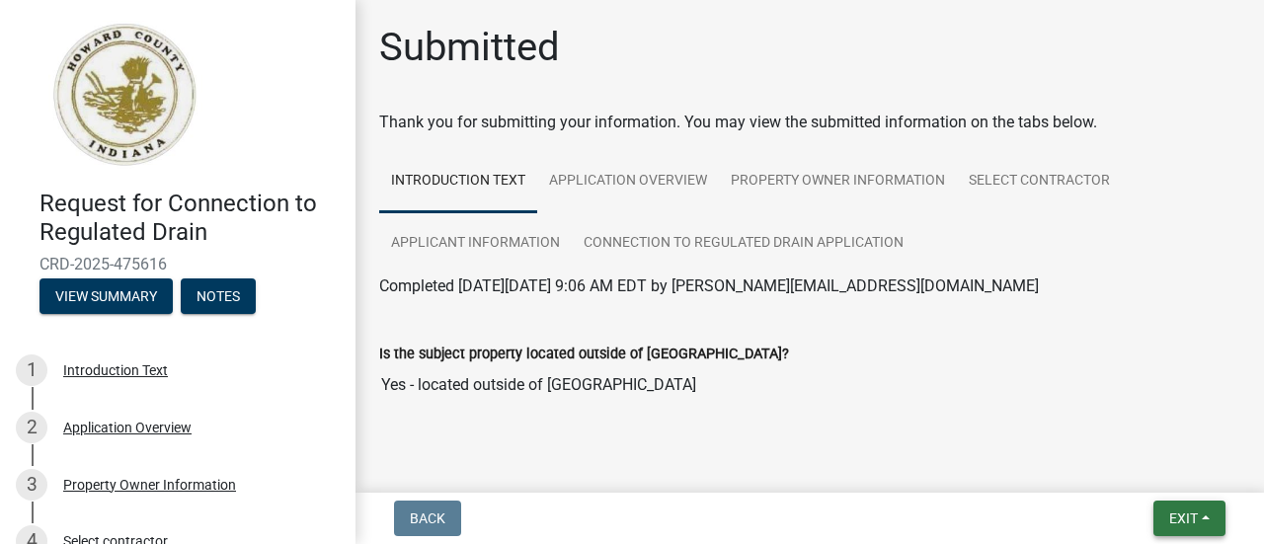
click at [1186, 520] on span "Exit" at bounding box center [1183, 518] width 29 height 16
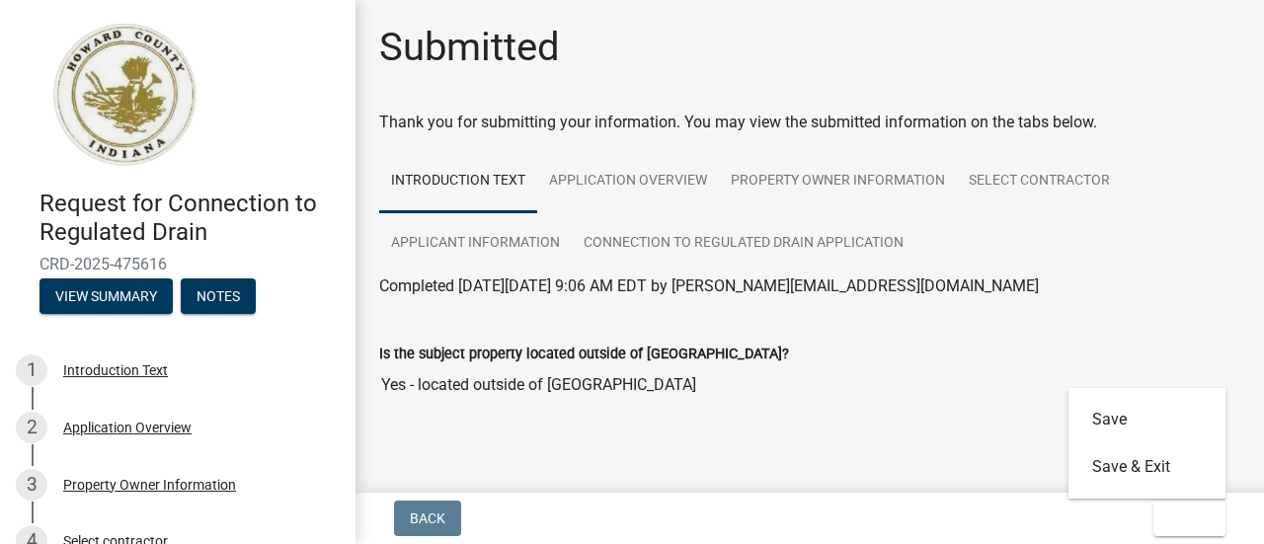
drag, startPoint x: 1179, startPoint y: 475, endPoint x: 648, endPoint y: 454, distance: 531.5
click at [648, 454] on div "Submitted Thank you for submitting your information. You may view the submitted…" at bounding box center [809, 243] width 890 height 438
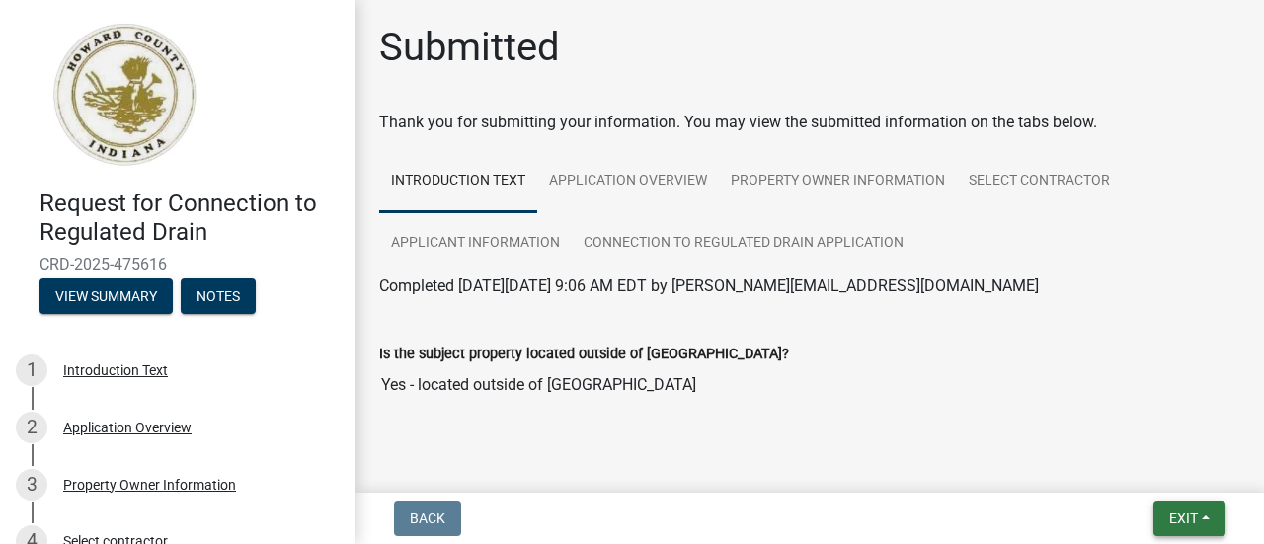
click at [1201, 520] on button "Exit" at bounding box center [1189, 519] width 72 height 36
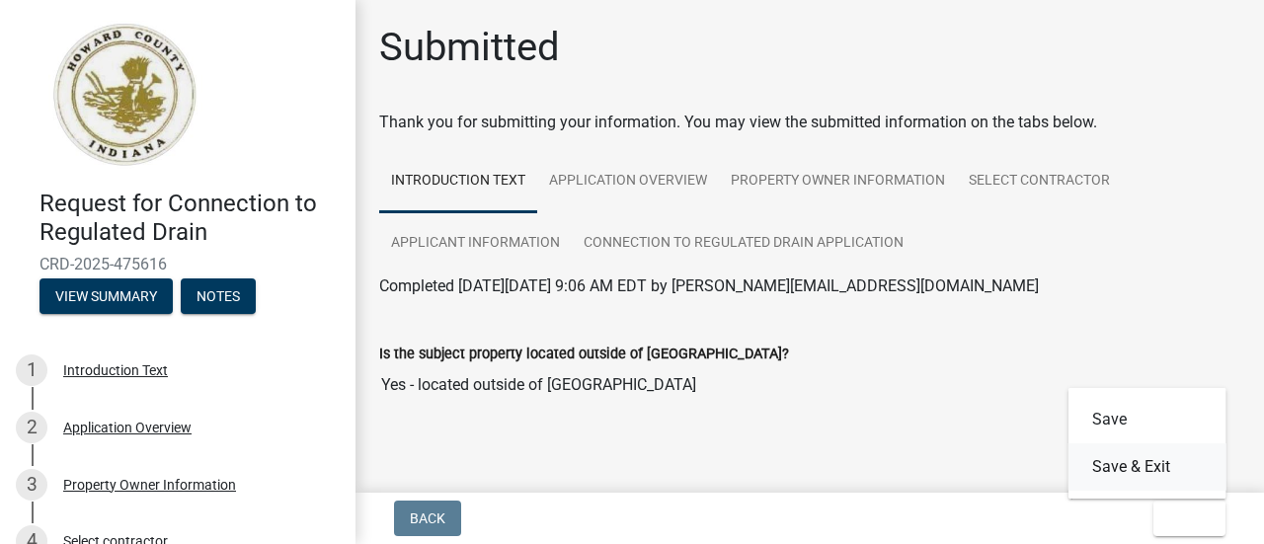
click at [1116, 464] on button "Save & Exit" at bounding box center [1147, 466] width 158 height 47
